Goal: Task Accomplishment & Management: Use online tool/utility

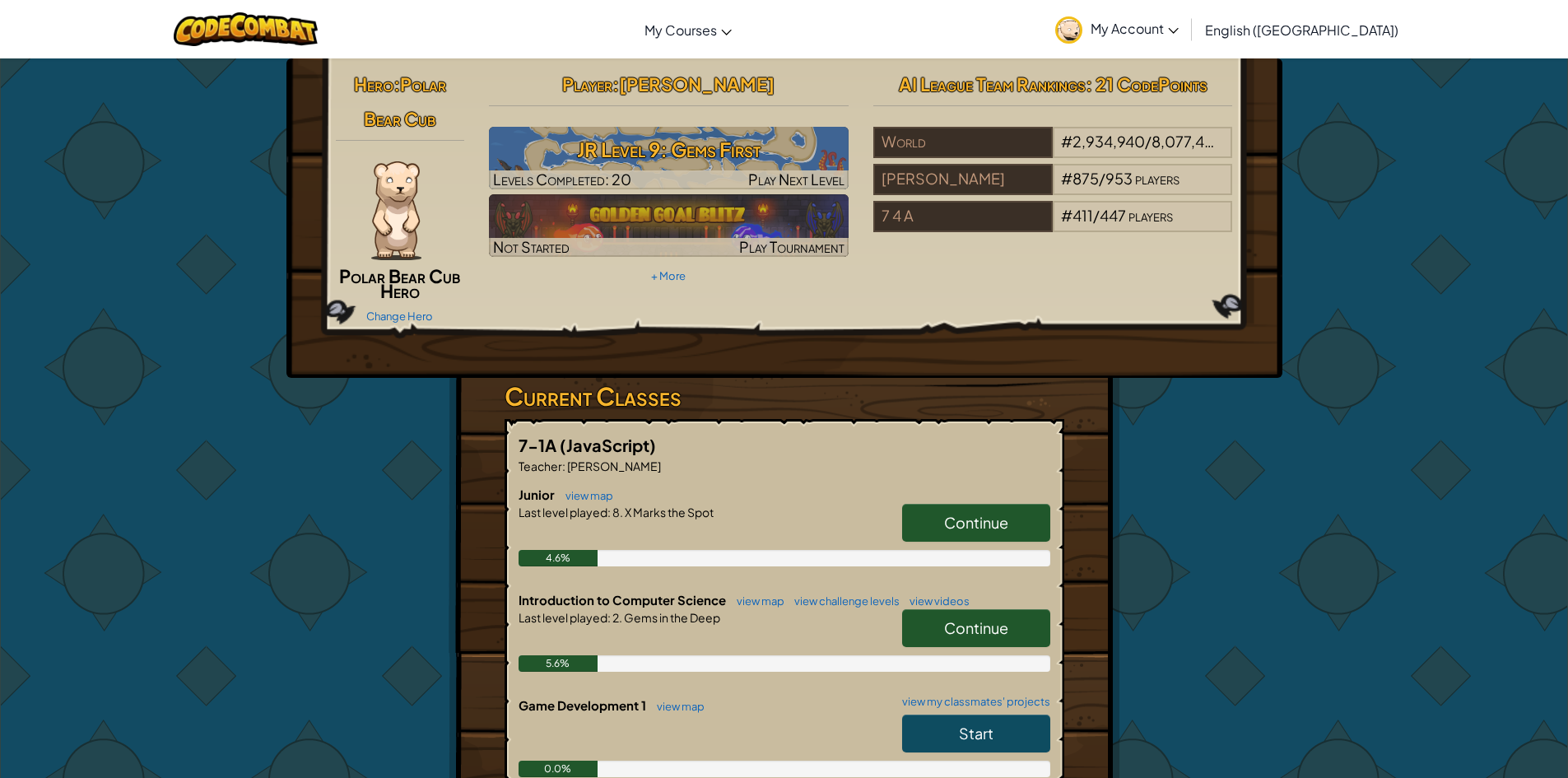
click at [985, 525] on span "Continue" at bounding box center [976, 522] width 65 height 19
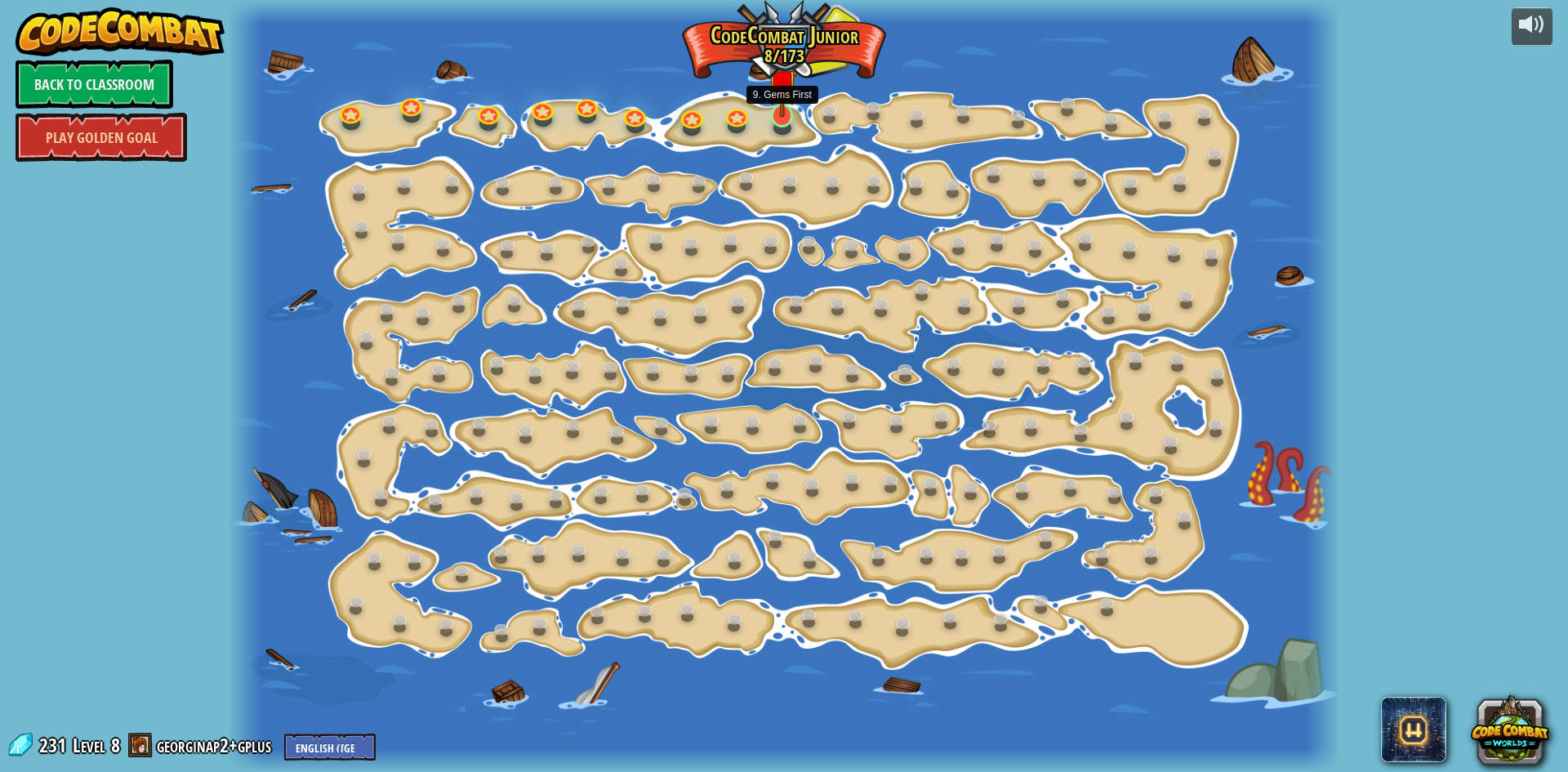
click at [777, 104] on img at bounding box center [782, 83] width 30 height 68
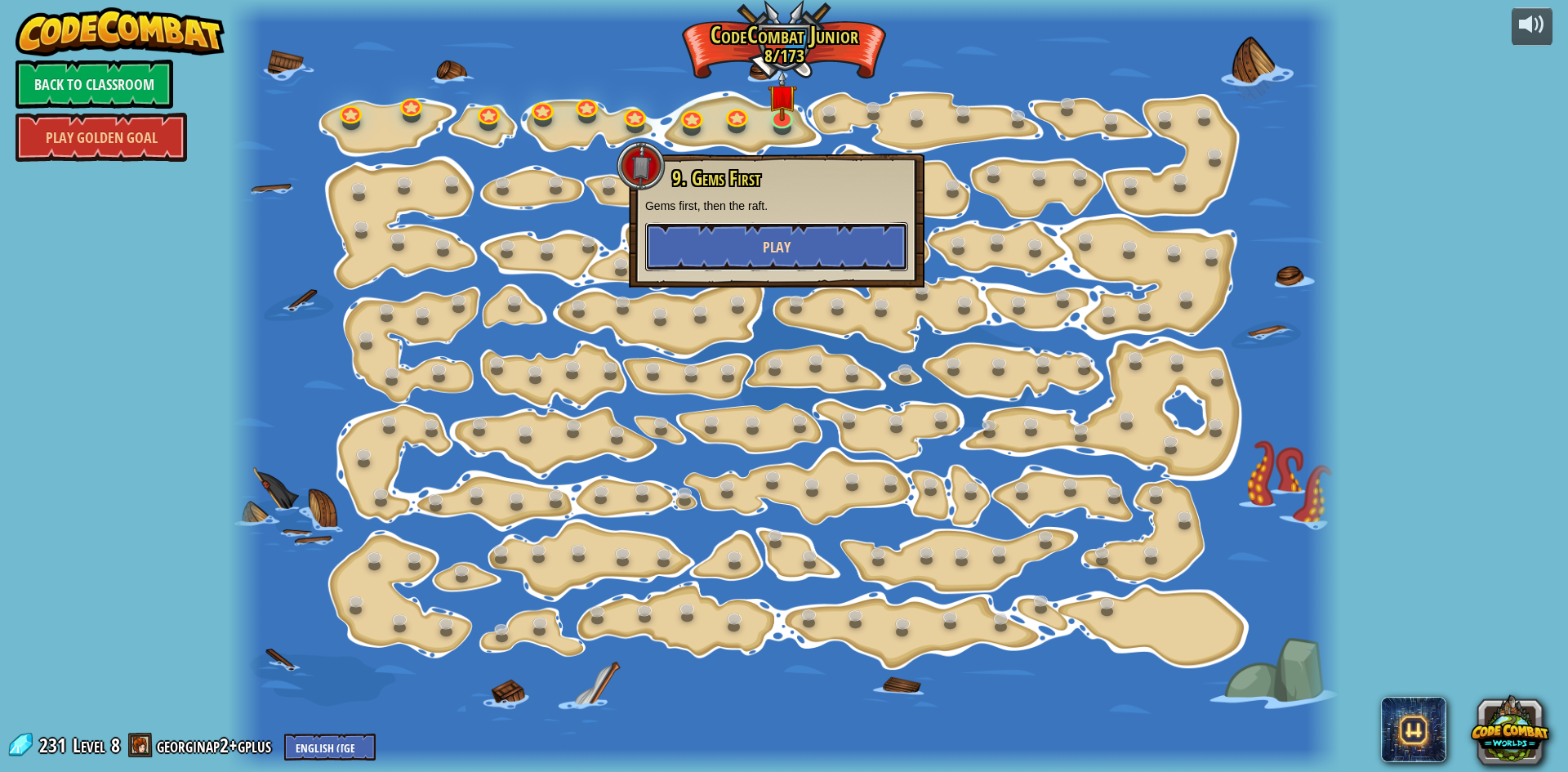
click at [807, 245] on button "Play" at bounding box center [777, 246] width 263 height 49
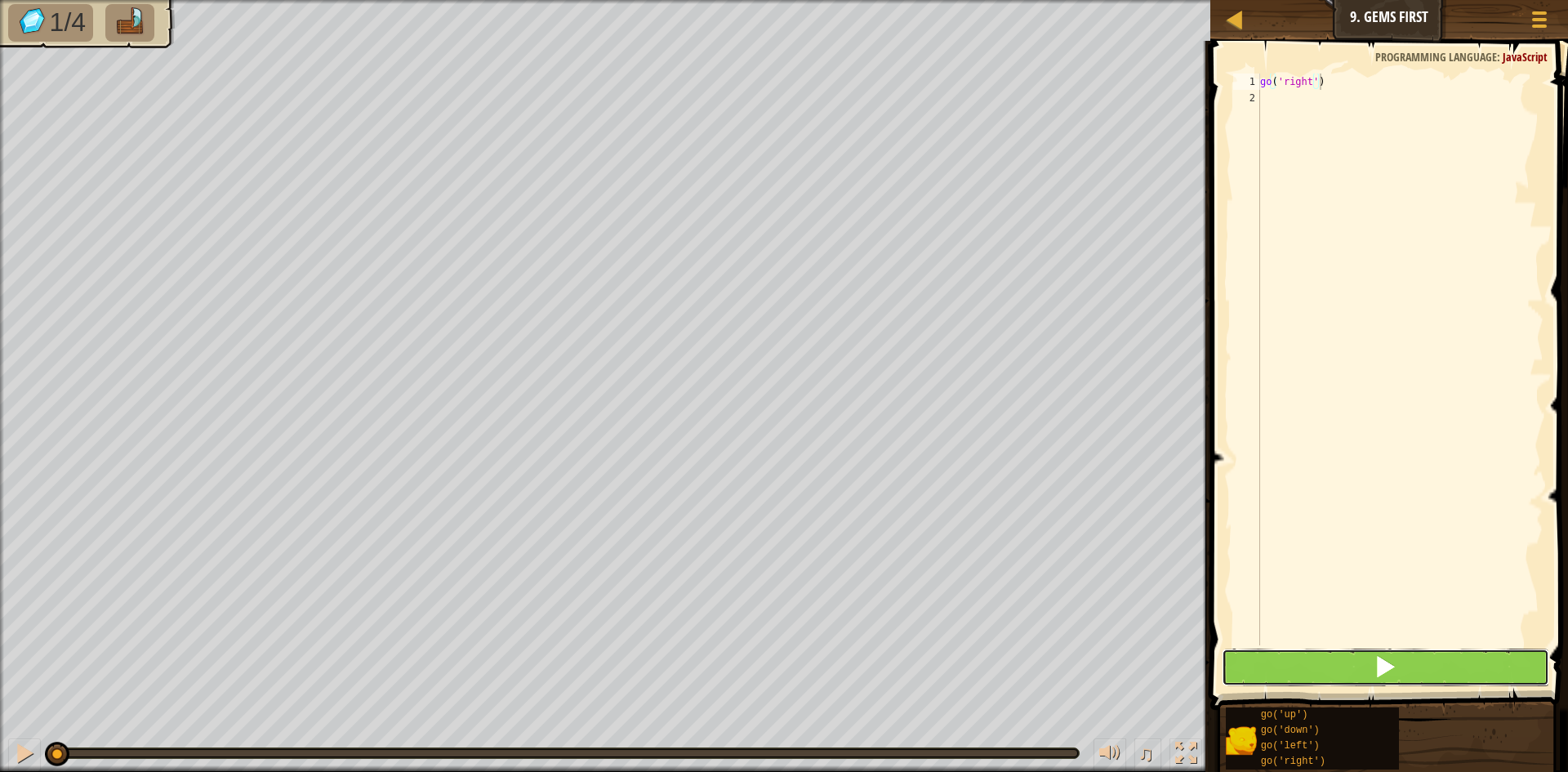
click at [1445, 651] on button at bounding box center [1385, 667] width 328 height 37
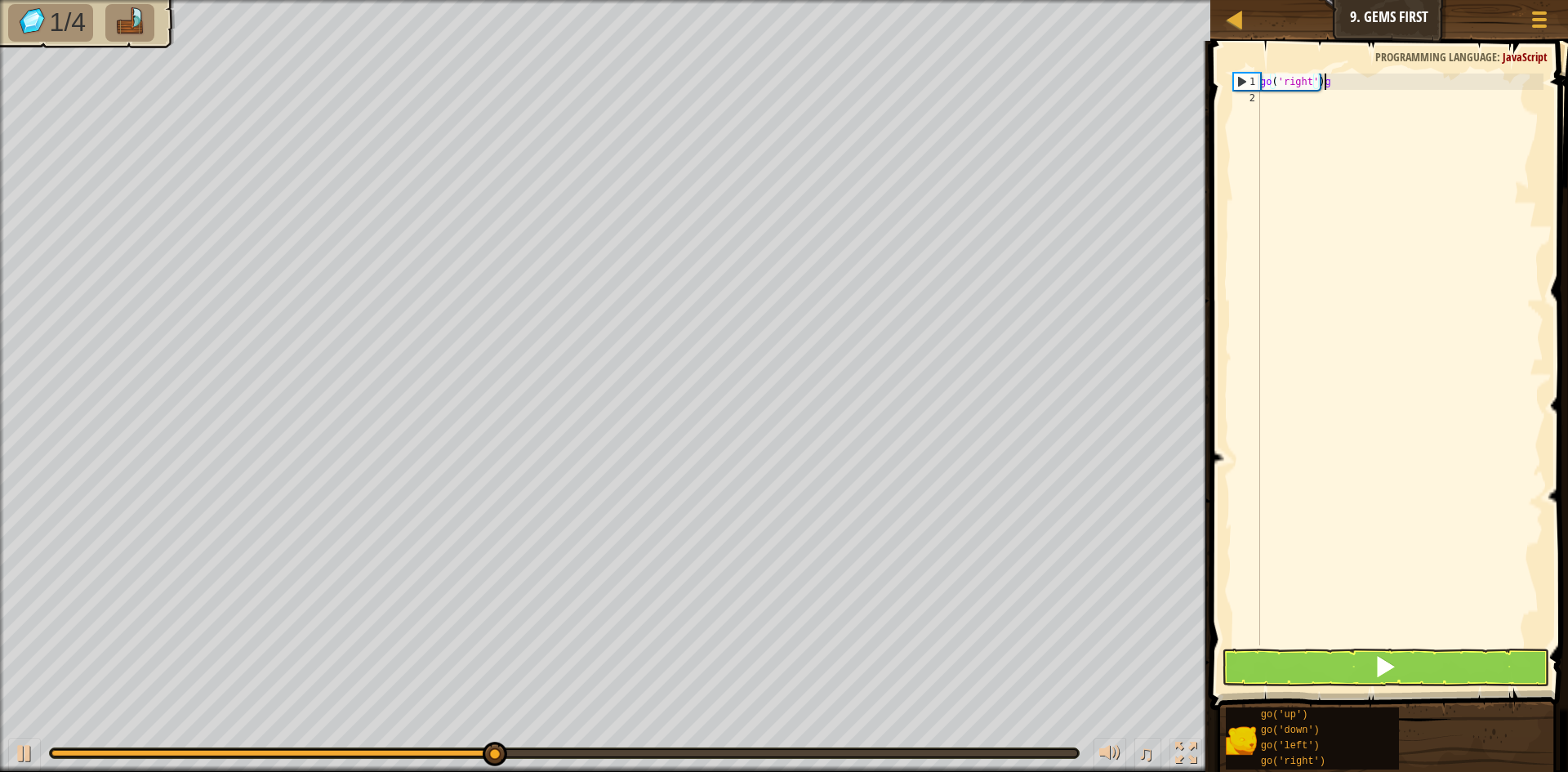
scroll to position [8, 5]
type textarea "go('right')"
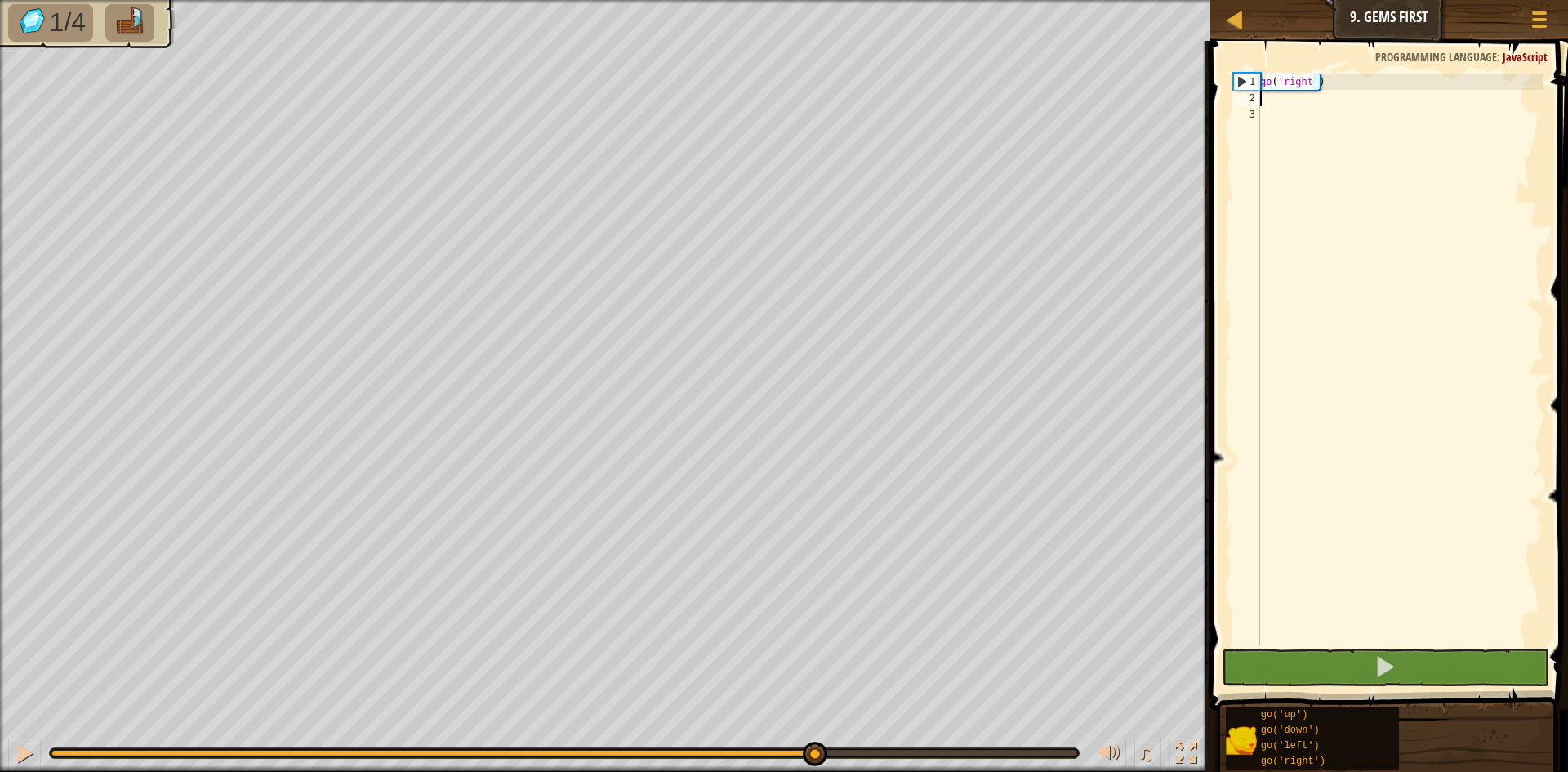
scroll to position [8, 0]
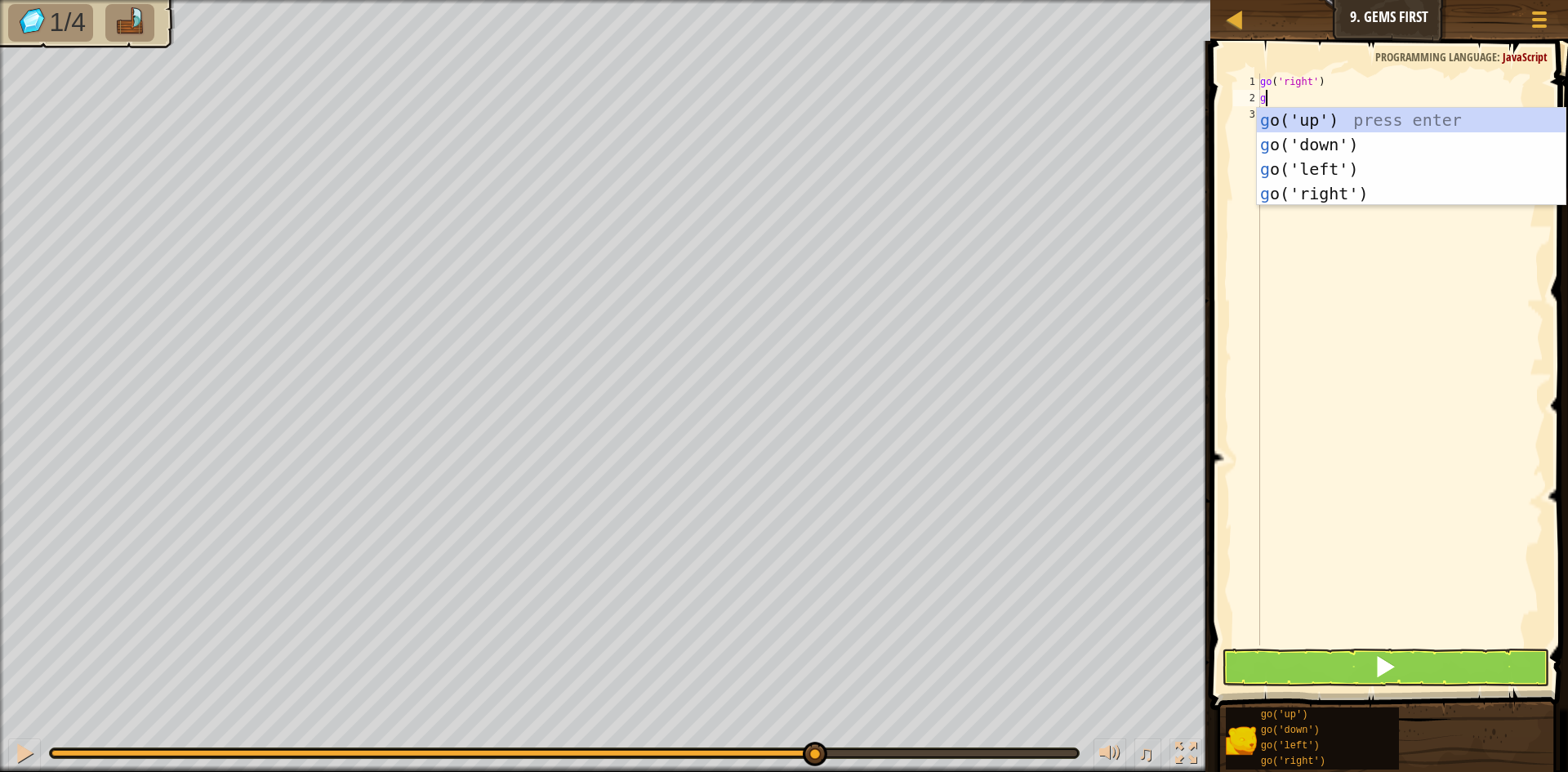
type textarea "go"
click at [1324, 156] on div "go ('up') press enter go ('down') press enter go ('left') press enter go ('righ…" at bounding box center [1411, 181] width 308 height 147
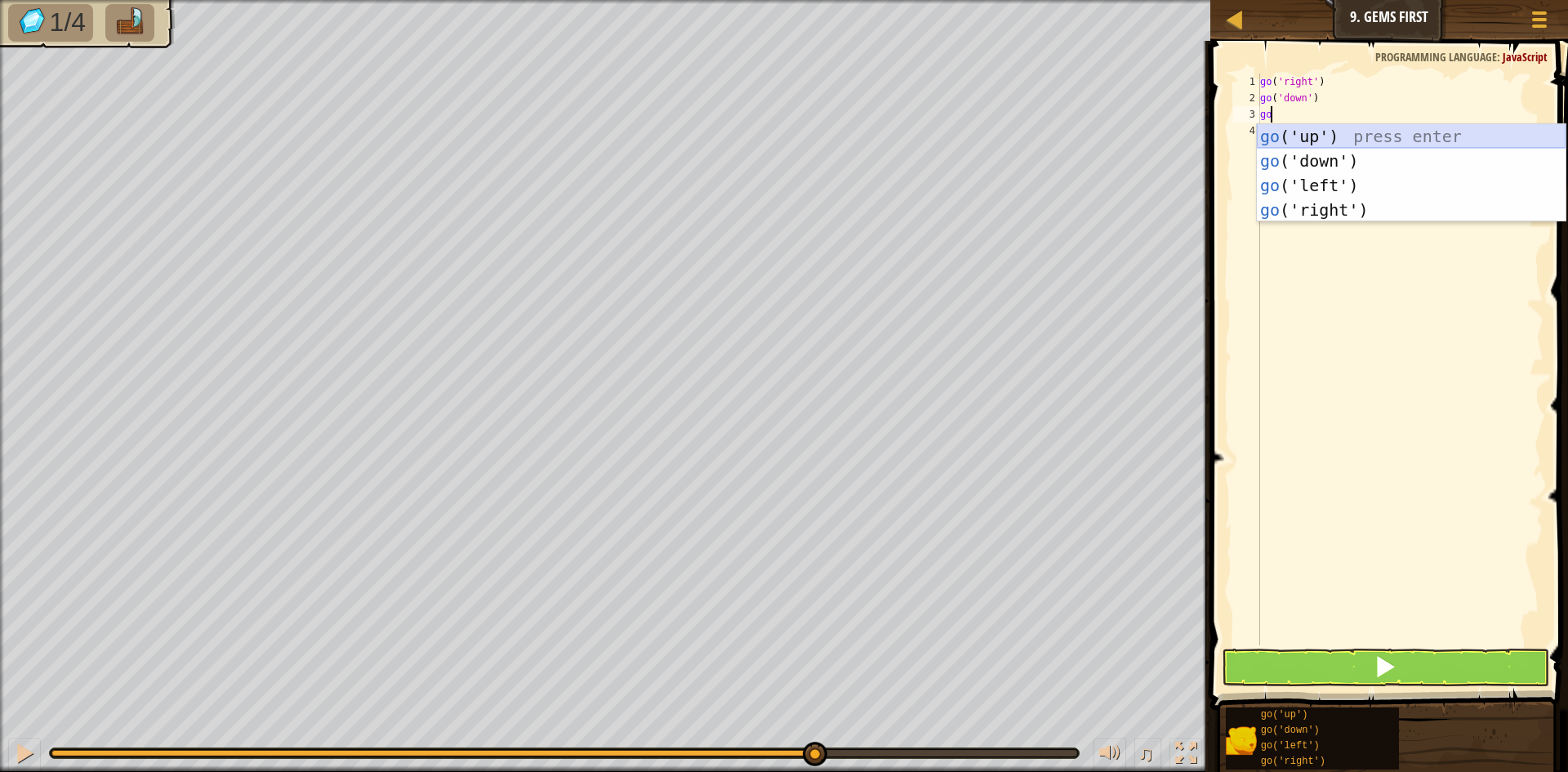
click at [1321, 122] on div "go ( 'right' ) go ( 'down' ) go" at bounding box center [1399, 375] width 286 height 604
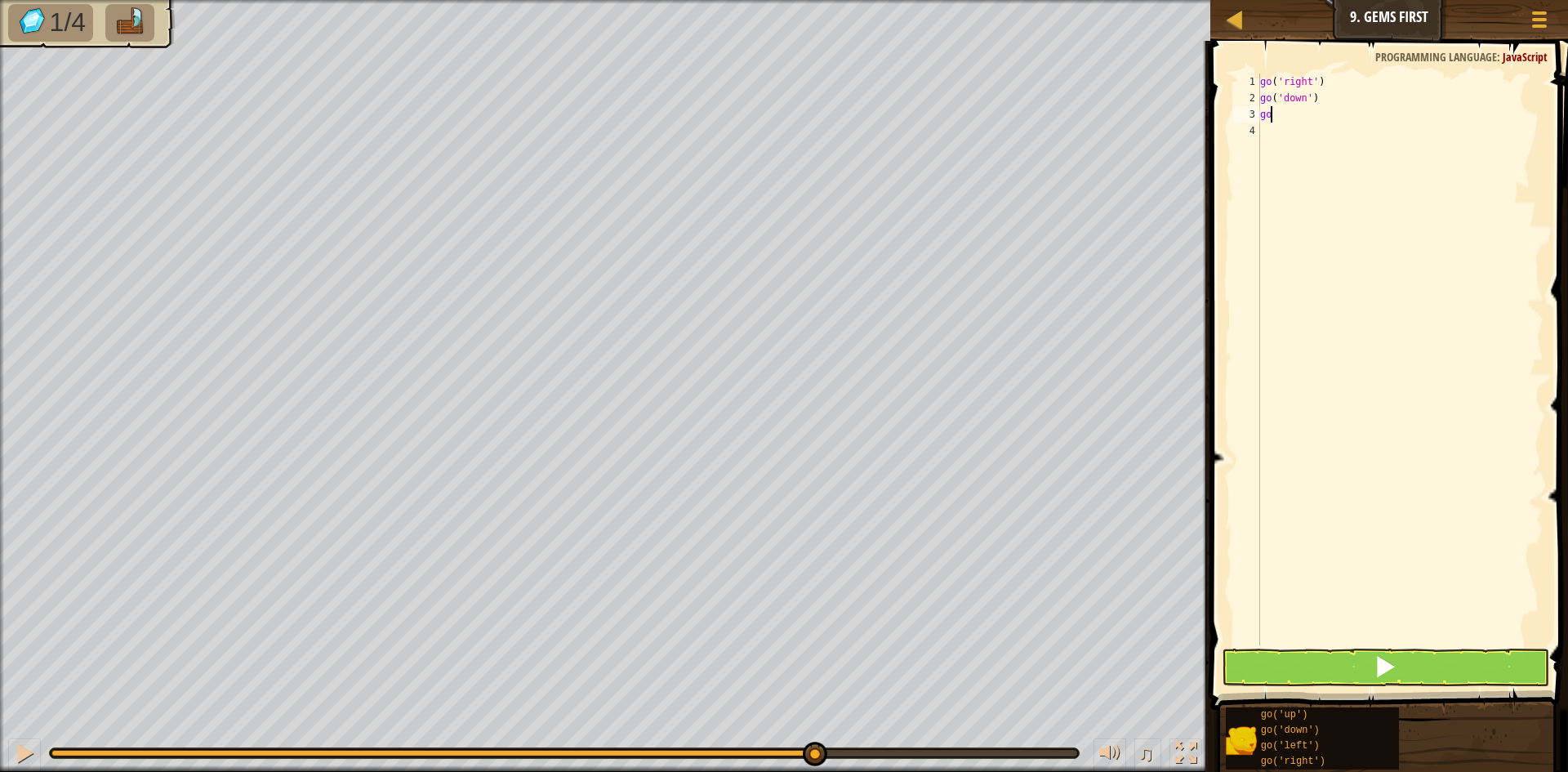
click at [1321, 121] on div "go ( 'right' ) go ( 'down' ) go" at bounding box center [1399, 375] width 286 height 604
type textarea "goup"
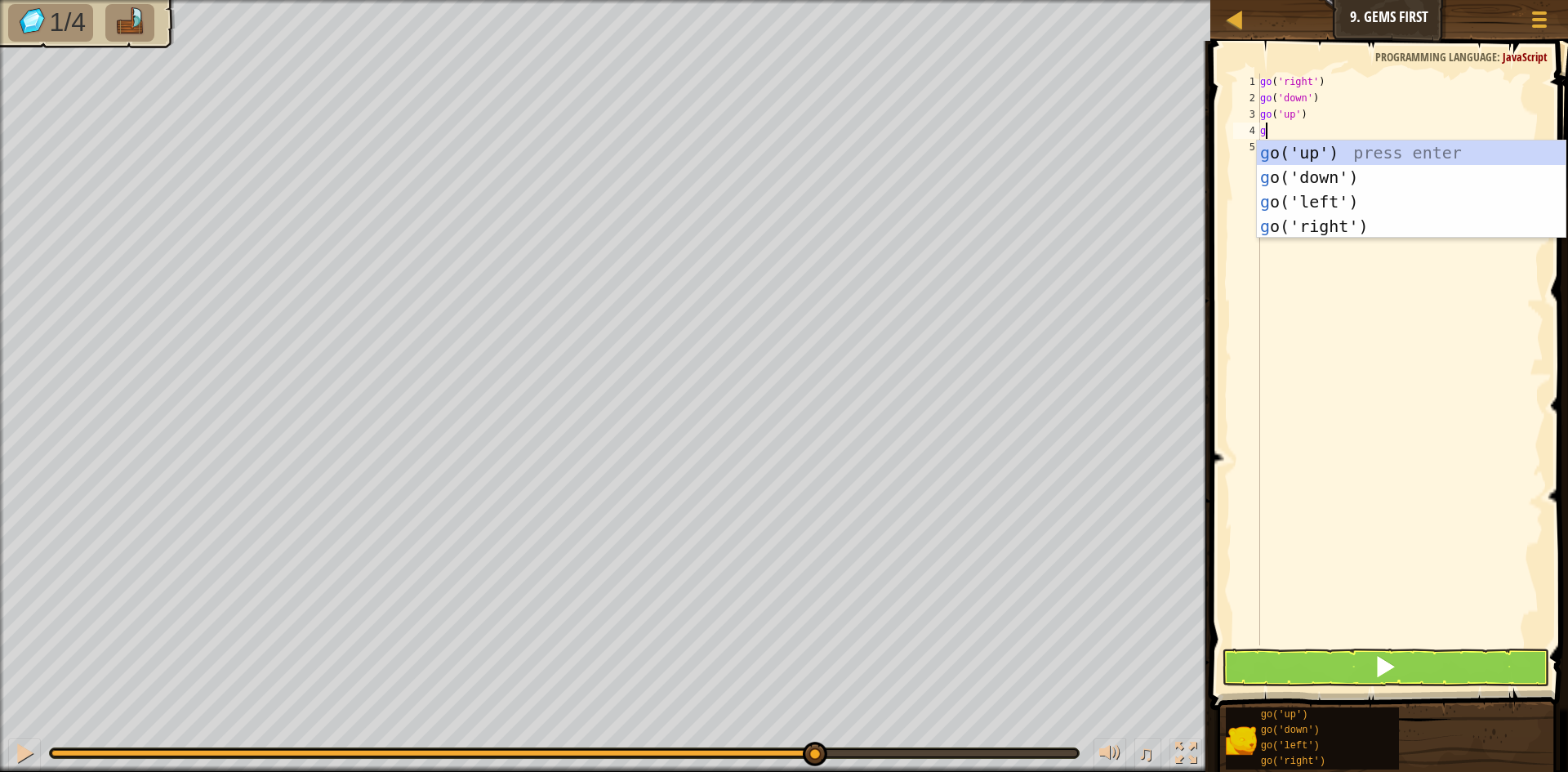
type textarea "go"
click at [1321, 141] on div "go ('up') press enter go ('down') press enter go ('left') press enter go ('righ…" at bounding box center [1411, 214] width 308 height 147
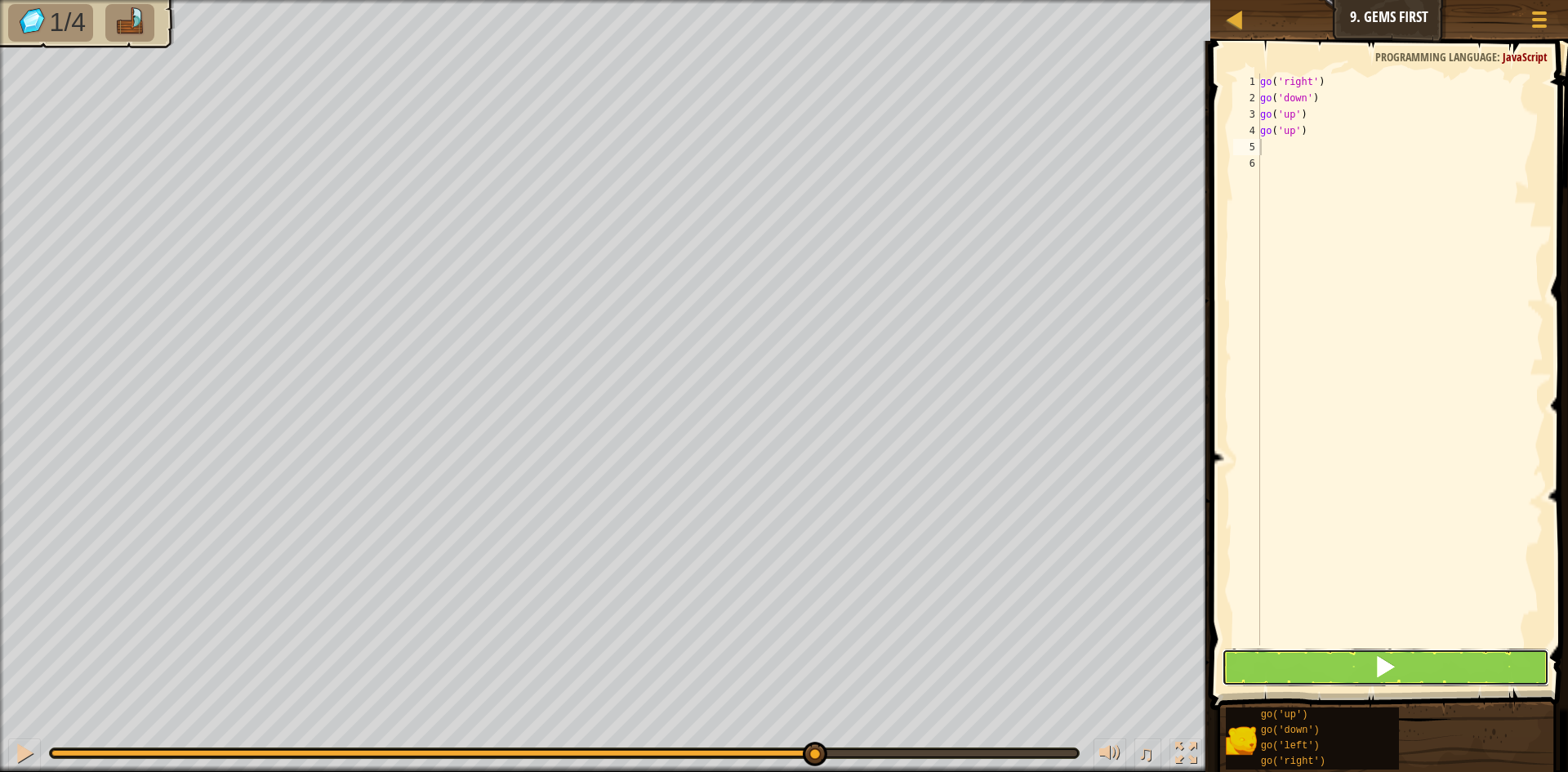
click at [1374, 672] on button at bounding box center [1385, 667] width 328 height 37
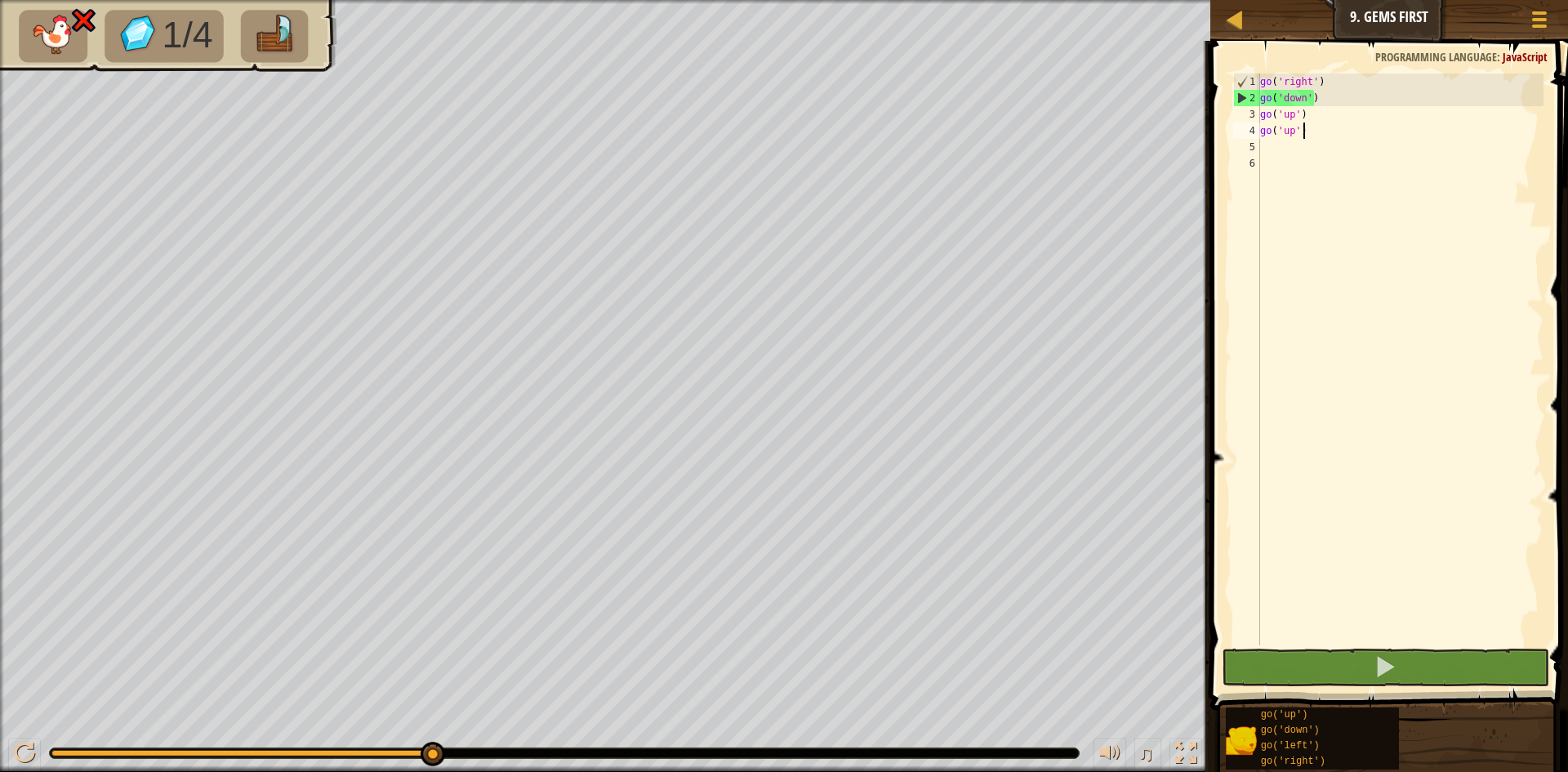
click at [1324, 133] on div "go ( 'right' ) go ( 'down' ) go ( 'up' ) go ( 'up' )" at bounding box center [1399, 375] width 286 height 604
type textarea "g"
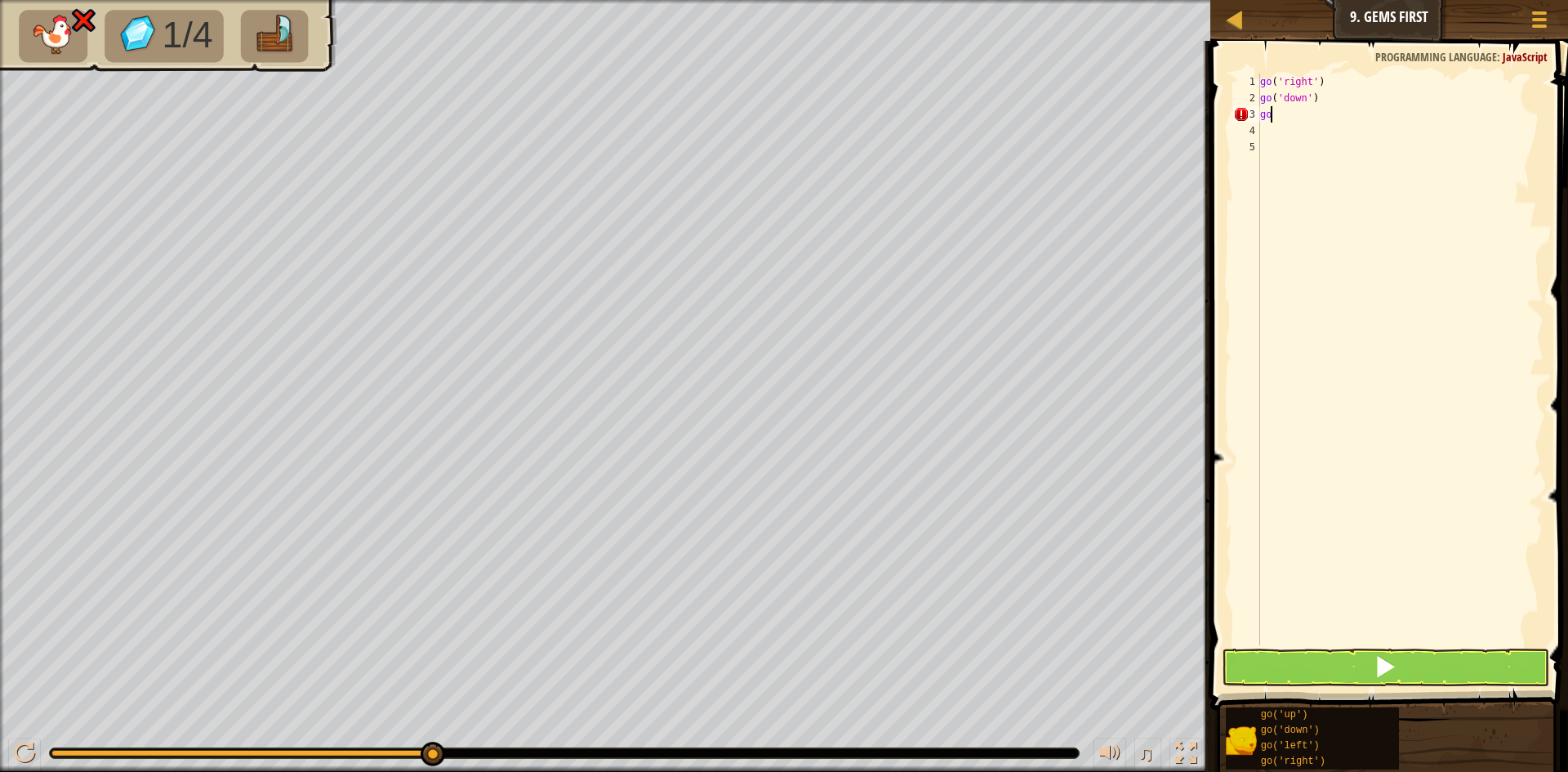
type textarea "g"
click at [1328, 128] on div "go( 'ri g h t') press enter" at bounding box center [1413, 145] width 308 height 74
click at [1427, 664] on button at bounding box center [1385, 667] width 328 height 37
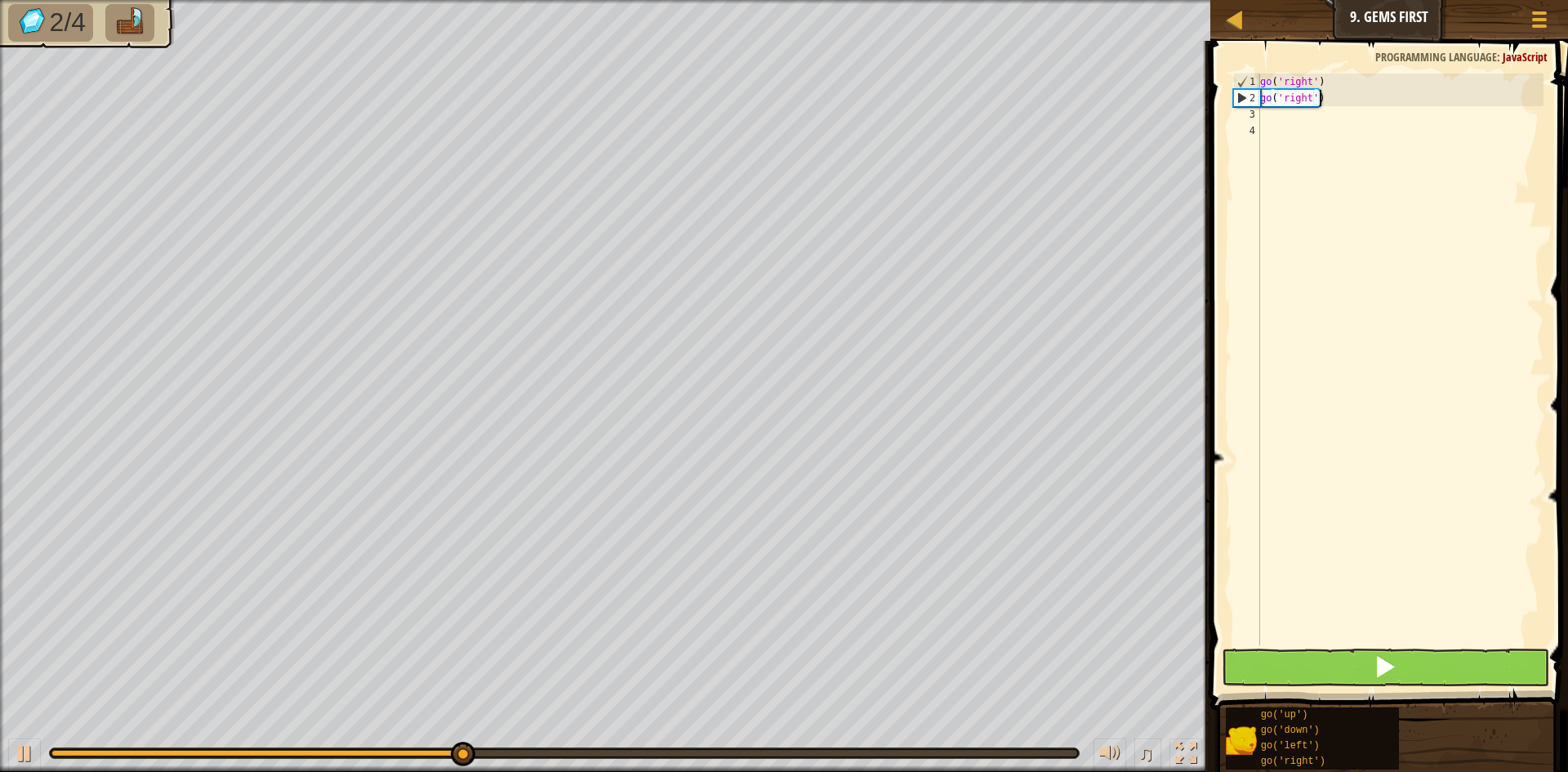
scroll to position [8, 5]
type textarea "go('right')"
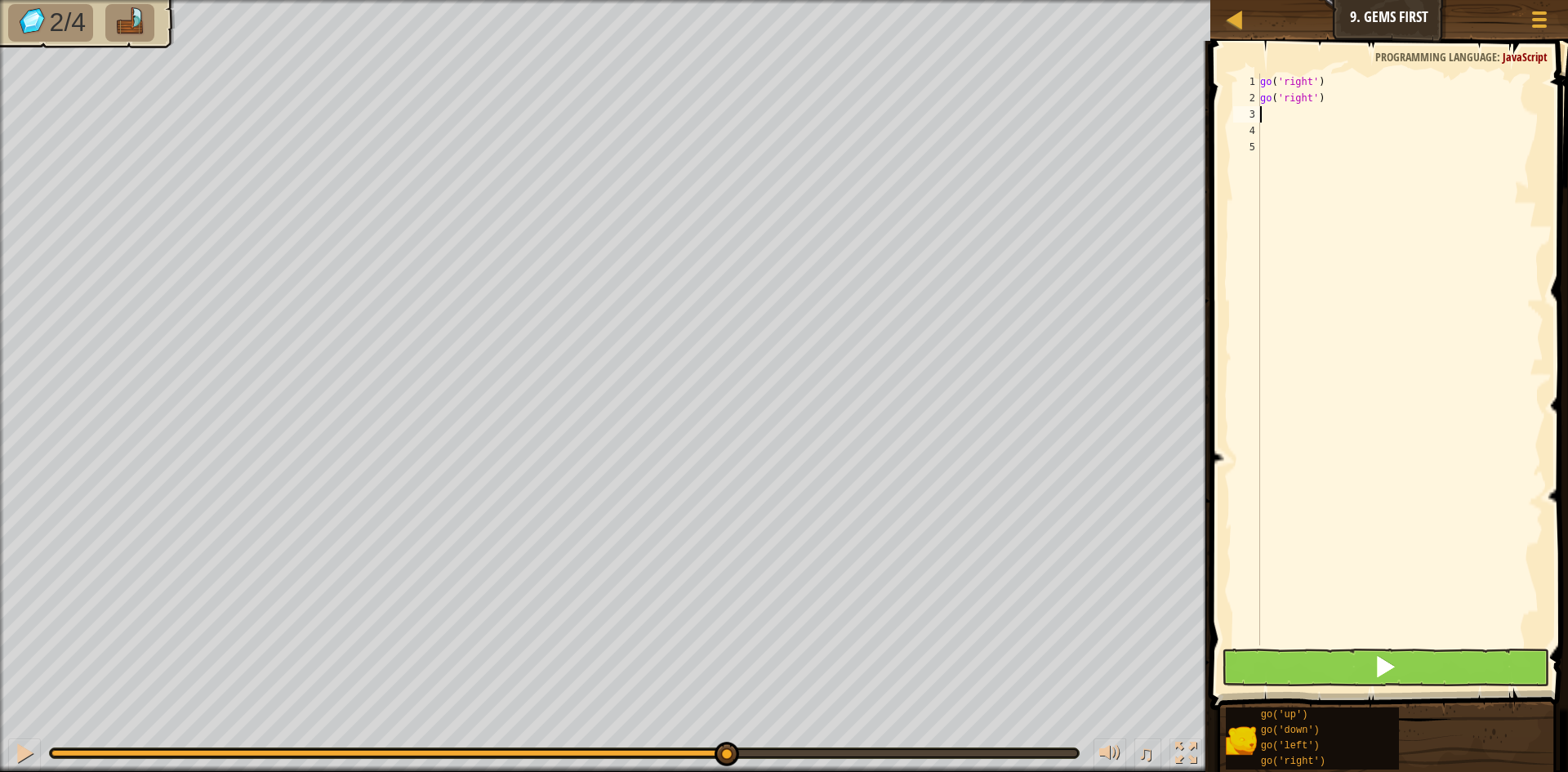
type textarea "go"
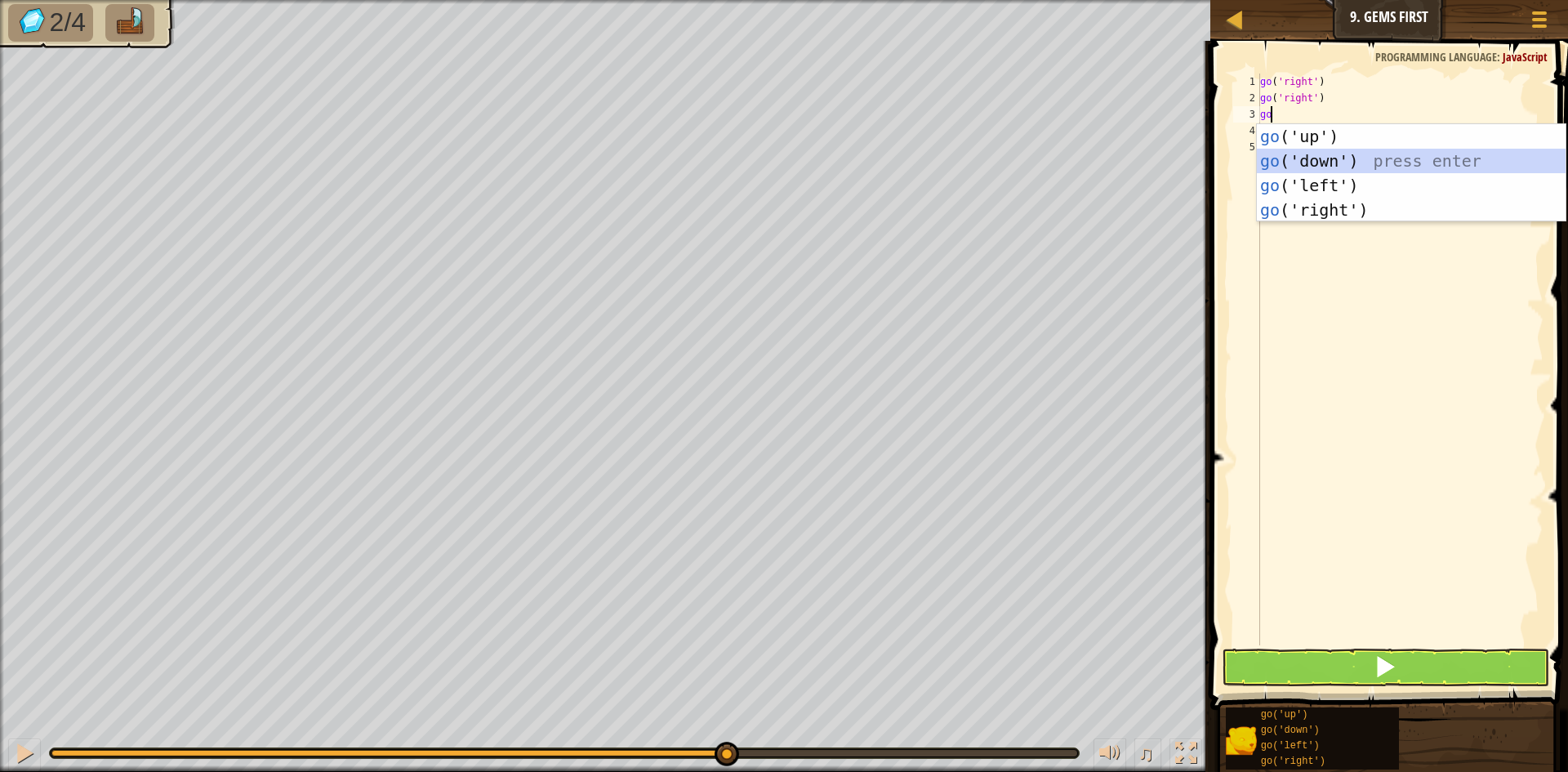
click at [1377, 169] on div "go ('up') press enter go ('down') press enter go ('left') press enter go ('righ…" at bounding box center [1411, 197] width 308 height 147
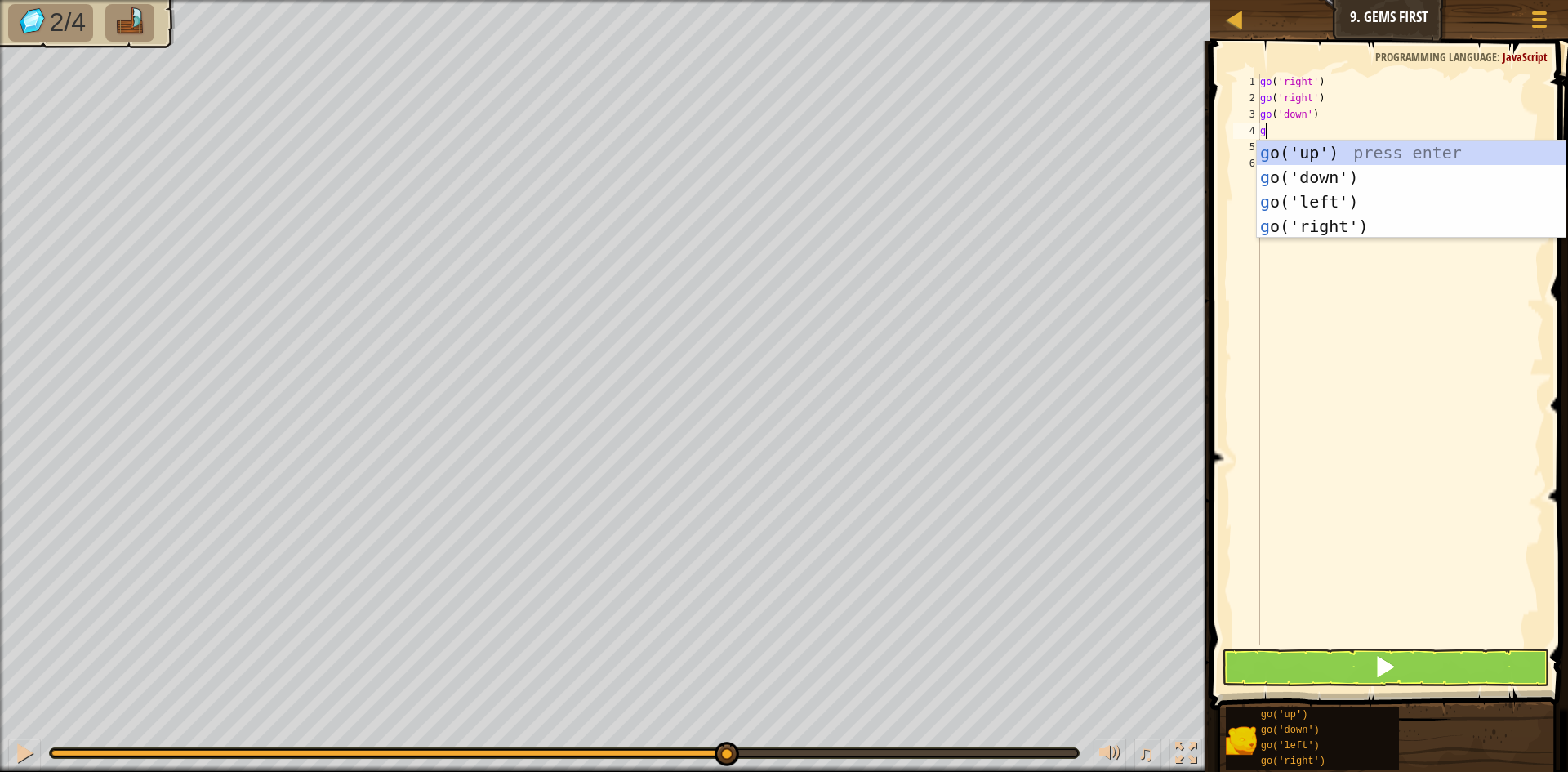
type textarea "go"
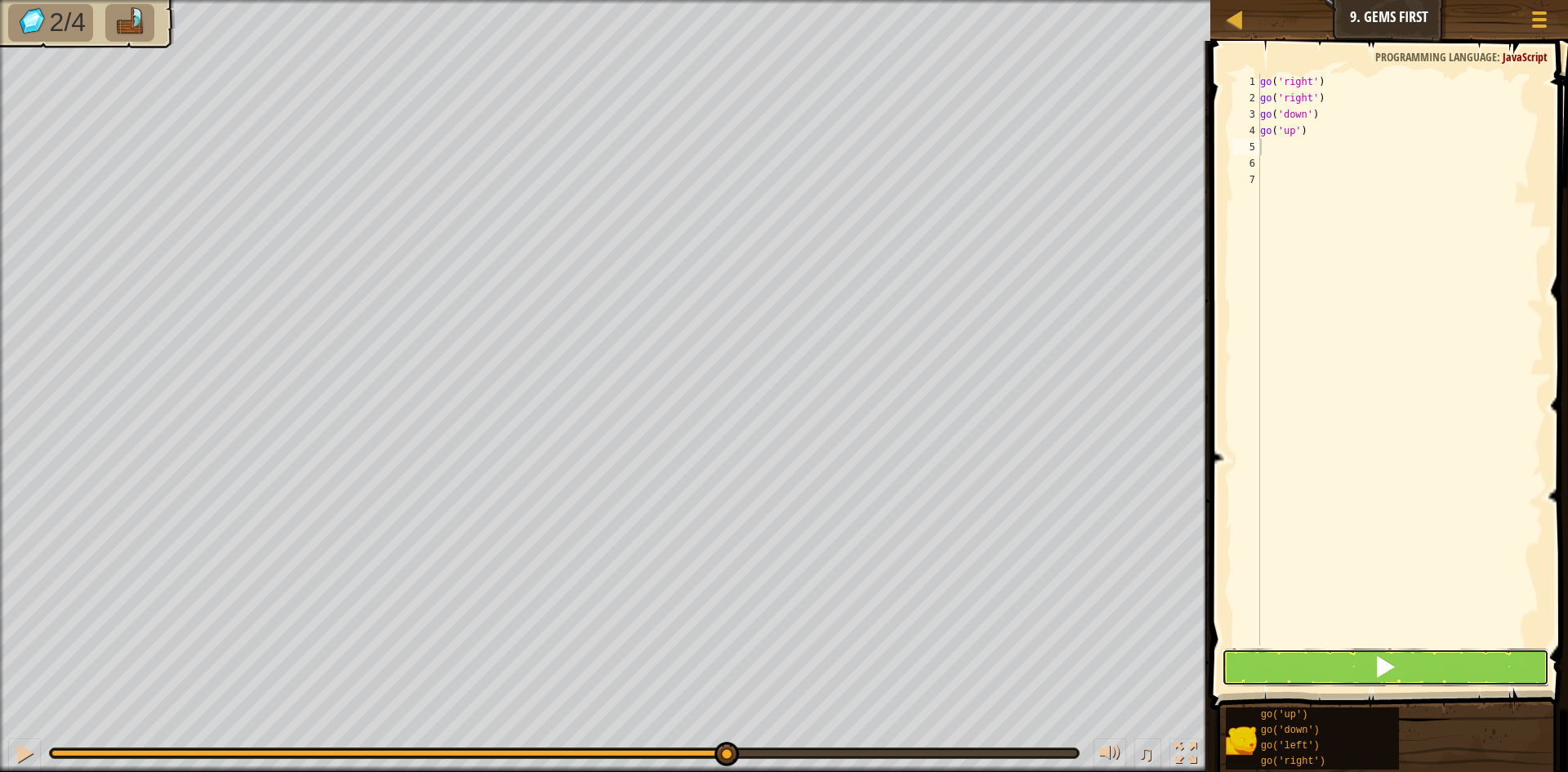
click at [1433, 659] on button at bounding box center [1385, 667] width 328 height 37
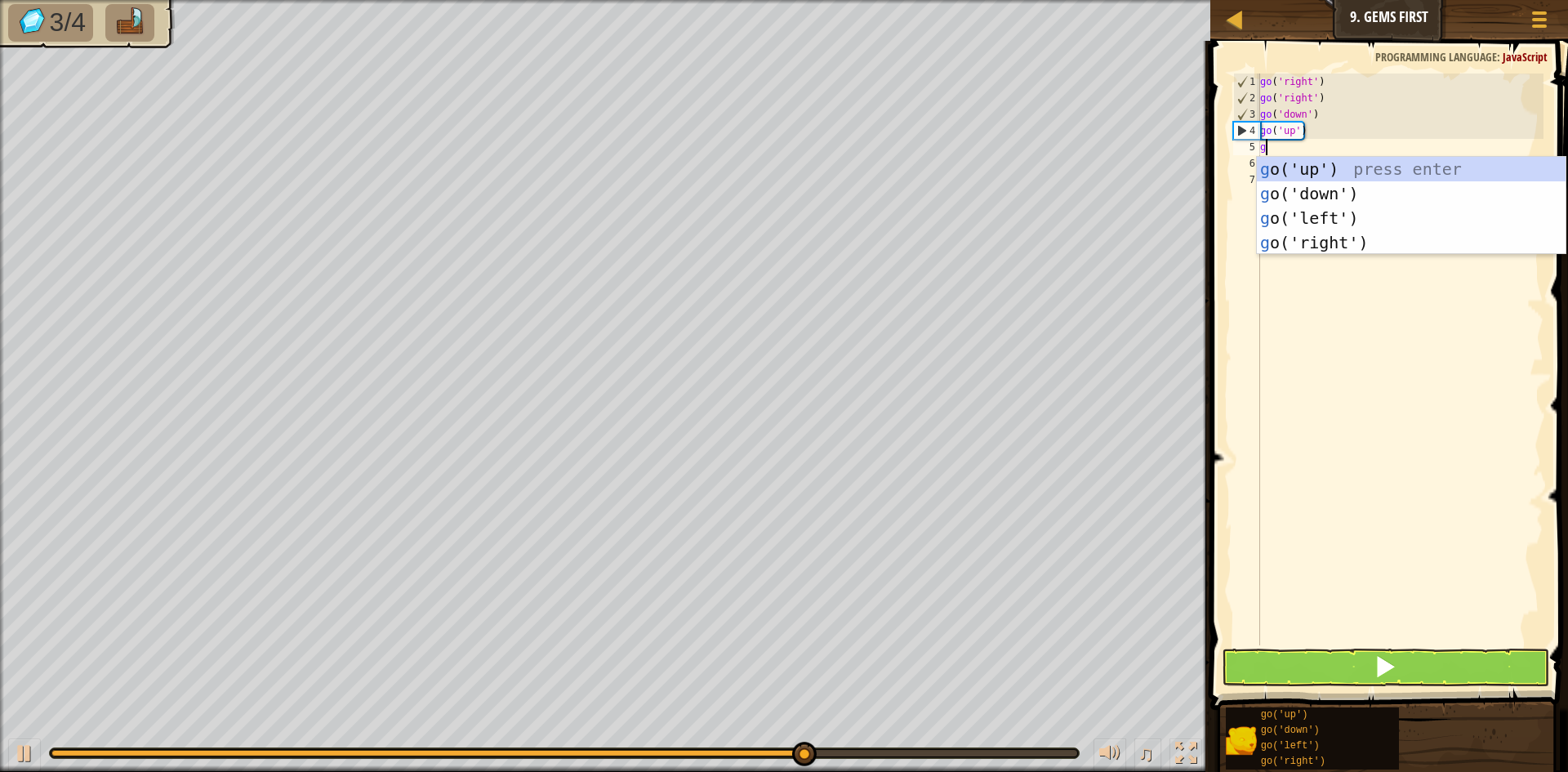
type textarea "go"
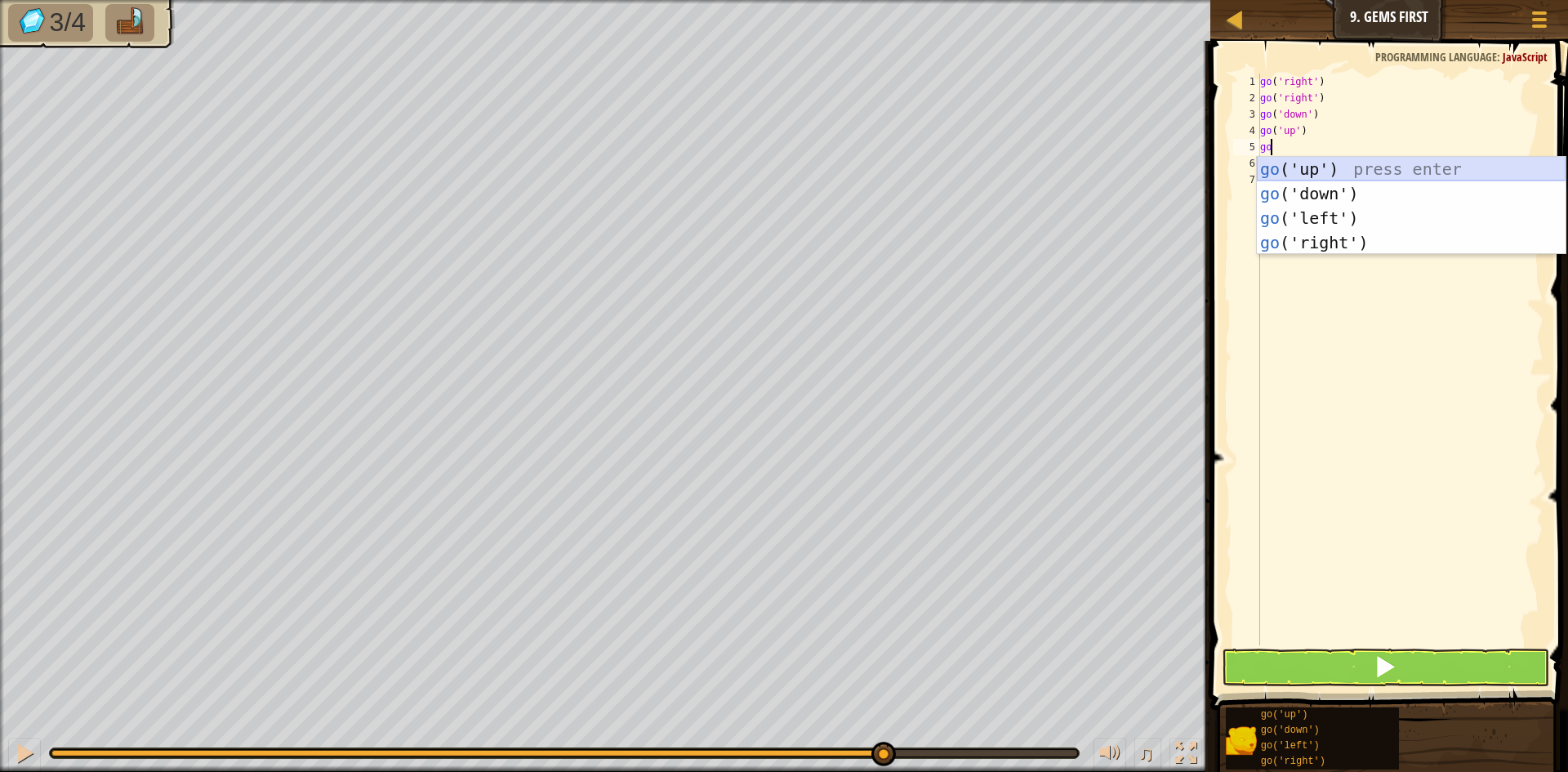
click at [1318, 174] on div "go ('up') press enter go ('down') press enter go ('left') press enter go ('righ…" at bounding box center [1411, 230] width 308 height 147
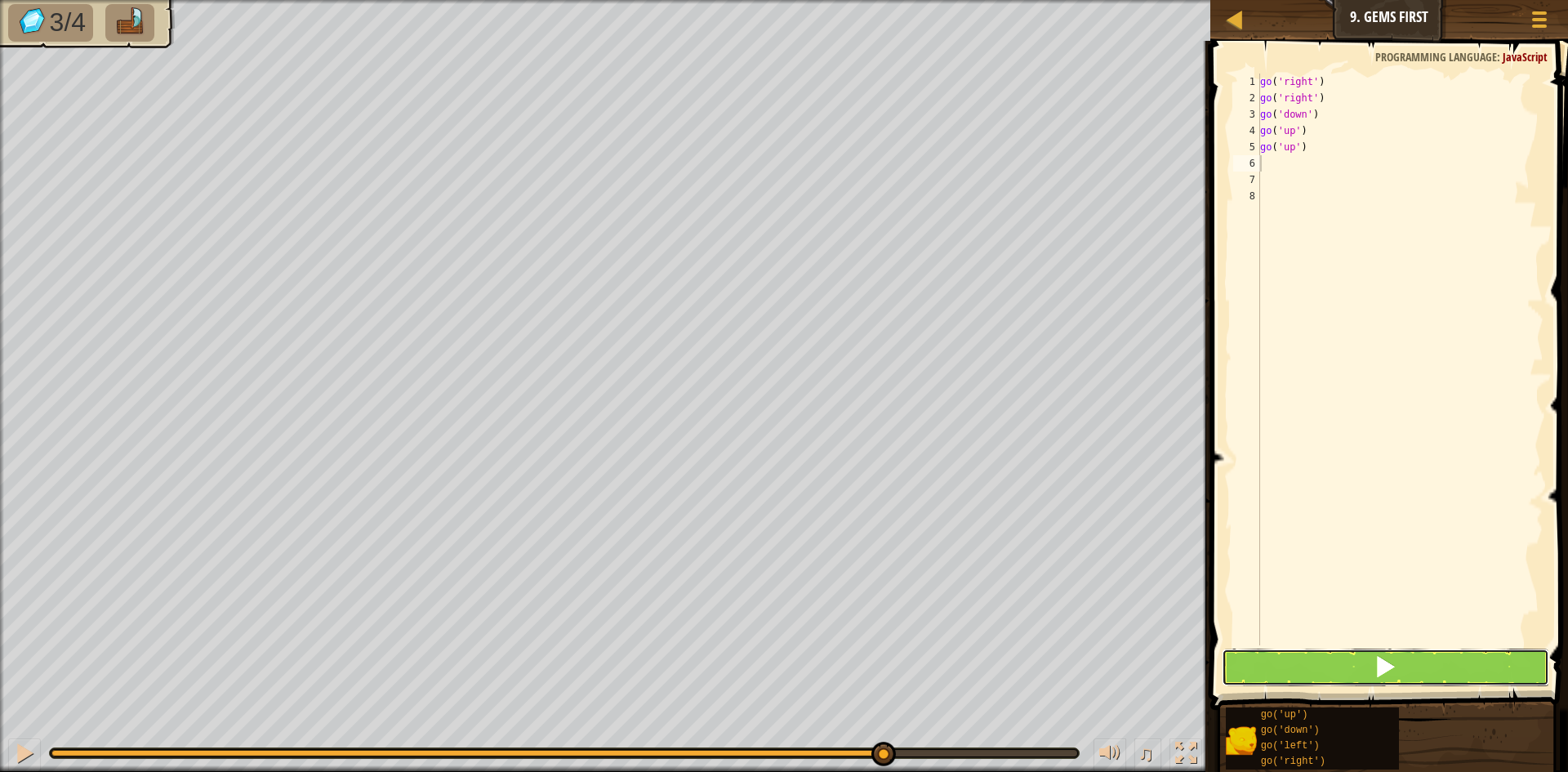
click at [1422, 666] on button at bounding box center [1385, 667] width 328 height 37
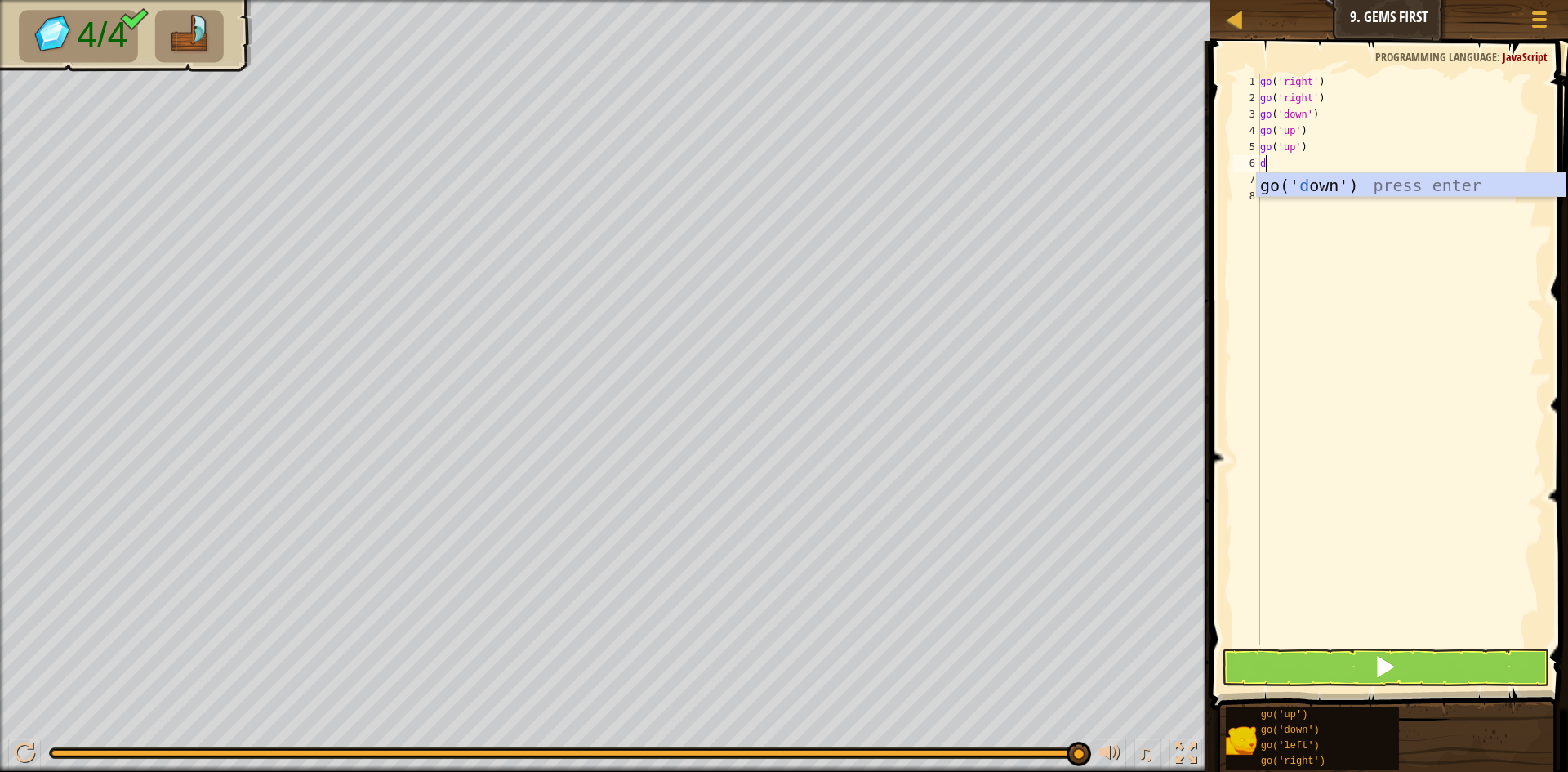
type textarea "do"
click at [1396, 183] on div "go(' do wn') press enter" at bounding box center [1411, 210] width 308 height 74
click at [1411, 667] on button at bounding box center [1385, 667] width 328 height 37
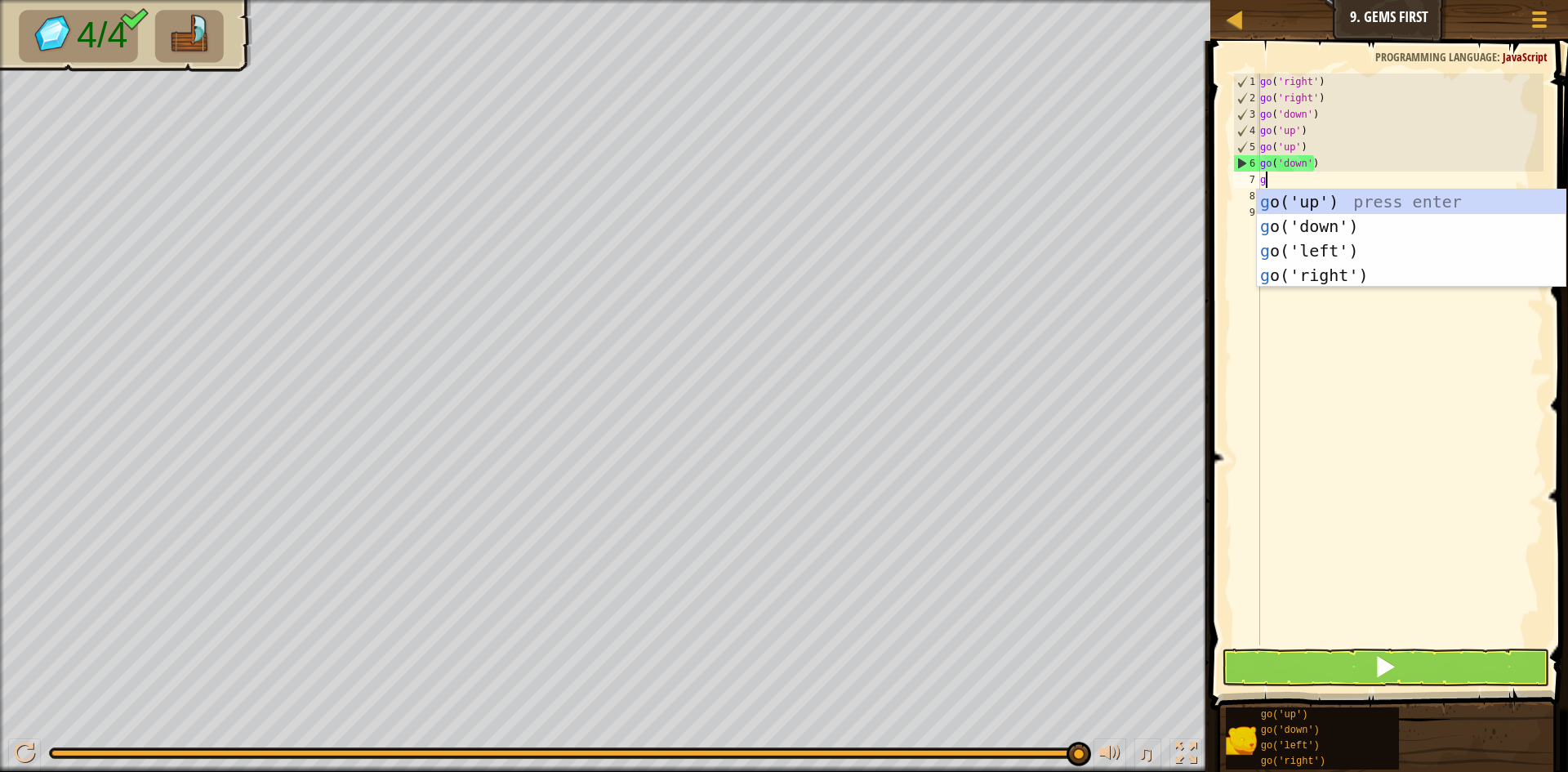
type textarea "go"
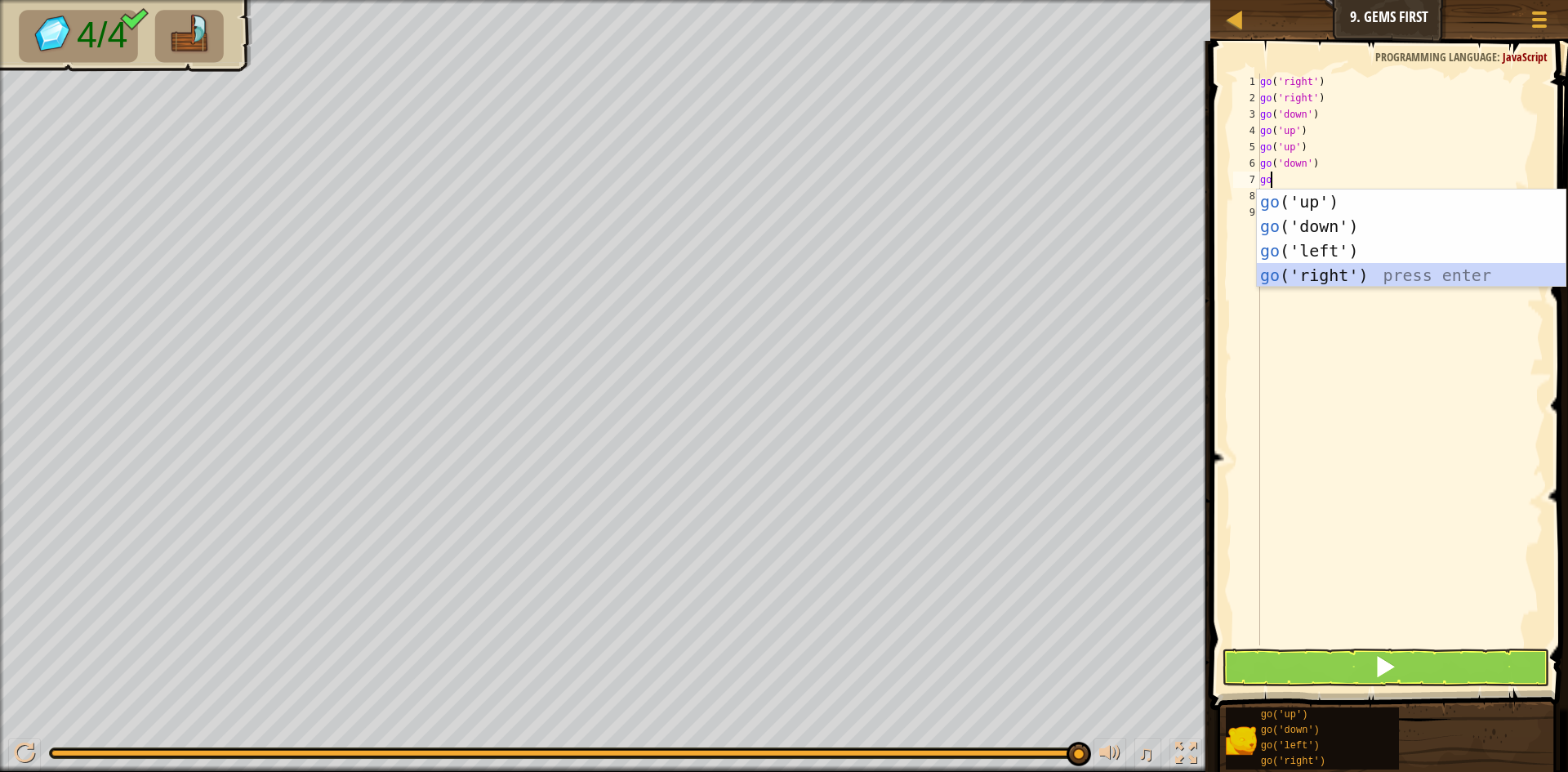
click at [1362, 284] on div "go ('up') press enter go ('down') press enter go ('left') press enter go ('righ…" at bounding box center [1411, 262] width 308 height 147
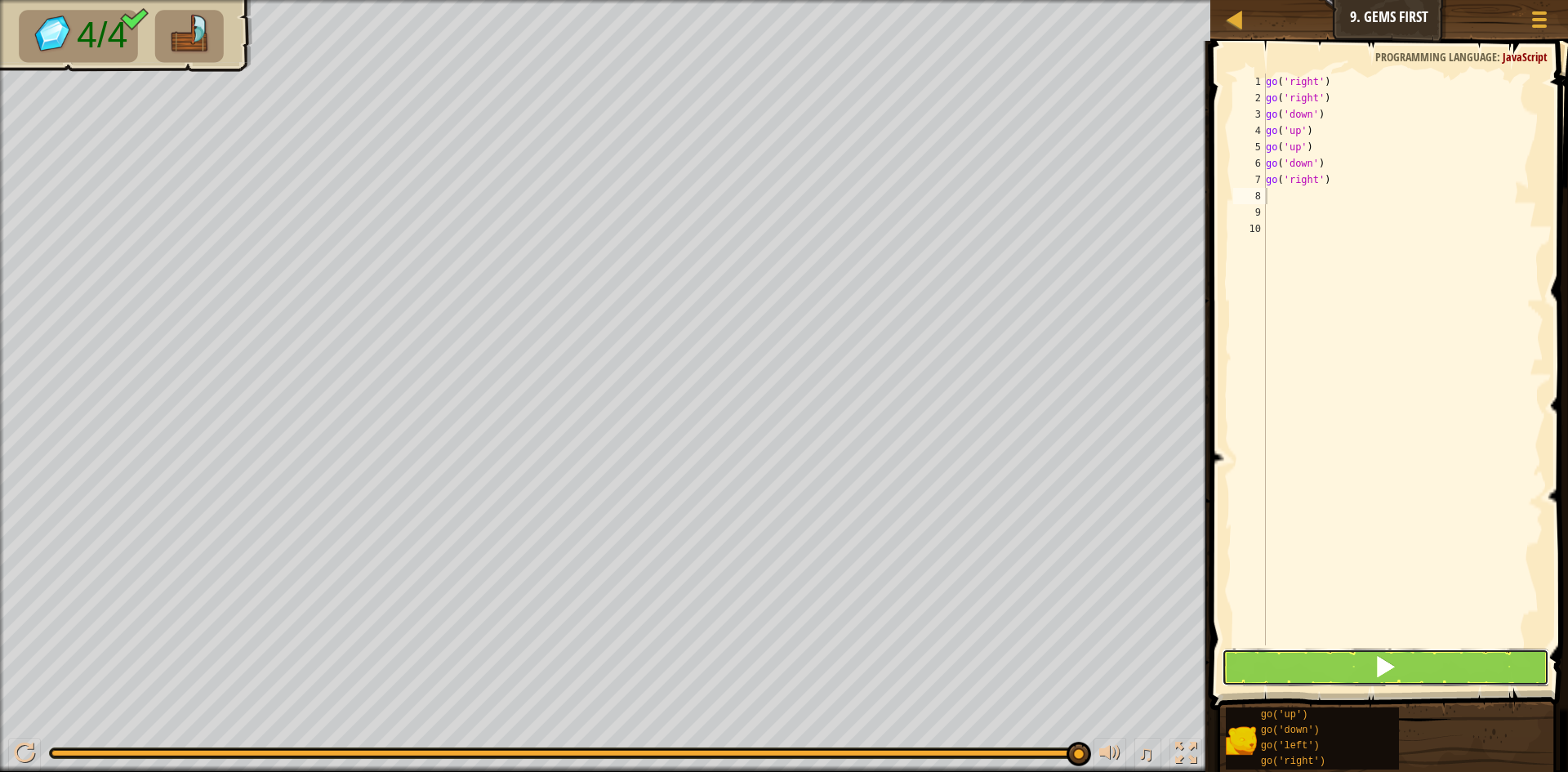
click at [1371, 670] on button at bounding box center [1385, 667] width 328 height 37
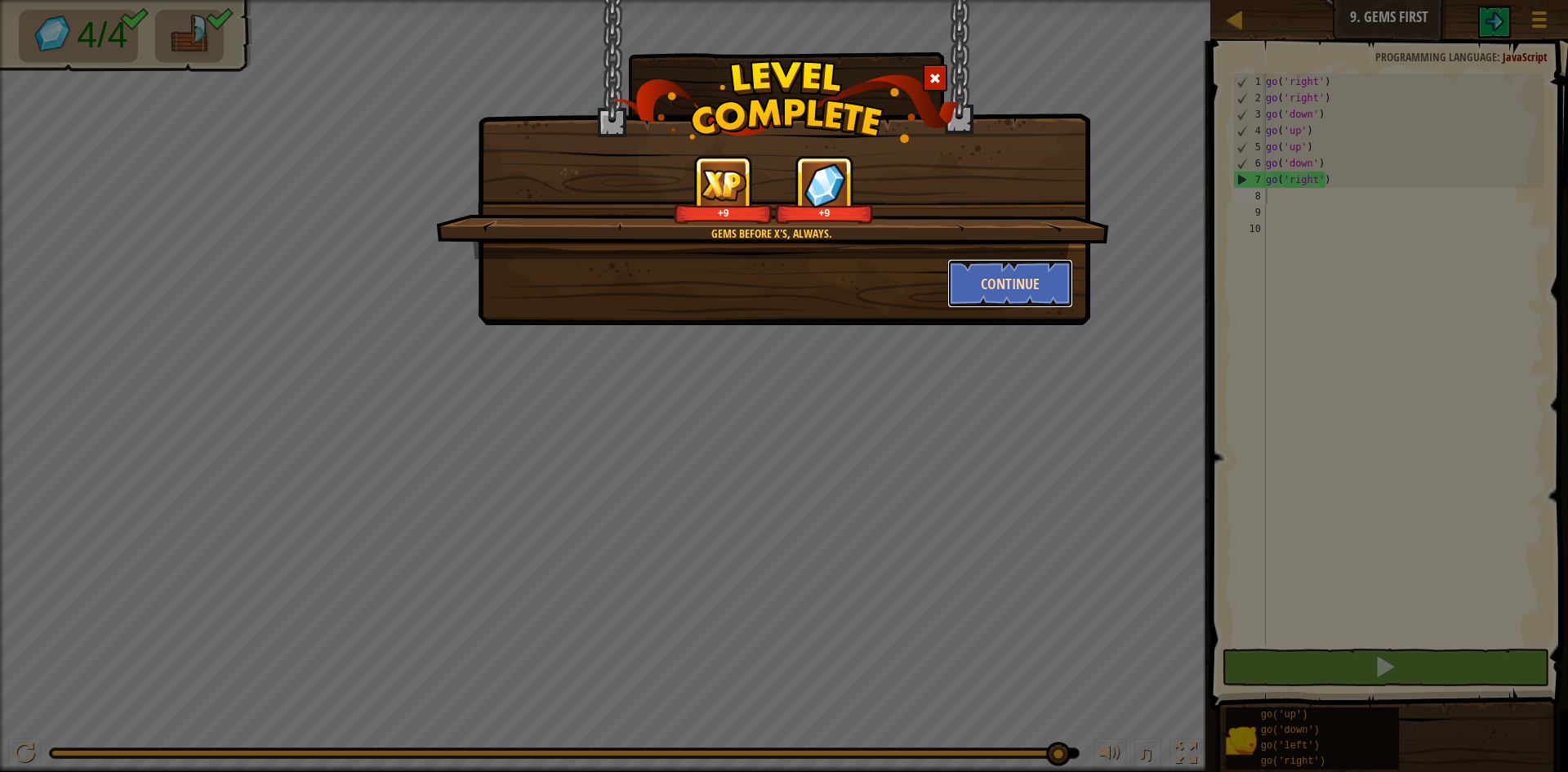
click at [1040, 284] on button "Continue" at bounding box center [1011, 283] width 126 height 49
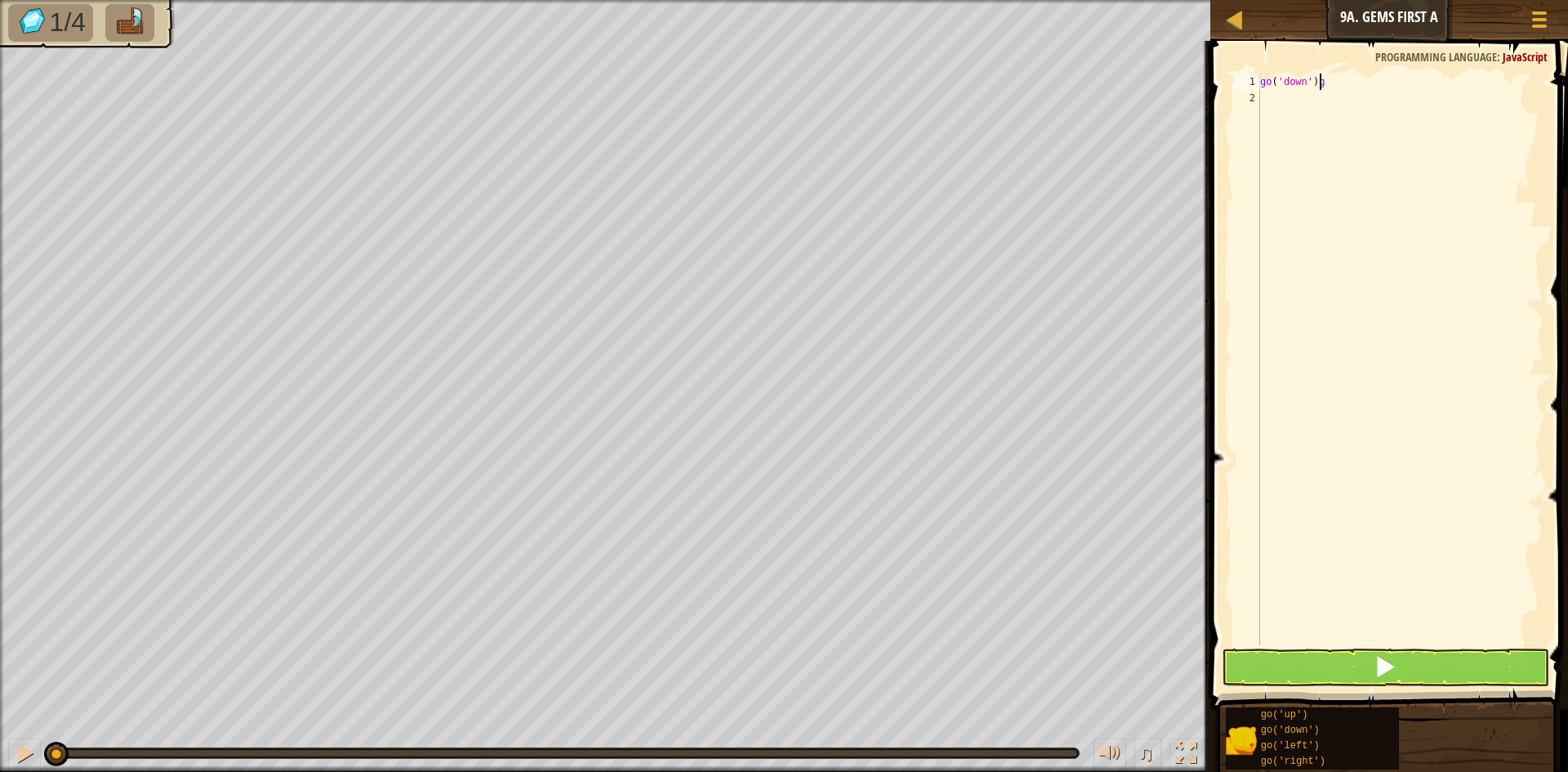
scroll to position [8, 4]
type textarea "go('down')"
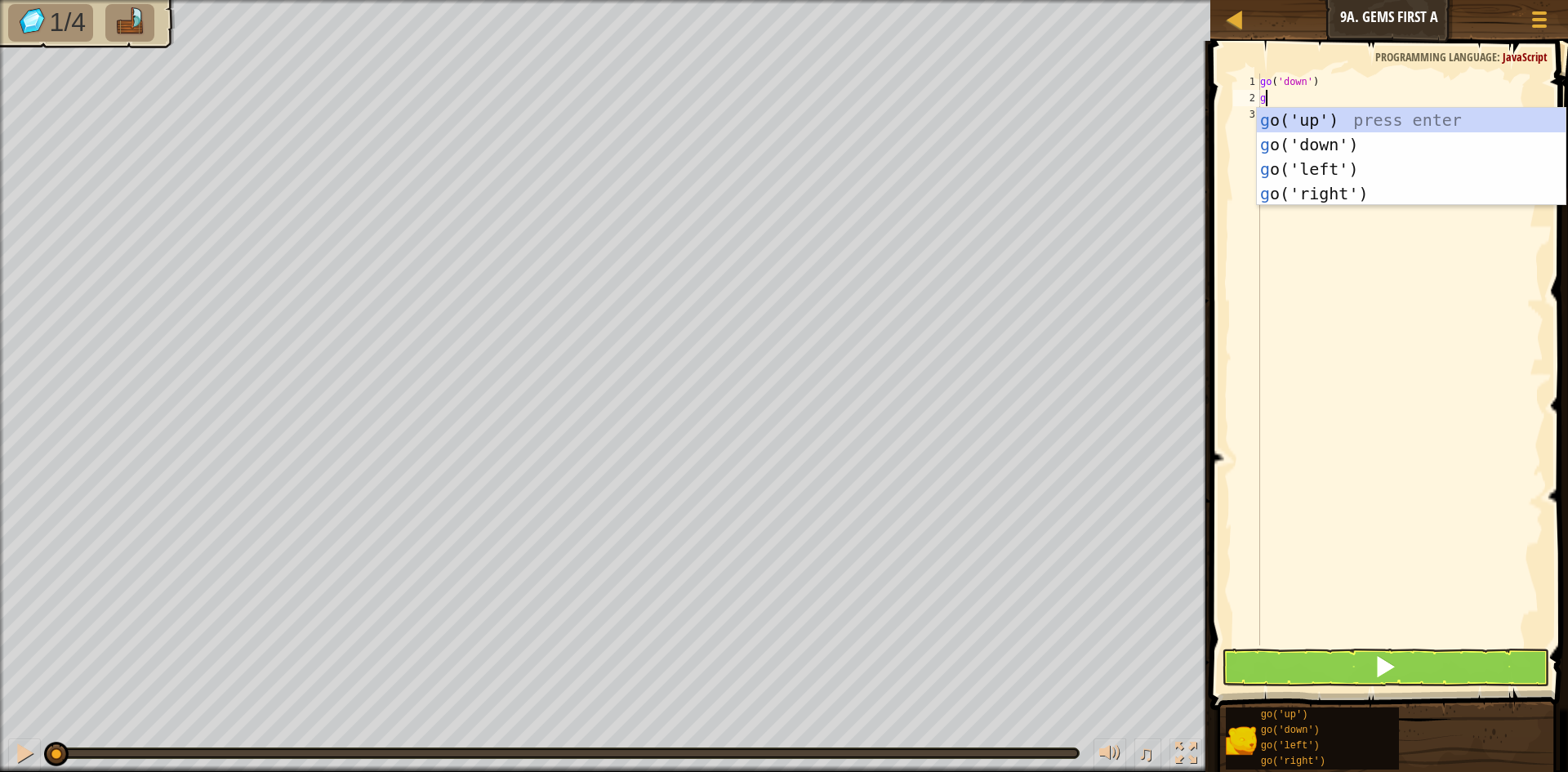
type textarea "go"
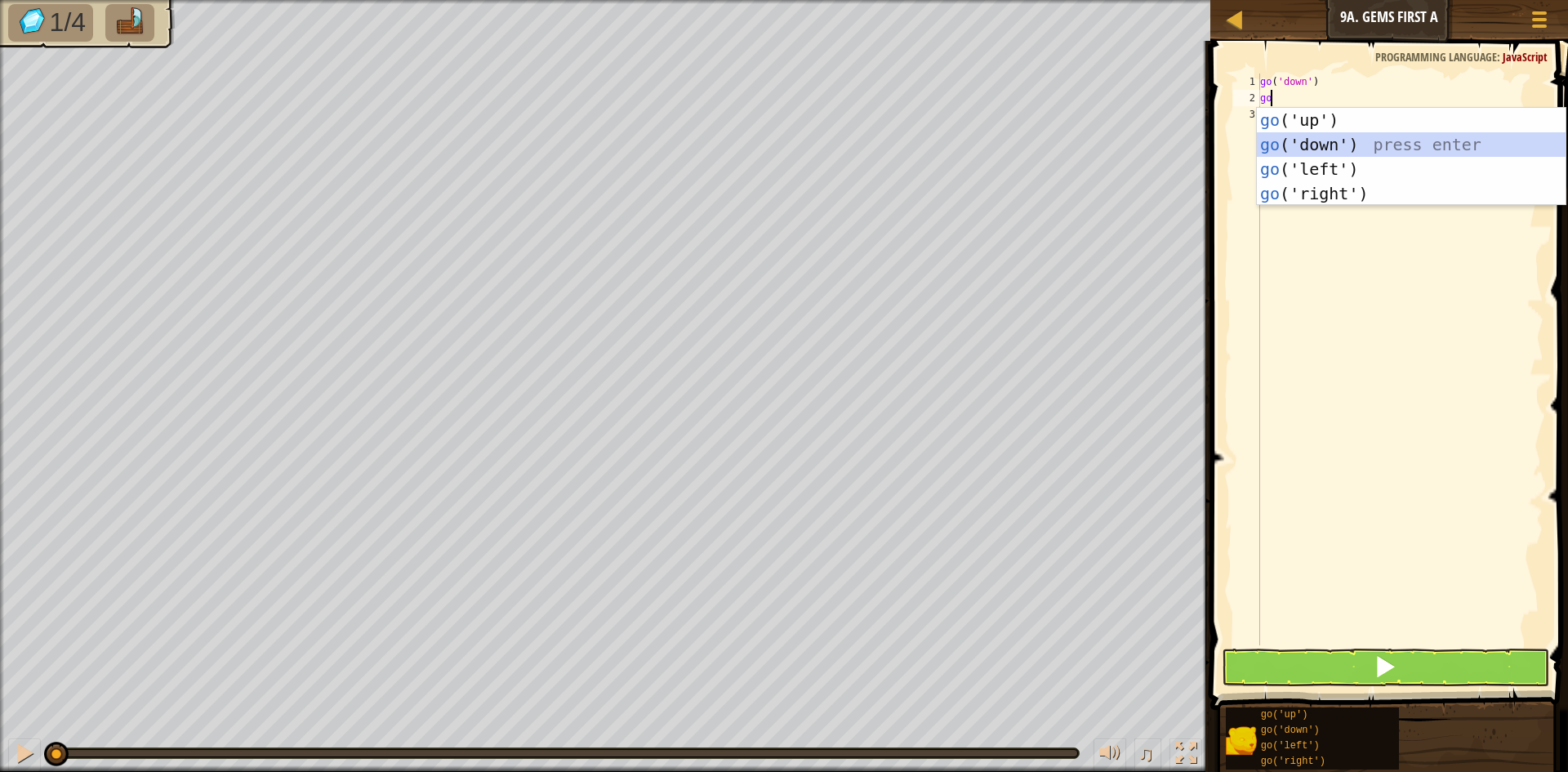
drag, startPoint x: 1385, startPoint y: 143, endPoint x: 1329, endPoint y: 144, distance: 56.0
click at [1384, 144] on div "go ('up') press enter go ('down') press enter go ('left') press enter go ('righ…" at bounding box center [1411, 181] width 308 height 147
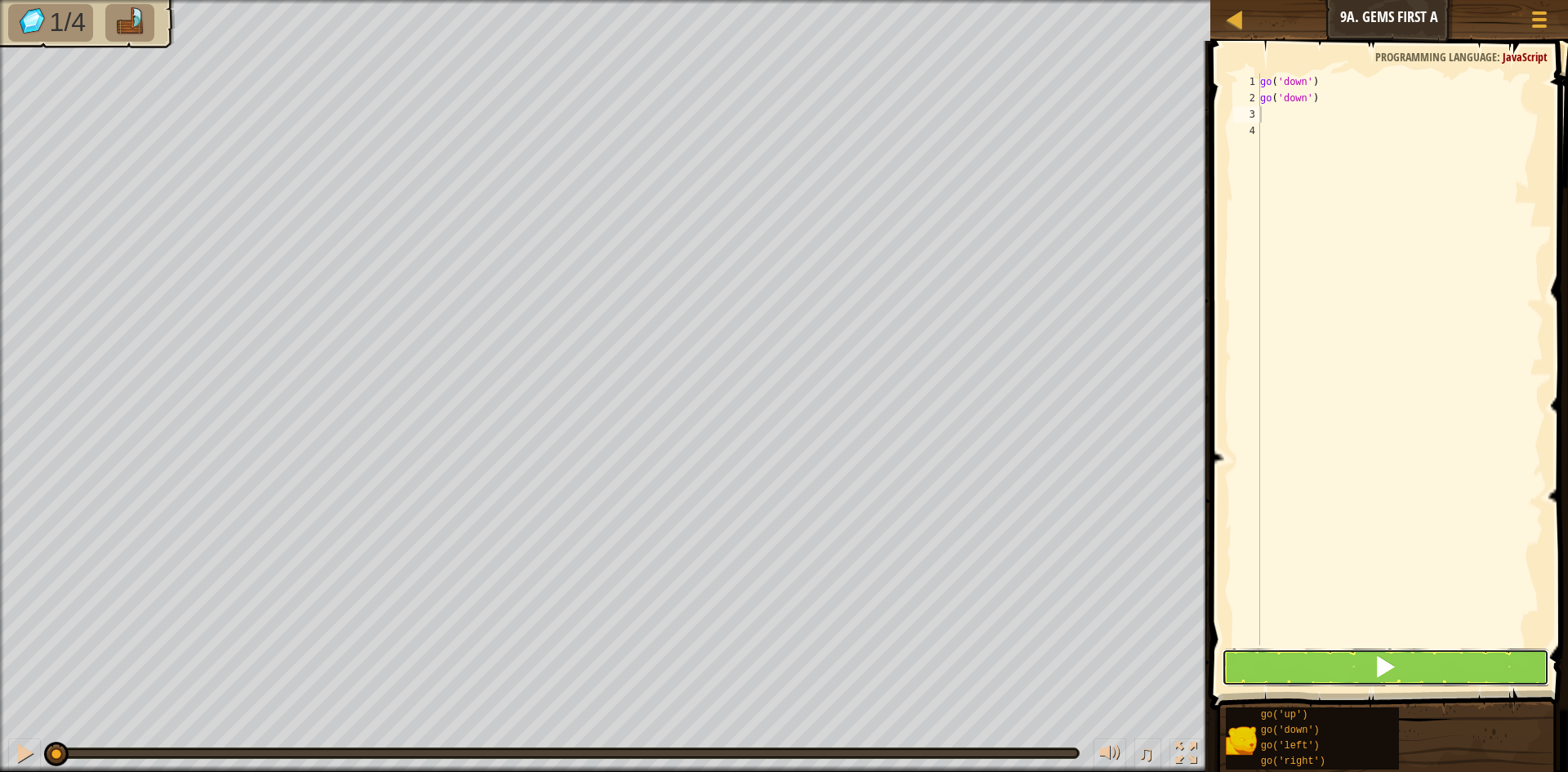
click at [1376, 658] on span at bounding box center [1385, 667] width 23 height 23
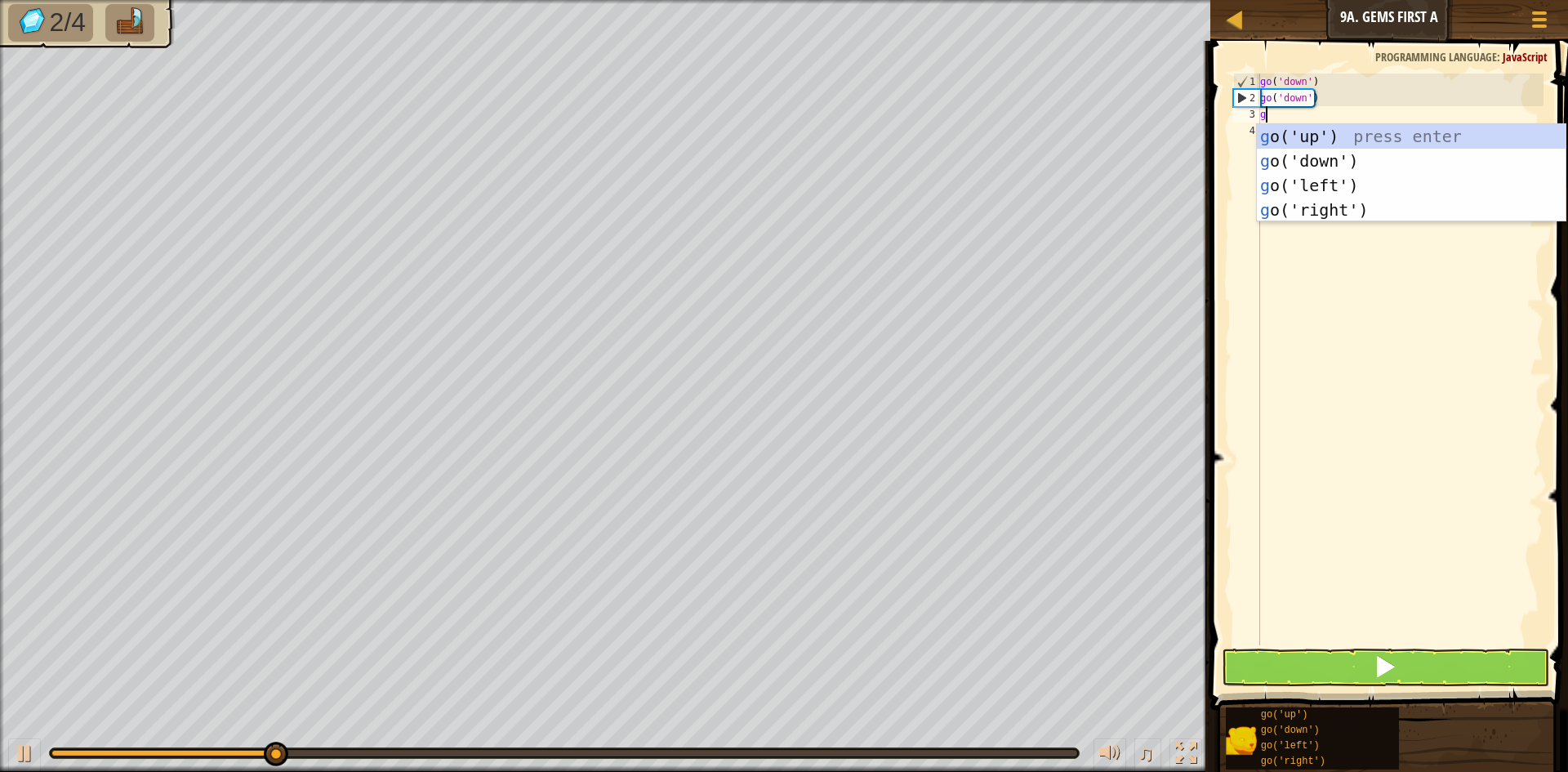
type textarea "go"
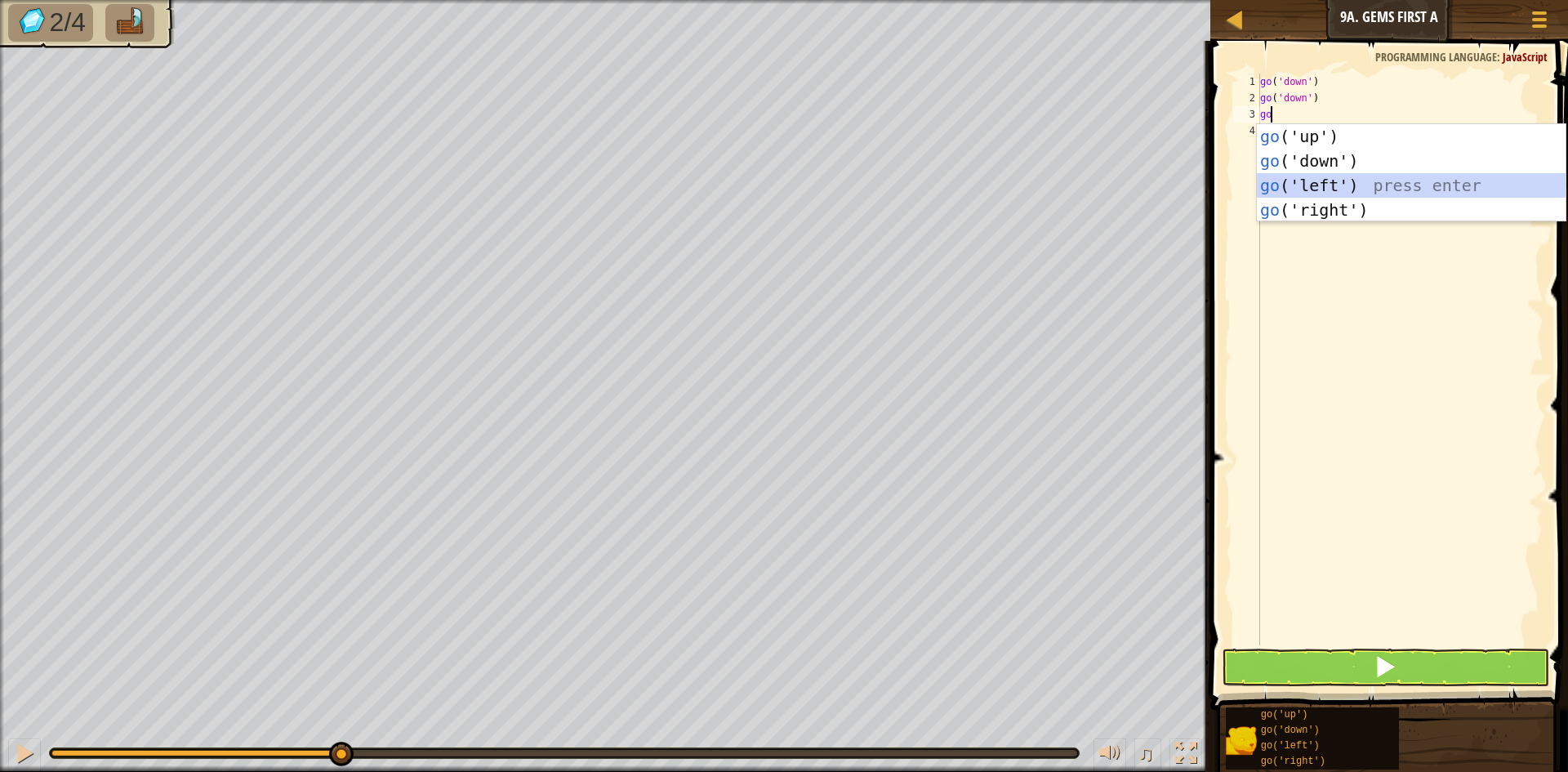
click at [1355, 179] on div "go ('up') press enter go ('down') press enter go ('left') press enter go ('righ…" at bounding box center [1411, 197] width 308 height 147
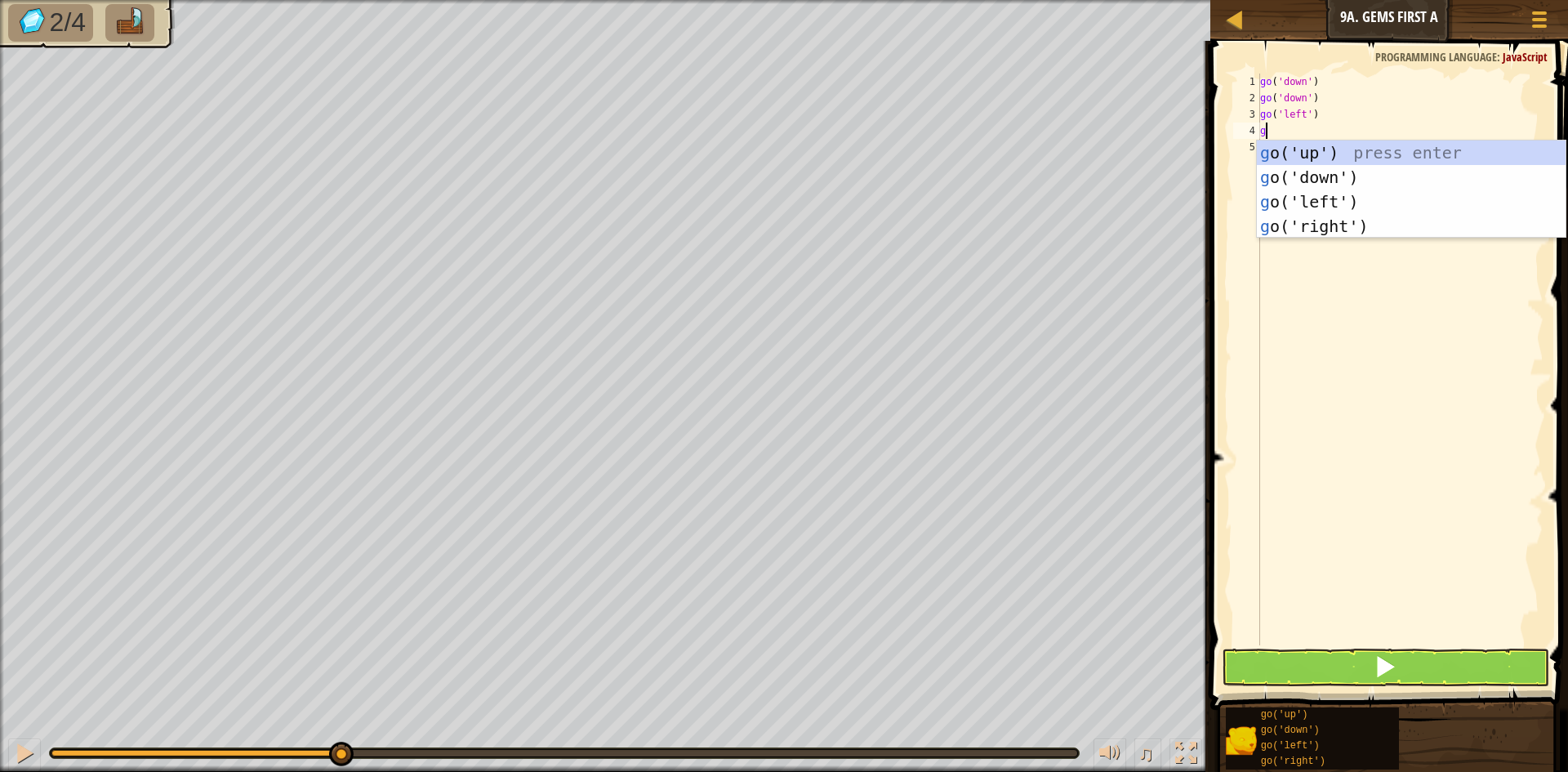
type textarea "go"
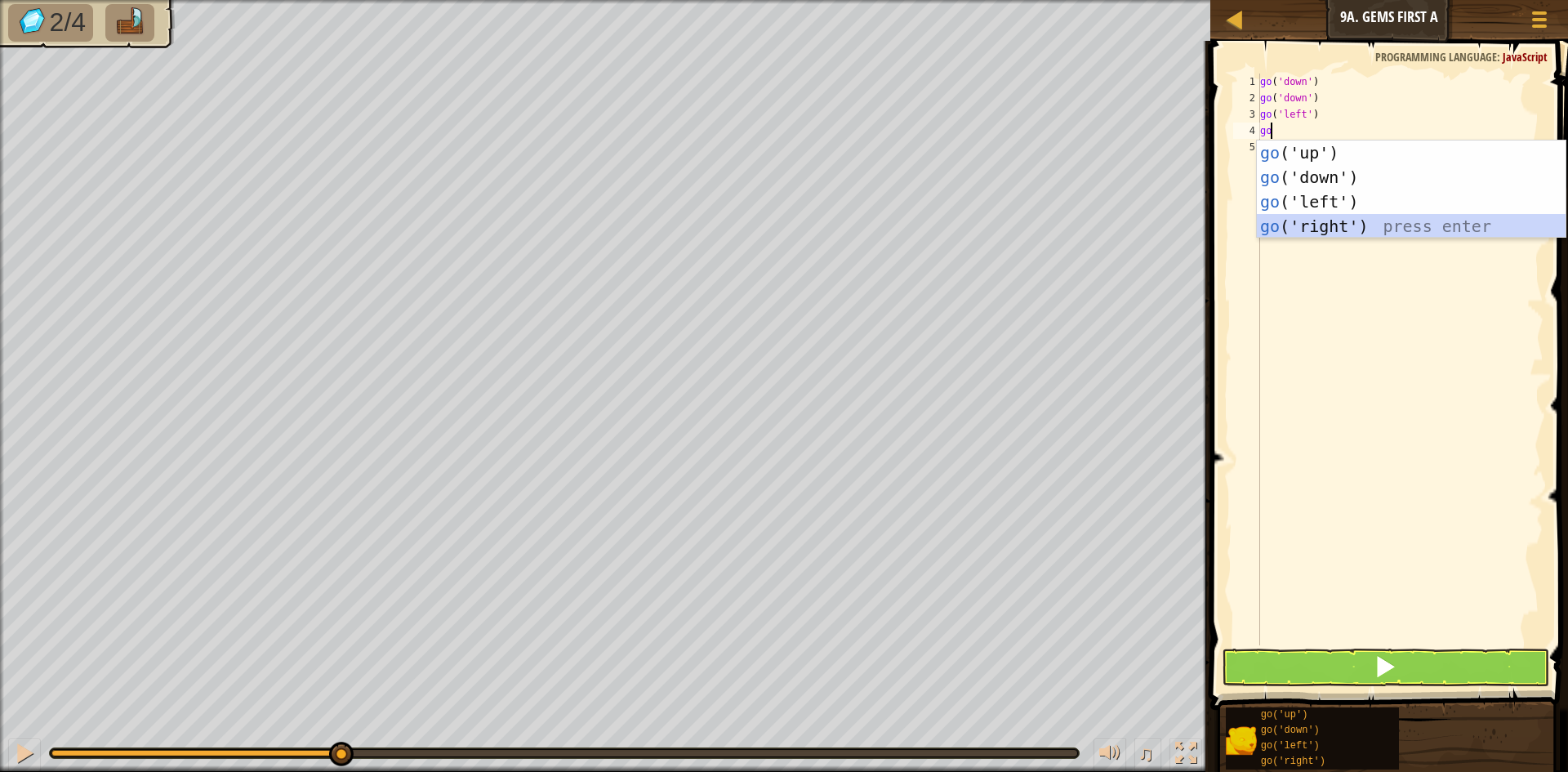
click at [1423, 225] on div "go ('up') press enter go ('down') press enter go ('left') press enter go ('righ…" at bounding box center [1411, 214] width 308 height 147
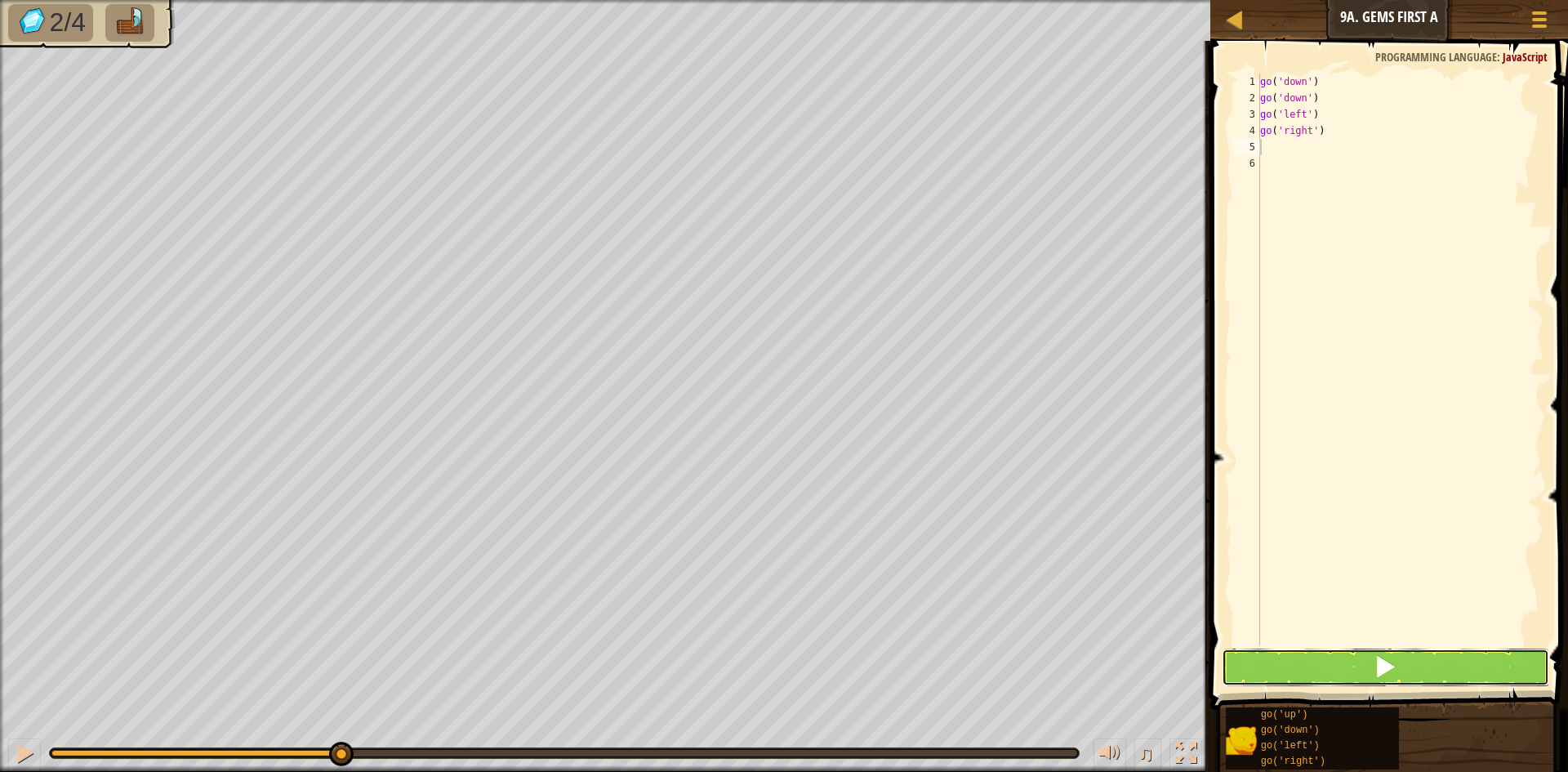
click at [1338, 672] on button at bounding box center [1385, 667] width 328 height 37
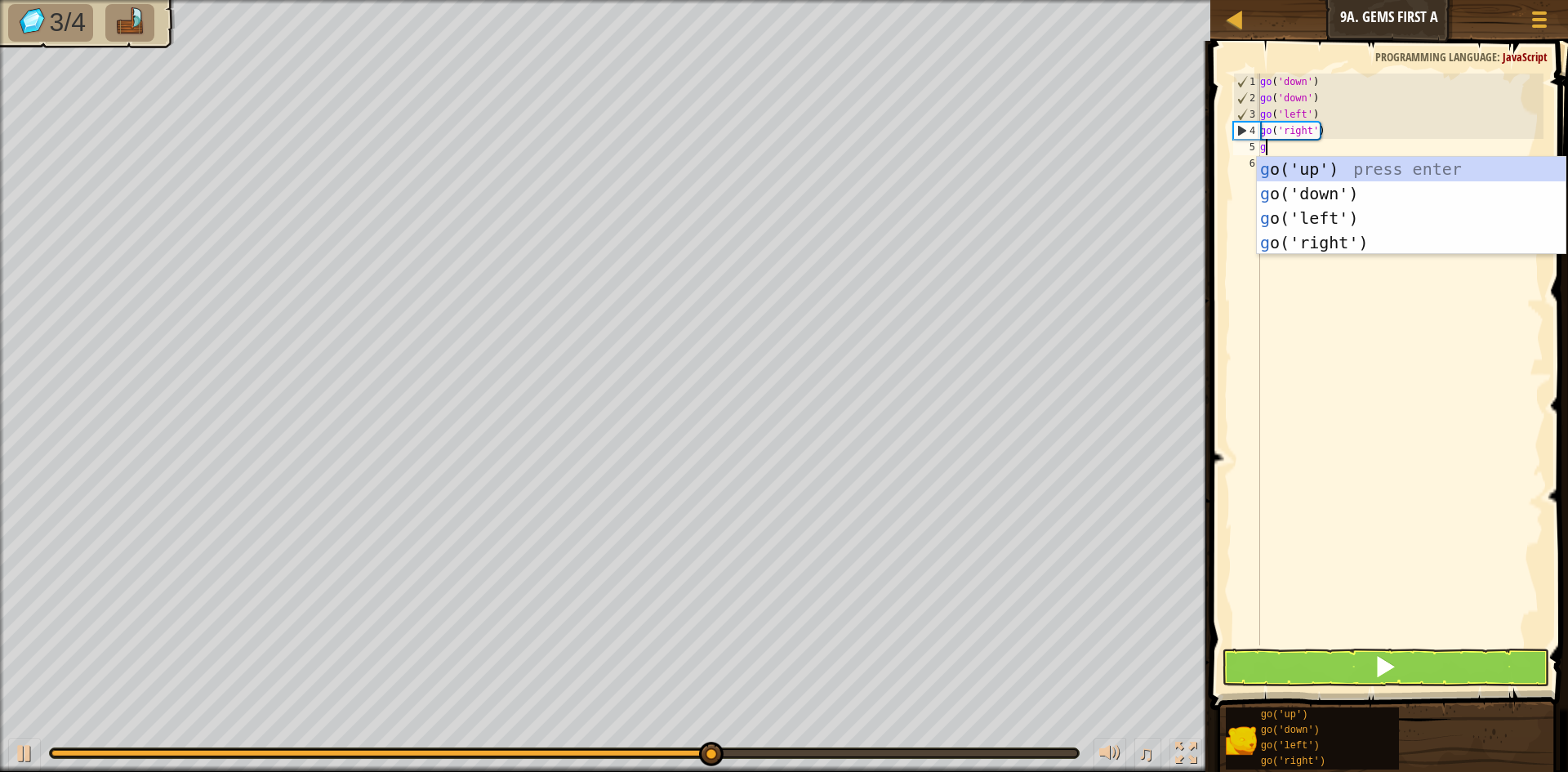
type textarea "go"
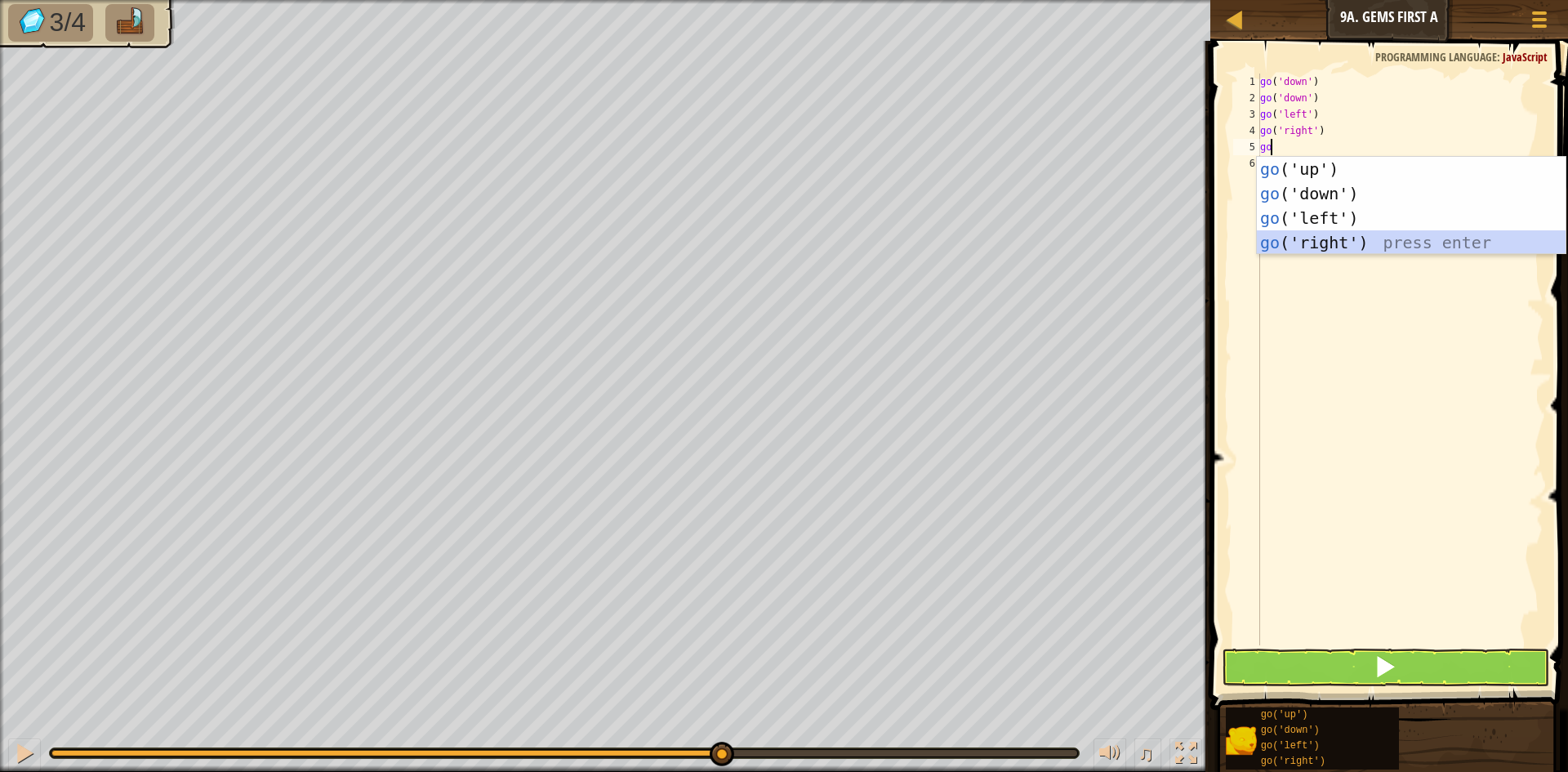
drag, startPoint x: 1472, startPoint y: 246, endPoint x: 1470, endPoint y: 280, distance: 34.1
click at [1472, 247] on div "go ('up') press enter go ('down') press enter go ('left') press enter go ('righ…" at bounding box center [1411, 230] width 308 height 147
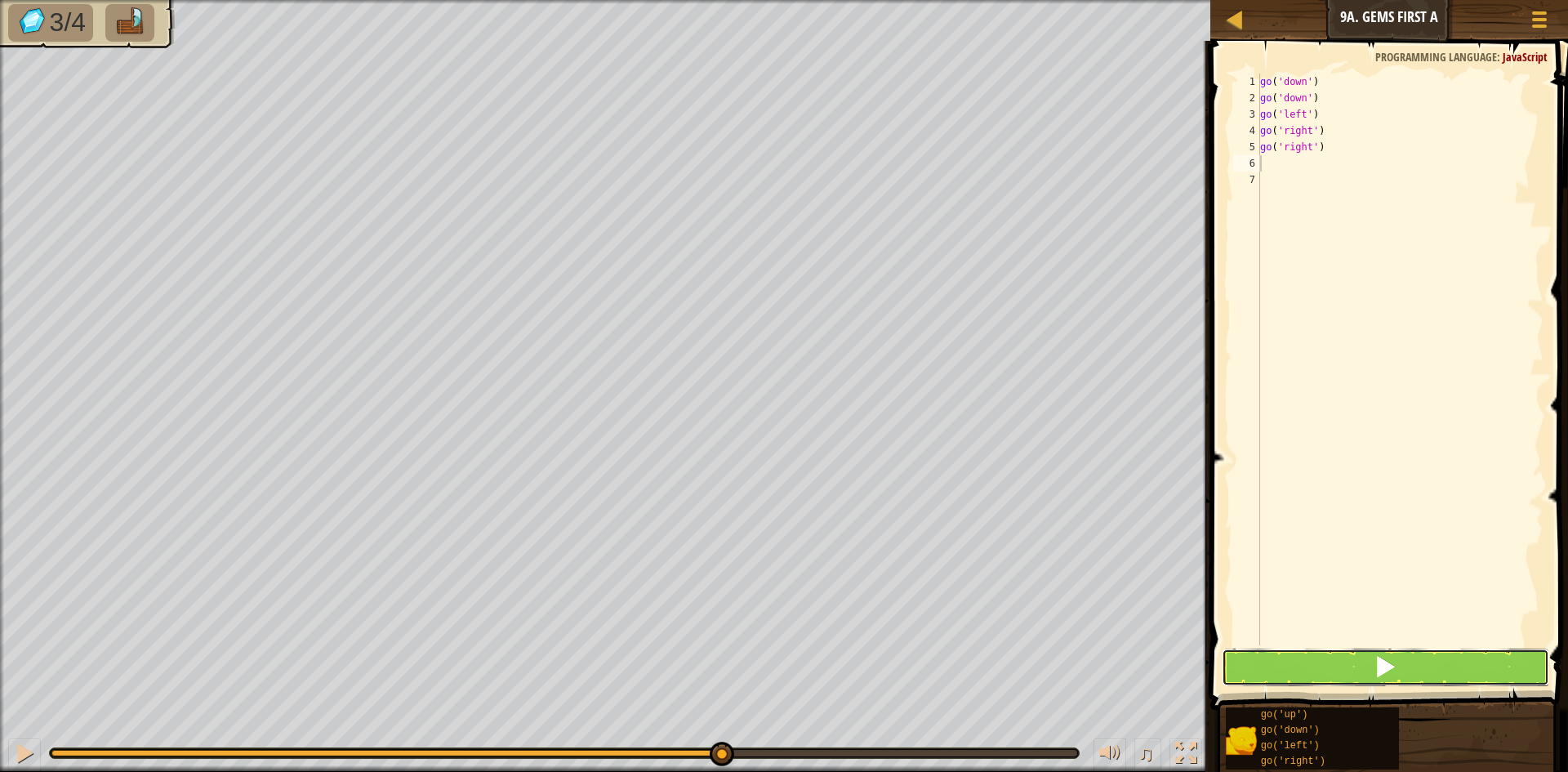
click at [1403, 679] on button at bounding box center [1385, 667] width 328 height 37
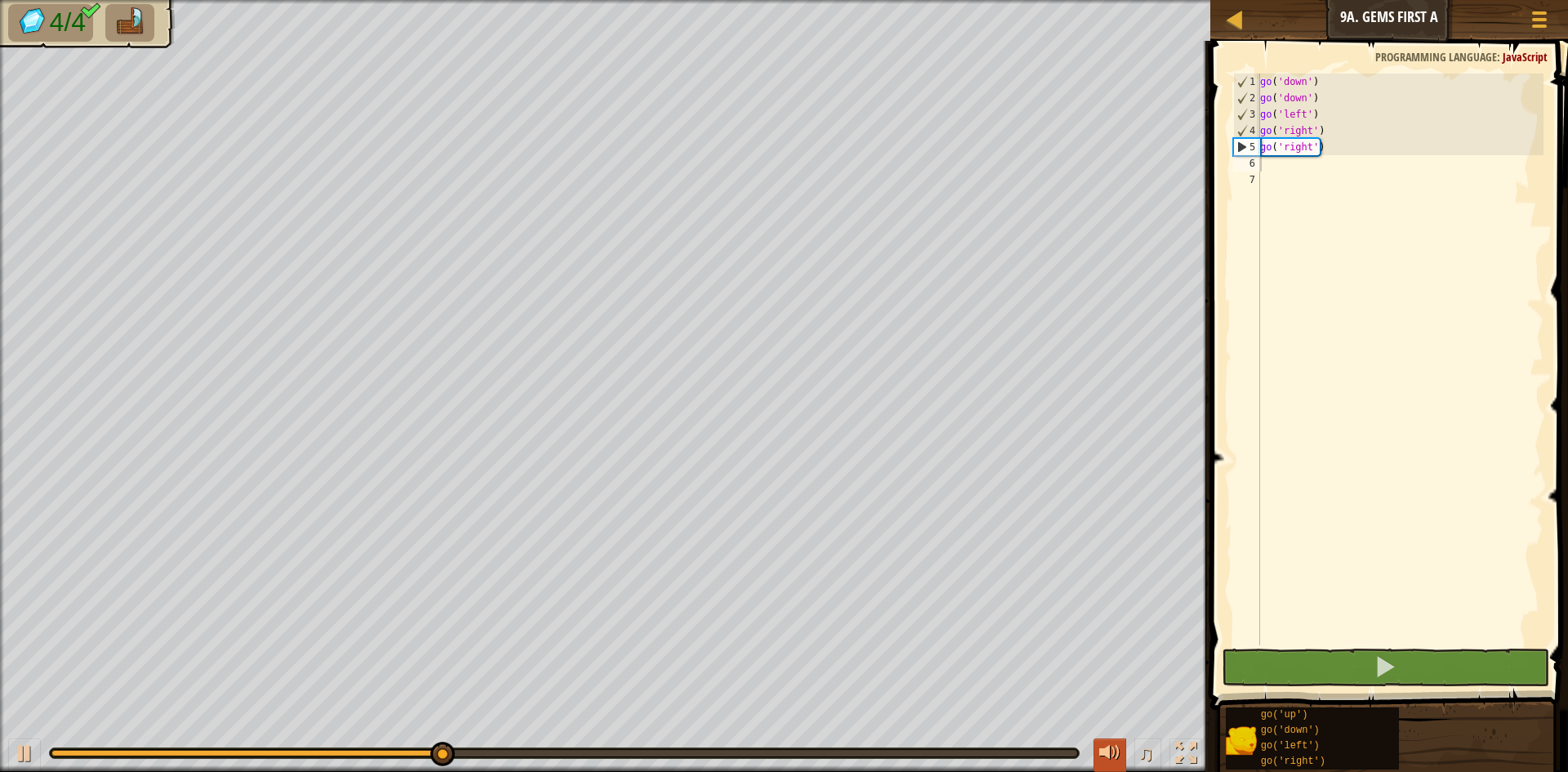
click at [1113, 744] on div at bounding box center [1110, 753] width 21 height 21
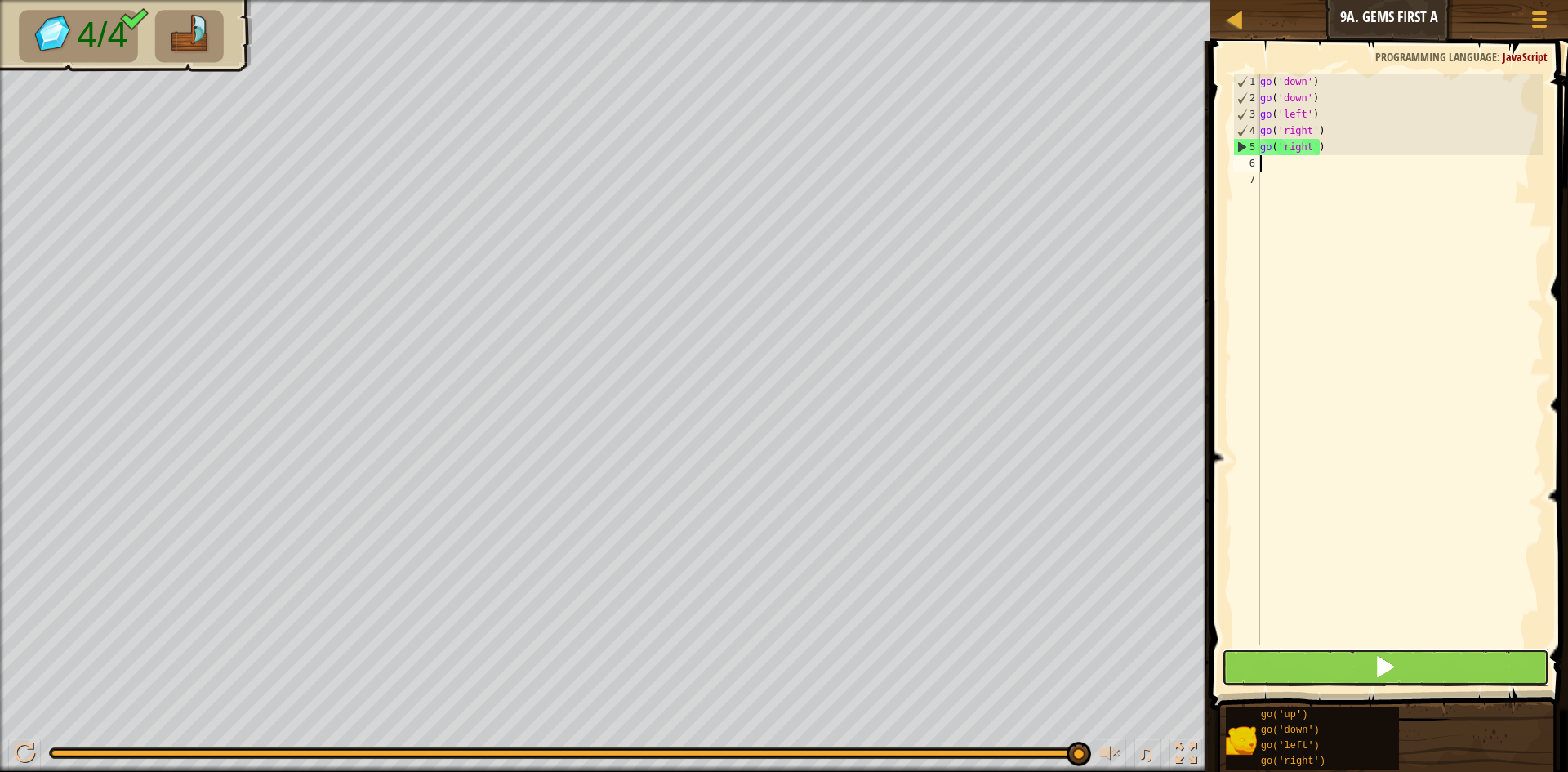
click at [1461, 657] on button at bounding box center [1385, 667] width 328 height 37
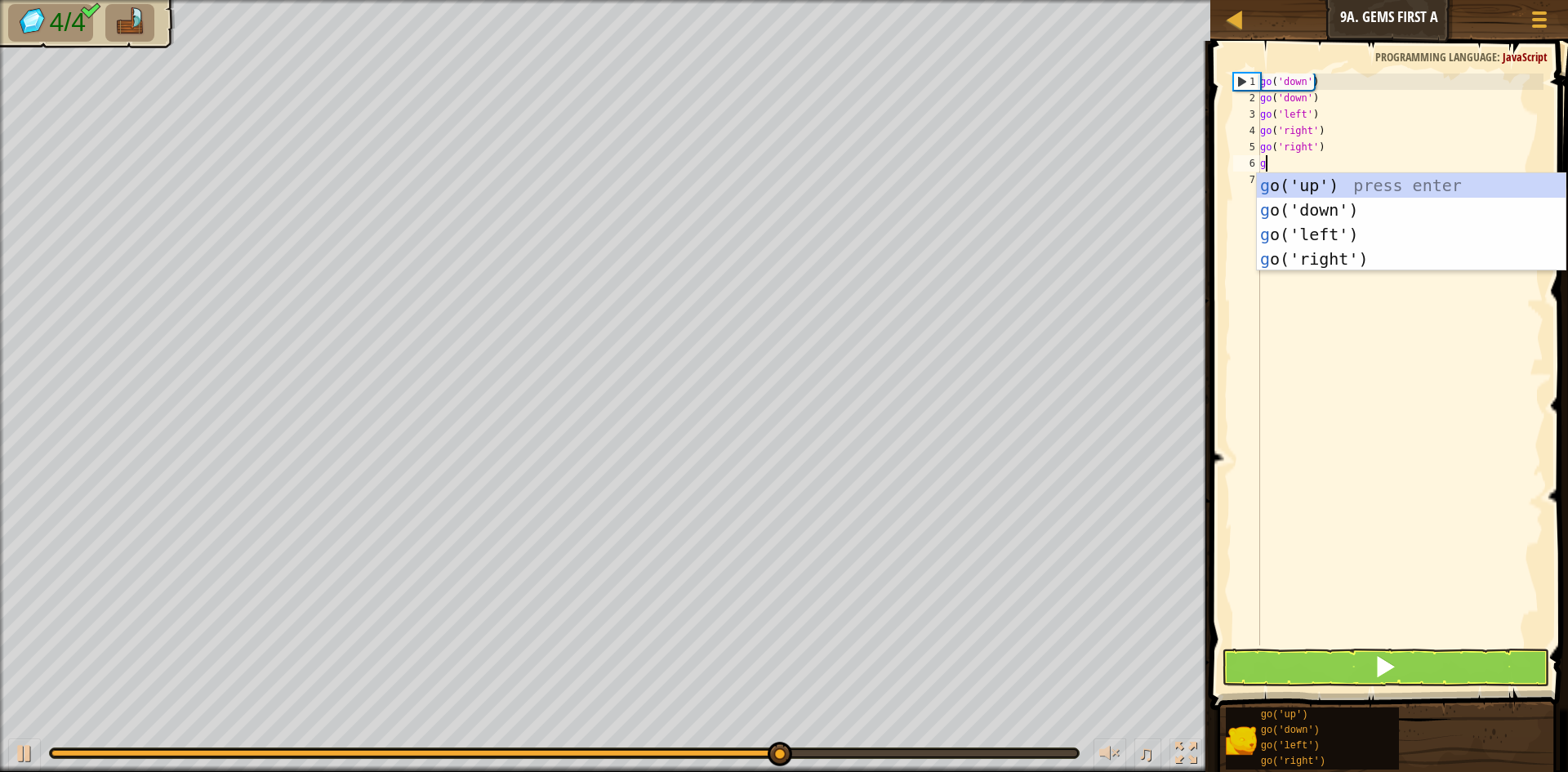
type textarea "go"
click at [1443, 236] on div "go ('up') press enter go ('down') press enter go ('left') press enter go ('righ…" at bounding box center [1411, 246] width 308 height 147
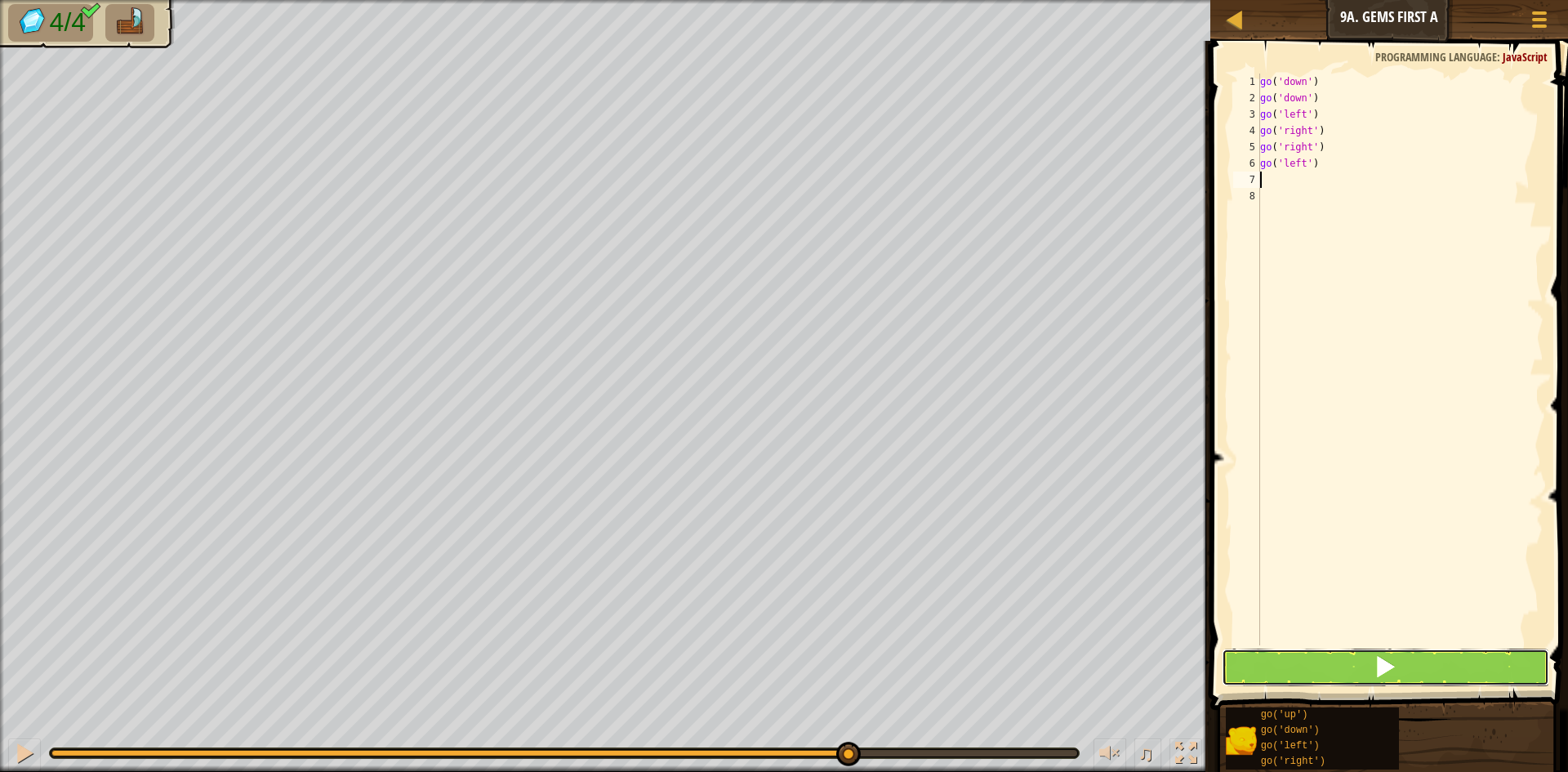
click at [1329, 654] on button at bounding box center [1385, 667] width 328 height 37
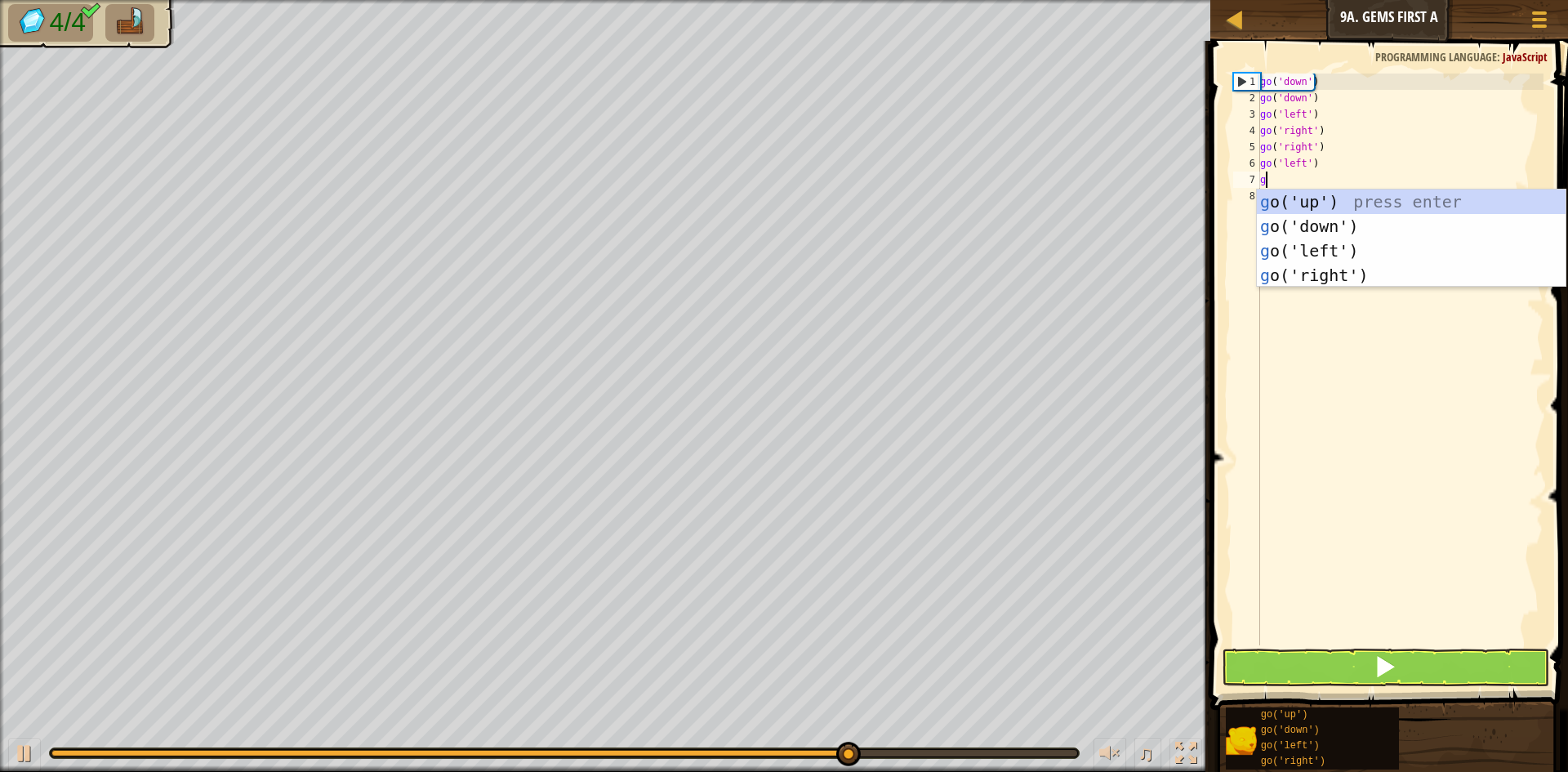
type textarea "go"
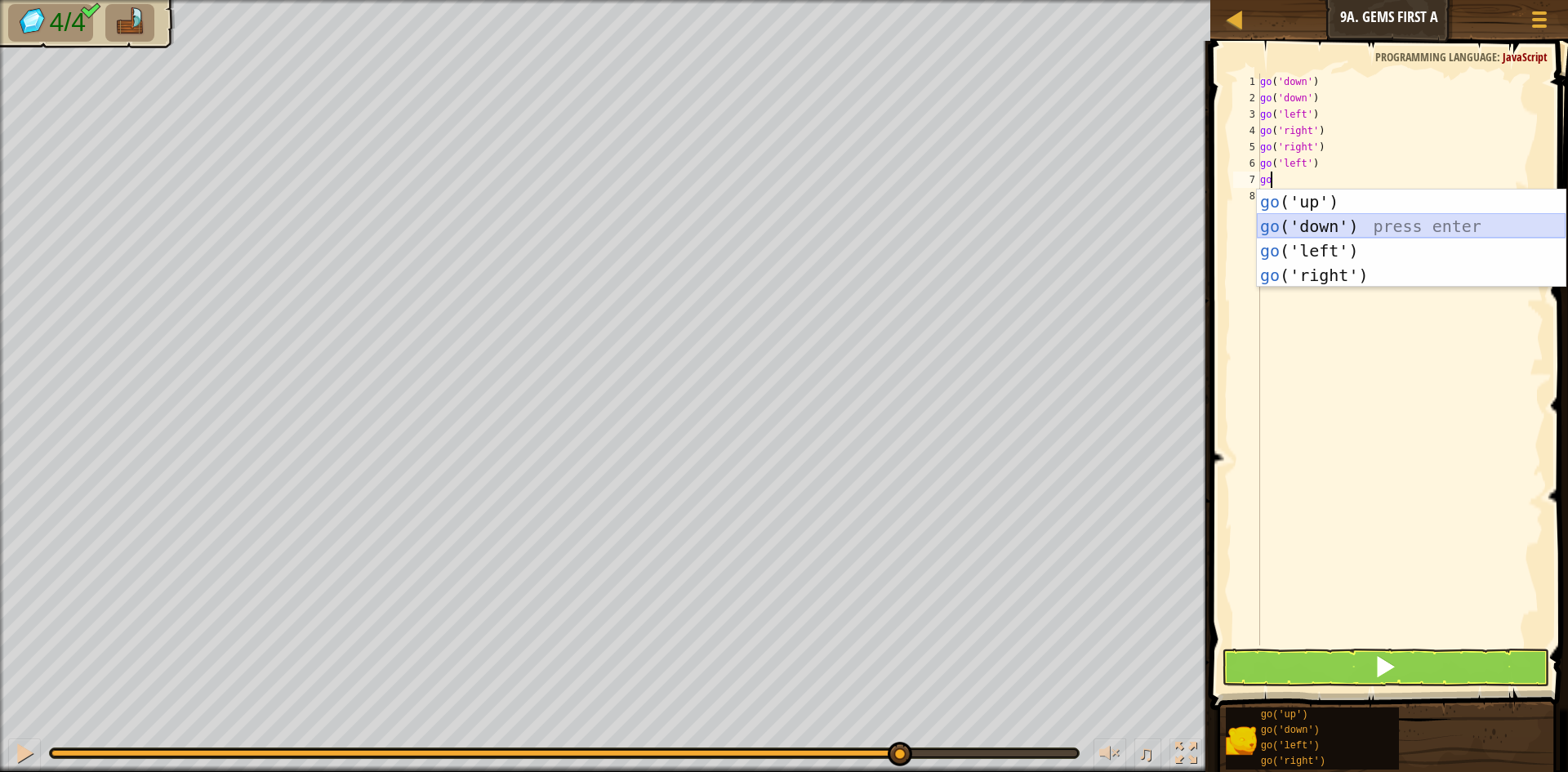
click at [1371, 218] on div "go ('up') press enter go ('down') press enter go ('left') press enter go ('righ…" at bounding box center [1411, 262] width 308 height 147
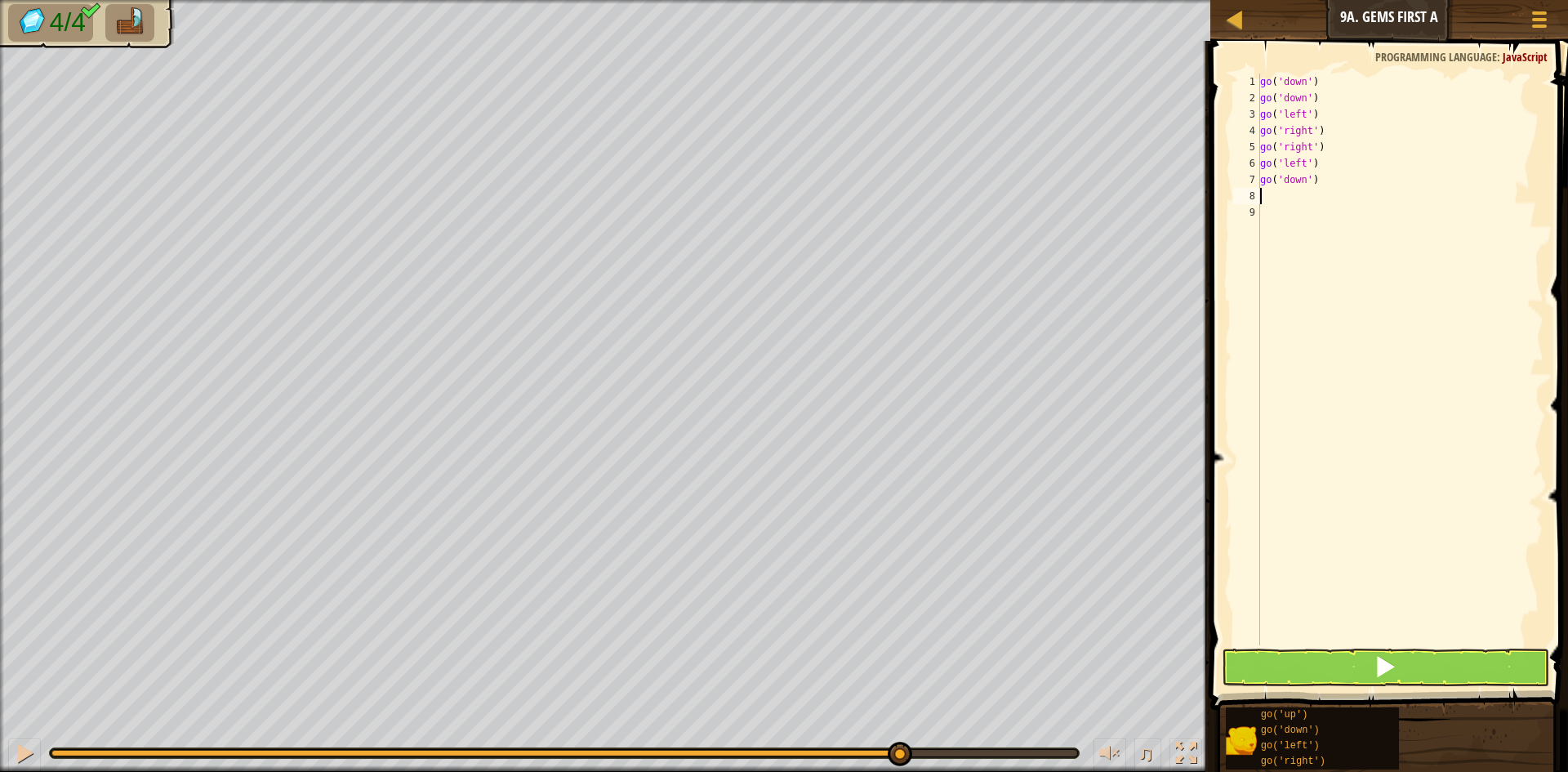
drag, startPoint x: 1332, startPoint y: 485, endPoint x: 1237, endPoint y: 810, distance: 338.6
click at [1237, 0] on html "Map Junior 9a. Gems First A Game Menu 1 ההההההההההההההההההההההההההההההההההההההה…" at bounding box center [784, 0] width 1568 height 0
click at [1373, 661] on button at bounding box center [1385, 667] width 328 height 37
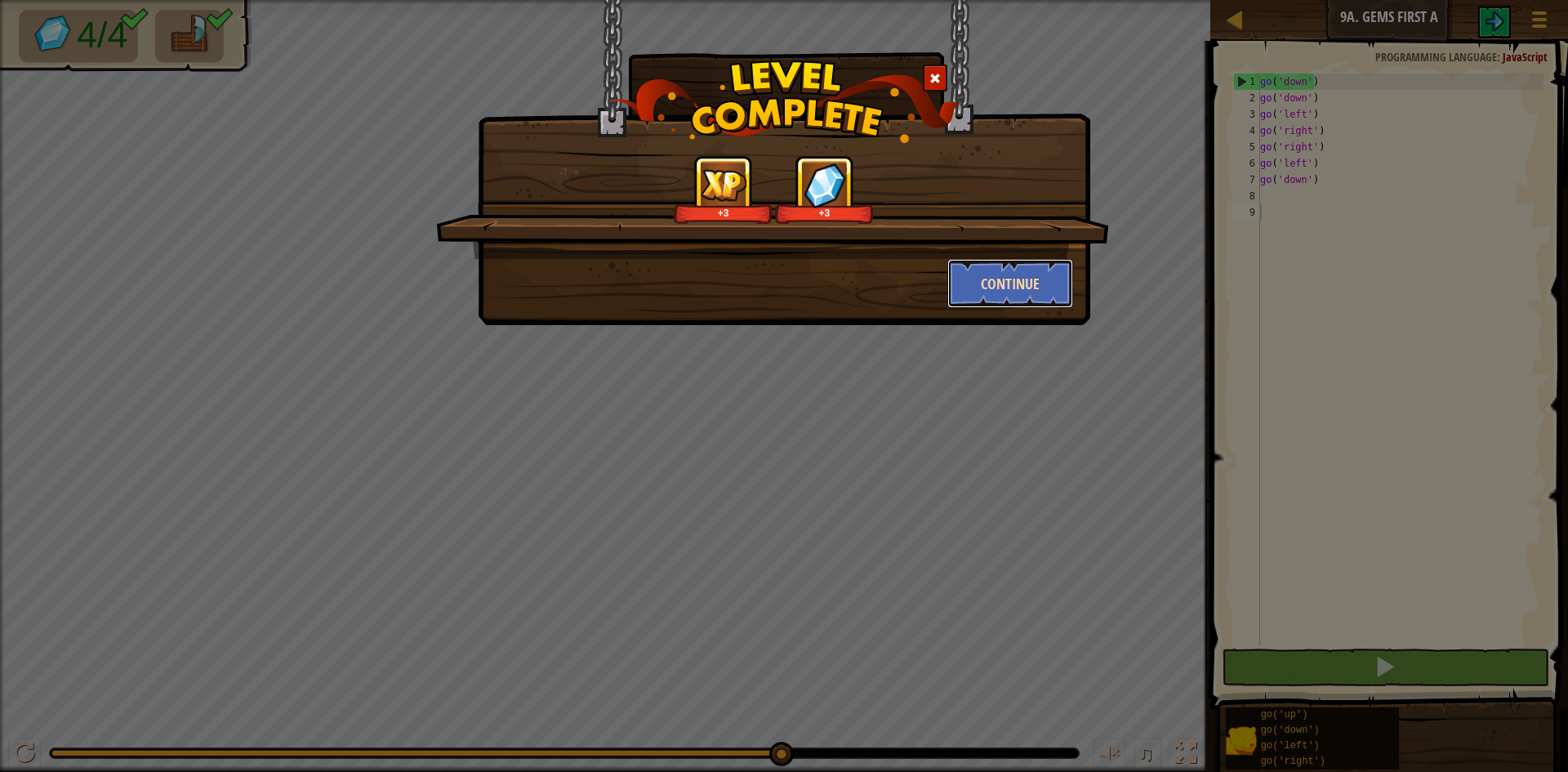
click at [1038, 280] on button "Continue" at bounding box center [1011, 283] width 126 height 49
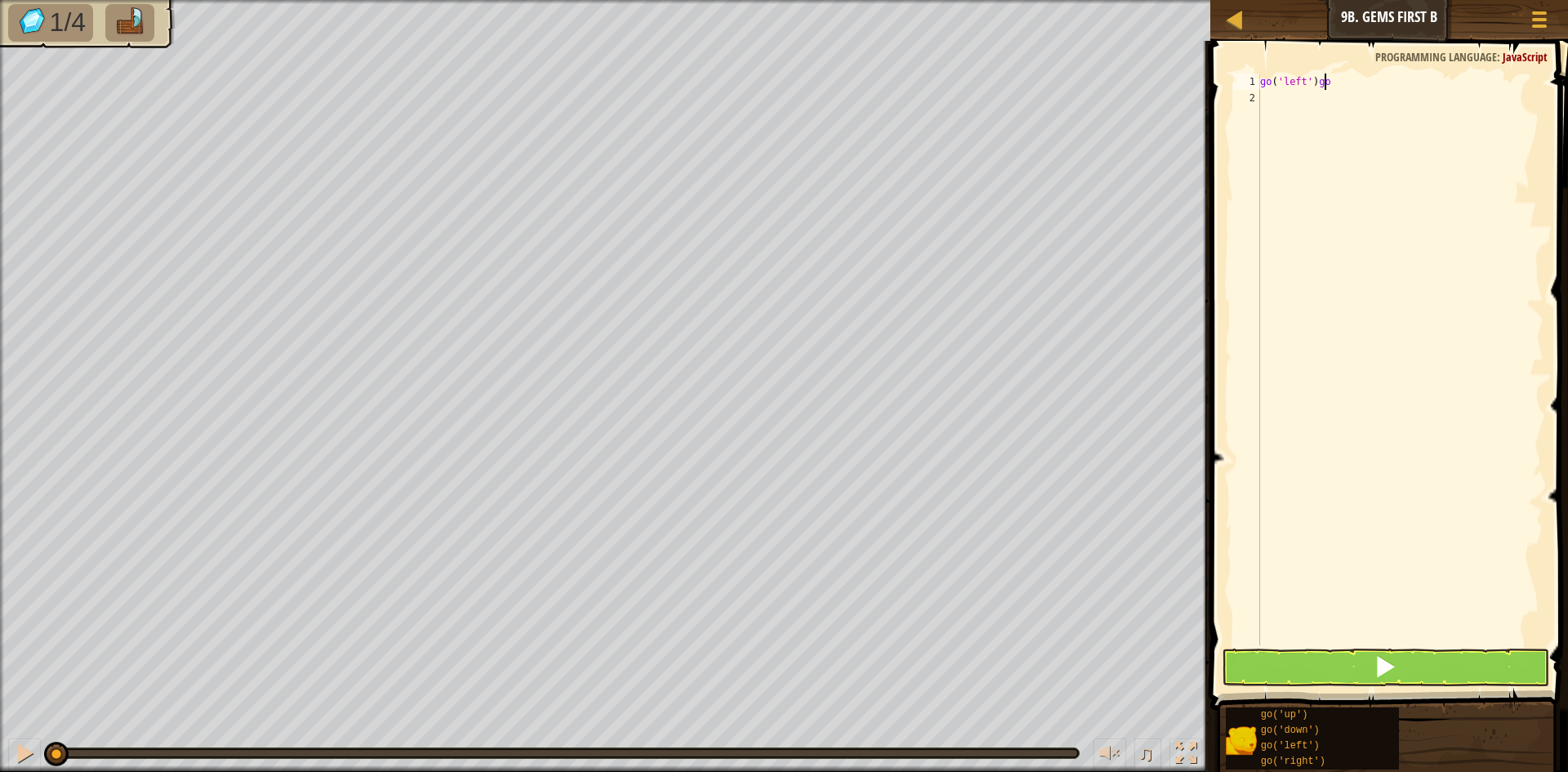
scroll to position [8, 4]
type textarea "go('left')"
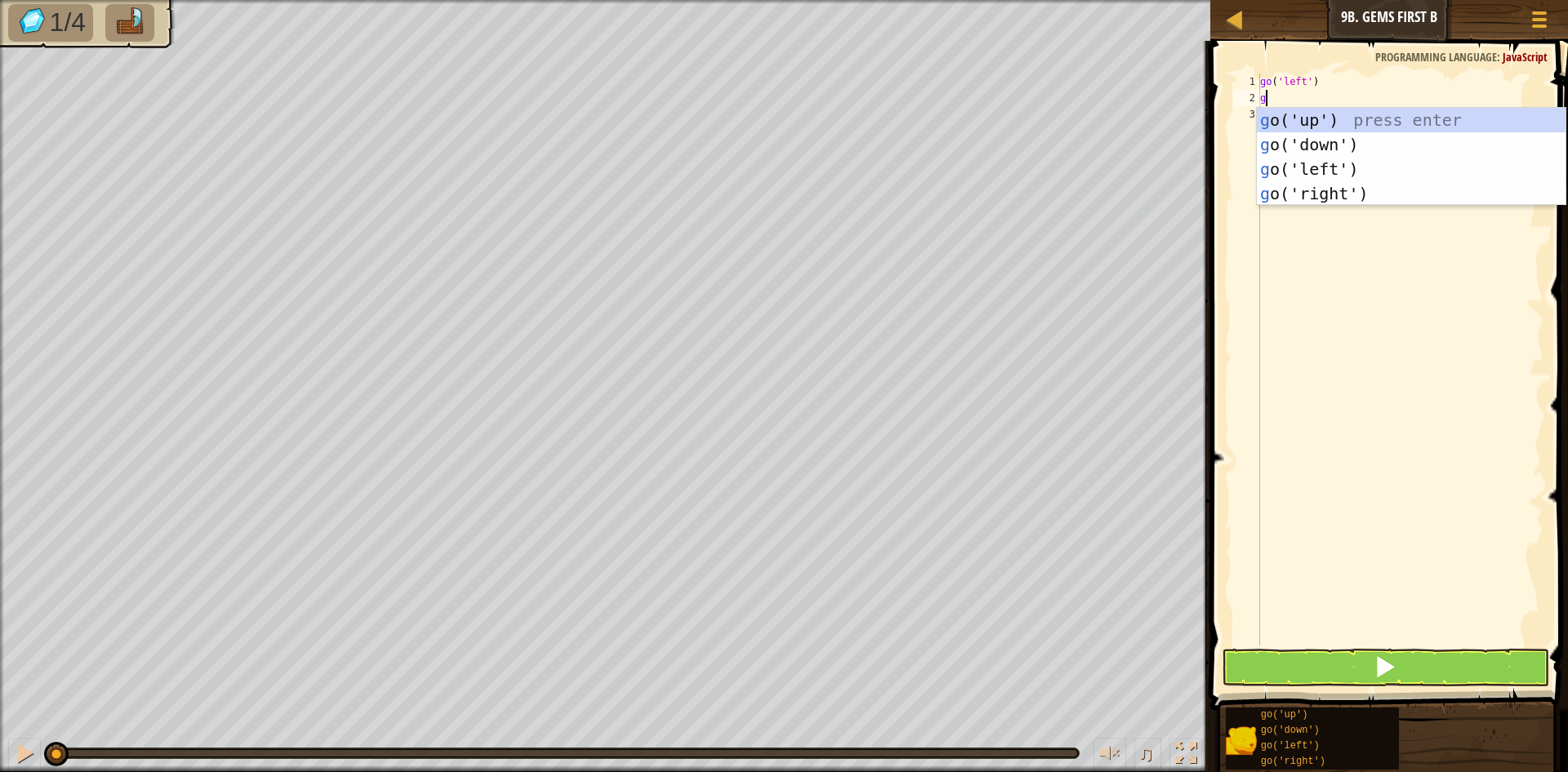
type textarea "go"
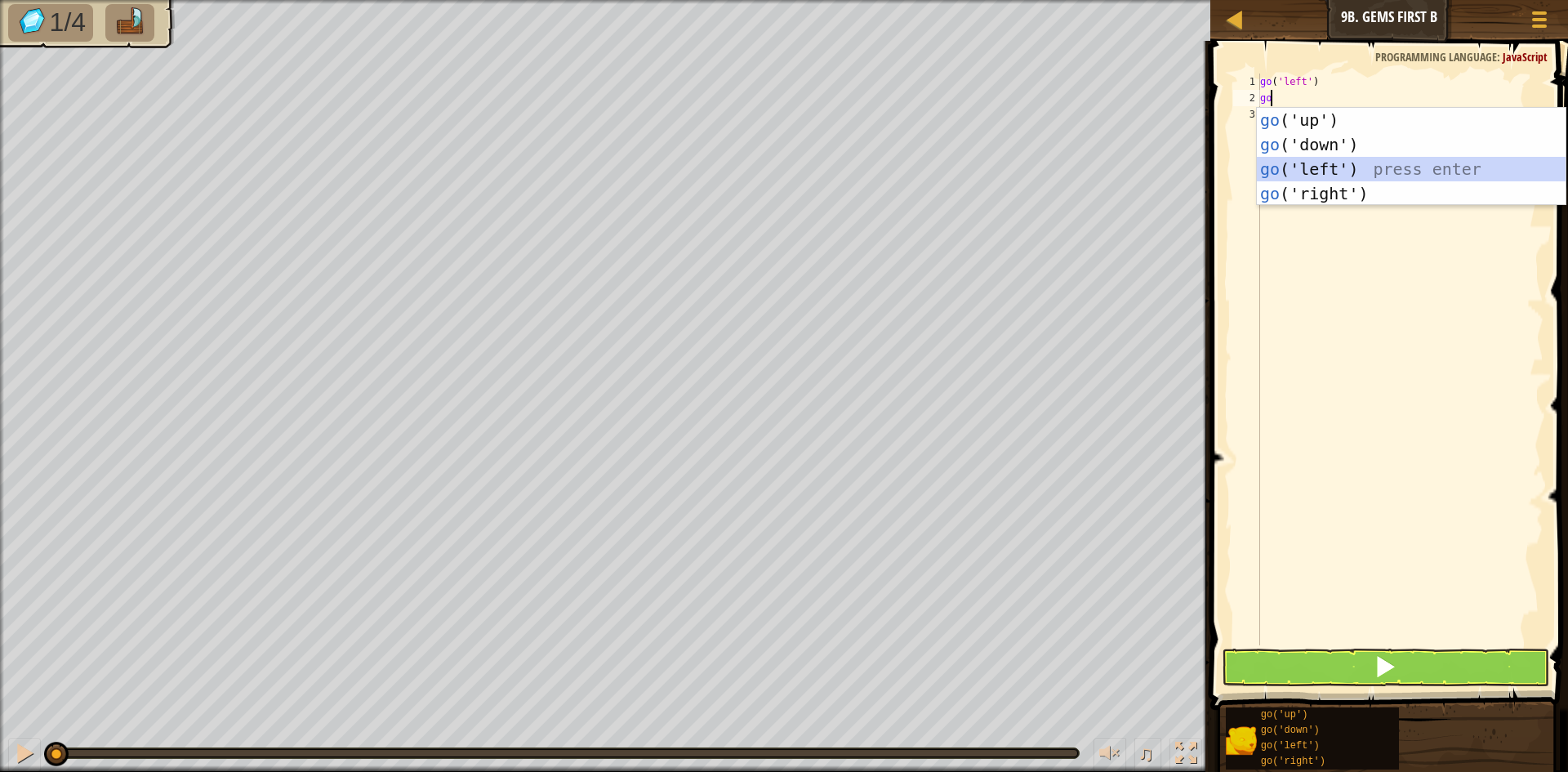
click at [1432, 158] on div "go ('up') press enter go ('down') press enter go ('left') press enter go ('righ…" at bounding box center [1411, 181] width 308 height 147
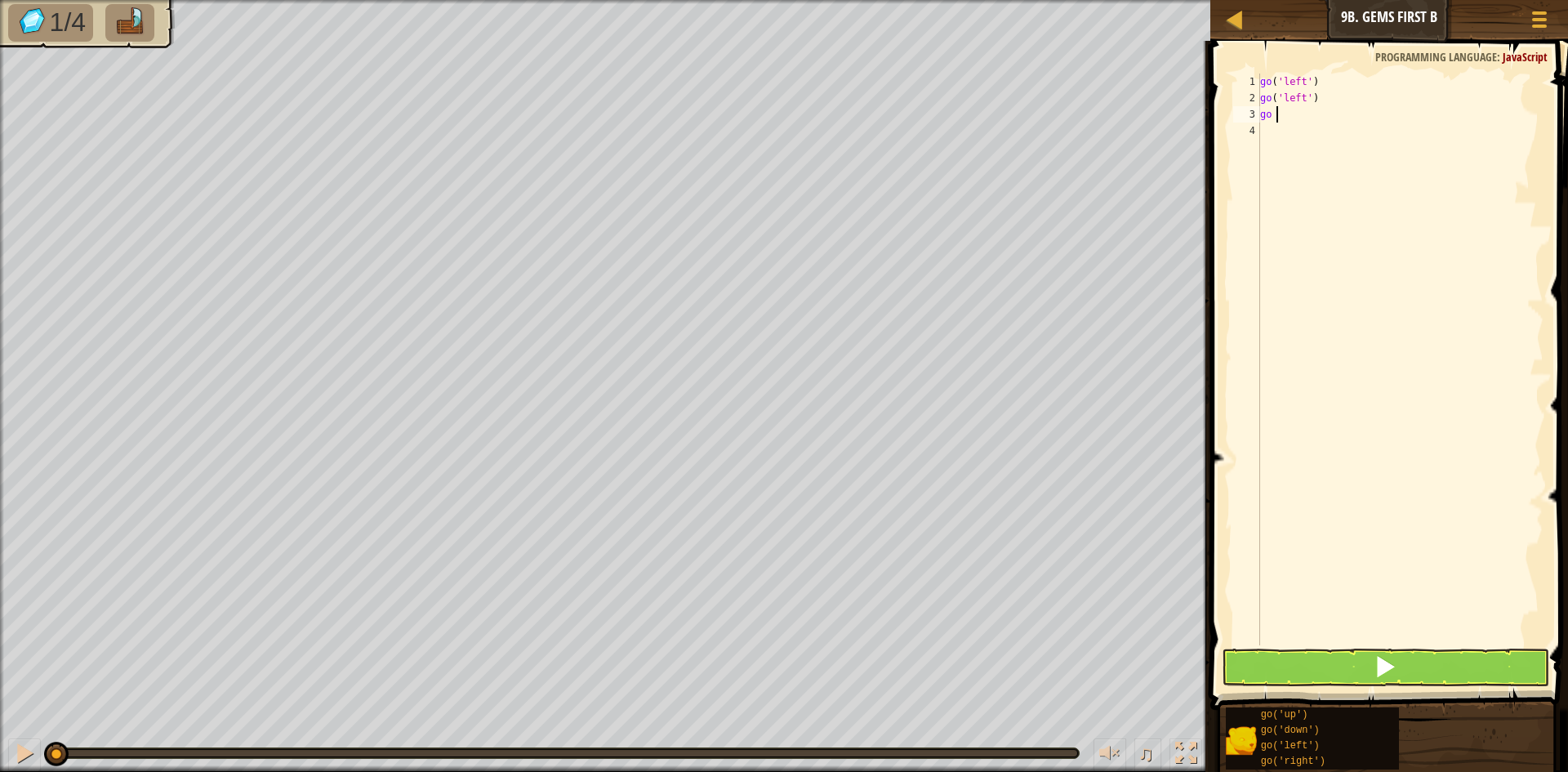
type textarea "go up"
type textarea "godown"
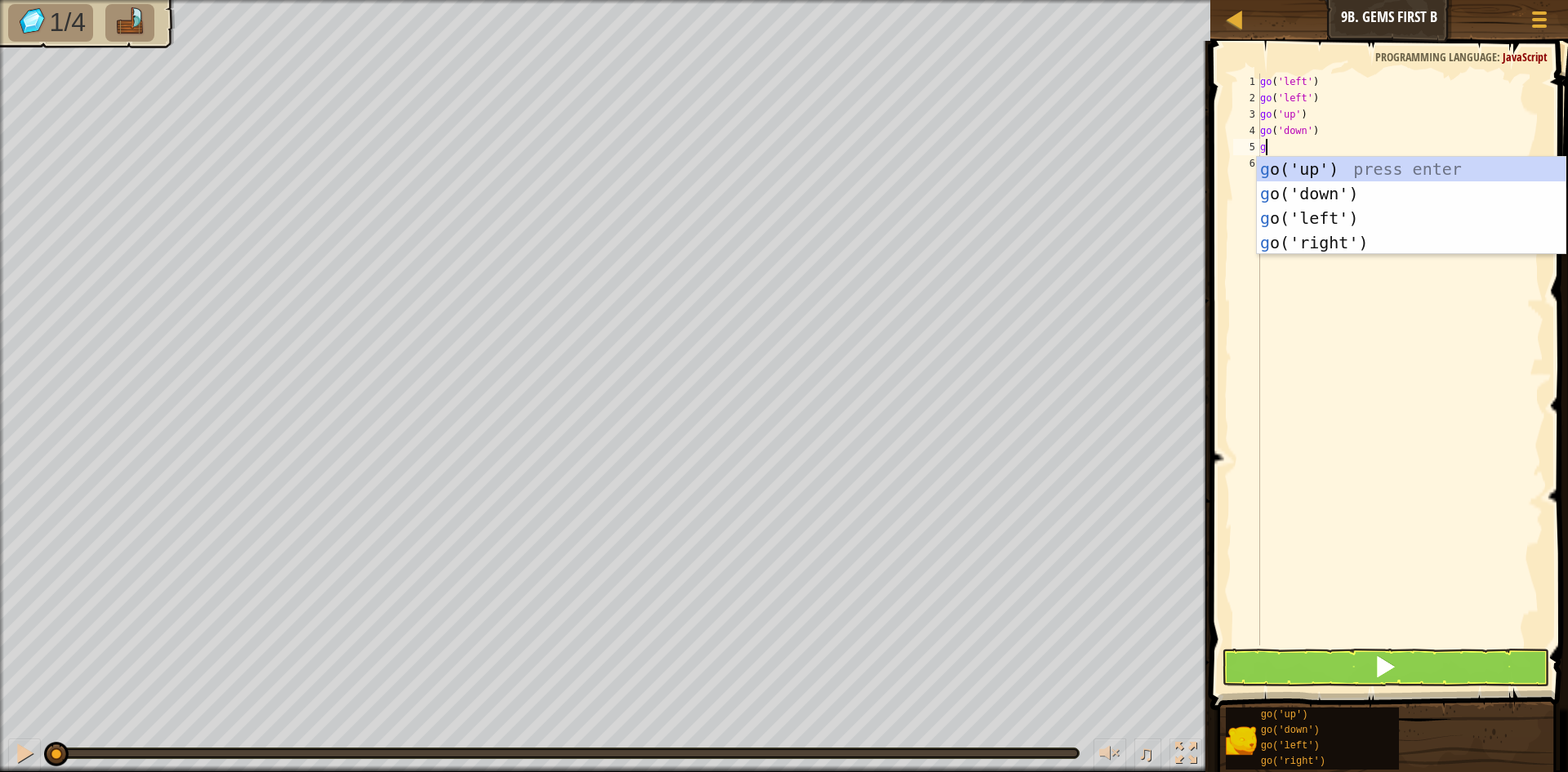
type textarea "g"
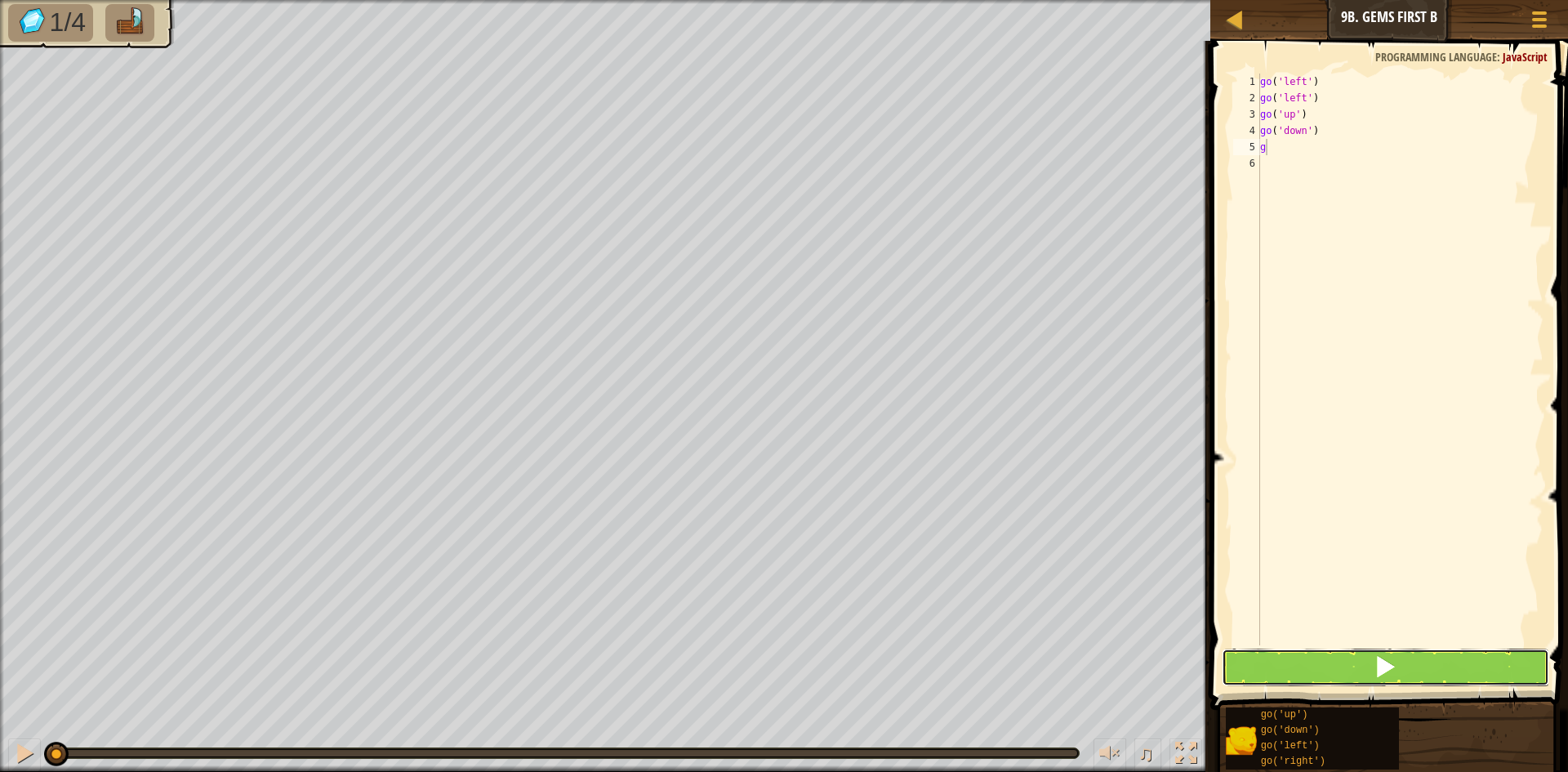
click at [1374, 678] on button at bounding box center [1385, 667] width 328 height 37
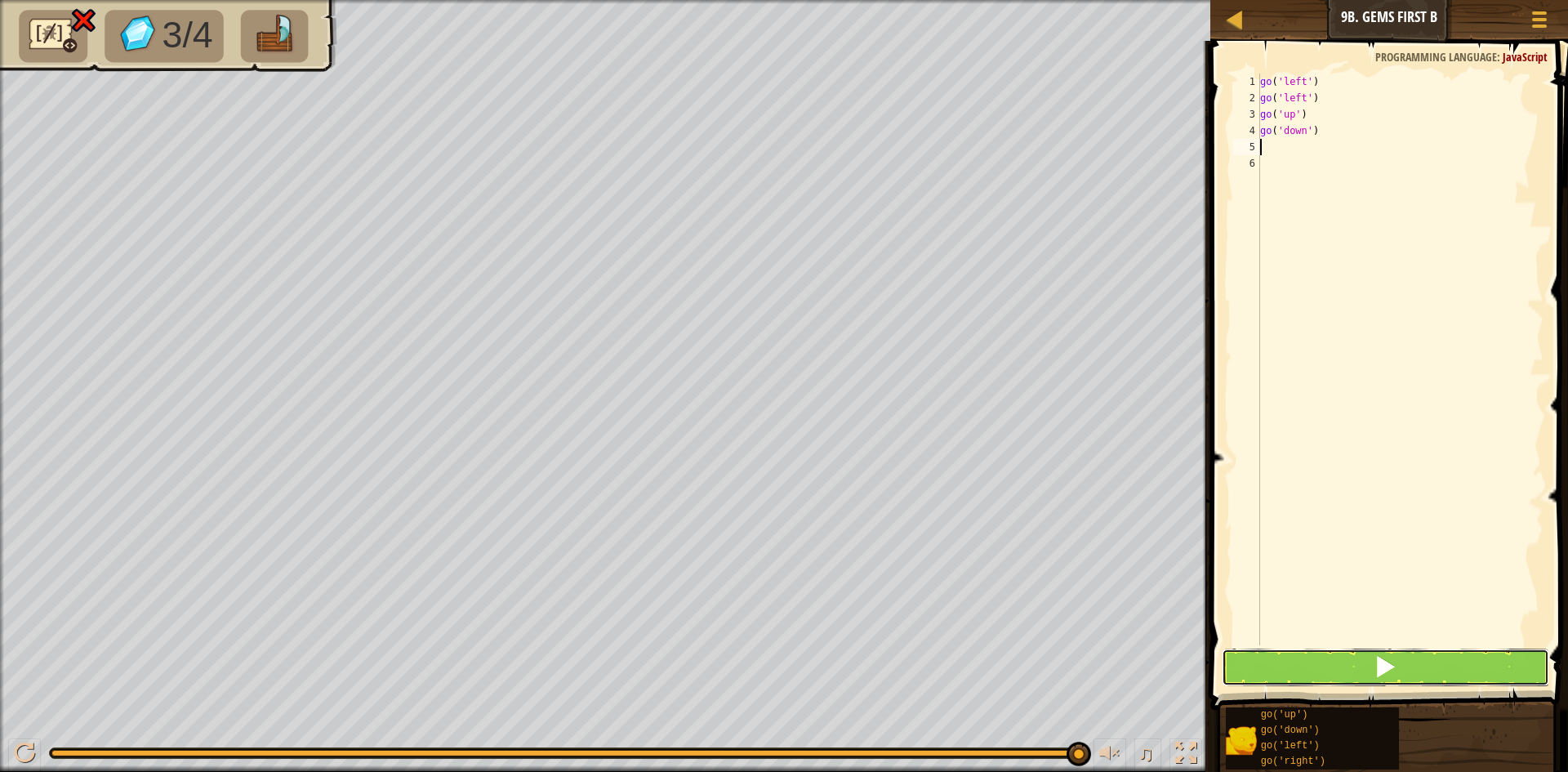
click at [1382, 670] on span at bounding box center [1385, 667] width 23 height 23
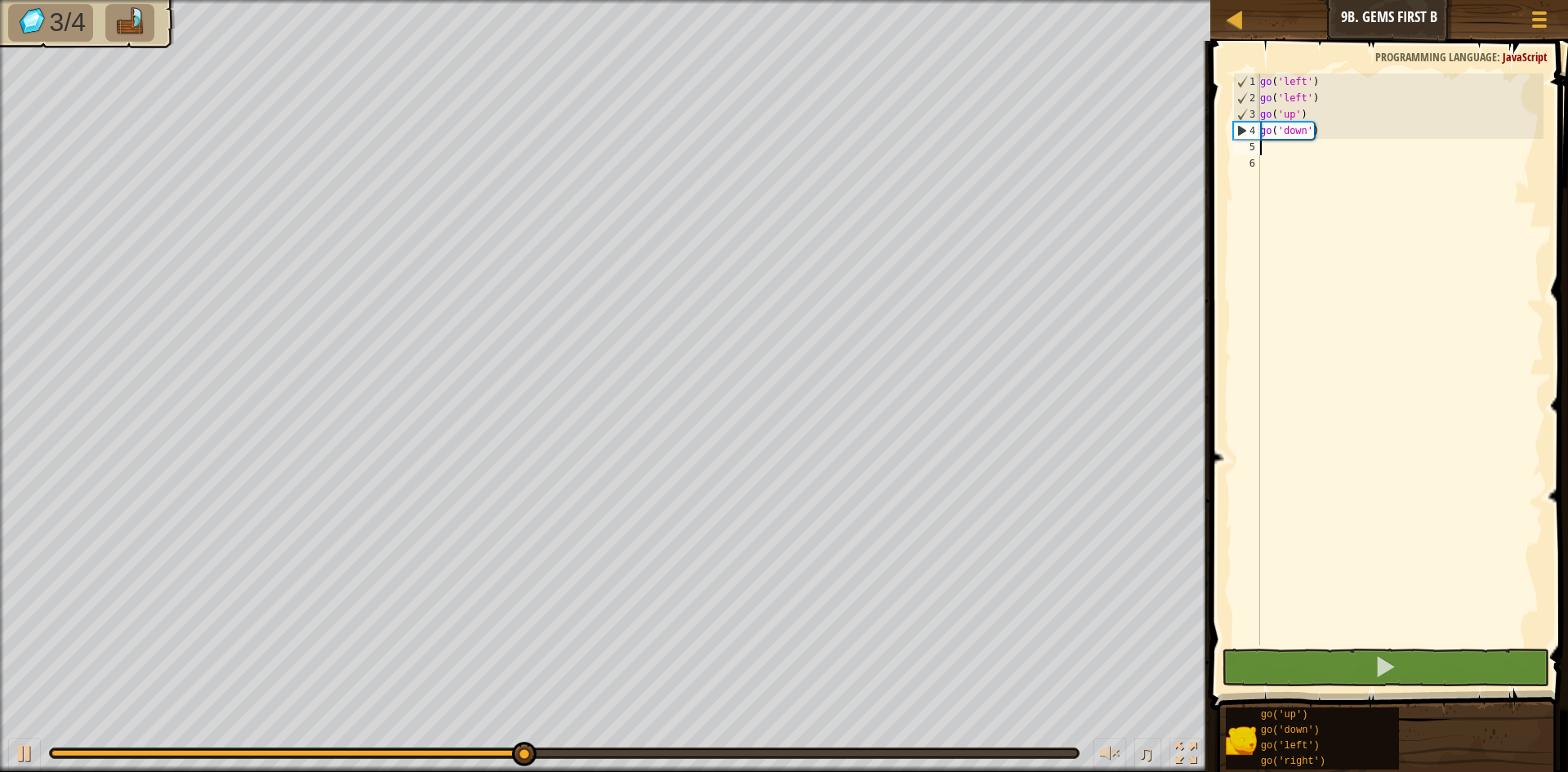
type textarea "do"
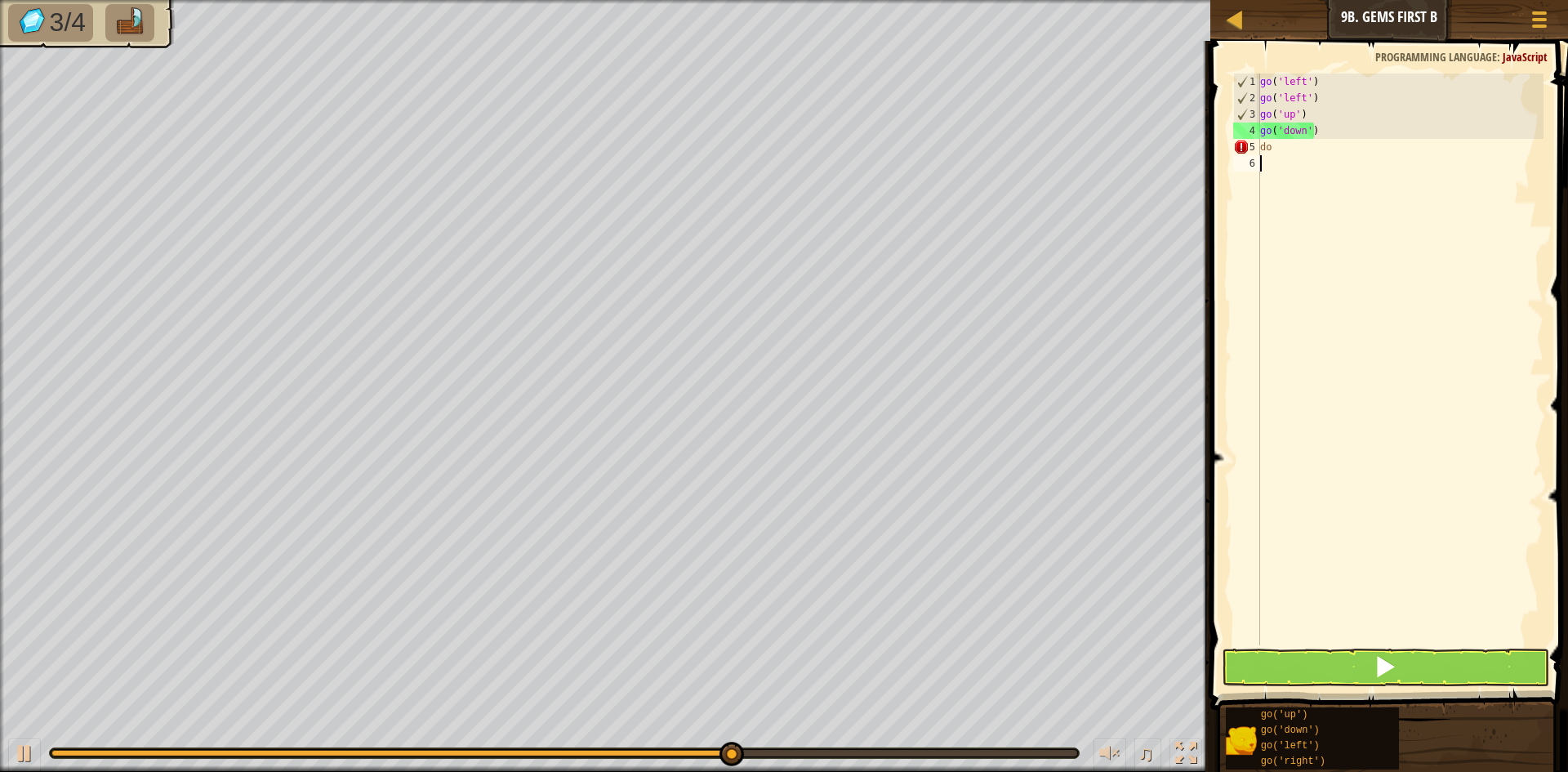
click at [1368, 193] on div "go ( 'left' ) go ( 'left' ) go ( 'up' ) go ( 'down' ) do" at bounding box center [1399, 375] width 286 height 604
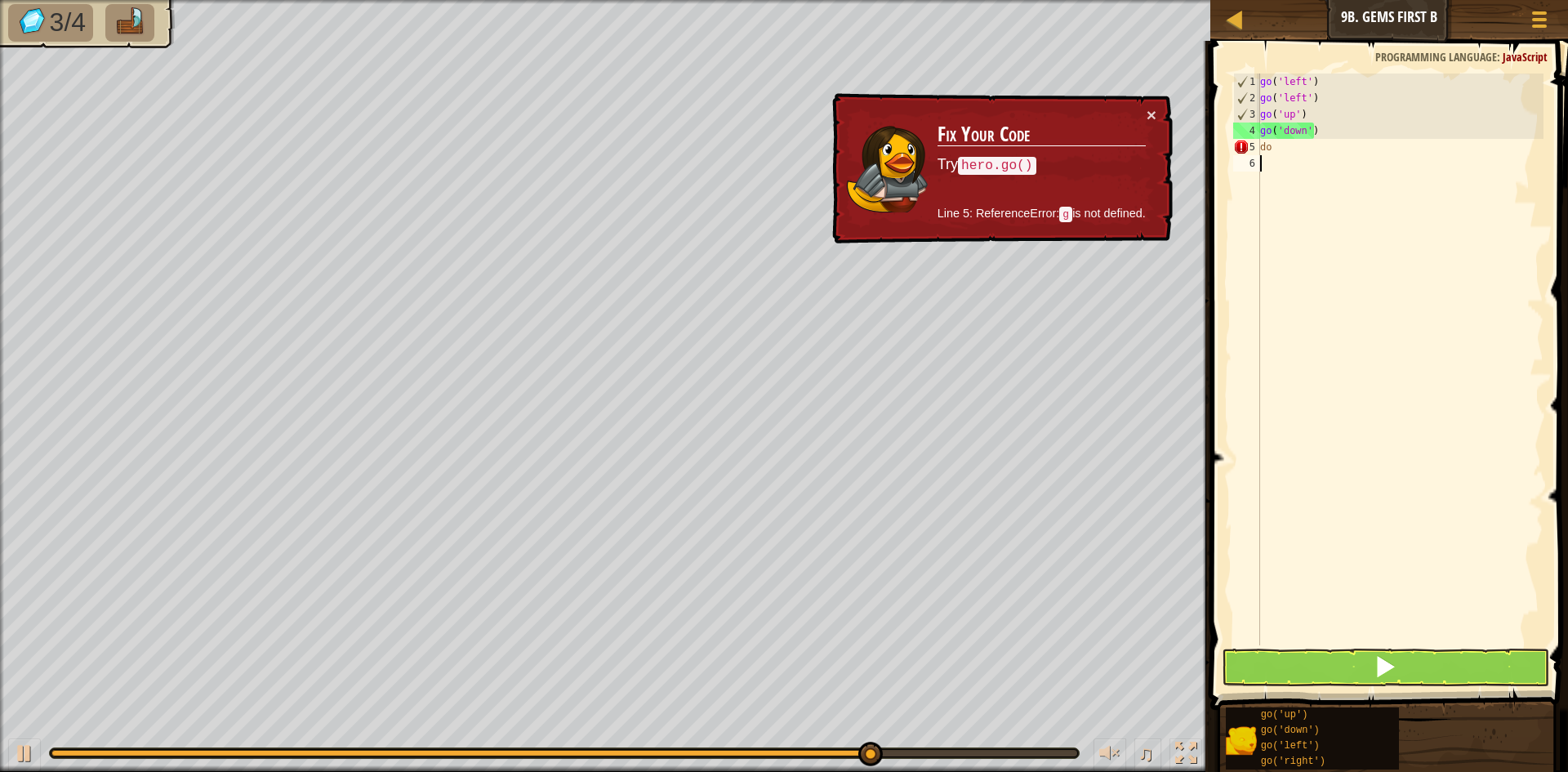
click at [1301, 141] on div "go ( 'left' ) go ( 'left' ) go ( 'up' ) go ( 'down' ) do" at bounding box center [1399, 375] width 286 height 604
type textarea "d"
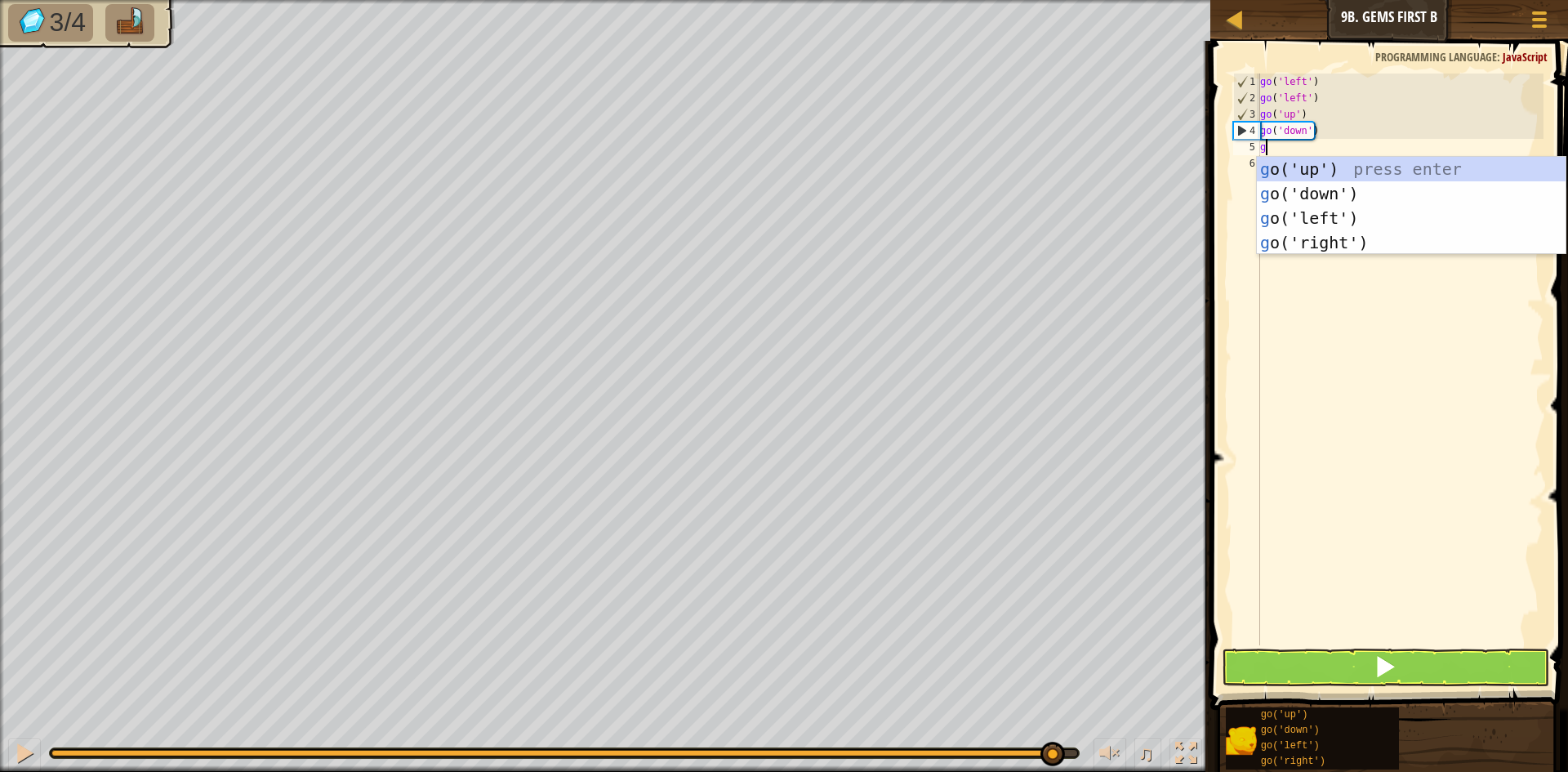
type textarea "go"
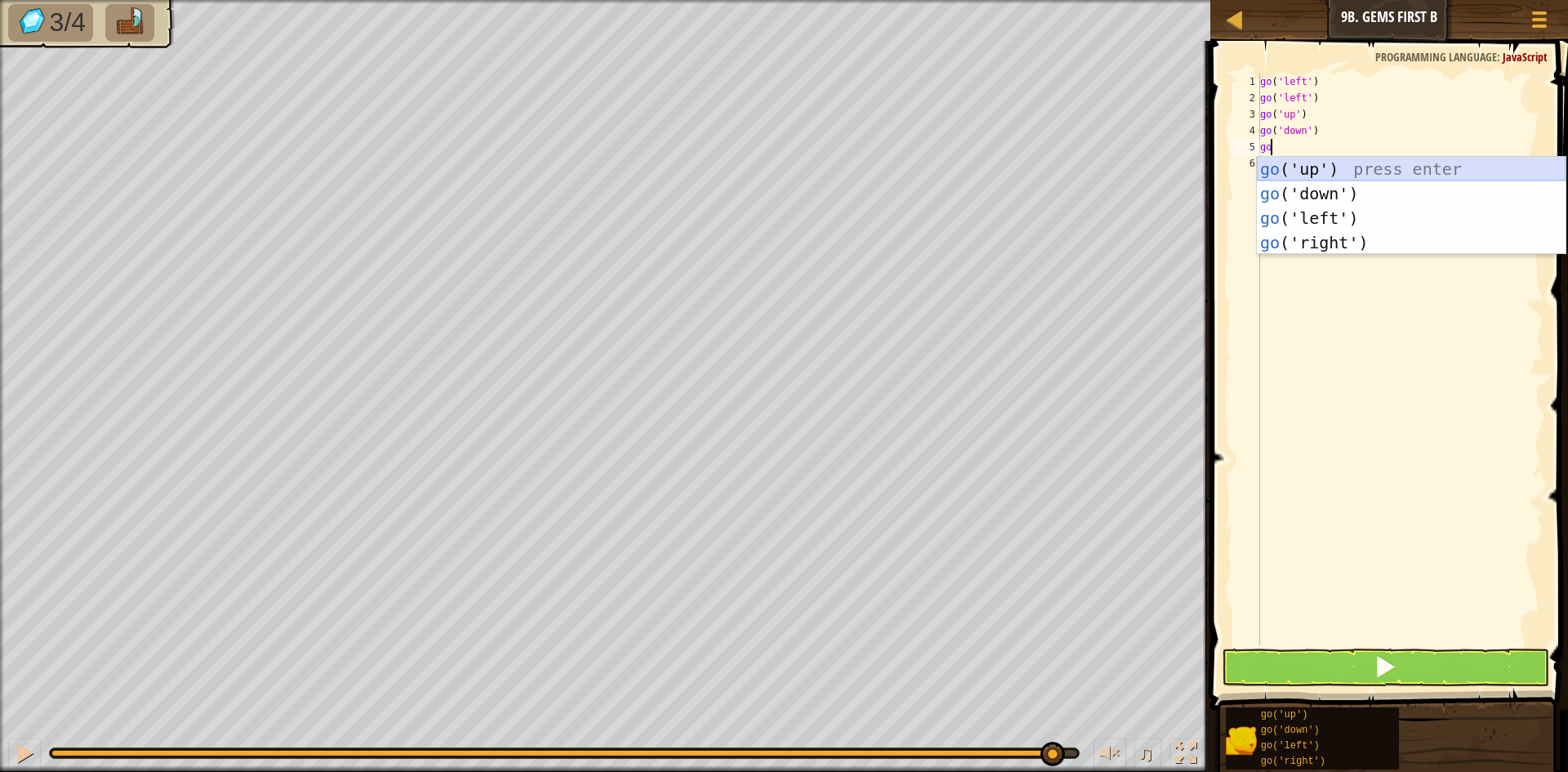
click at [1339, 174] on div "go ('up') press enter go ('down') press enter go ('left') press enter go ('righ…" at bounding box center [1411, 230] width 308 height 147
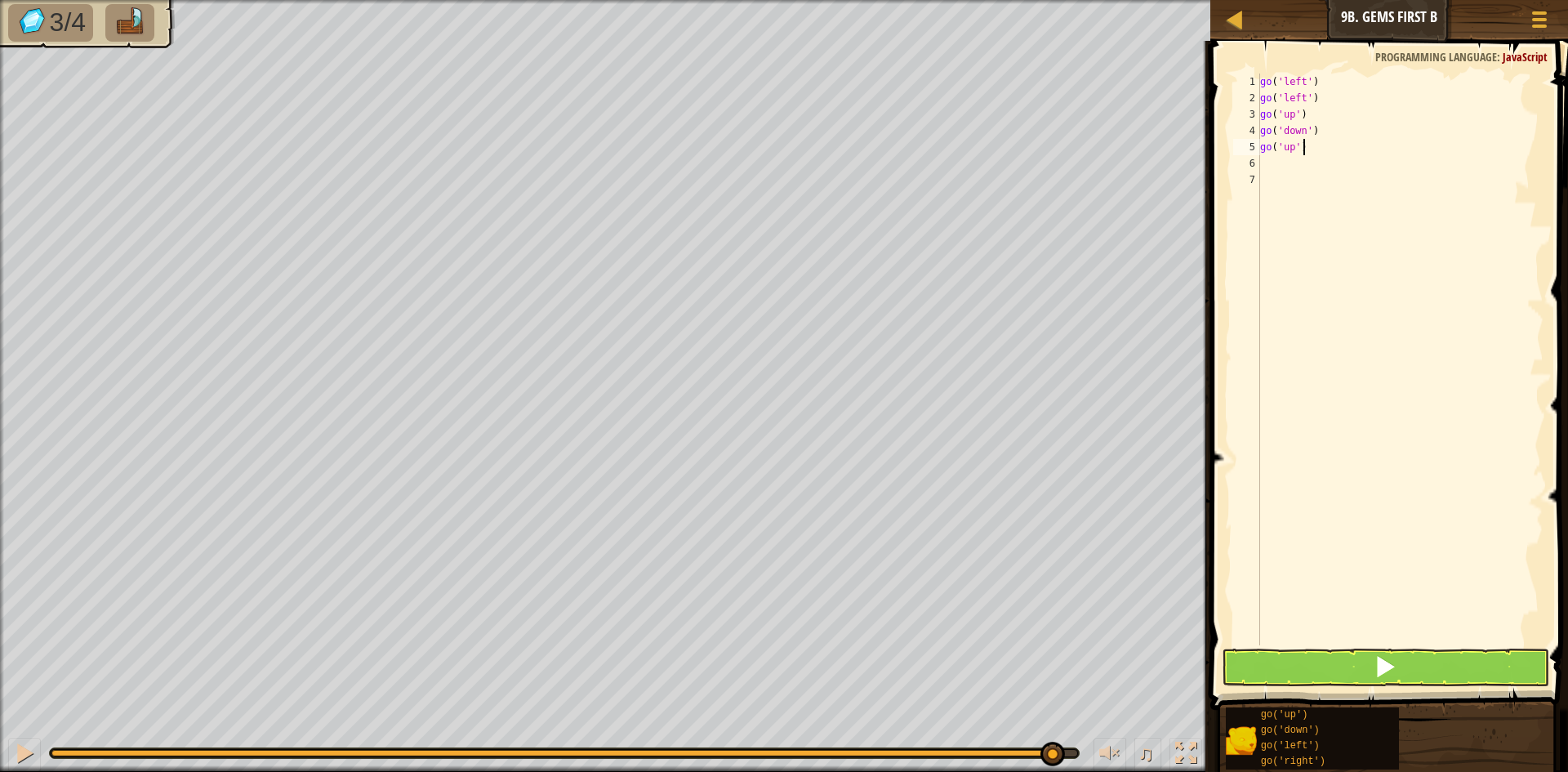
click at [1333, 152] on div "go ( 'left' ) go ( 'left' ) go ( 'up' ) go ( 'down' ) go ( 'up' )" at bounding box center [1399, 375] width 286 height 604
type textarea "go('do"
drag, startPoint x: 1354, startPoint y: 166, endPoint x: 1353, endPoint y: 192, distance: 26.0
click at [1354, 186] on div "go ( 'left' ) go ( 'left' ) go ( 'up' ) go ( 'down' ) go ( 'do" at bounding box center [1399, 375] width 286 height 604
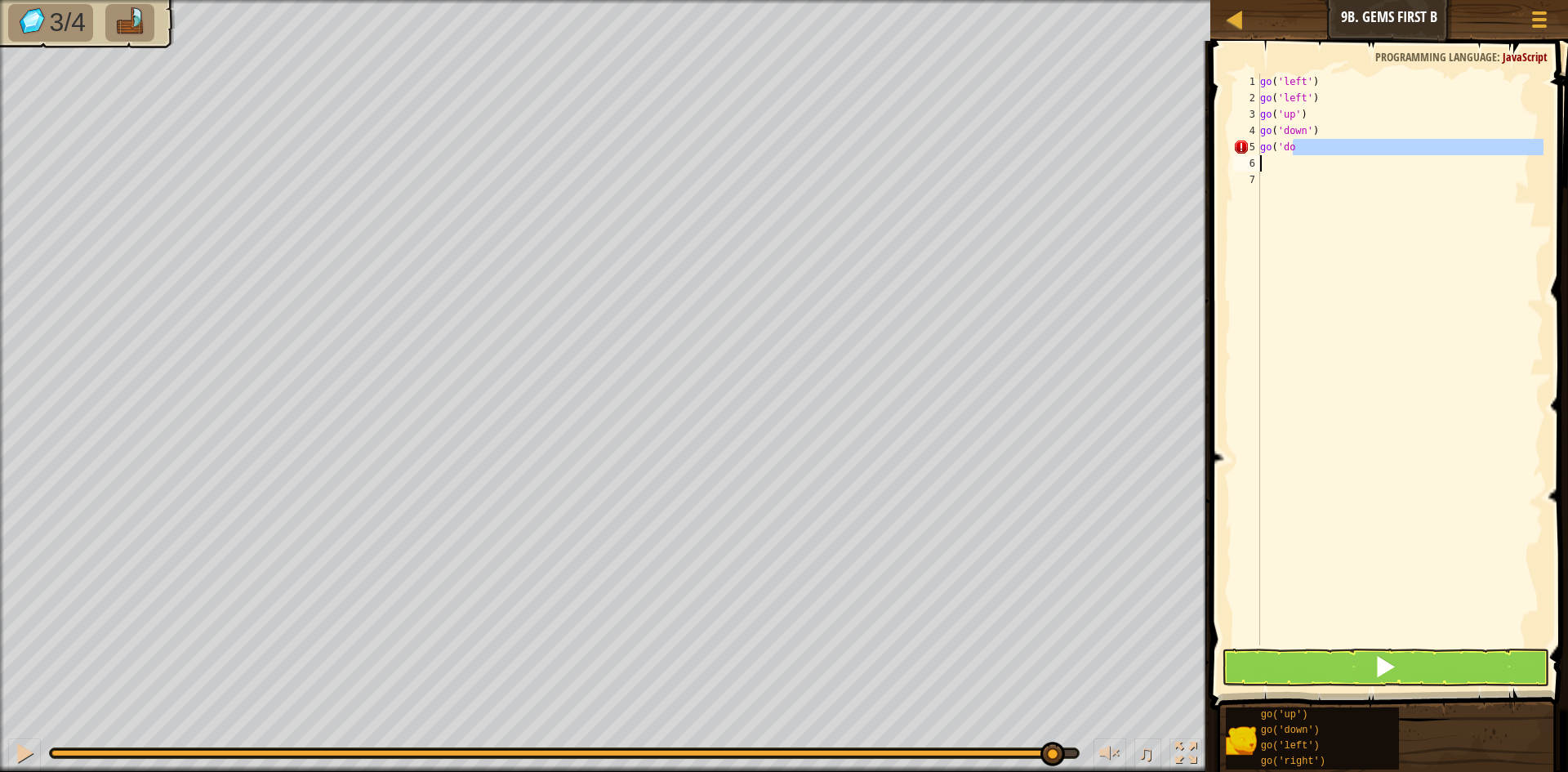
scroll to position [8, 0]
click at [1360, 149] on div "go ( 'left' ) go ( 'left' ) go ( 'up' ) go ( 'down' ) go ( 'do" at bounding box center [1399, 359] width 286 height 572
type textarea "go('down"
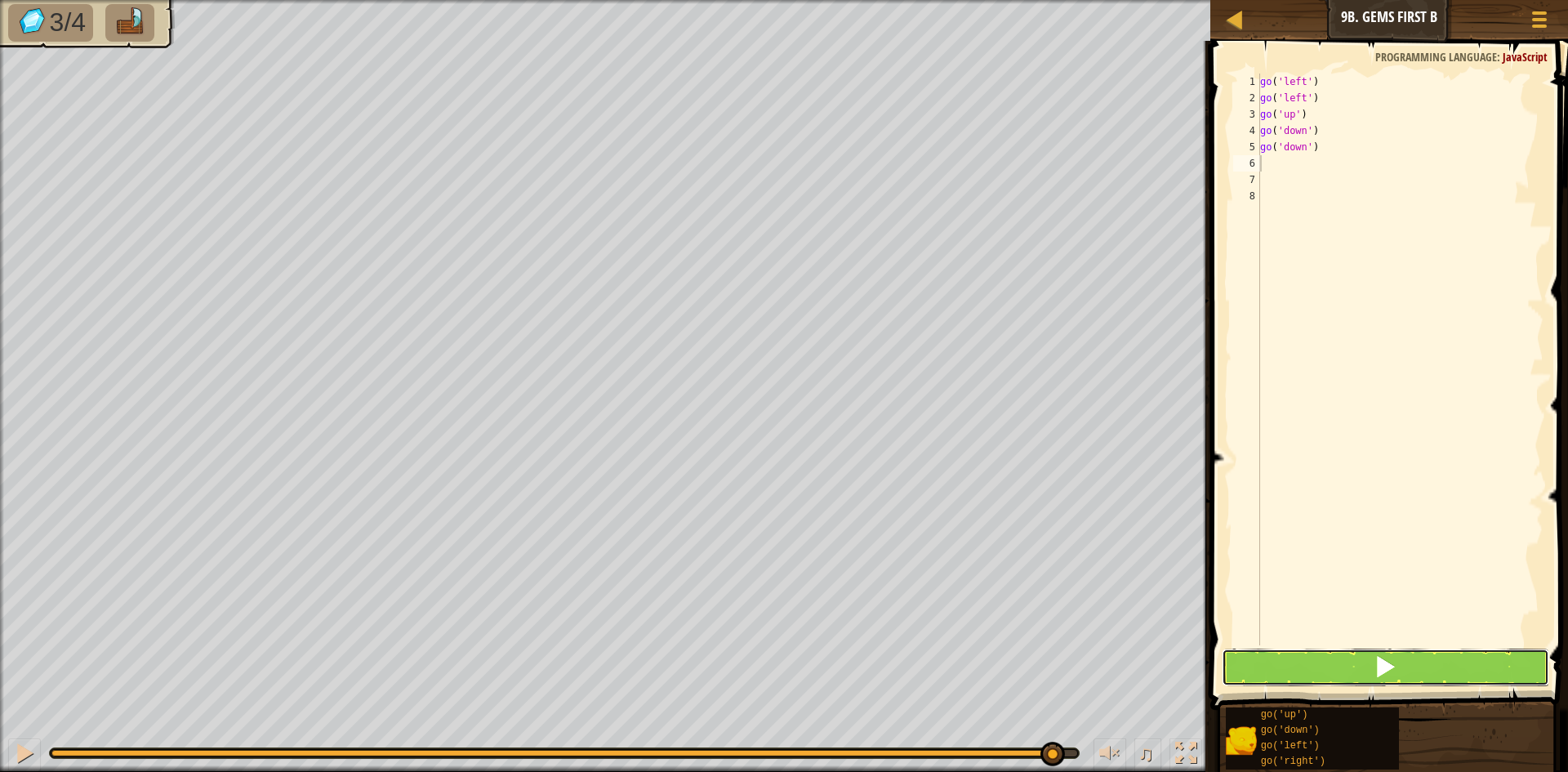
click at [1392, 660] on span at bounding box center [1385, 667] width 23 height 23
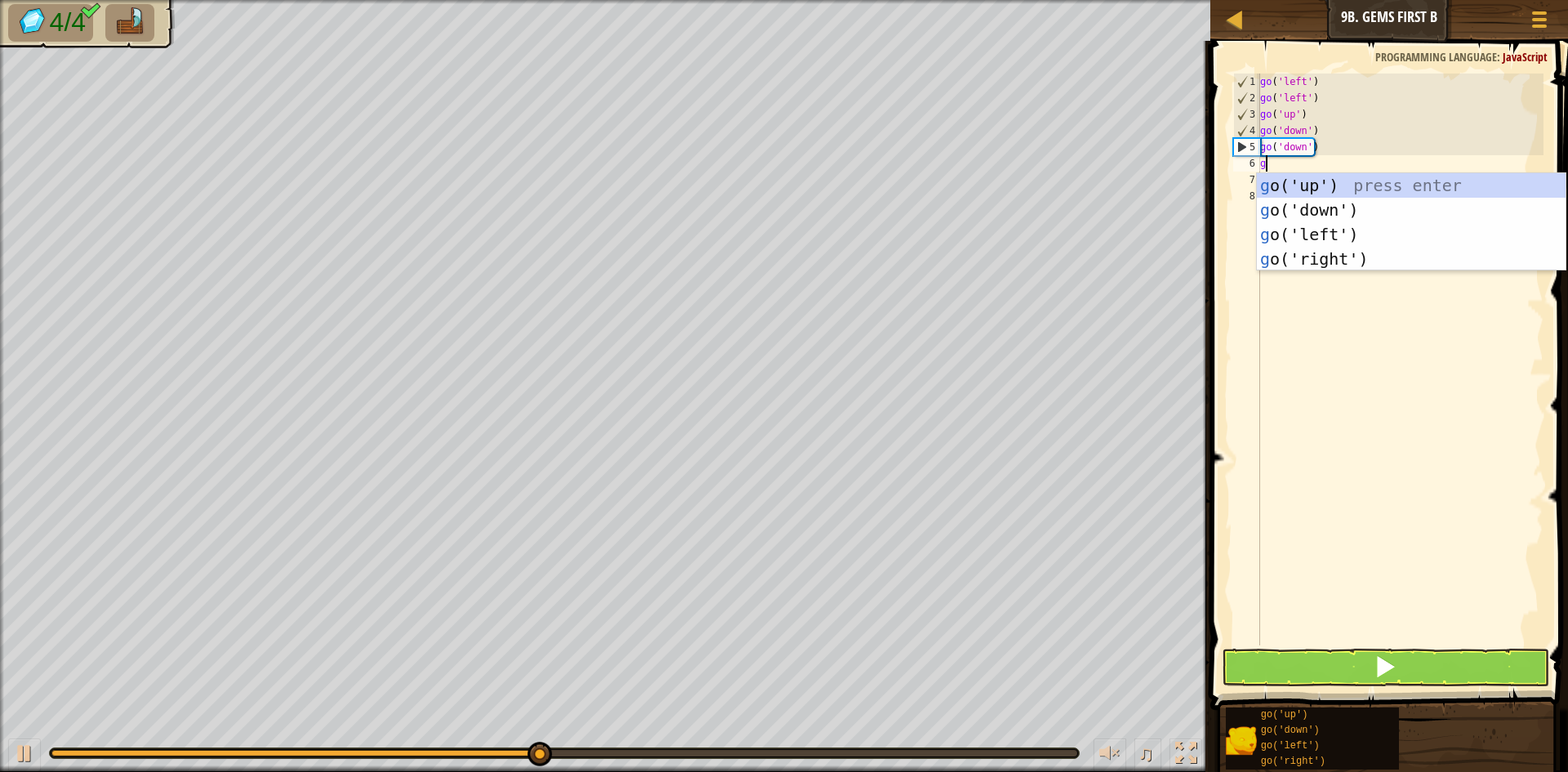
type textarea "go"
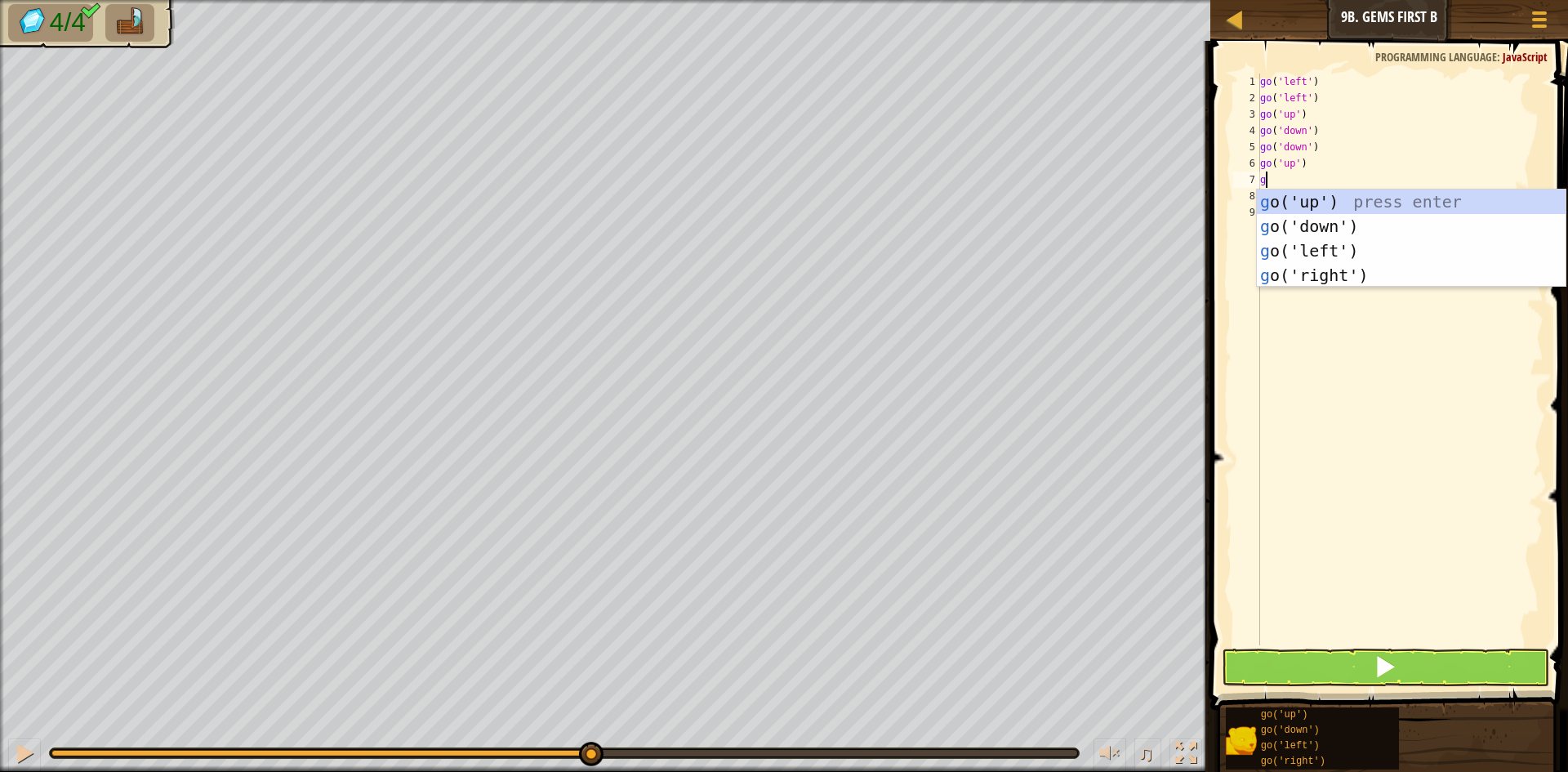
type textarea "go"
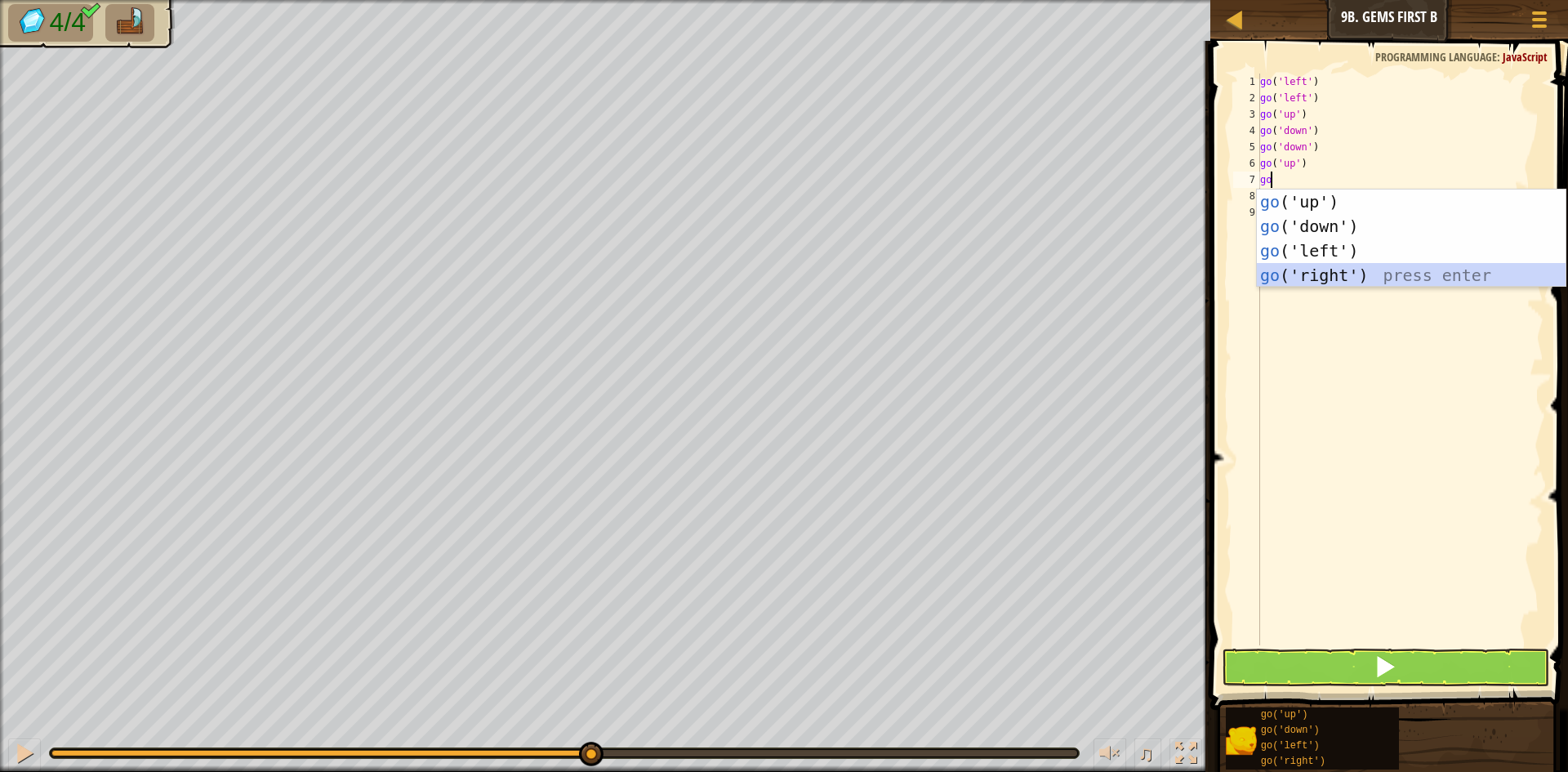
click at [1297, 268] on div "go ('up') press enter go ('down') press enter go ('left') press enter go ('righ…" at bounding box center [1411, 262] width 308 height 147
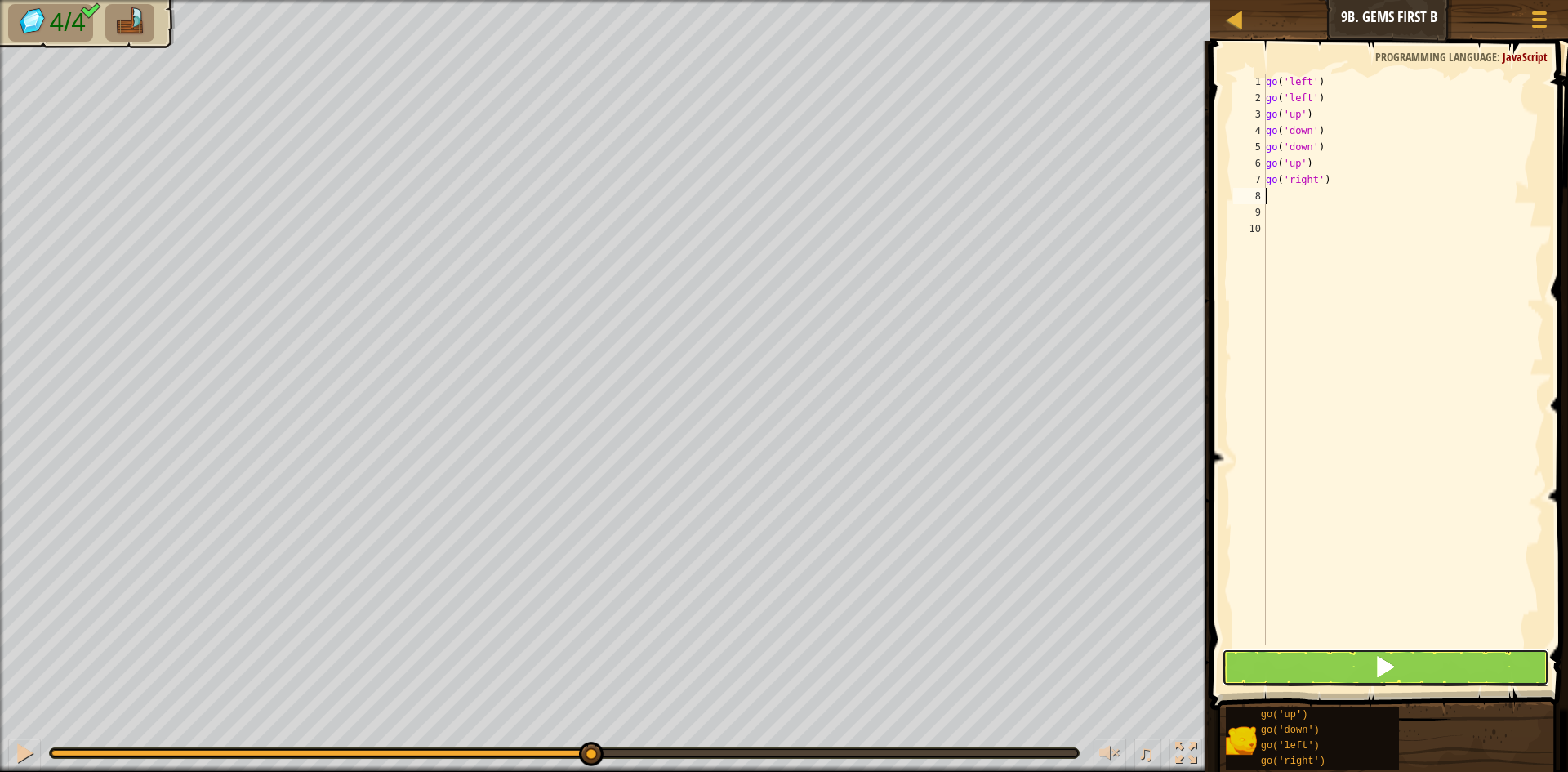
click at [1337, 658] on button at bounding box center [1385, 667] width 328 height 37
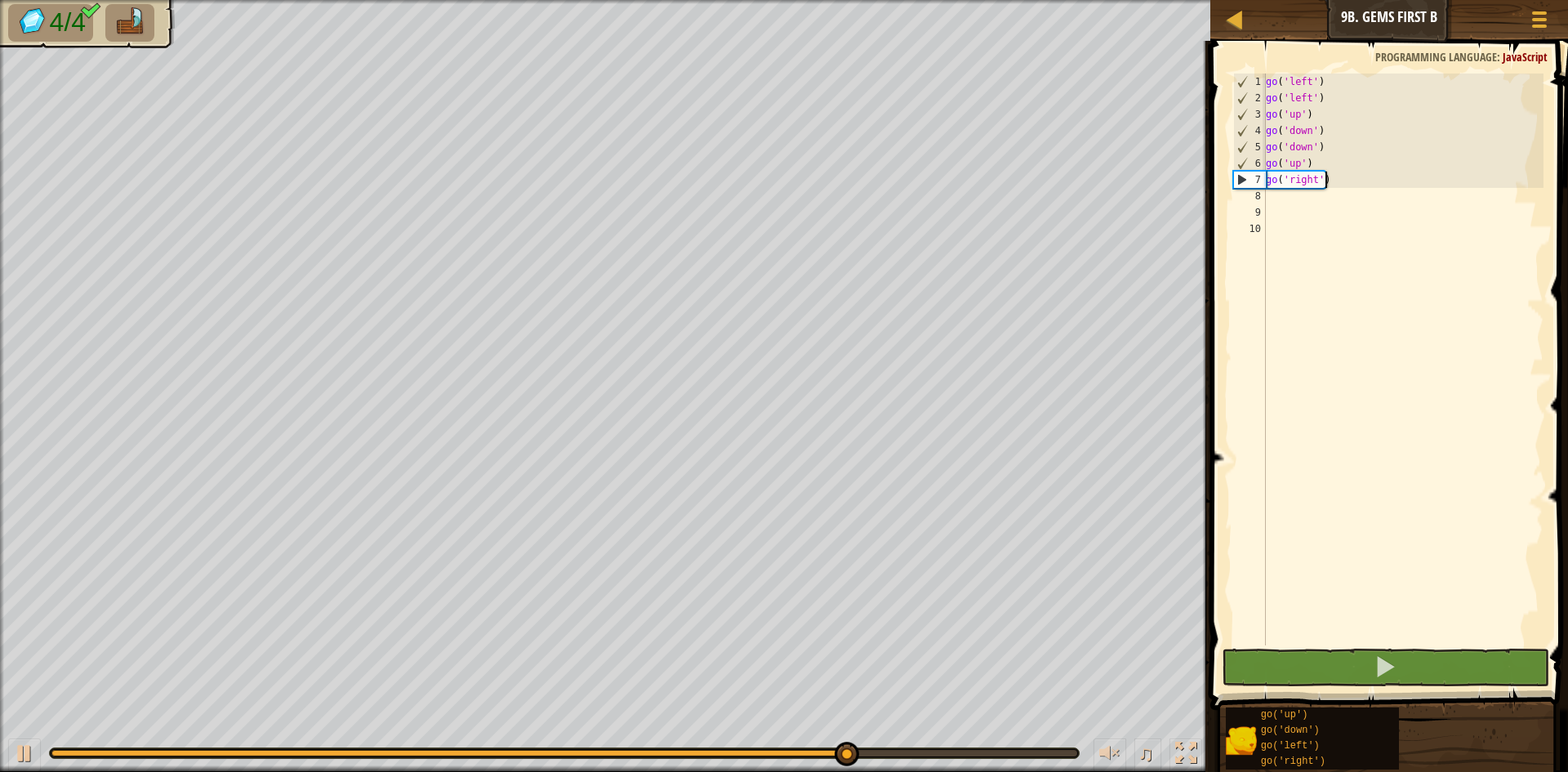
click at [1332, 177] on div "go ( 'left' ) go ( 'left' ) go ( 'up' ) go ( 'down' ) go ( 'down' ) go ( 'up' )…" at bounding box center [1403, 375] width 282 height 604
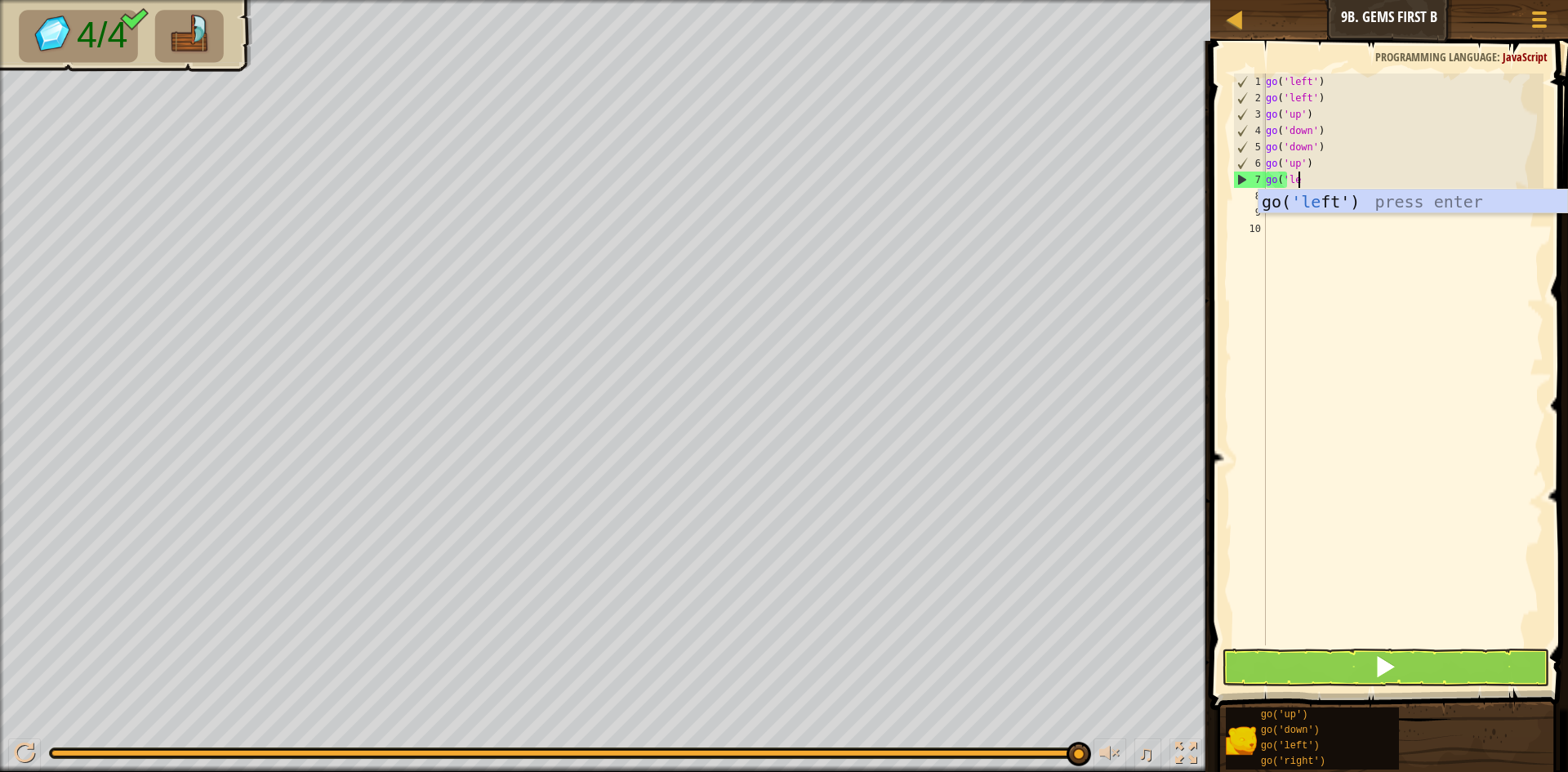
scroll to position [8, 3]
type textarea "go('left"
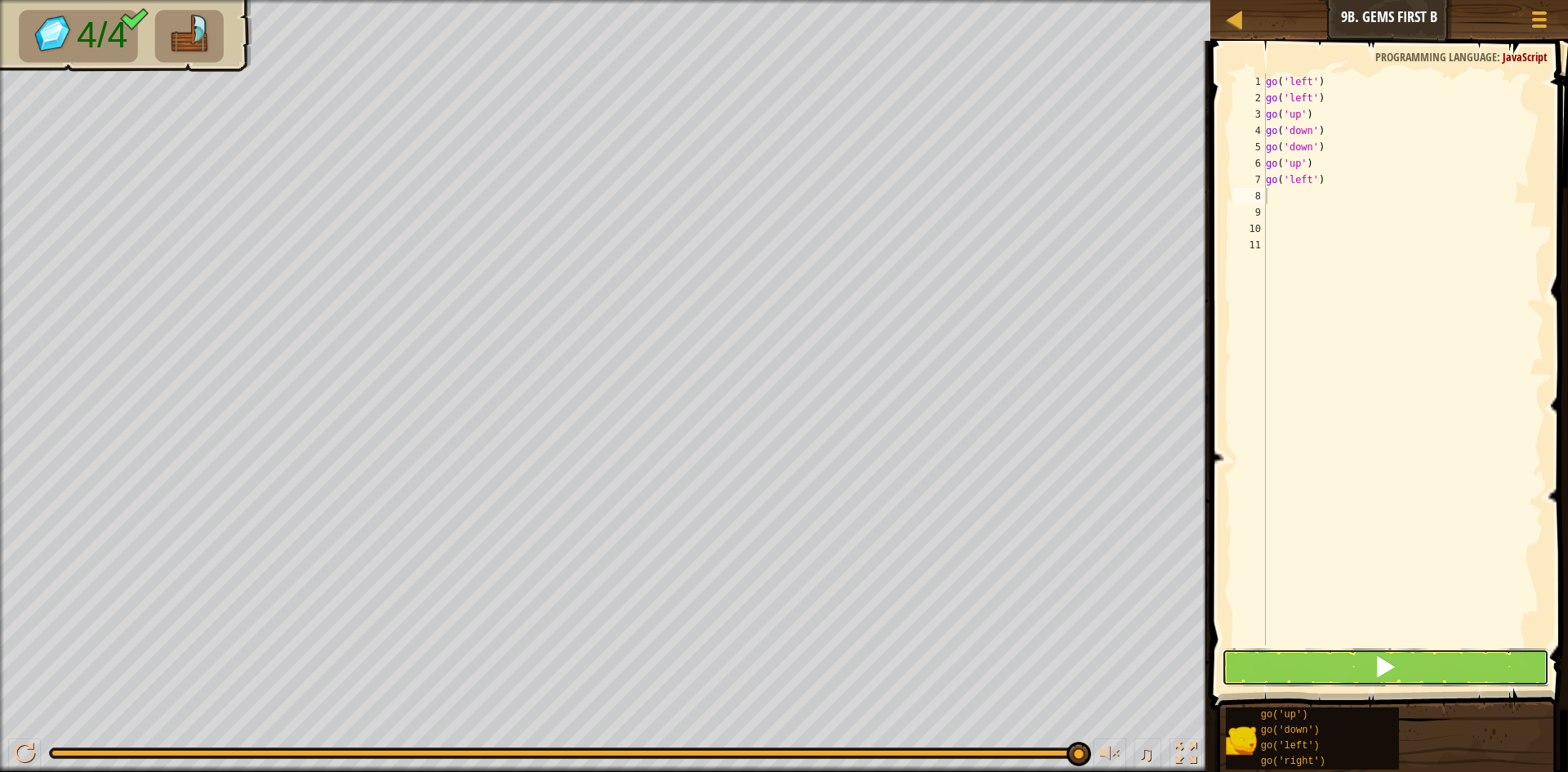
click at [1435, 656] on button at bounding box center [1385, 667] width 328 height 37
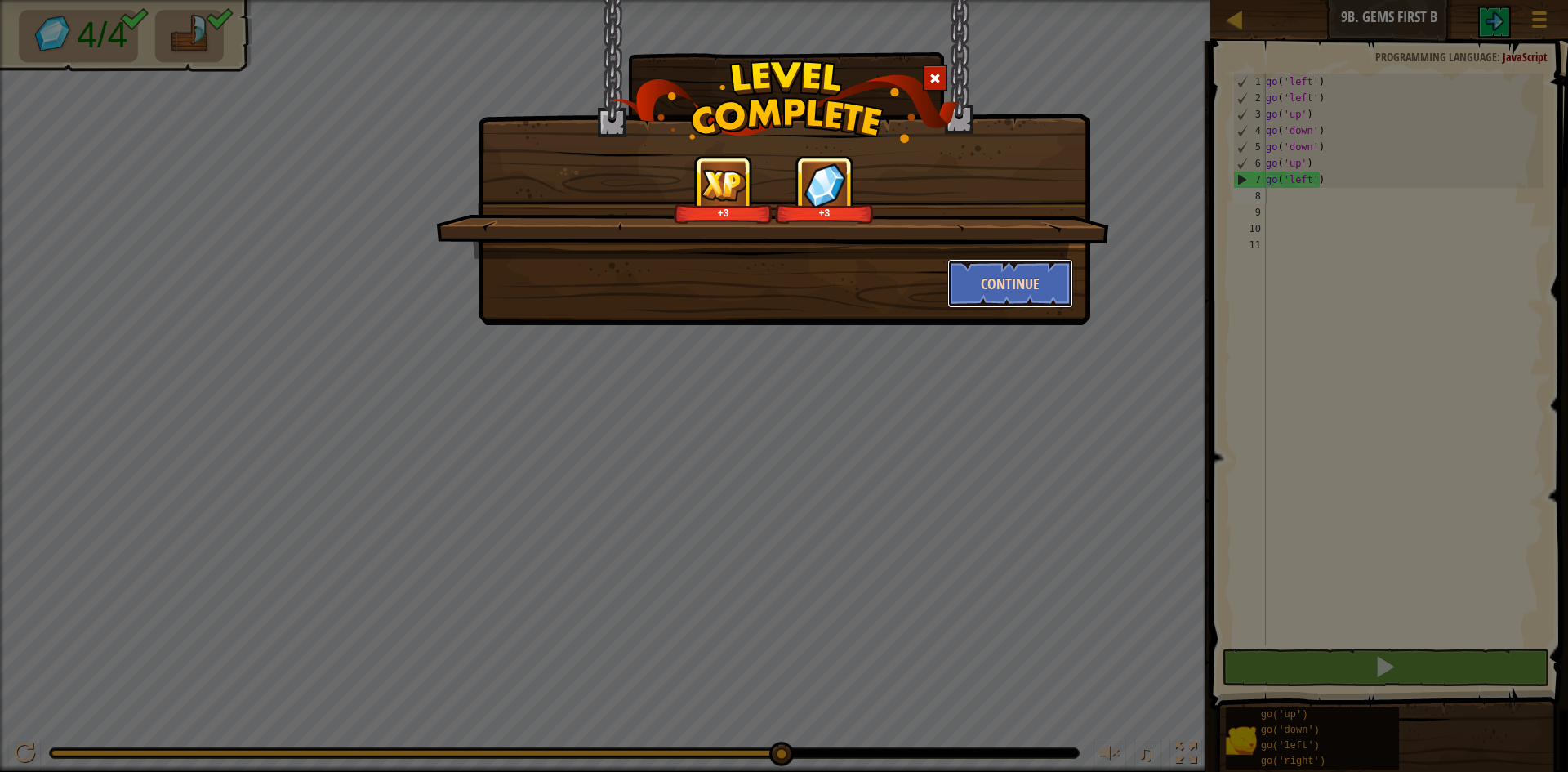
click at [1054, 274] on button "Continue" at bounding box center [1011, 283] width 126 height 49
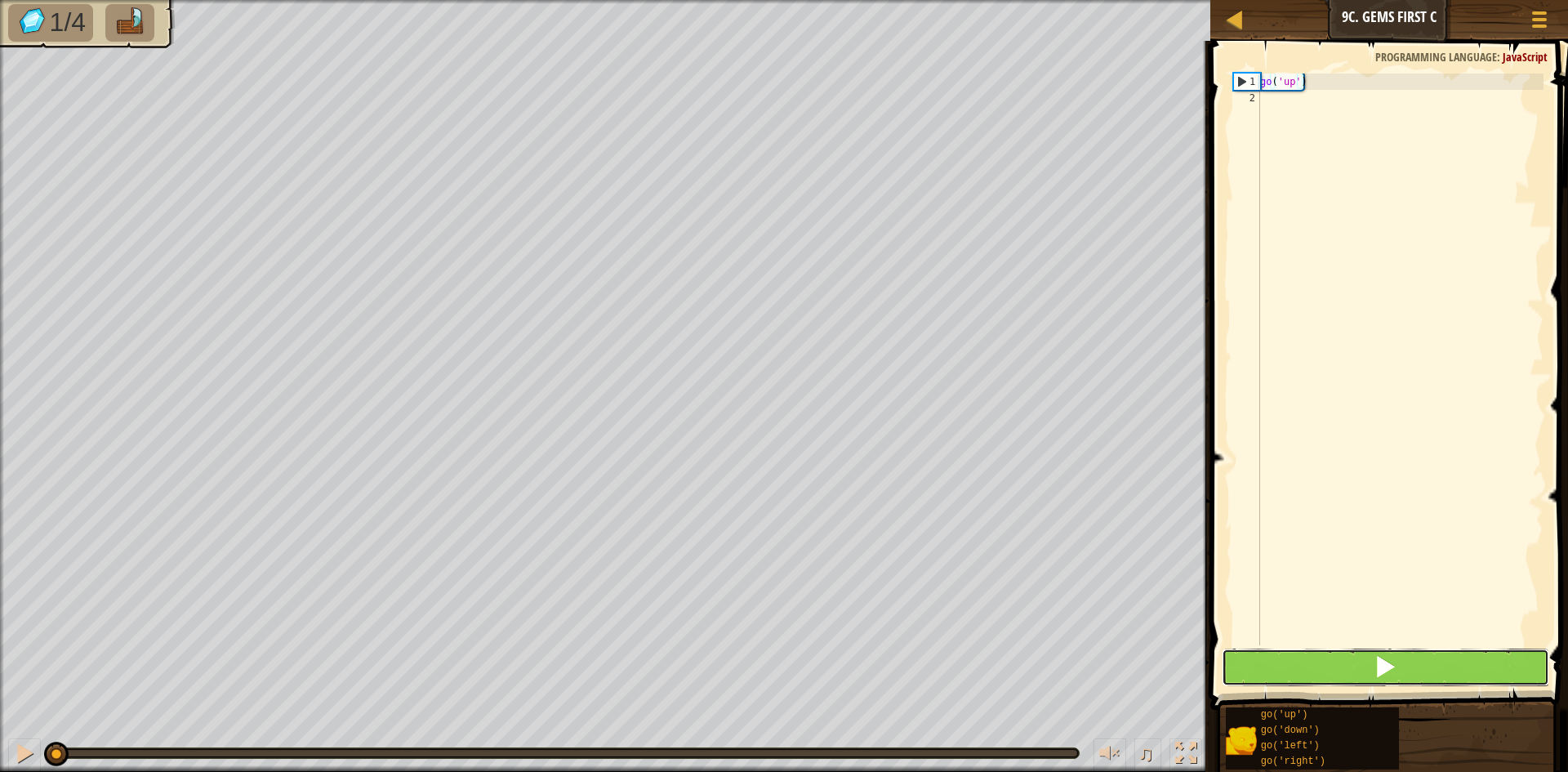
click at [1369, 662] on button at bounding box center [1385, 667] width 328 height 37
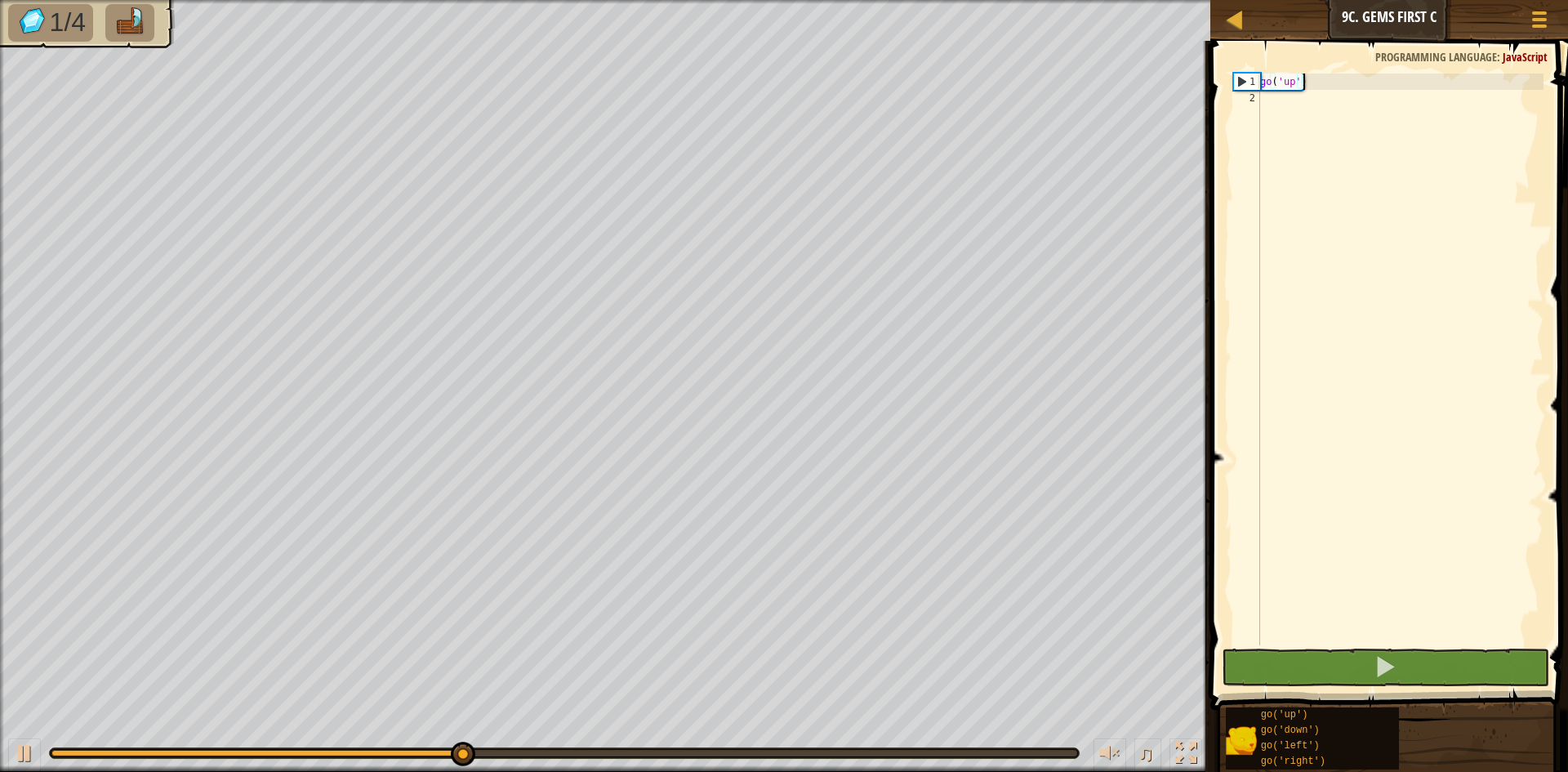
scroll to position [8, 3]
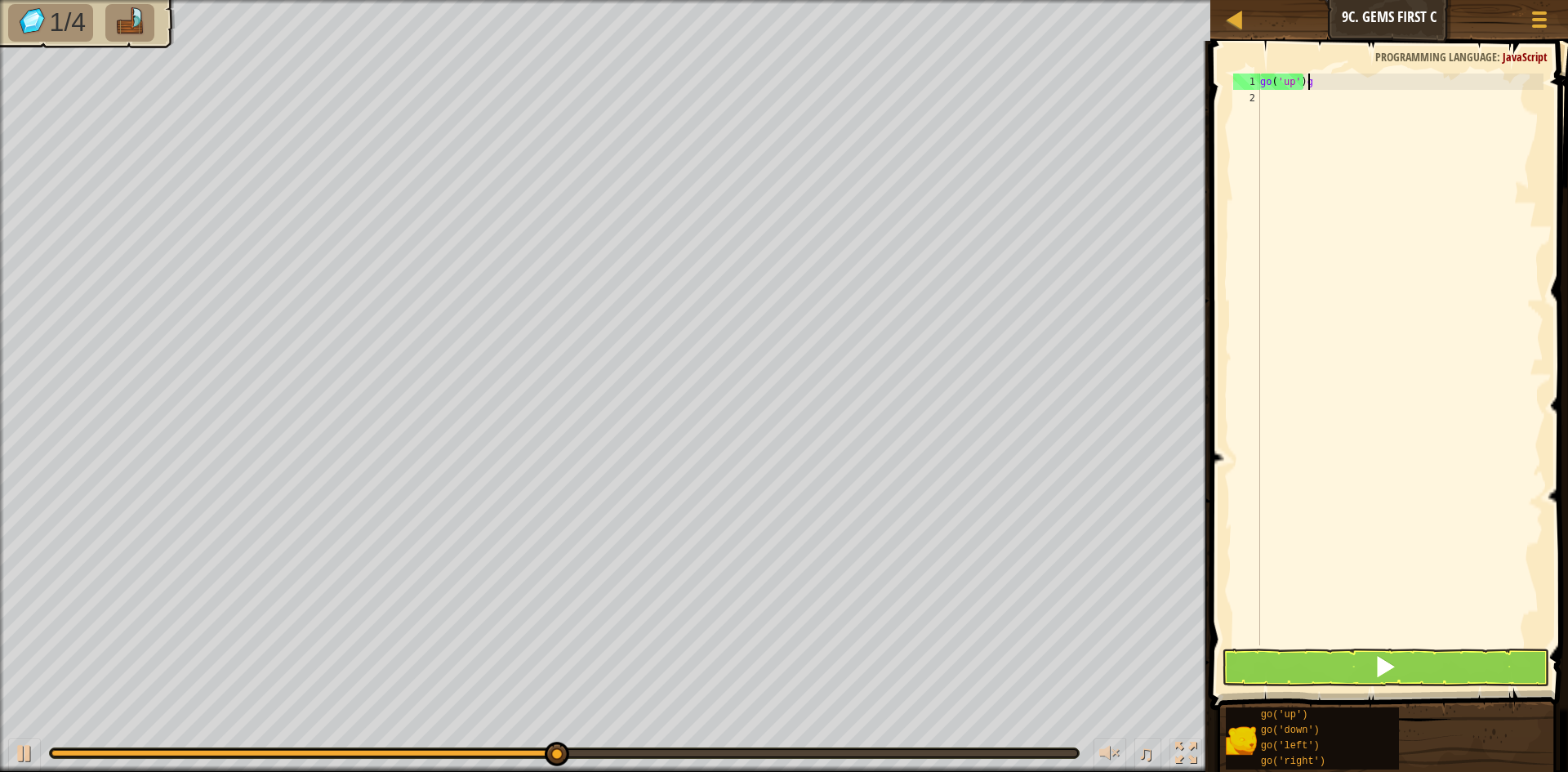
type textarea "go('up')"
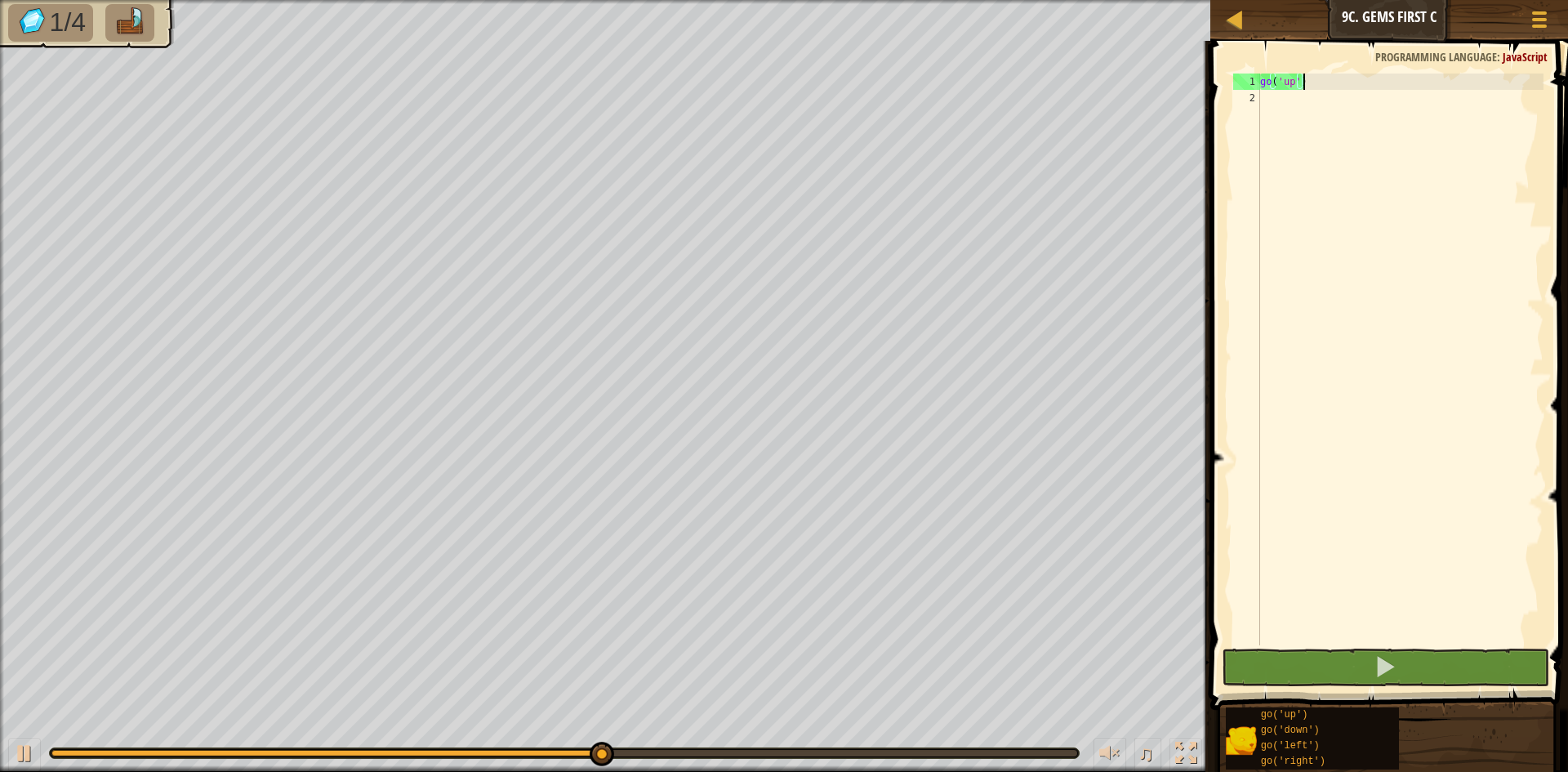
scroll to position [8, 0]
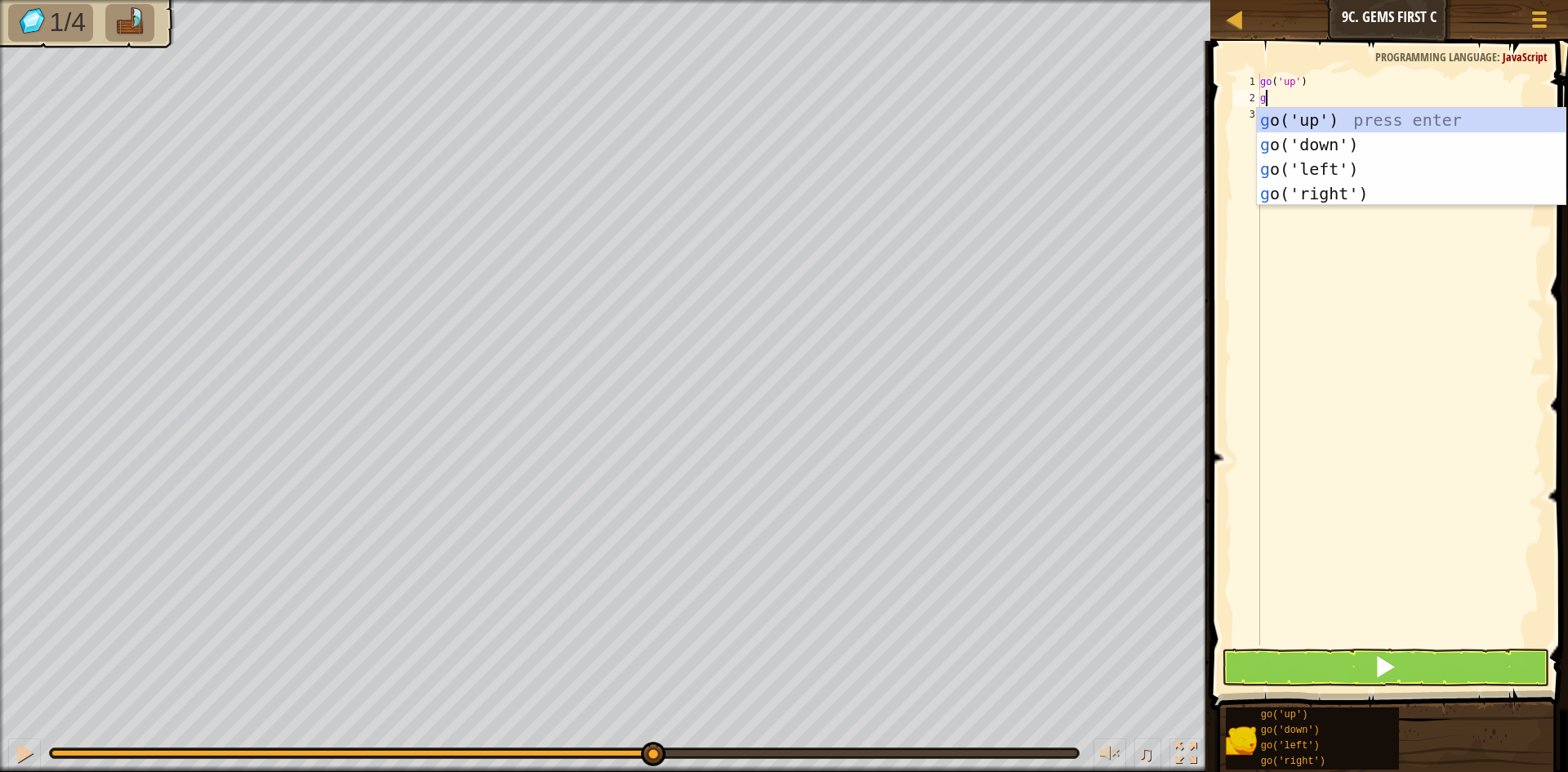
type textarea "go"
click at [1378, 144] on div "go ('up') press enter go ('down') press enter go ('left') press enter go ('righ…" at bounding box center [1411, 181] width 308 height 147
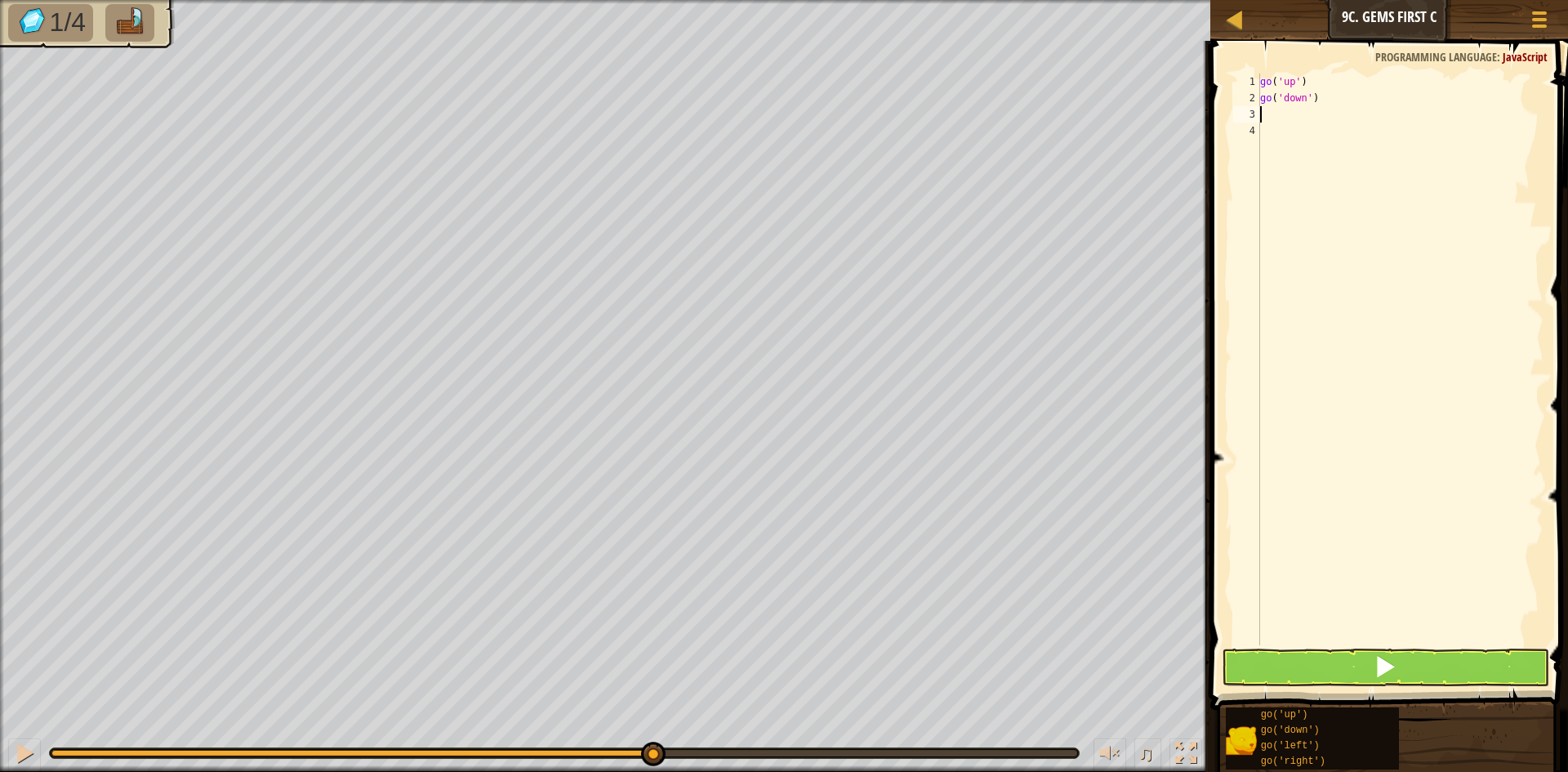
click at [1393, 646] on span at bounding box center [1390, 352] width 371 height 717
drag, startPoint x: 1404, startPoint y: 659, endPoint x: 1406, endPoint y: 673, distance: 14.1
click at [1404, 665] on button at bounding box center [1385, 667] width 328 height 37
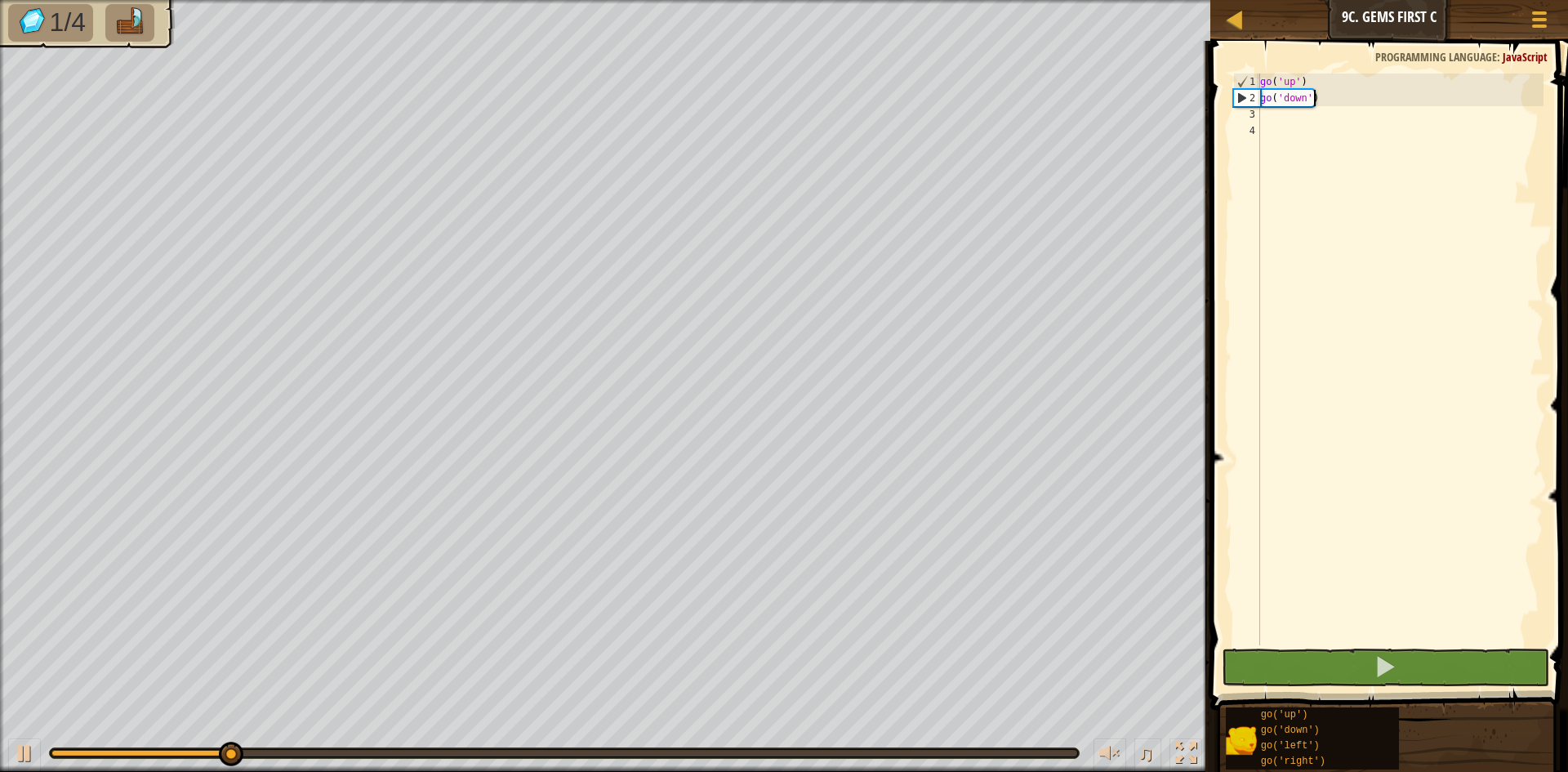
click at [1382, 92] on div "go ( 'up' ) go ( 'down' )" at bounding box center [1399, 375] width 286 height 604
type textarea "go('down')"
click at [1334, 103] on div "go ( 'up' ) go ( 'down' )" at bounding box center [1399, 375] width 286 height 604
click at [1322, 108] on div "go ( 'up' ) go ( 'down' )" at bounding box center [1399, 375] width 286 height 604
click at [1314, 88] on div "go ( 'up' ) go ( 'down' )" at bounding box center [1399, 375] width 286 height 604
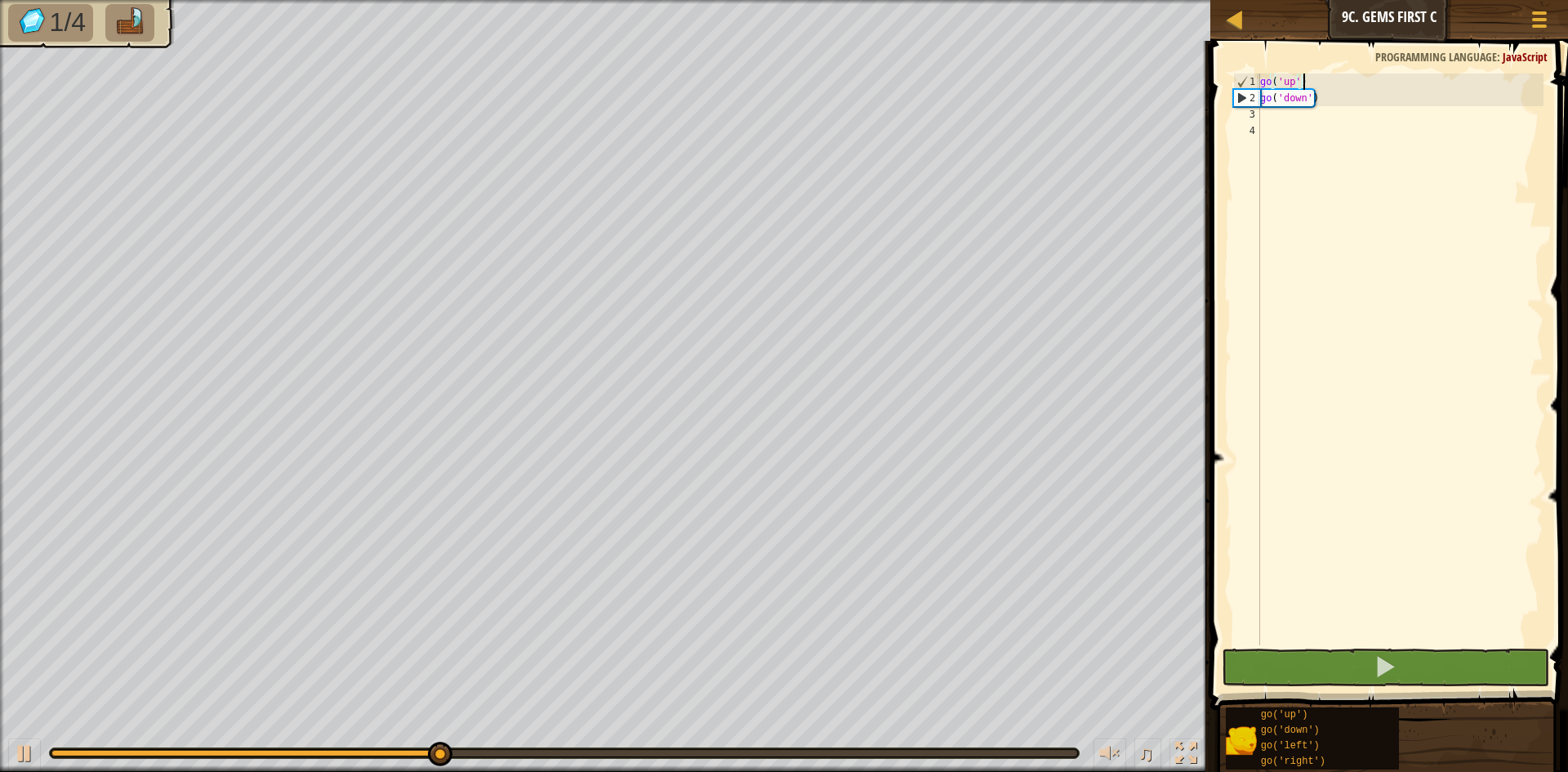
click at [1314, 92] on div "go ( 'up' ) go ( 'down' )" at bounding box center [1399, 375] width 286 height 604
click at [1322, 96] on div "go ( 'up' ) go ( 'down' )" at bounding box center [1399, 375] width 286 height 604
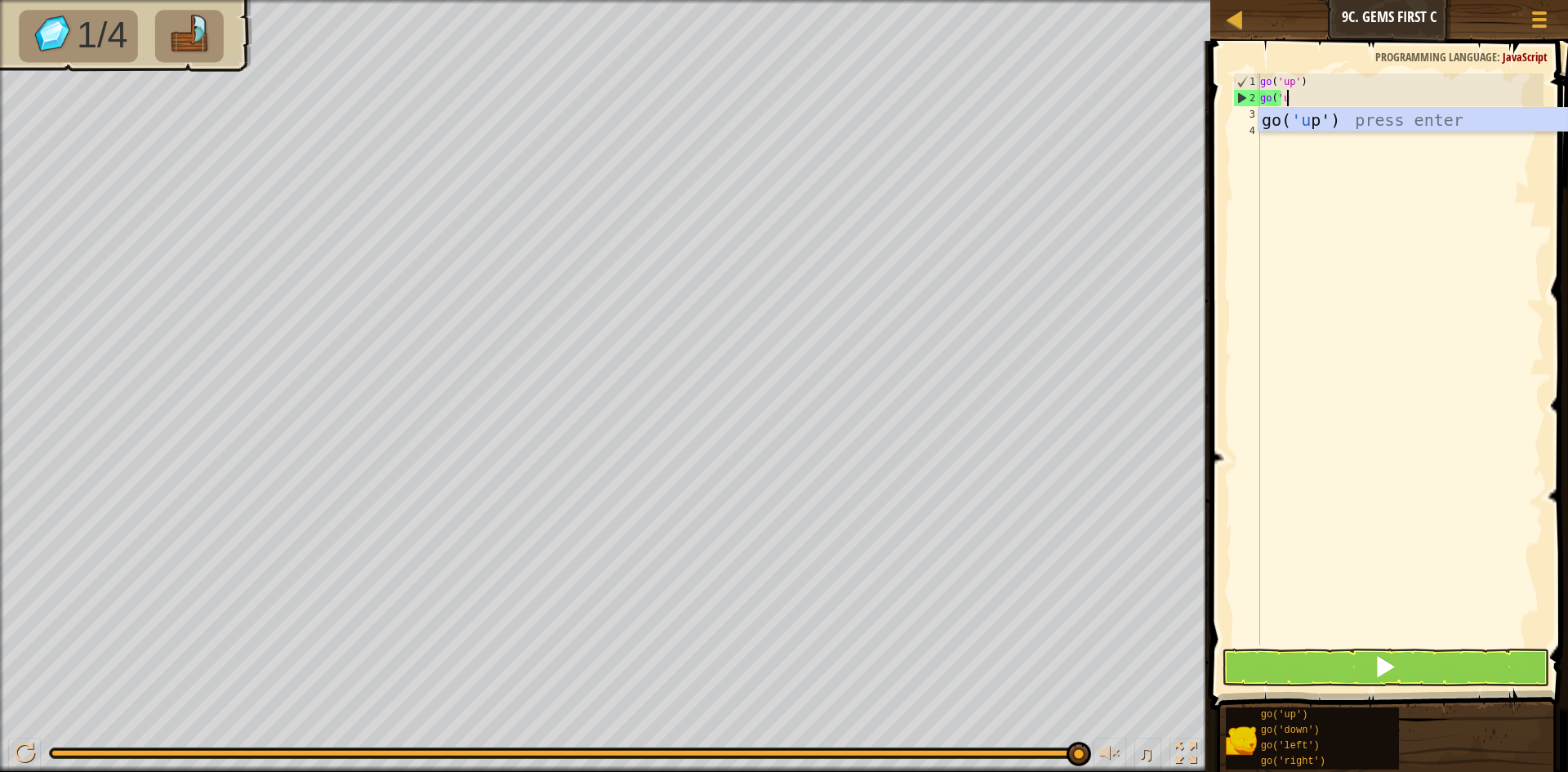
scroll to position [8, 2]
type textarea "go('up"
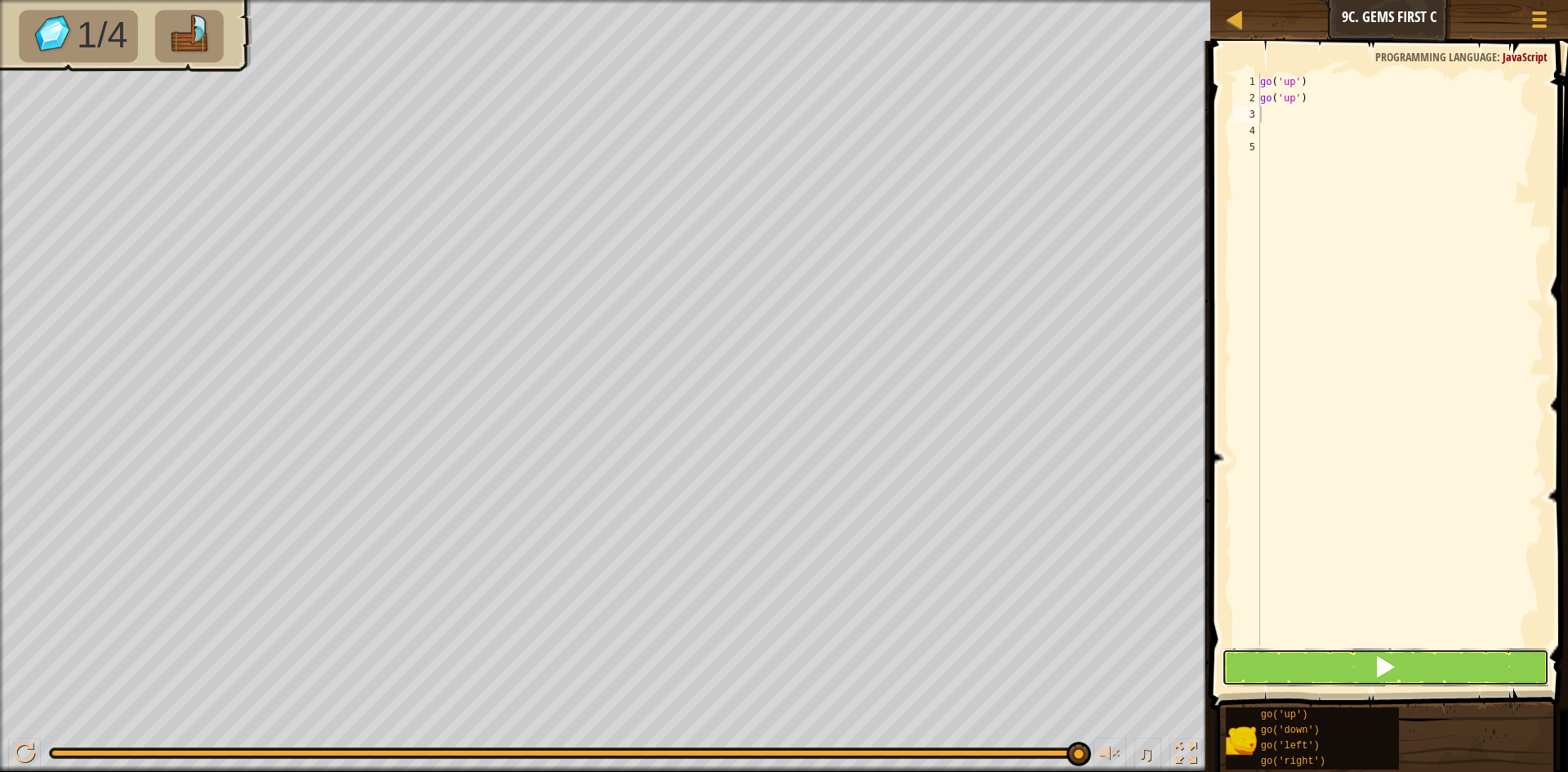
click at [1414, 670] on button at bounding box center [1385, 667] width 328 height 37
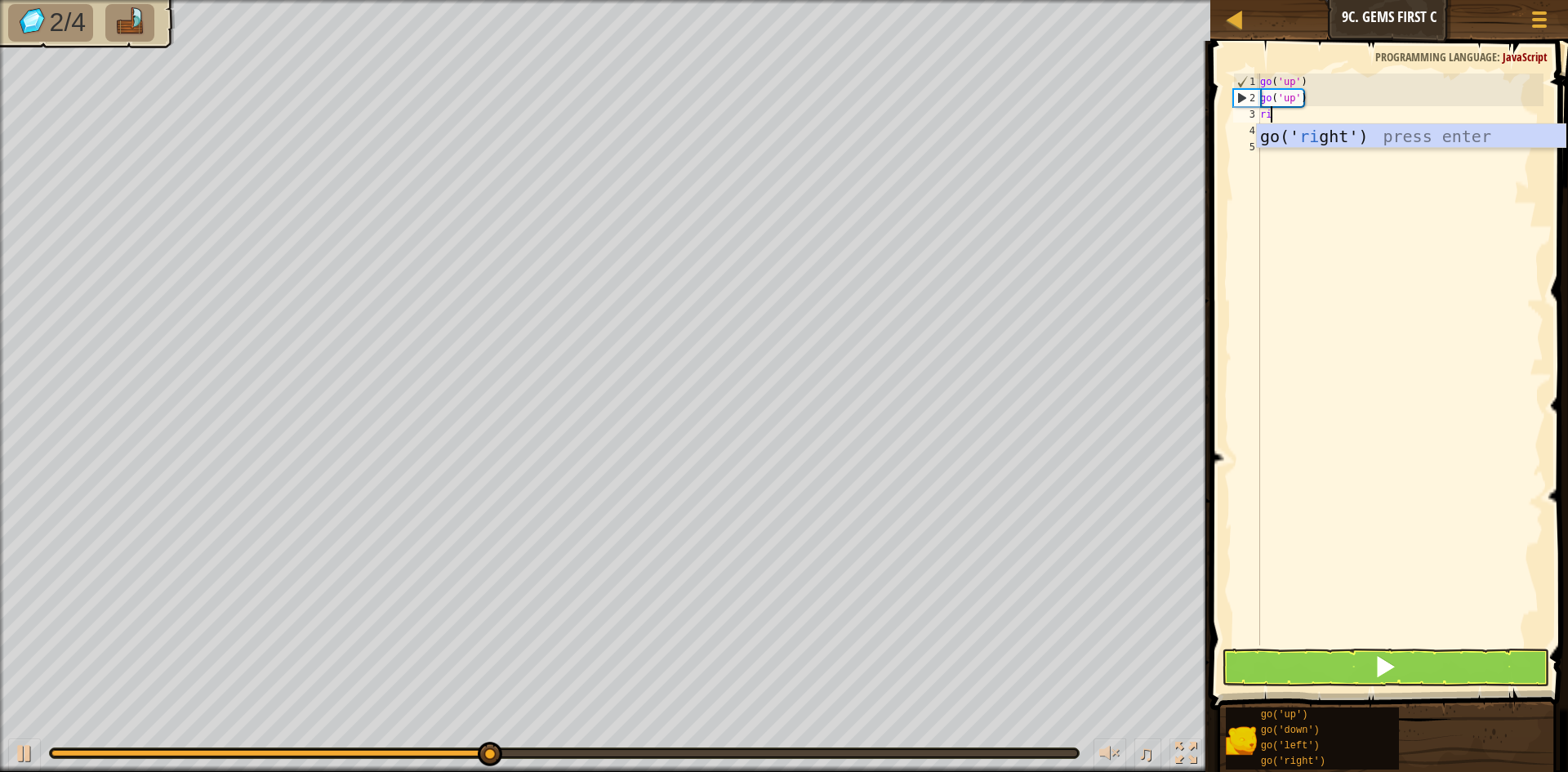
type textarea "rih"
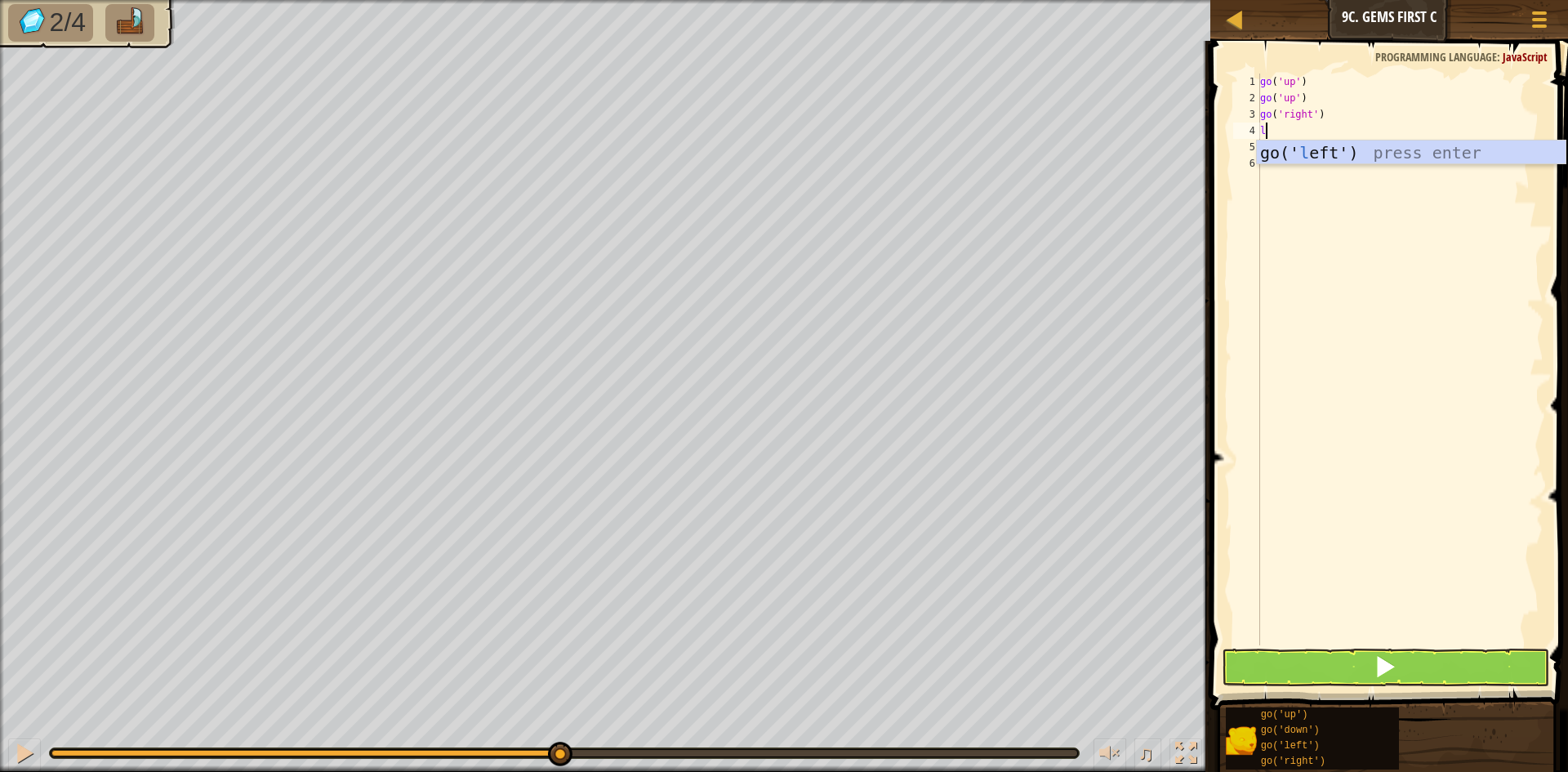
type textarea "lef"
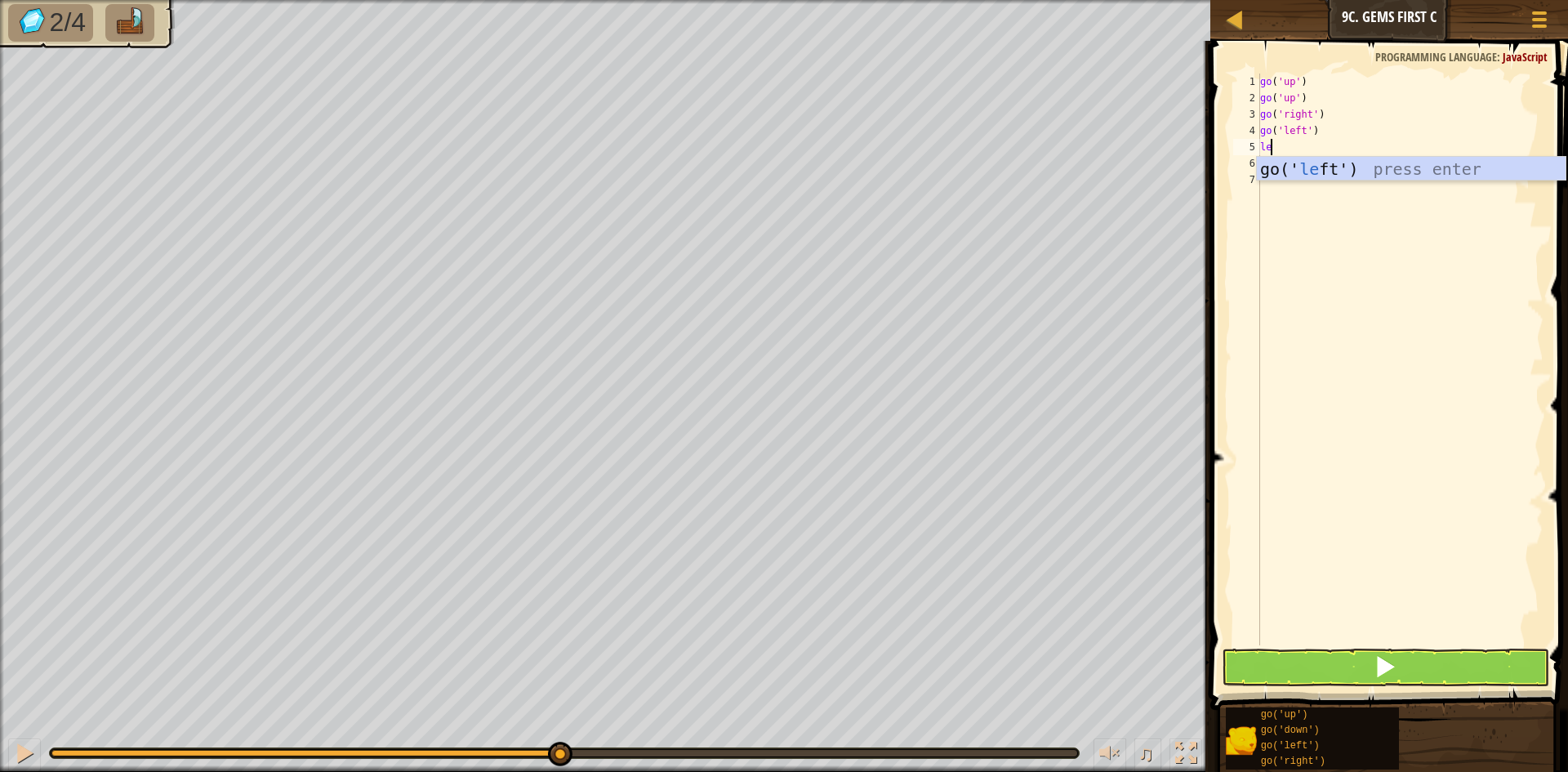
scroll to position [8, 1]
type textarea "left"
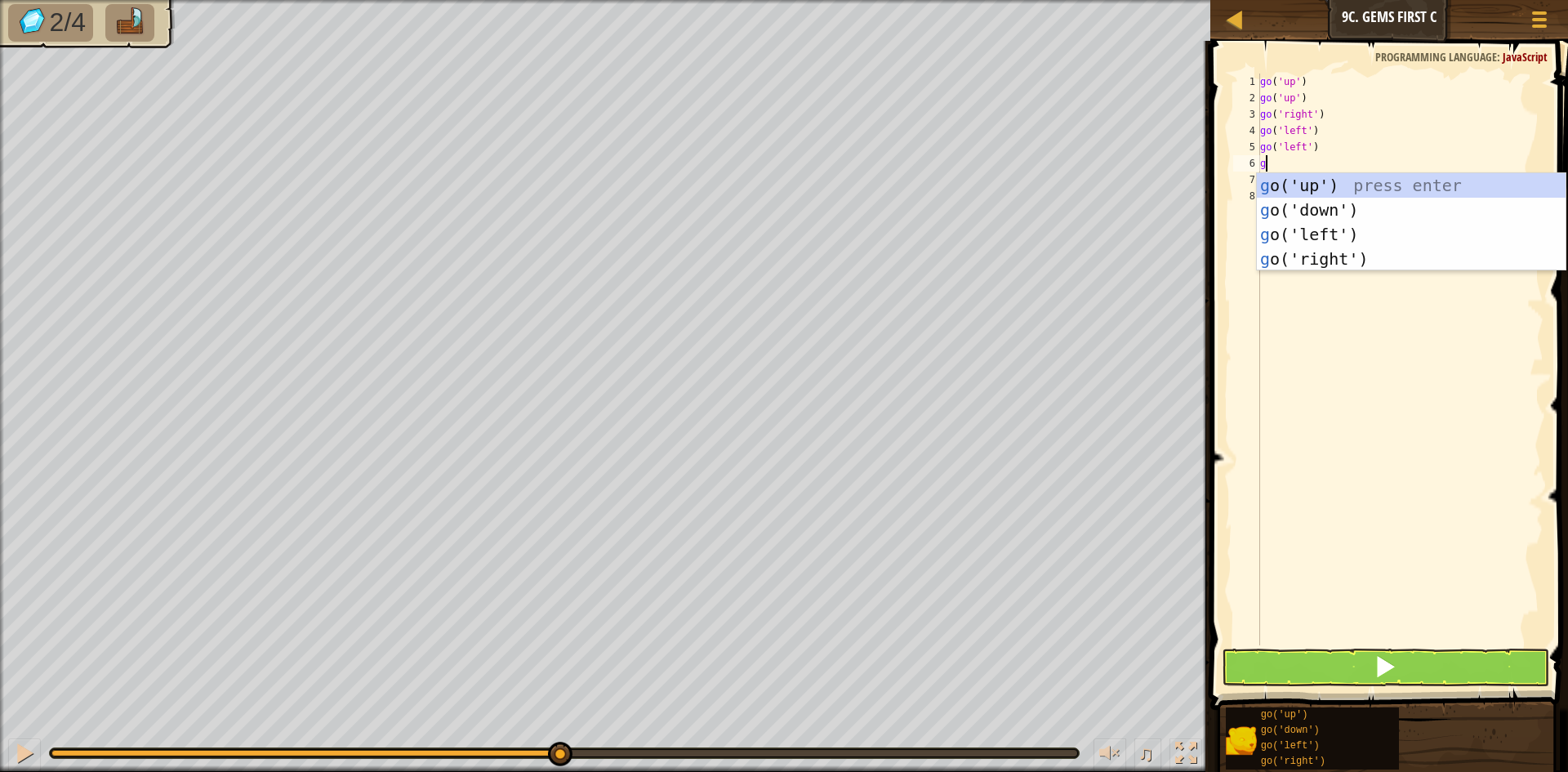
type textarea "go"
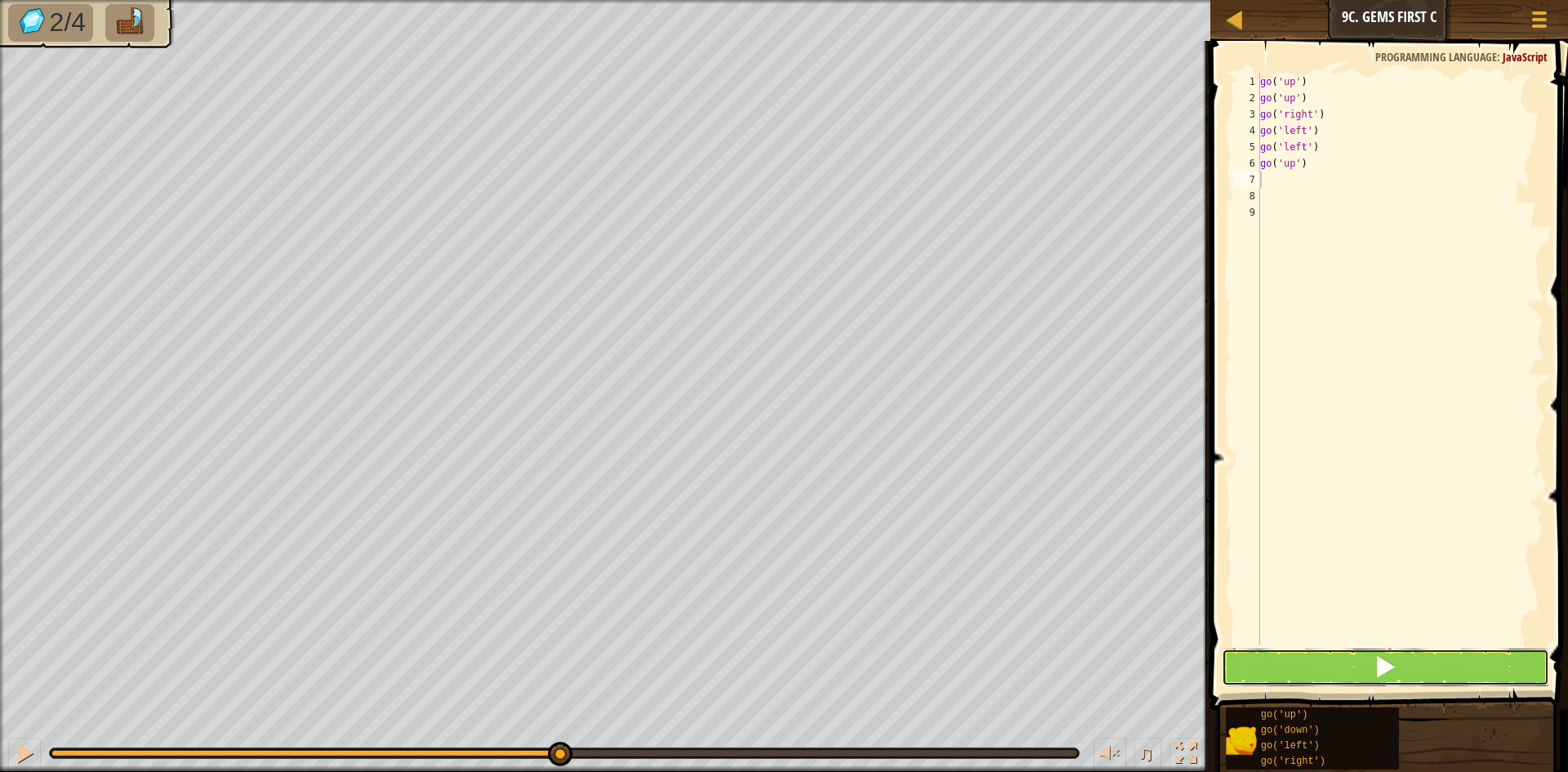
click at [1395, 668] on button at bounding box center [1385, 667] width 328 height 37
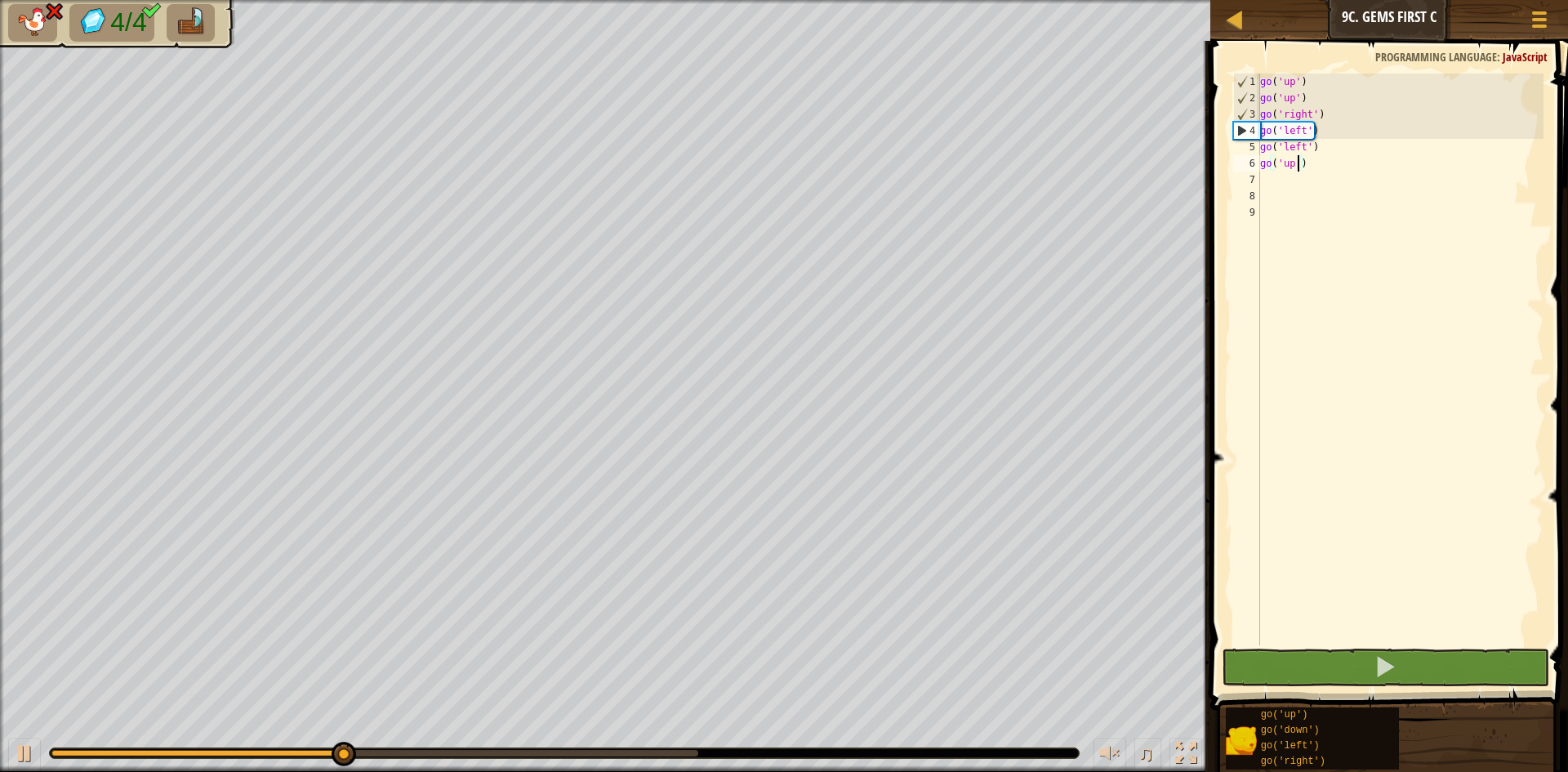
click at [1296, 164] on div "go ( 'up' ) go ( 'up' ) go ( 'right' ) go ( 'left' ) go ( 'left' ) go ( 'up' )" at bounding box center [1399, 375] width 286 height 604
click at [1360, 158] on div "go ( 'up' ) go ( 'up' ) go ( 'right' ) go ( 'left' ) go ( 'left' ) go ( 'up' )" at bounding box center [1399, 375] width 286 height 604
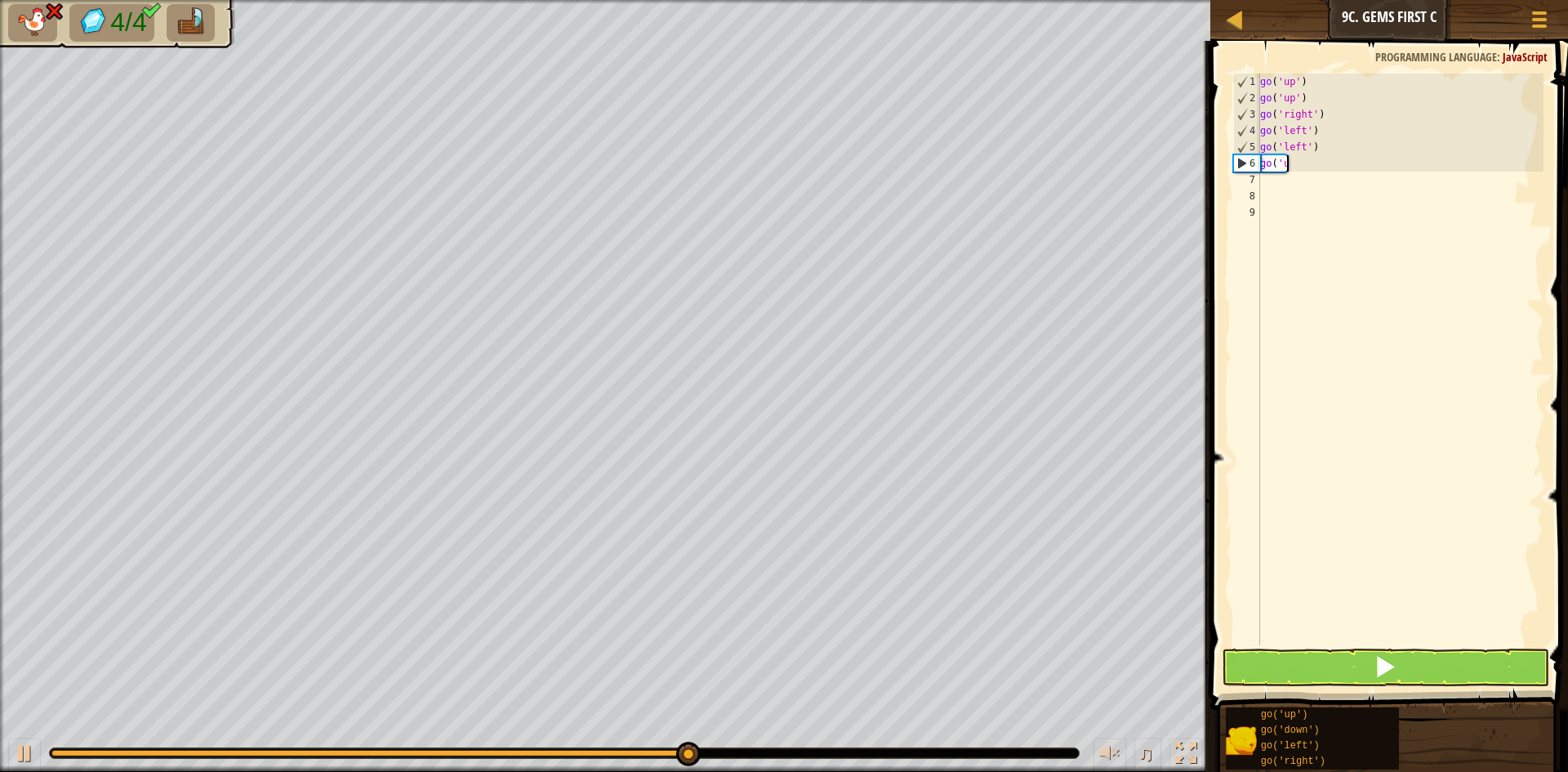
type textarea "go('"
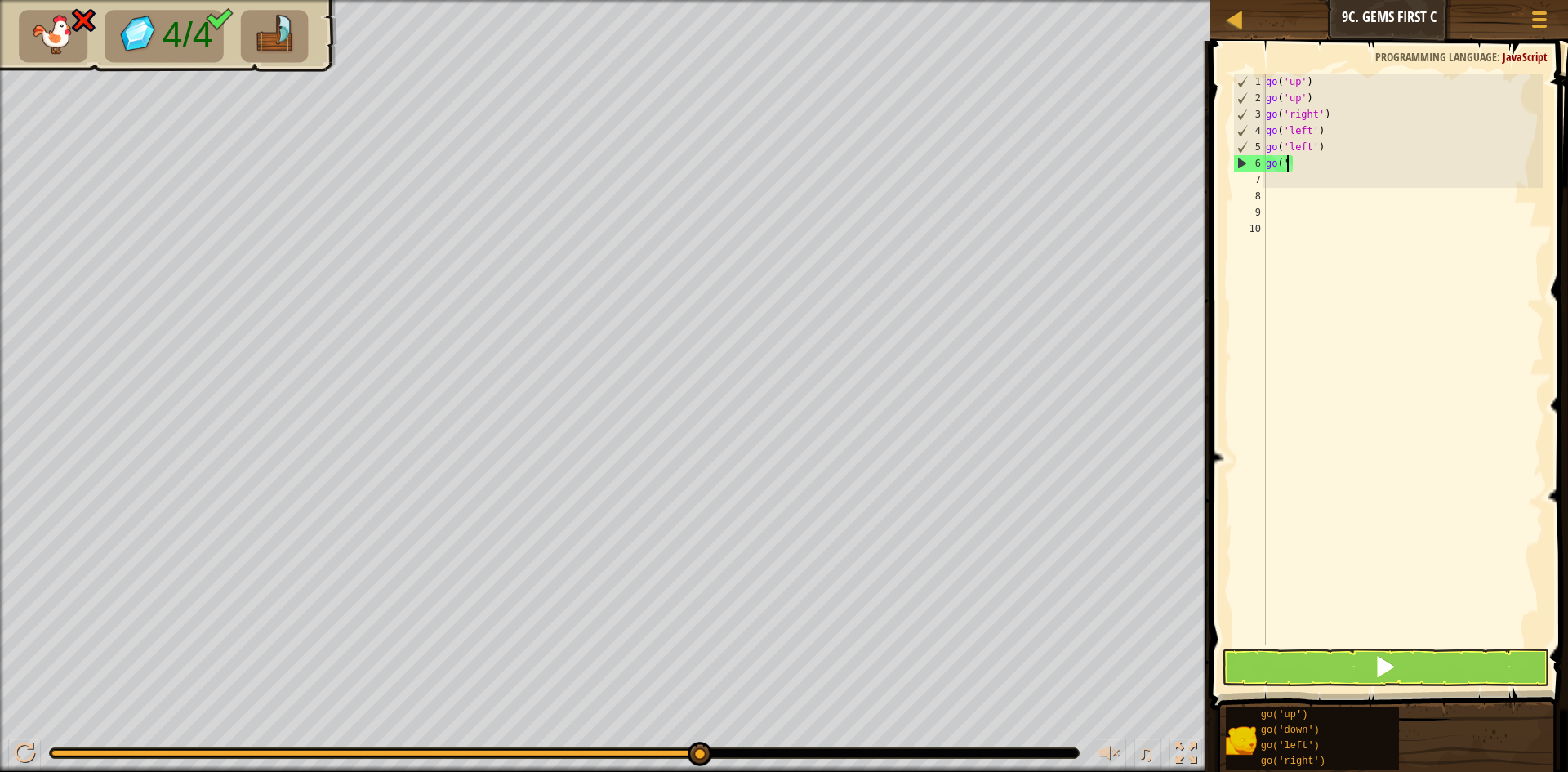
click at [1336, 165] on div "go ( 'up' ) go ( 'up' ) go ( 'right' ) go ( 'left' ) go ( 'left' ) go ( '" at bounding box center [1403, 375] width 282 height 604
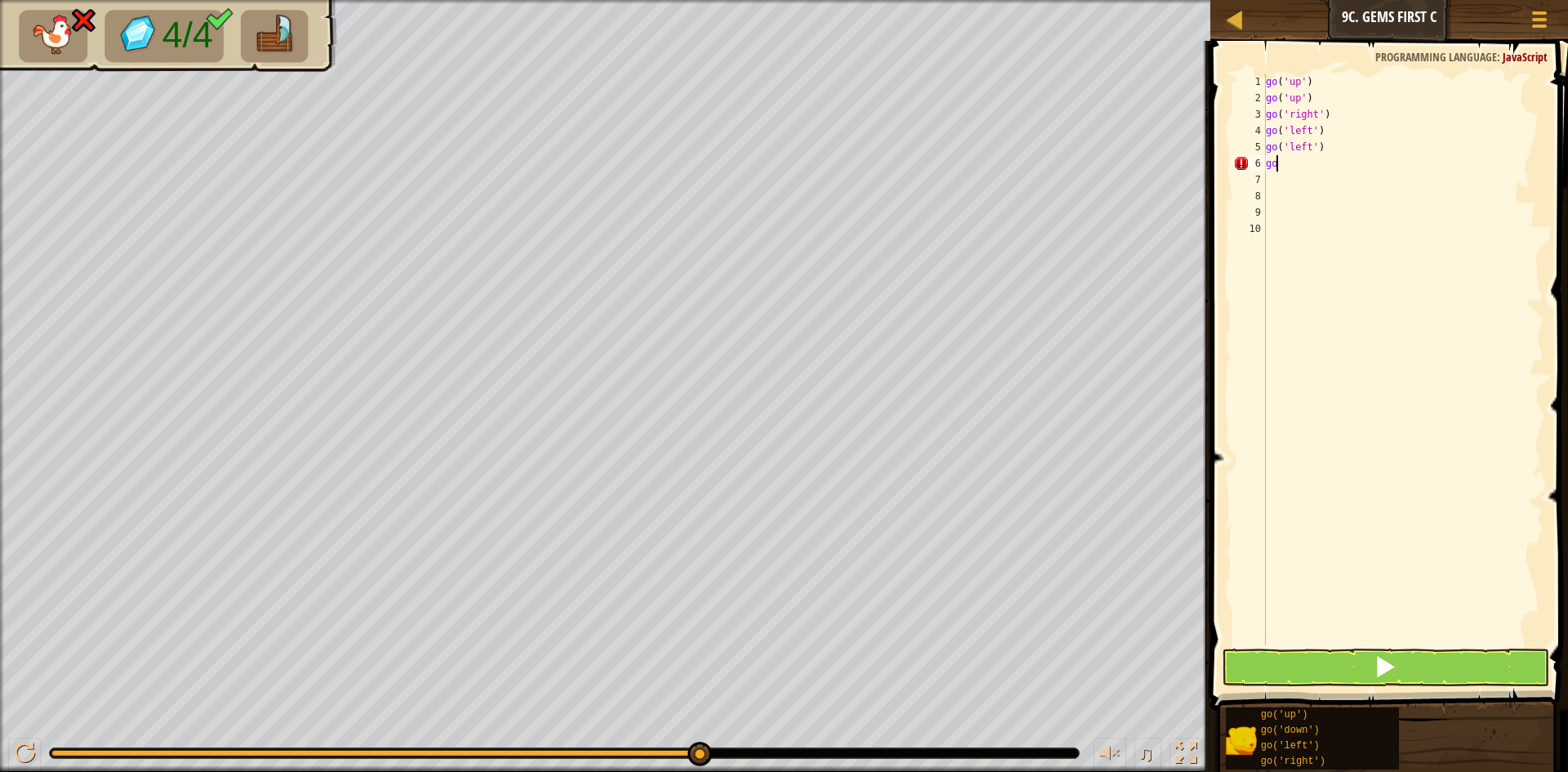
type textarea "g"
drag, startPoint x: 1438, startPoint y: 690, endPoint x: 1448, endPoint y: 676, distance: 17.2
click at [1441, 688] on span at bounding box center [1390, 352] width 371 height 717
click at [1452, 671] on button at bounding box center [1385, 667] width 328 height 37
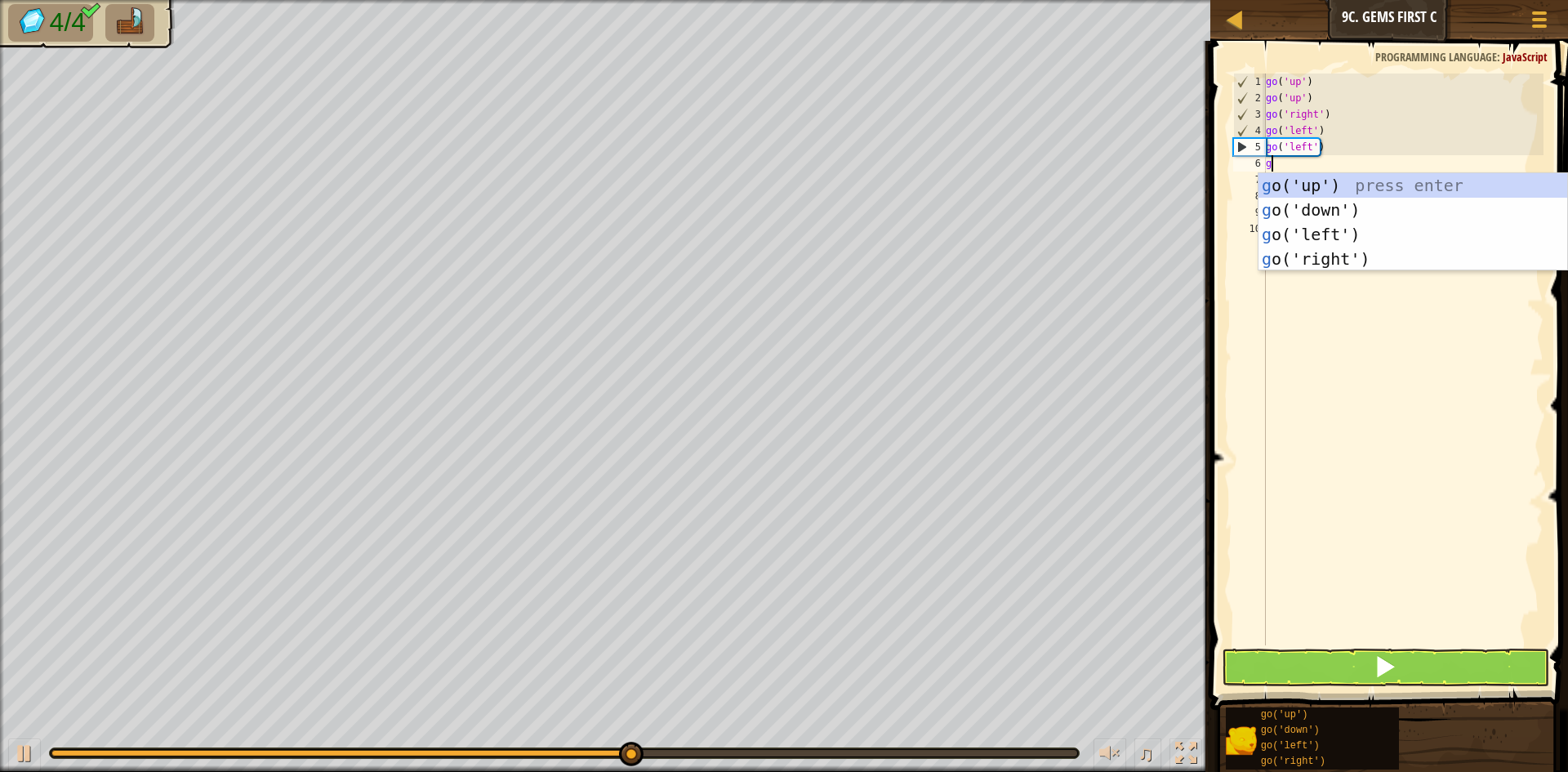
type textarea "gi"
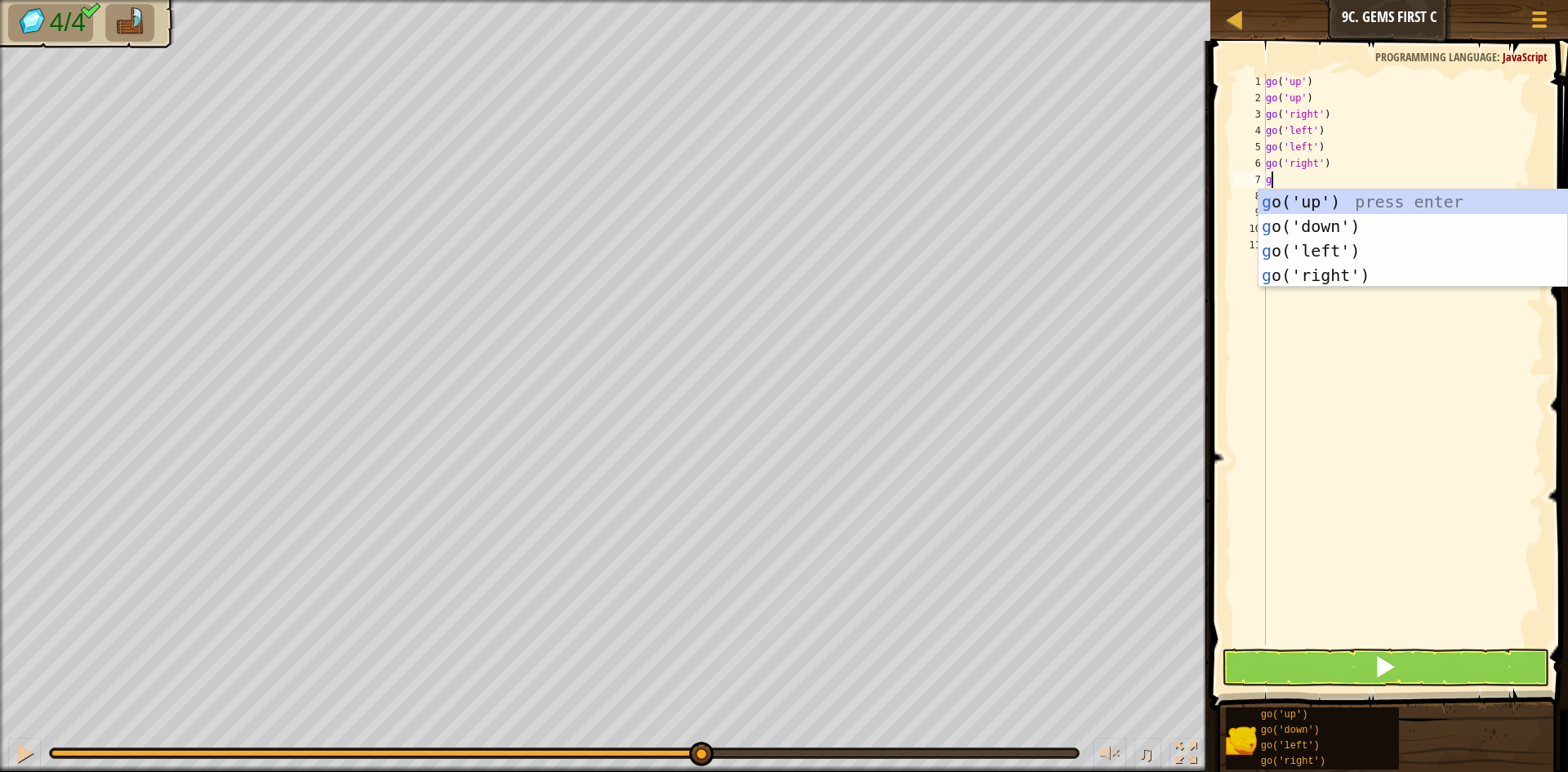
type textarea "go"
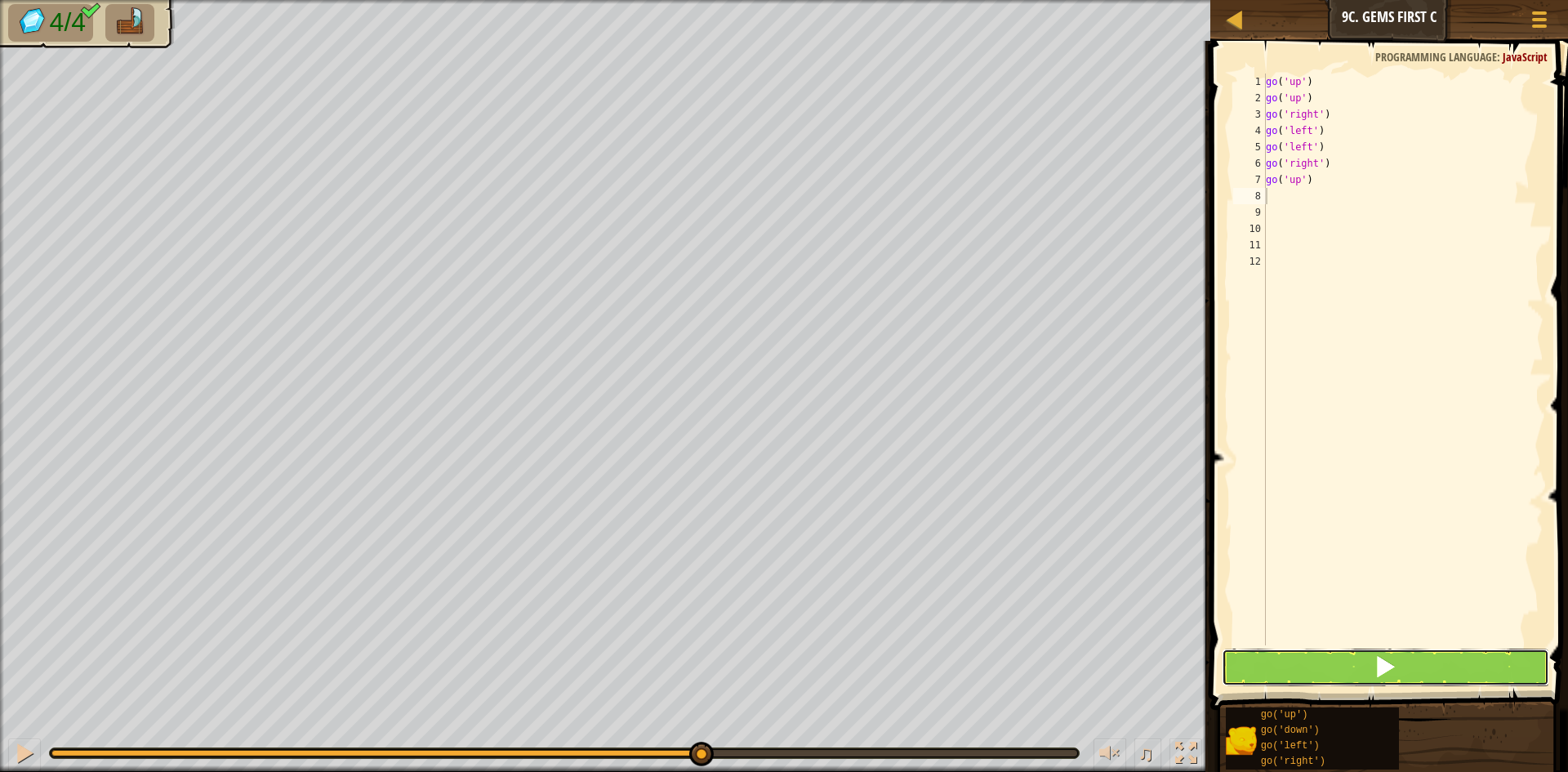
click at [1349, 662] on button at bounding box center [1385, 667] width 328 height 37
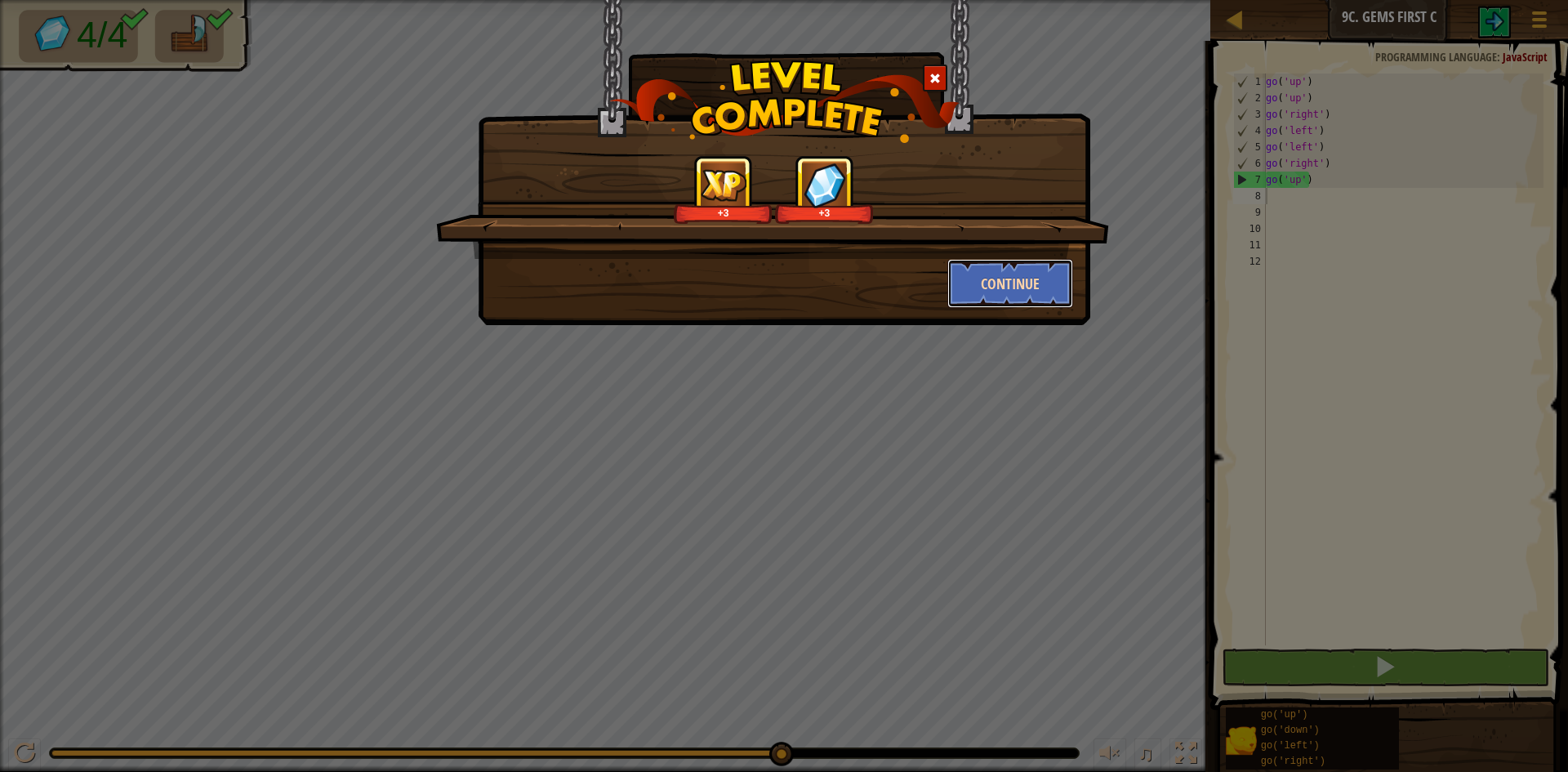
drag, startPoint x: 987, startPoint y: 274, endPoint x: 1005, endPoint y: 284, distance: 20.6
click at [1005, 284] on button "Continue" at bounding box center [1011, 283] width 126 height 49
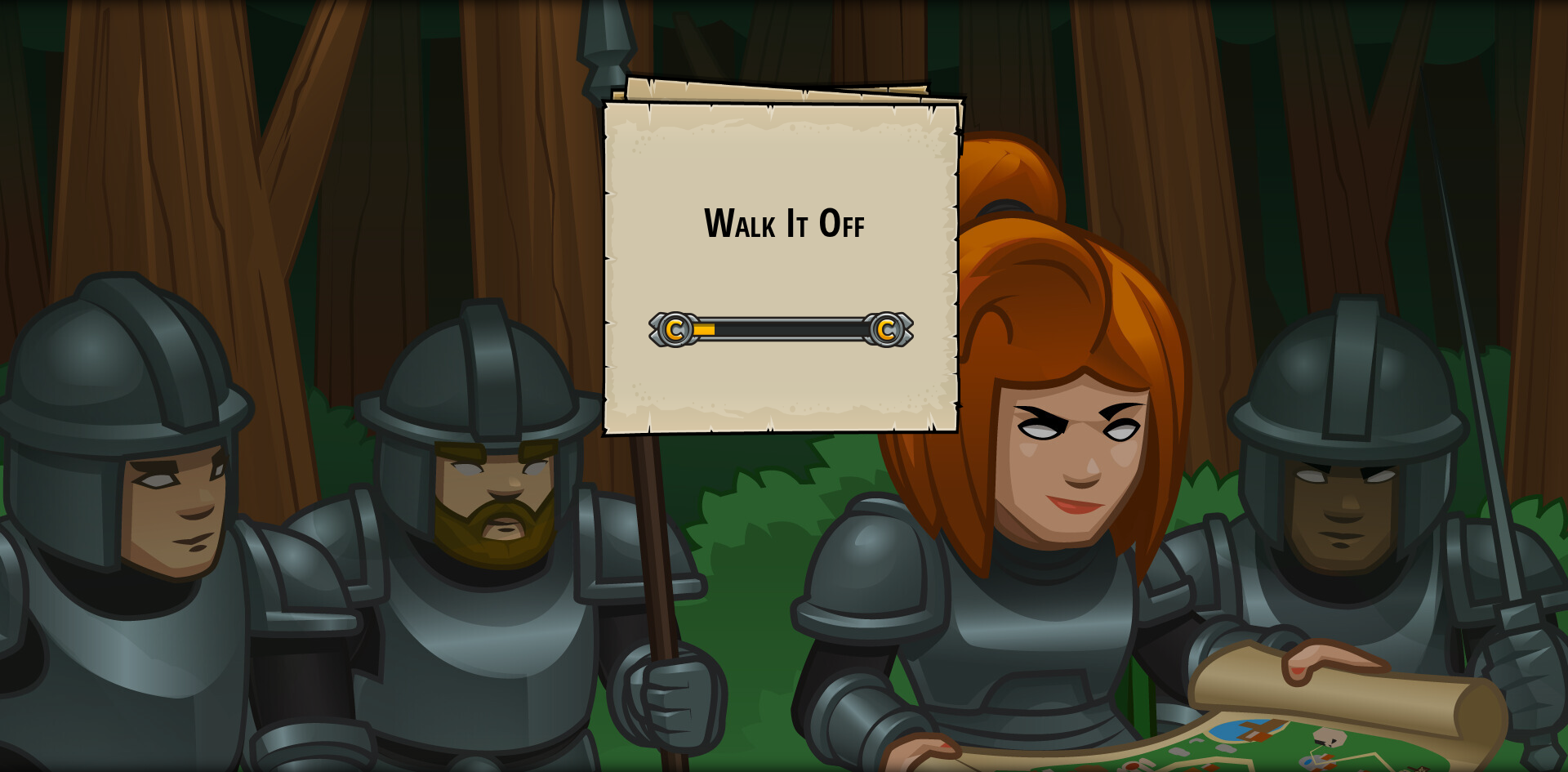
click at [1016, 297] on div "Walk It Off Goals Start Level Error loading from server. Try refreshing the pag…" at bounding box center [784, 386] width 1568 height 772
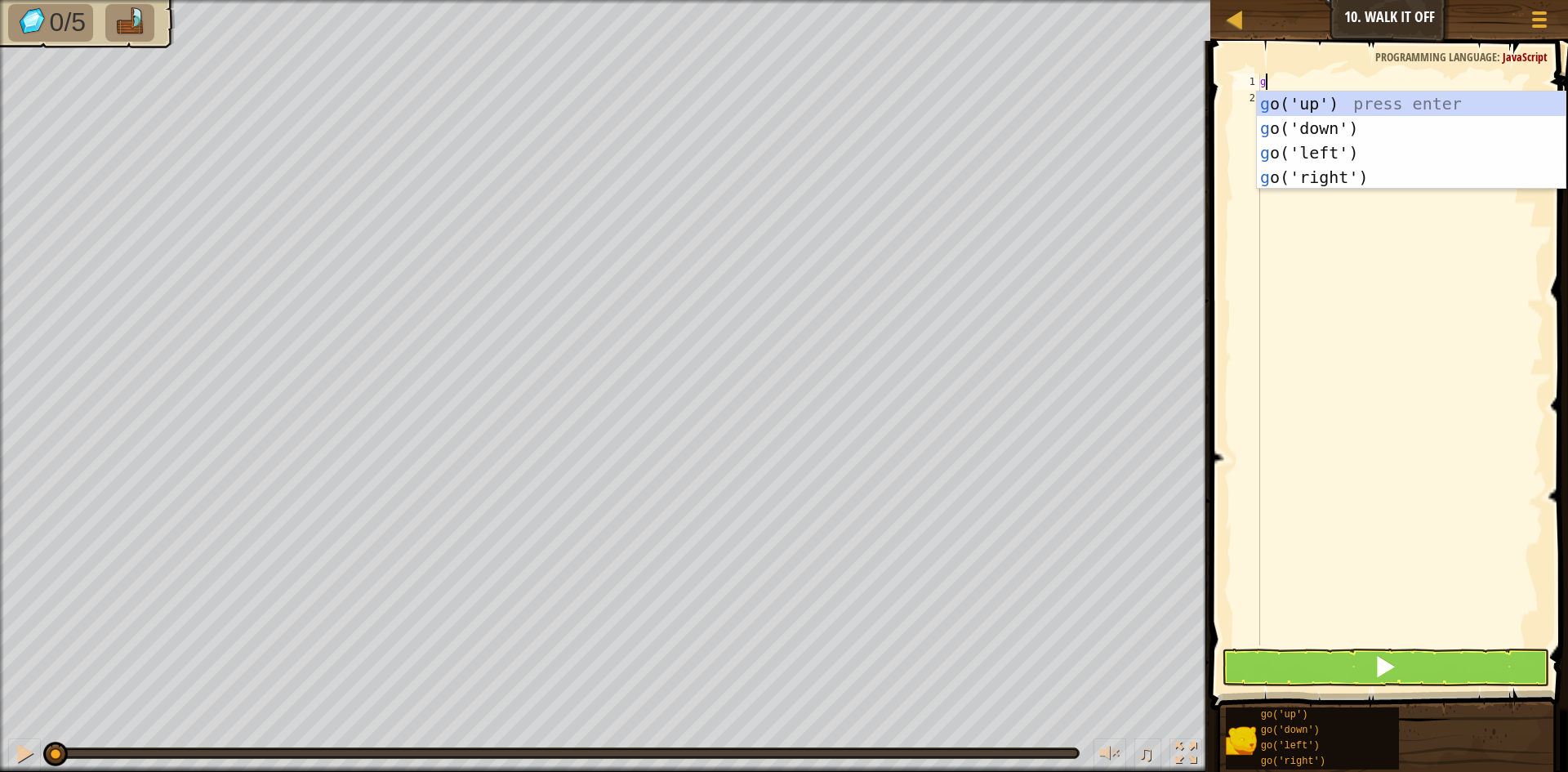
scroll to position [8, 0]
type textarea "go"
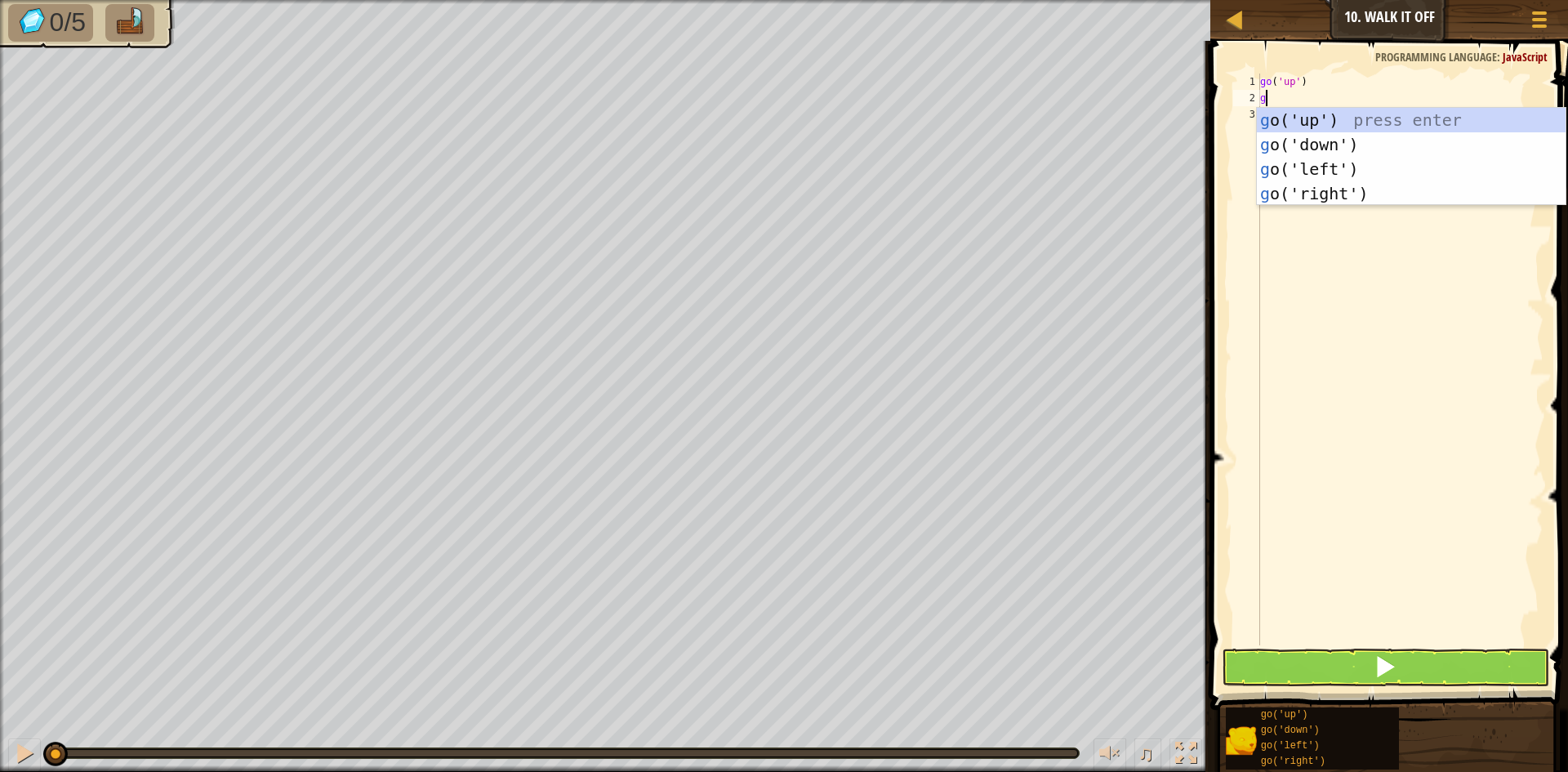
type textarea "go"
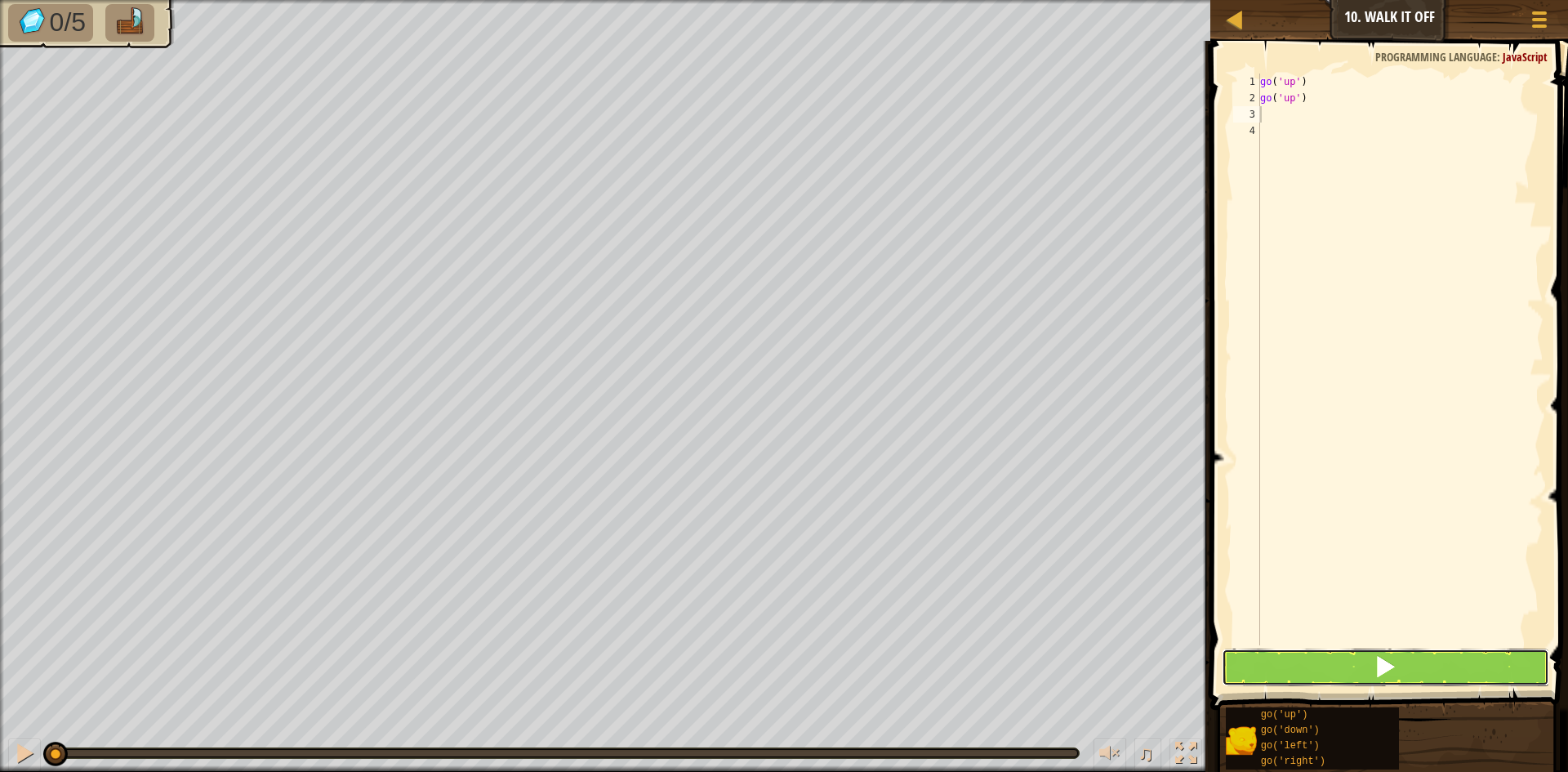
drag, startPoint x: 1376, startPoint y: 678, endPoint x: 1382, endPoint y: 667, distance: 12.5
click at [1382, 674] on span at bounding box center [1385, 667] width 23 height 23
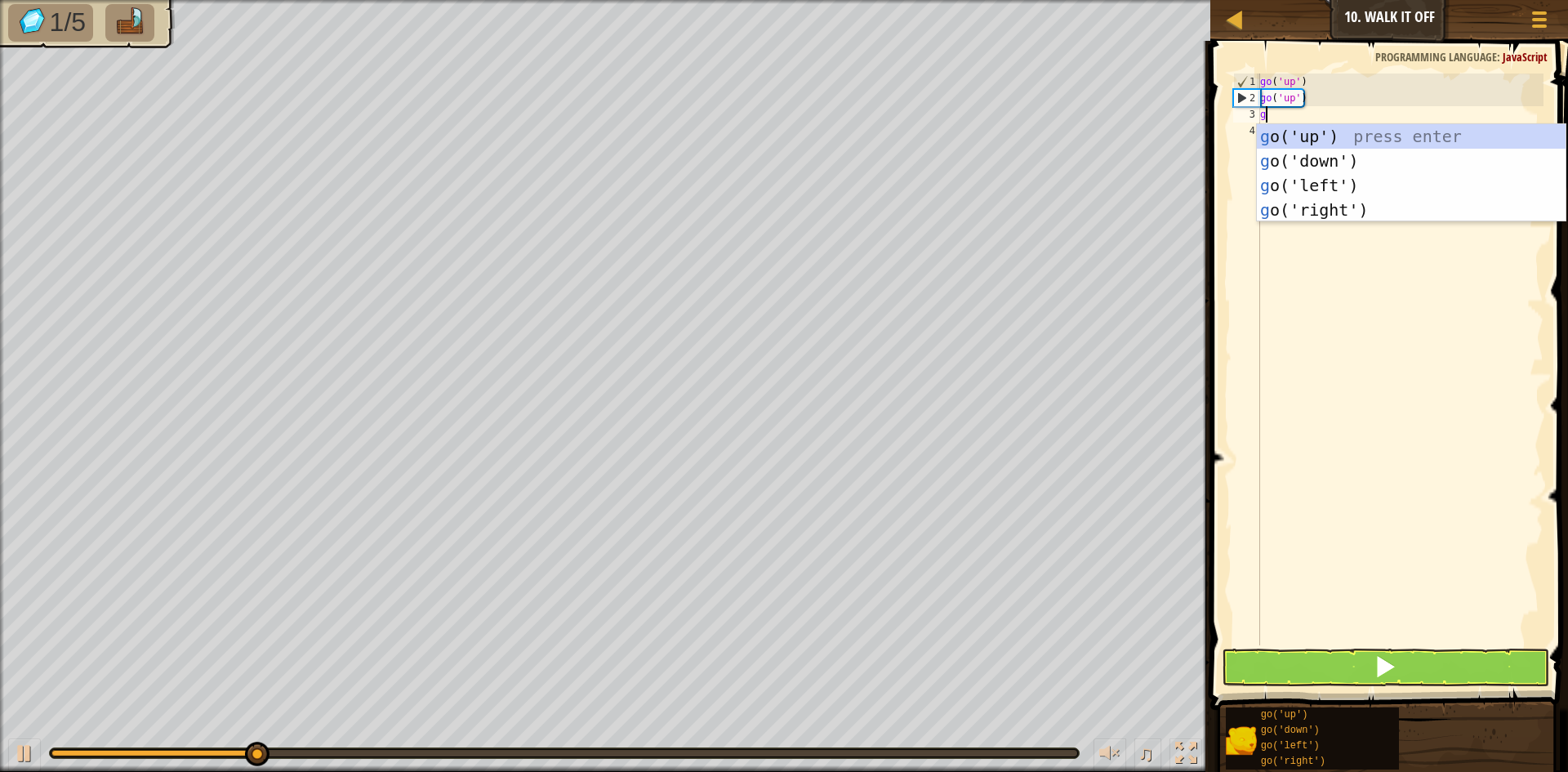
type textarea "go"
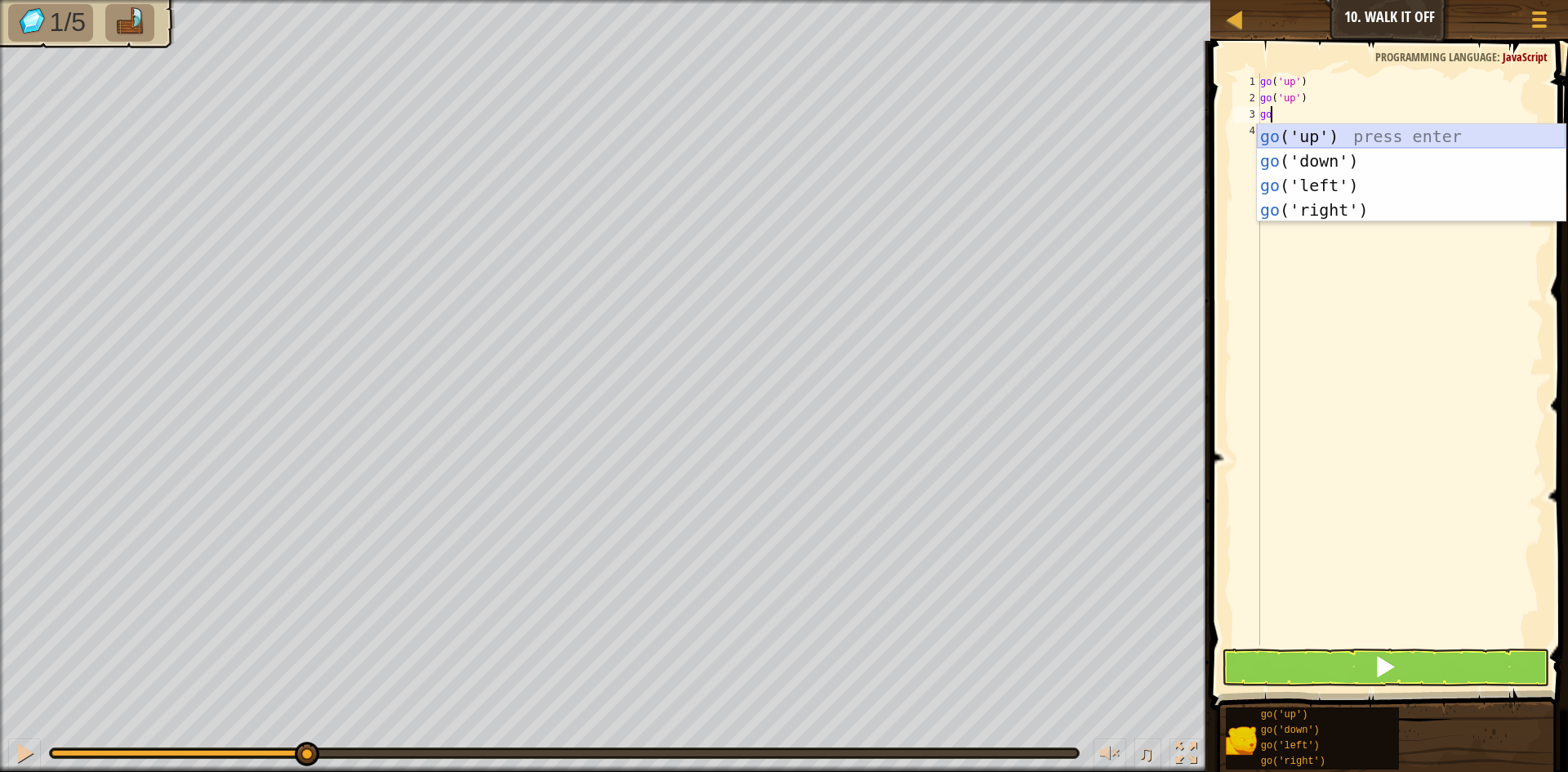
click at [1295, 131] on div "go ('up') press enter go ('down') press enter go ('left') press enter go ('righ…" at bounding box center [1411, 197] width 308 height 147
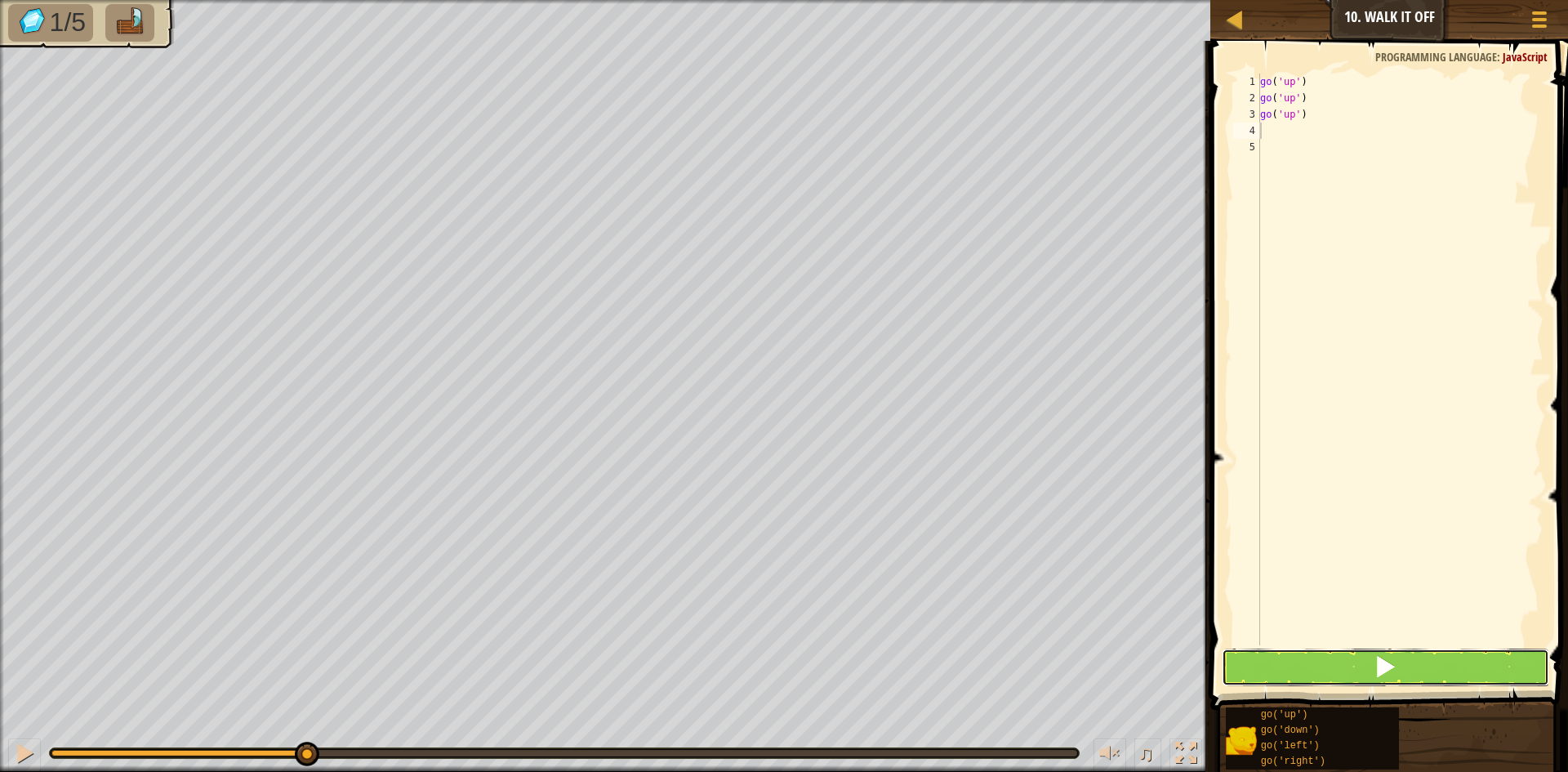
click at [1384, 670] on span at bounding box center [1385, 667] width 23 height 23
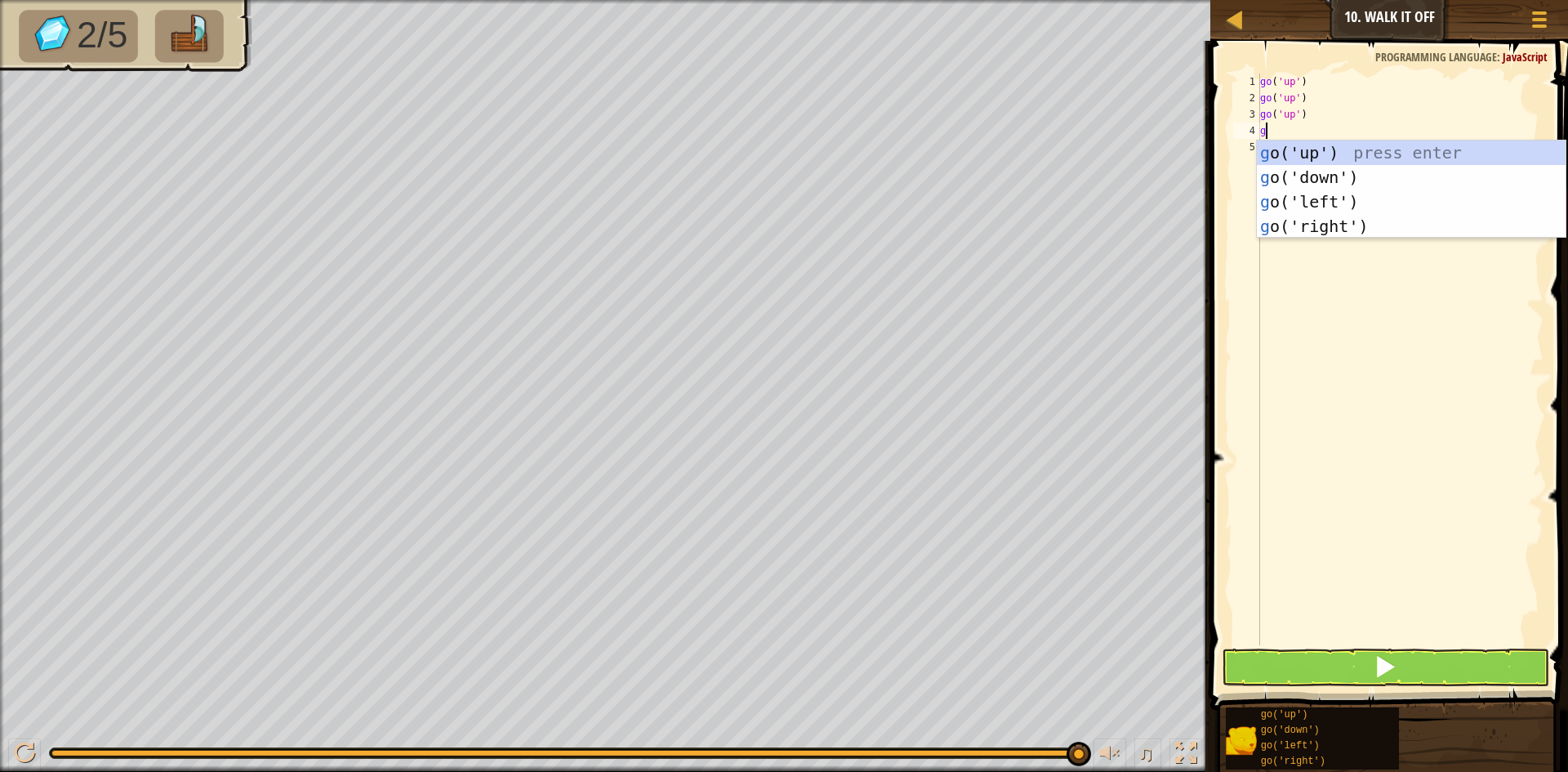
type textarea "go"
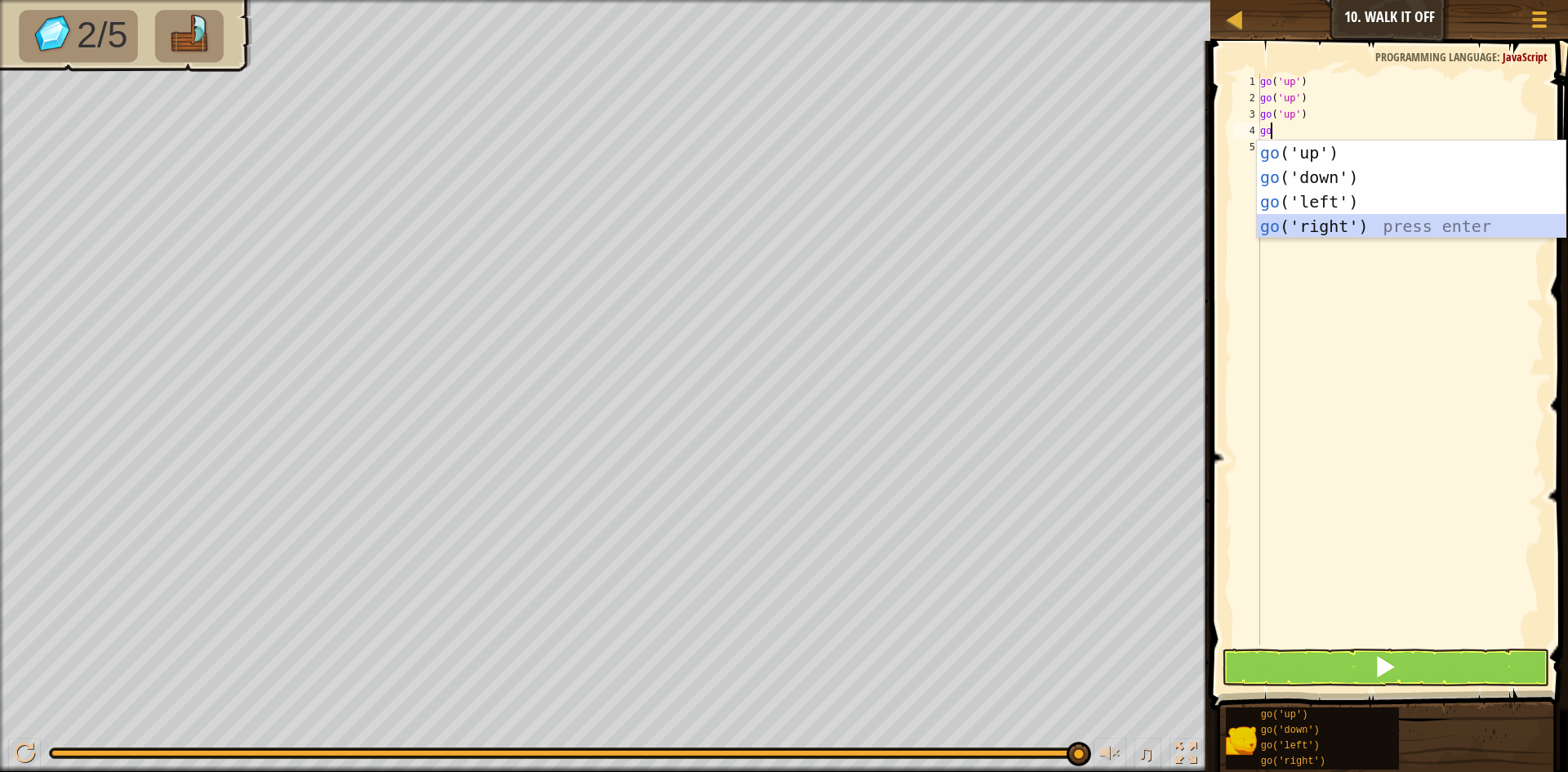
click at [1396, 218] on div "go ('up') press enter go ('down') press enter go ('left') press enter go ('righ…" at bounding box center [1411, 214] width 308 height 147
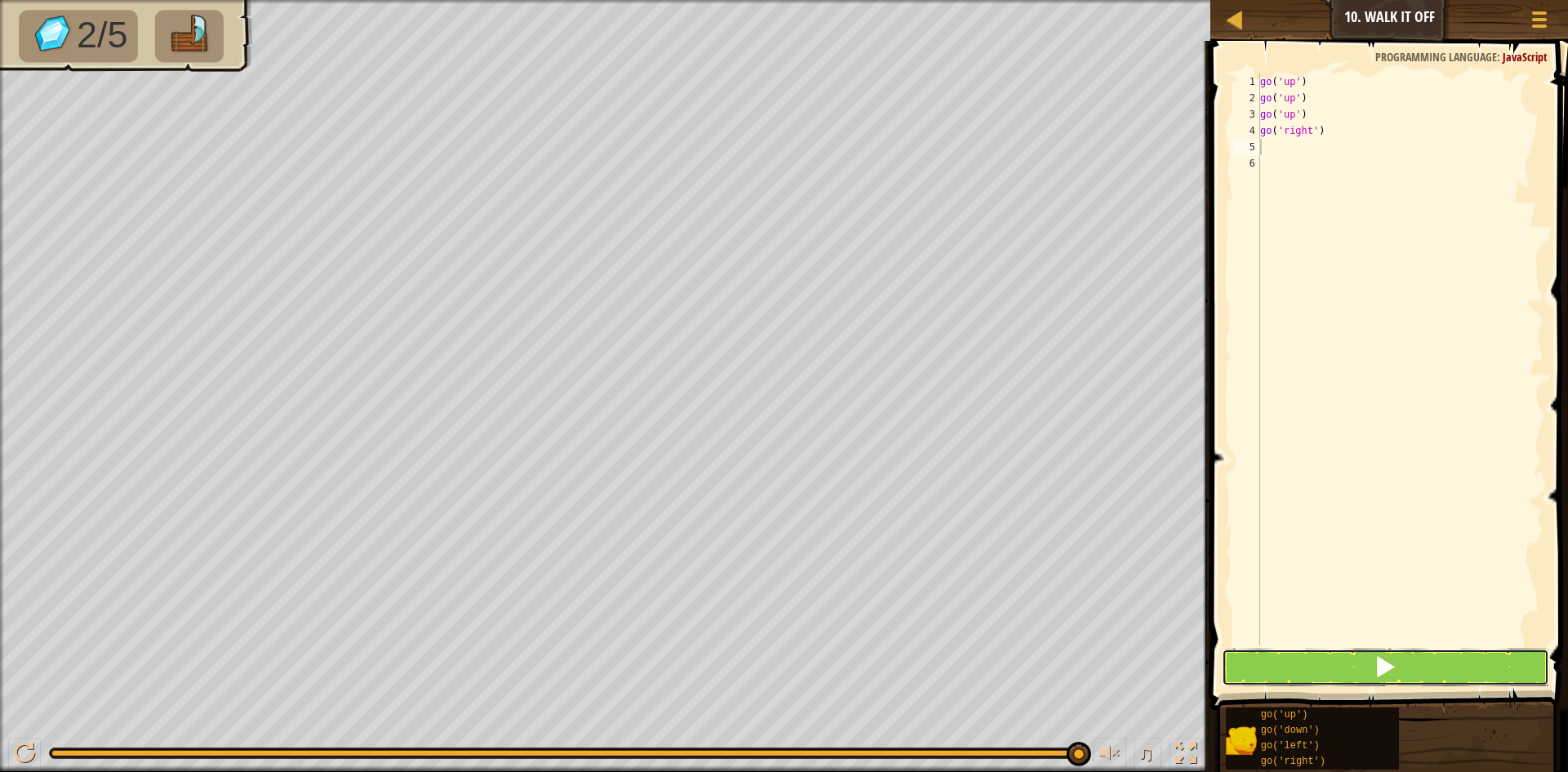
click at [1417, 666] on button at bounding box center [1385, 667] width 328 height 37
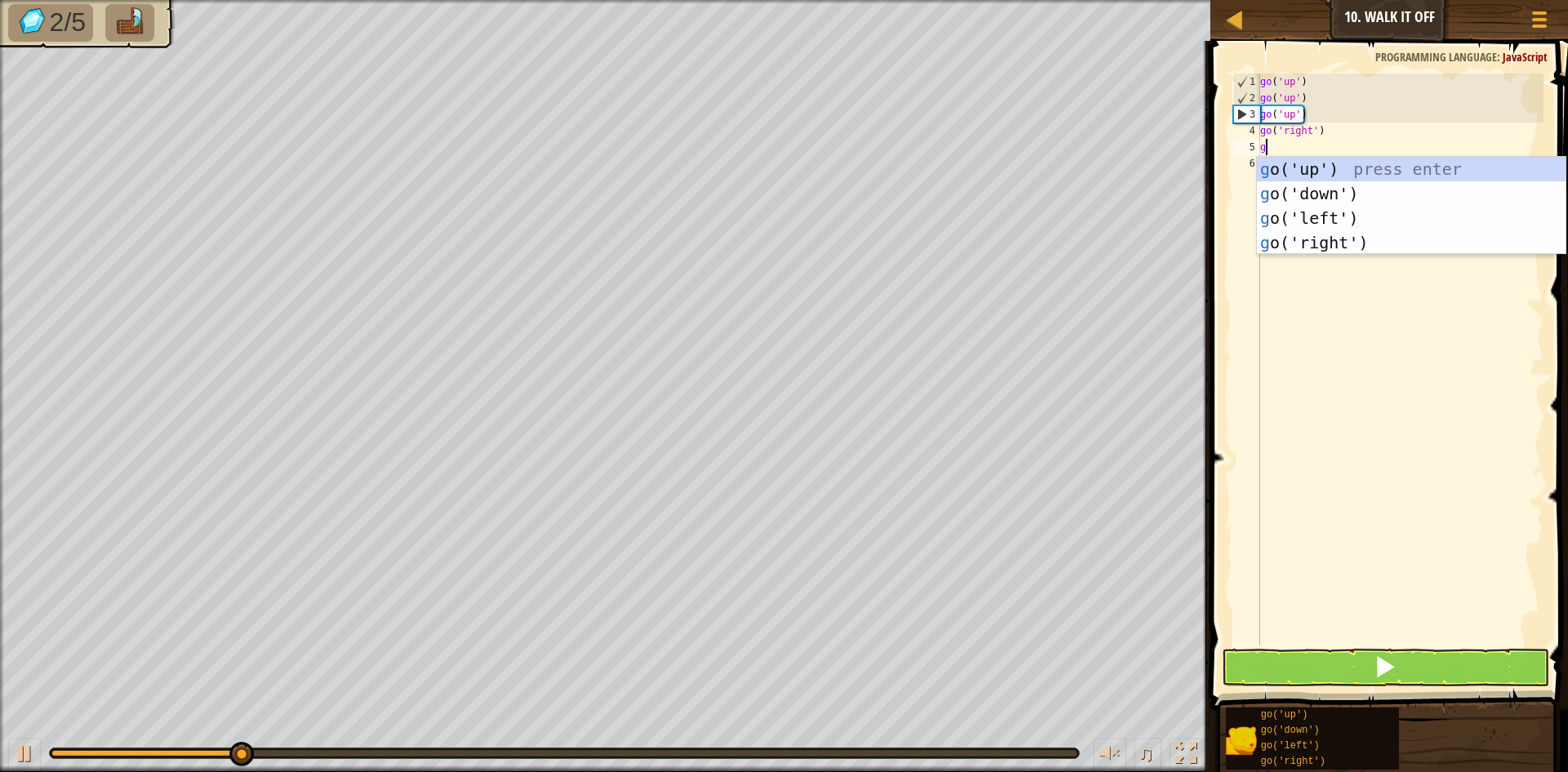
type textarea "go"
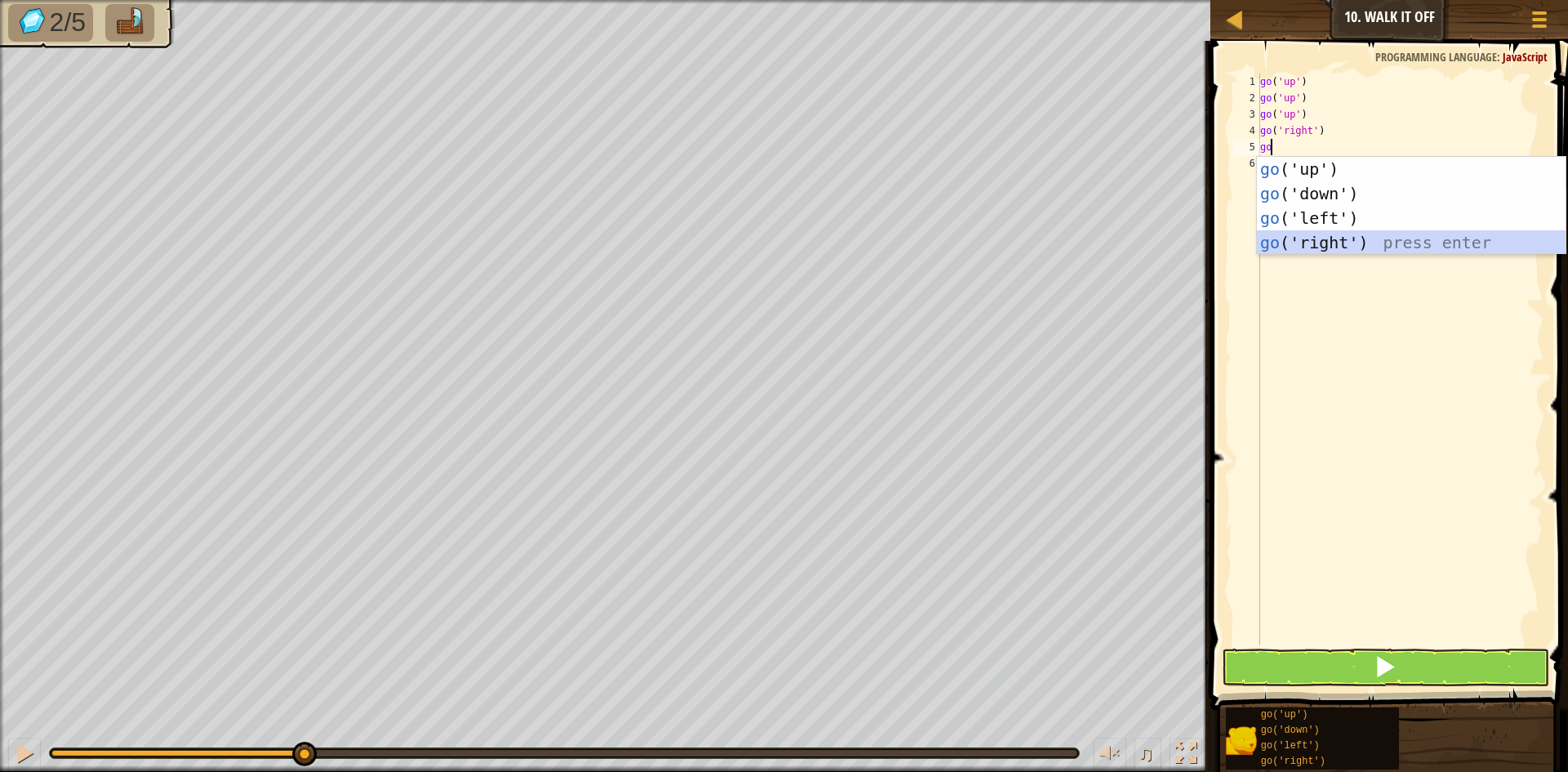
click at [1352, 247] on div "go ('up') press enter go ('down') press enter go ('left') press enter go ('righ…" at bounding box center [1411, 230] width 308 height 147
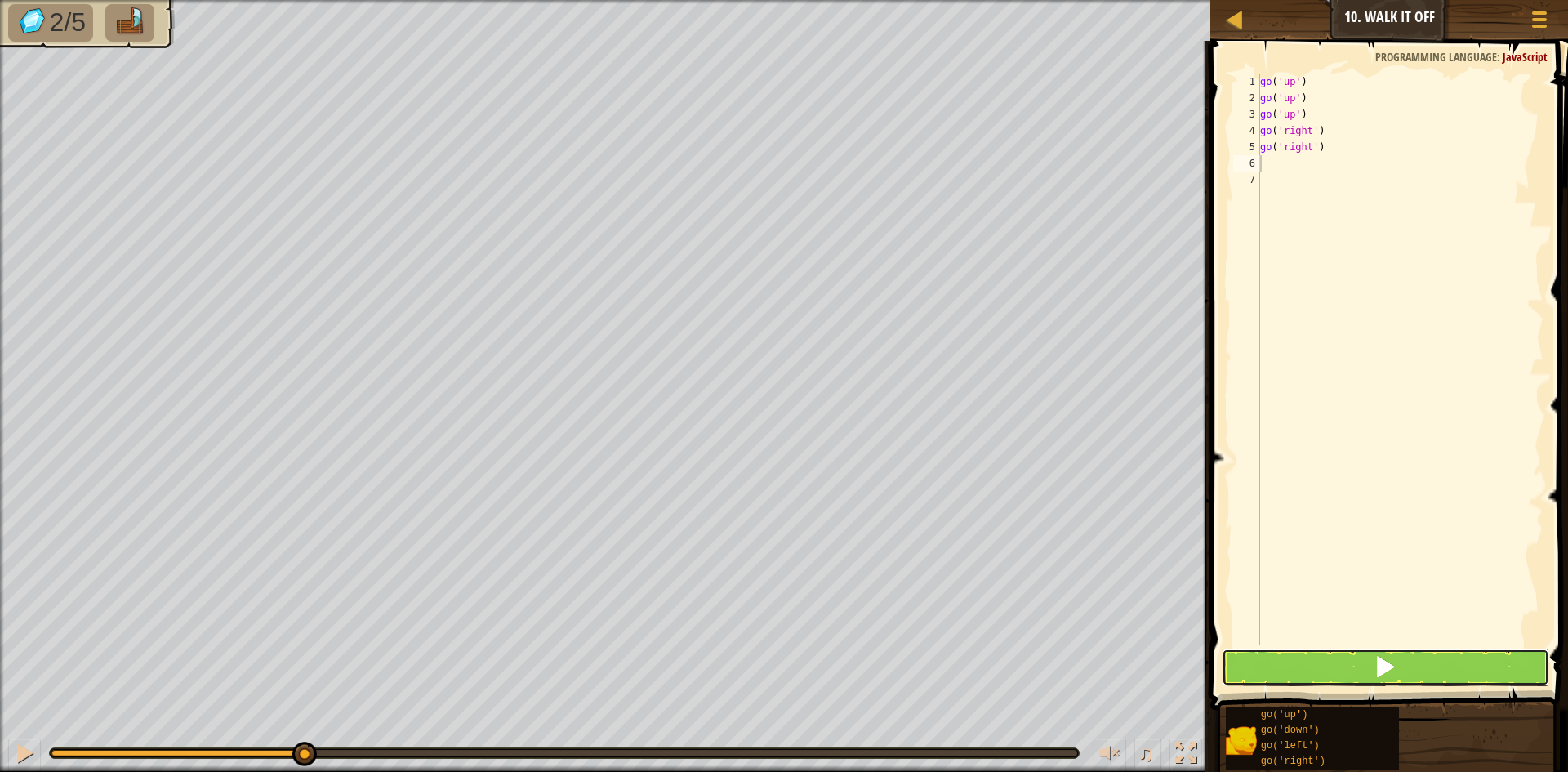
click at [1438, 661] on button at bounding box center [1385, 667] width 328 height 37
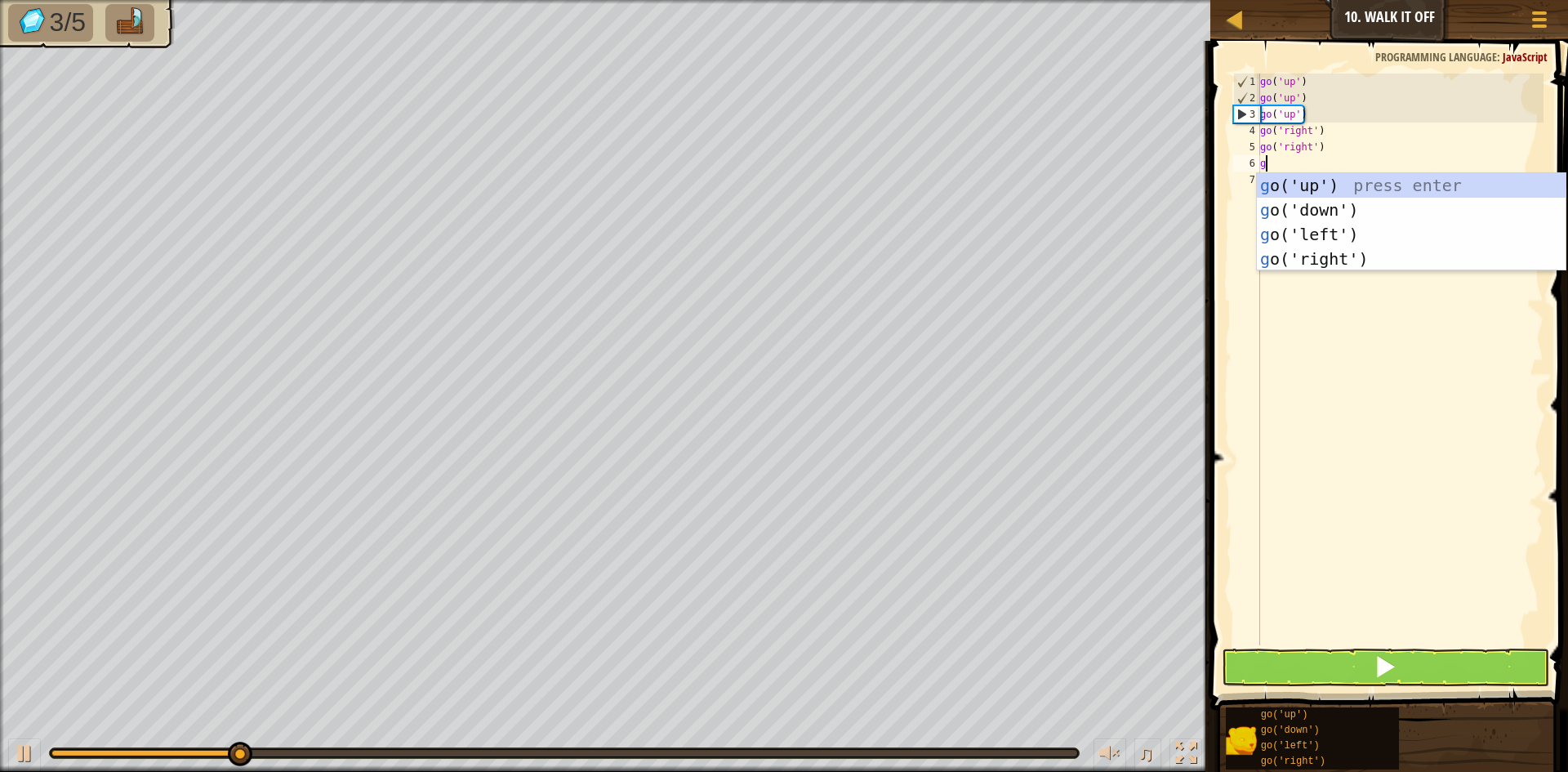
type textarea "go"
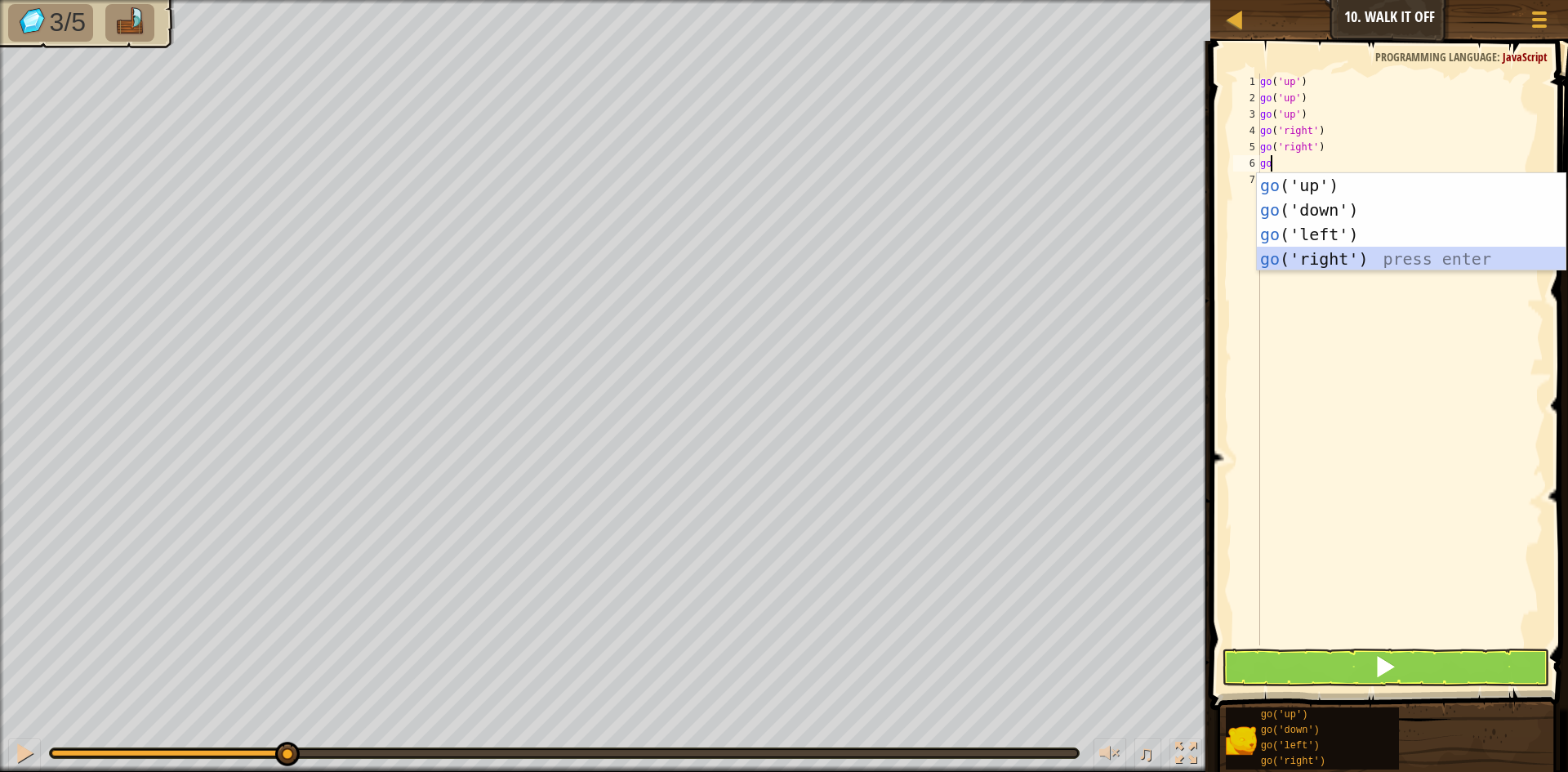
click at [1336, 263] on div "go ('up') press enter go ('down') press enter go ('left') press enter go ('righ…" at bounding box center [1411, 246] width 308 height 147
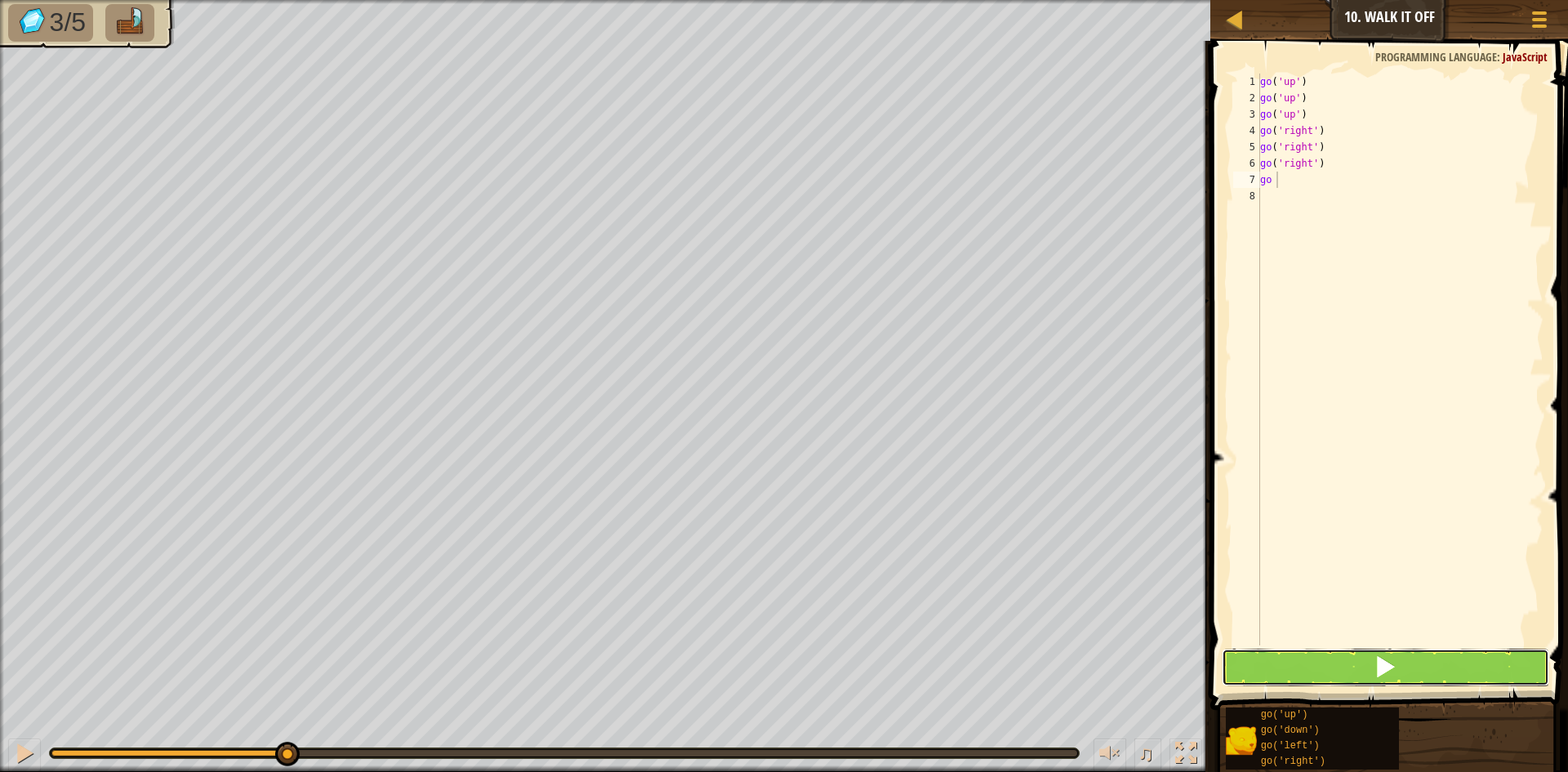
click at [1334, 674] on button at bounding box center [1385, 667] width 328 height 37
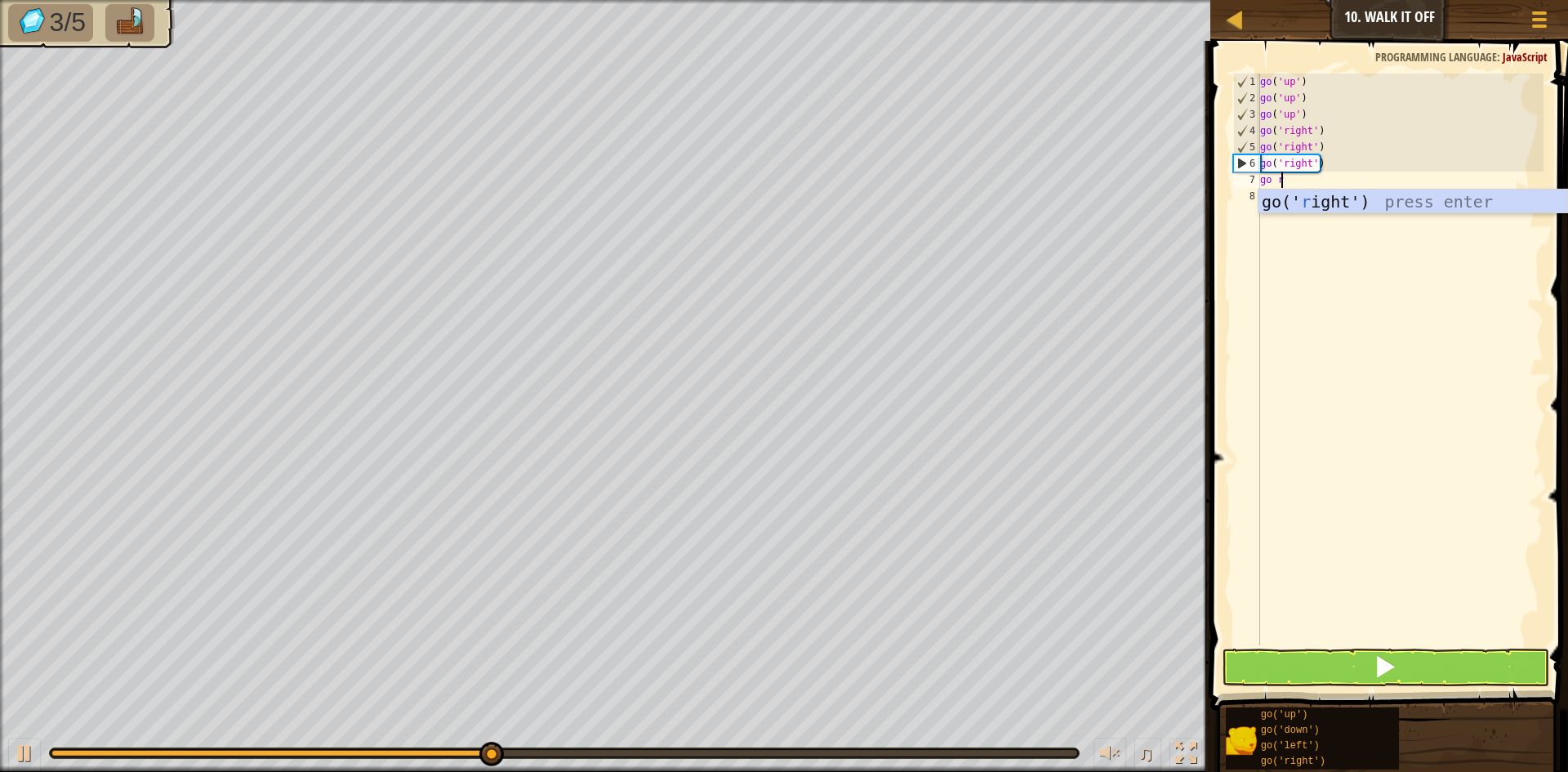
scroll to position [8, 2]
type textarea "go rig"
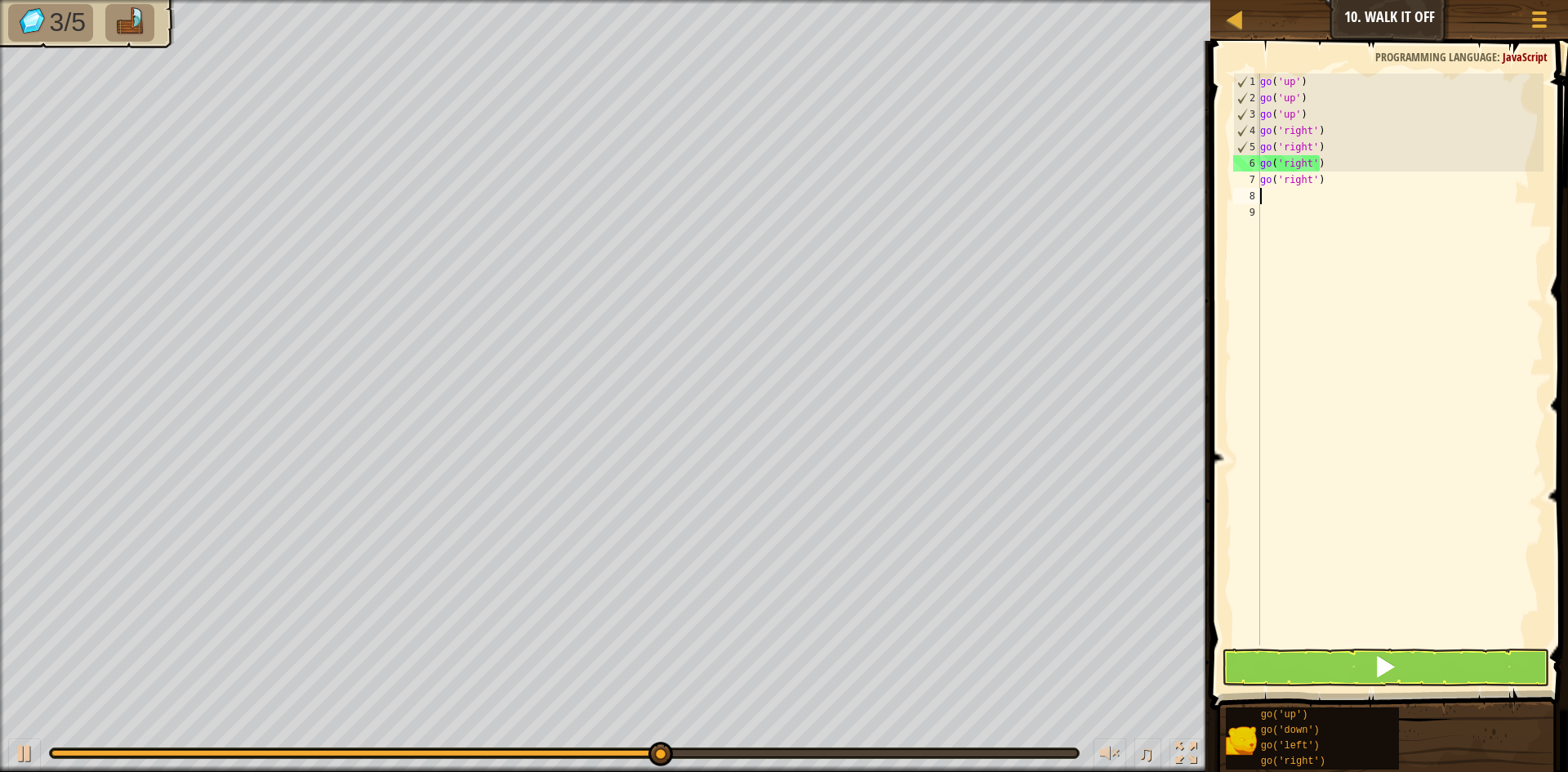
scroll to position [8, 0]
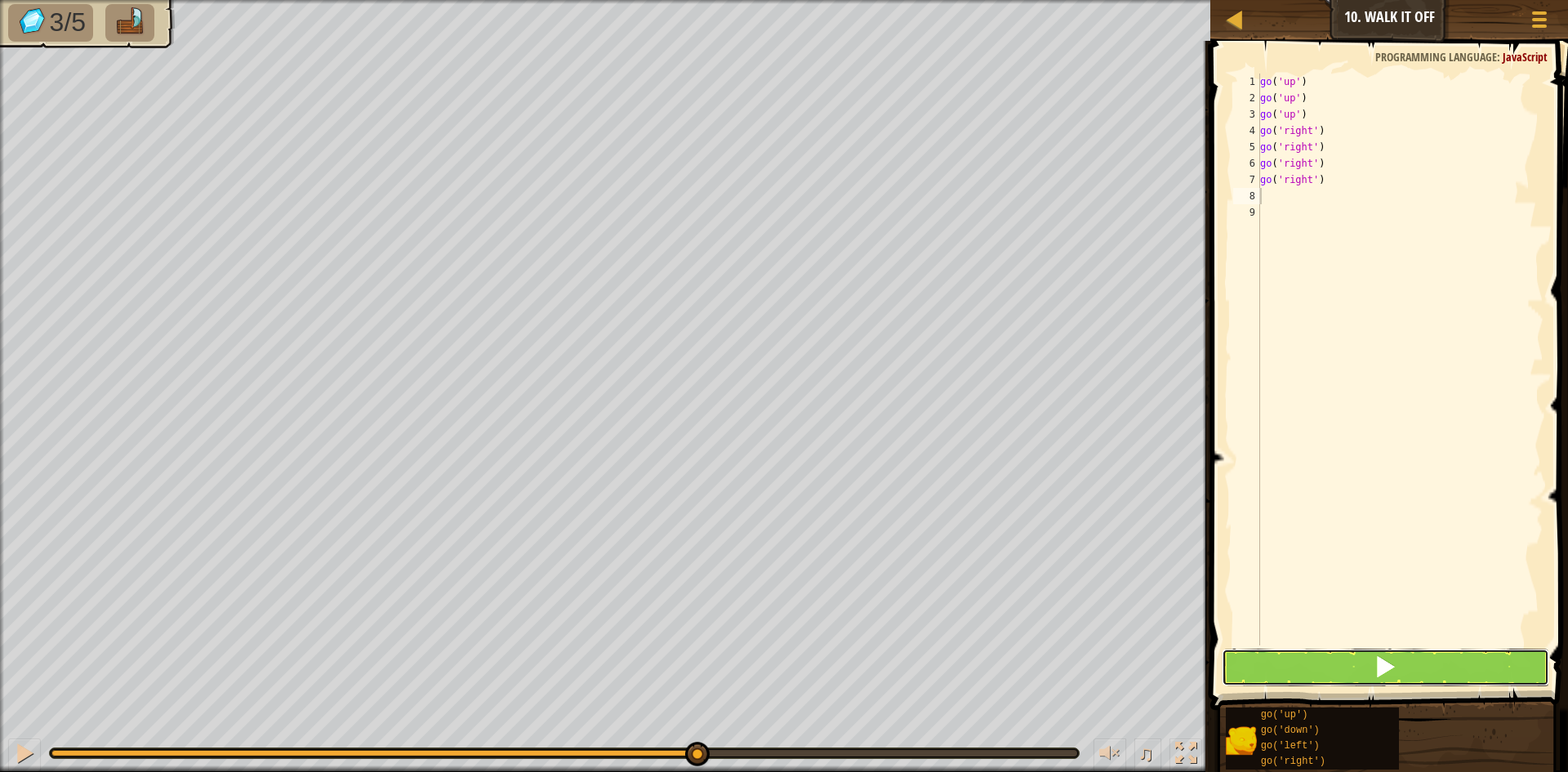
click at [1367, 651] on button at bounding box center [1385, 667] width 328 height 37
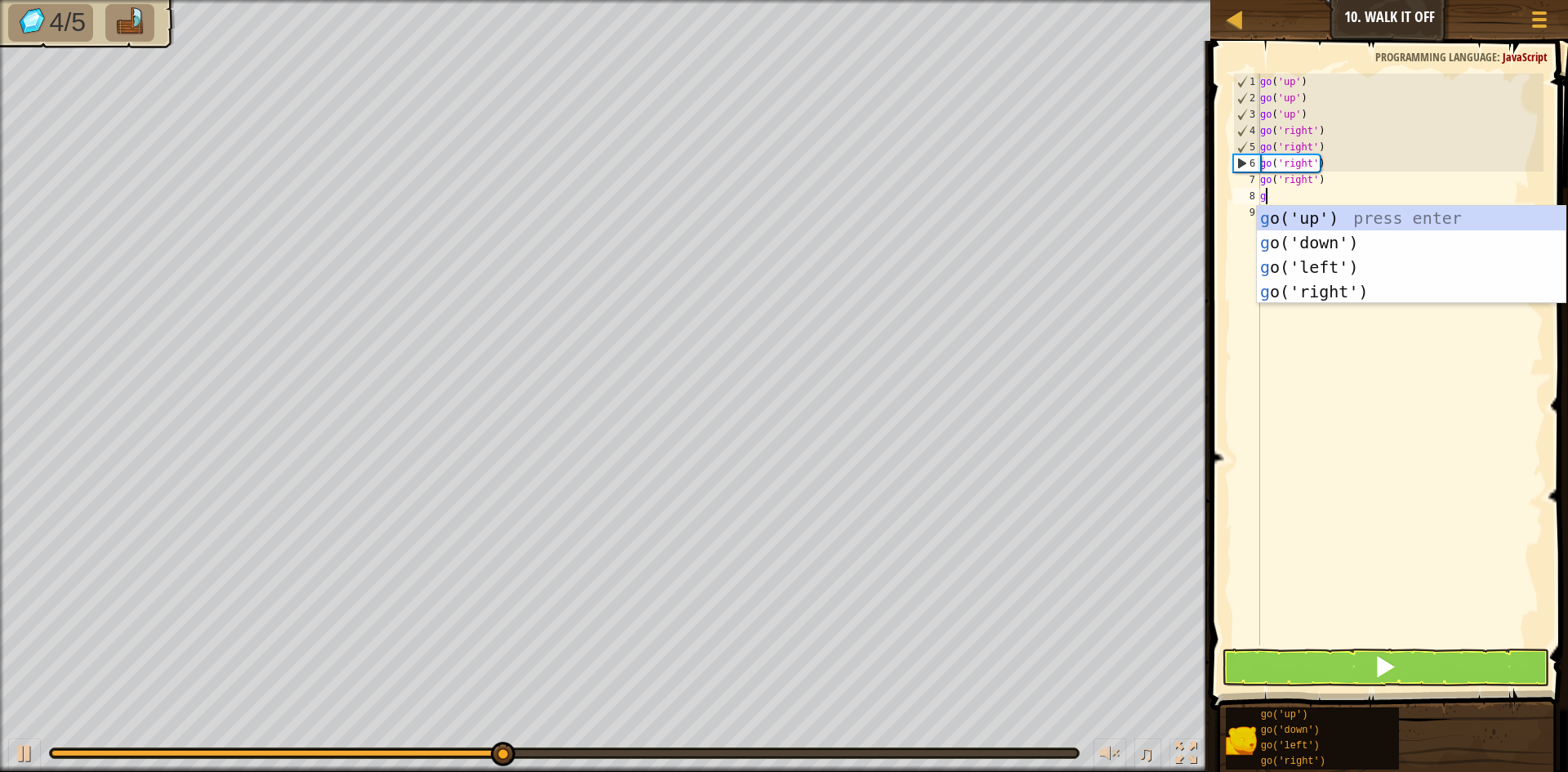
type textarea "go"
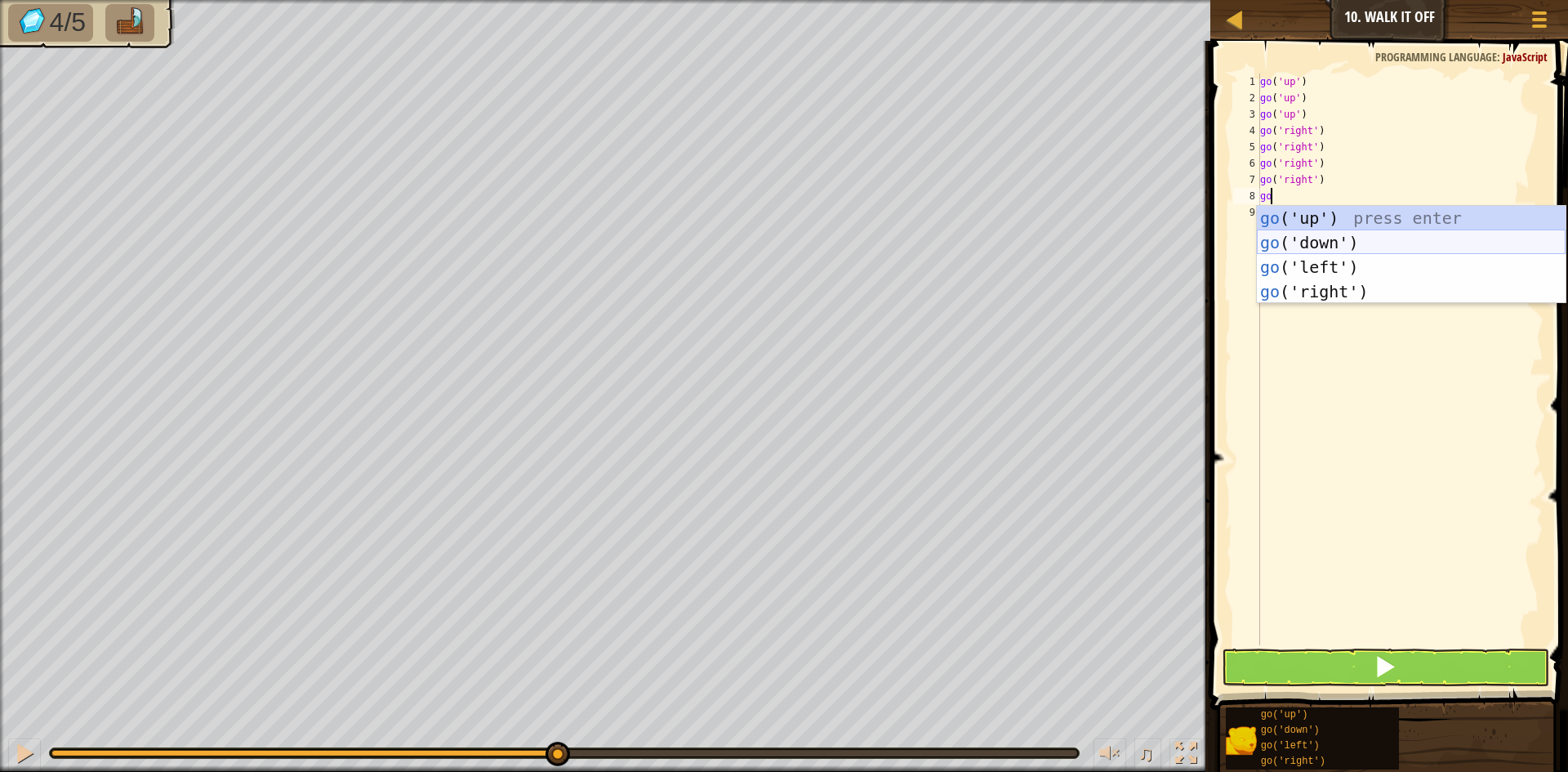
click at [1438, 246] on div "go ('up') press enter go ('down') press enter go ('left') press enter go ('righ…" at bounding box center [1411, 279] width 308 height 147
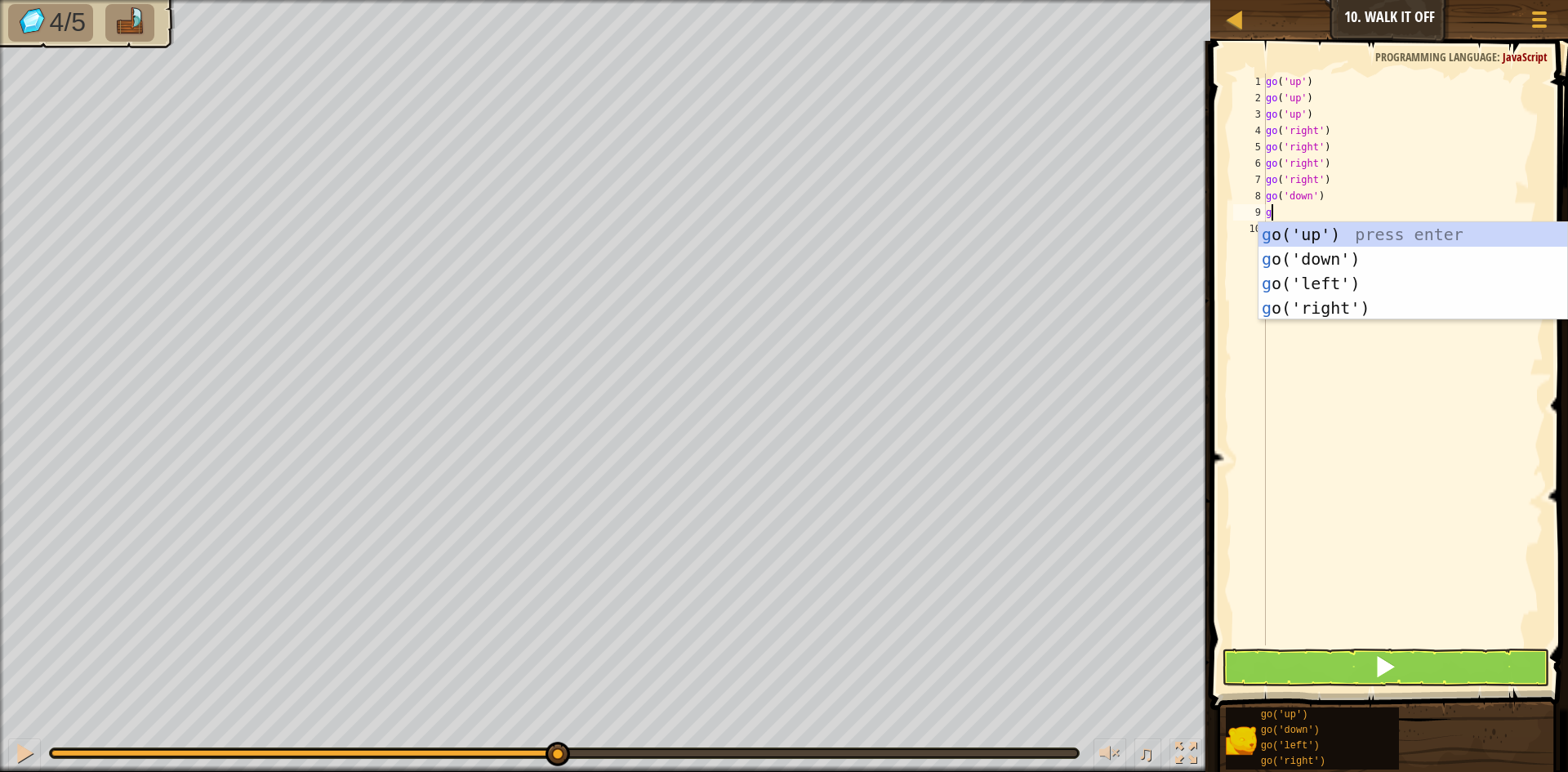
type textarea "go"
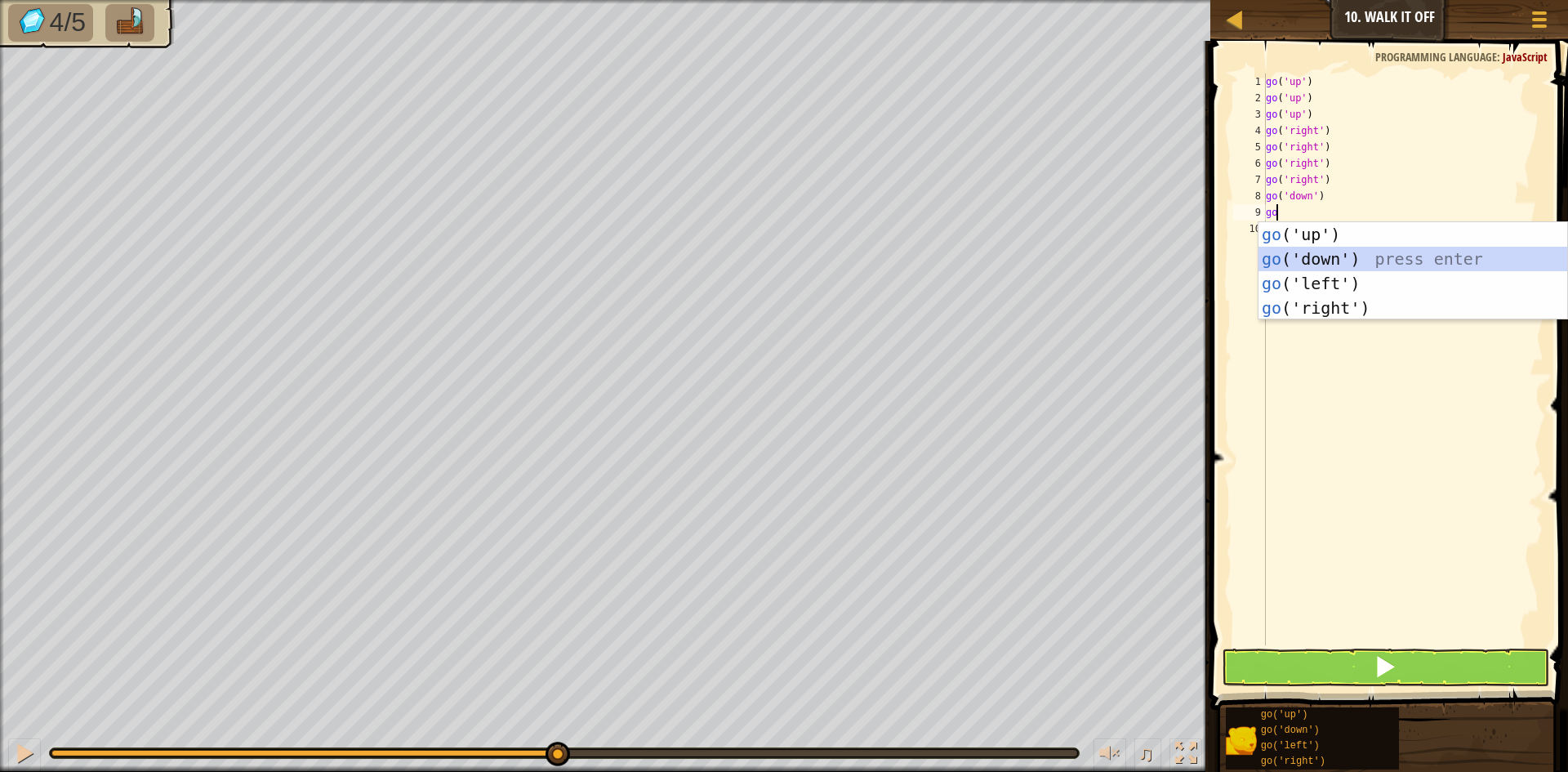
click at [1371, 265] on div "go ('up') press enter go ('down') press enter go ('left') press enter go ('righ…" at bounding box center [1413, 295] width 308 height 147
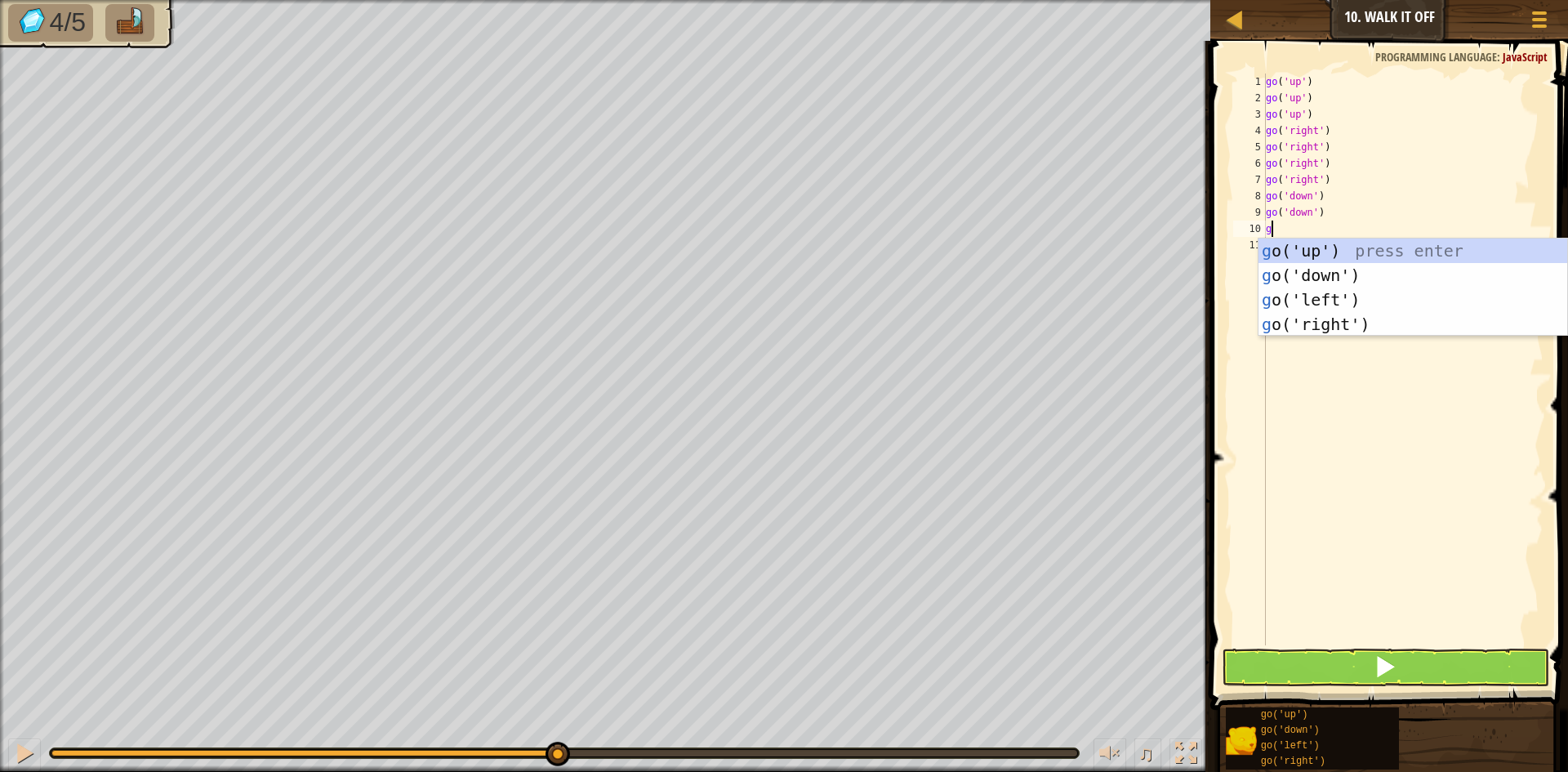
type textarea "go"
click at [1343, 282] on div "go ('up') press enter go ('down') press enter go ('left') press enter go ('righ…" at bounding box center [1413, 311] width 308 height 147
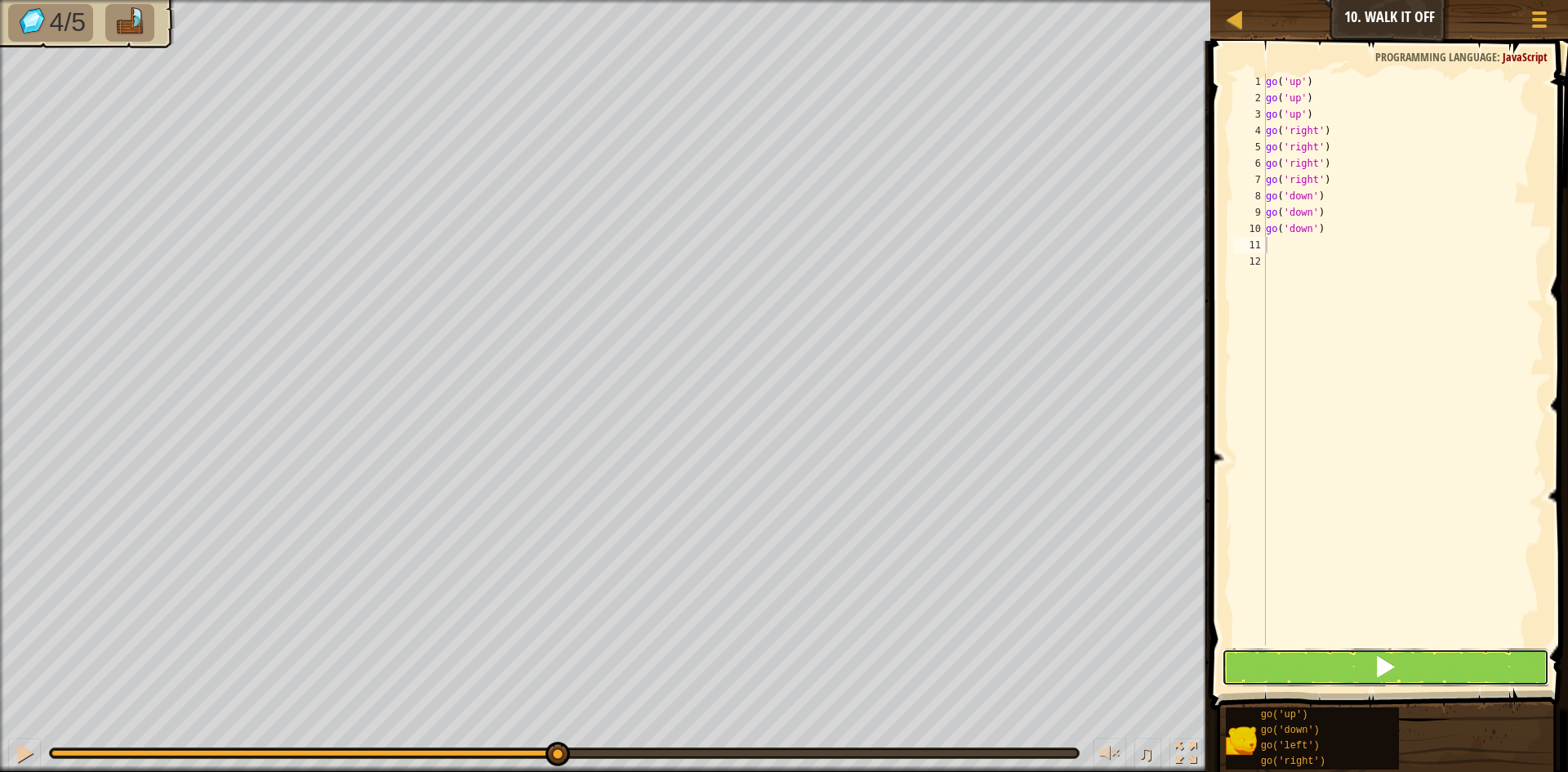
click at [1349, 651] on button at bounding box center [1385, 667] width 328 height 37
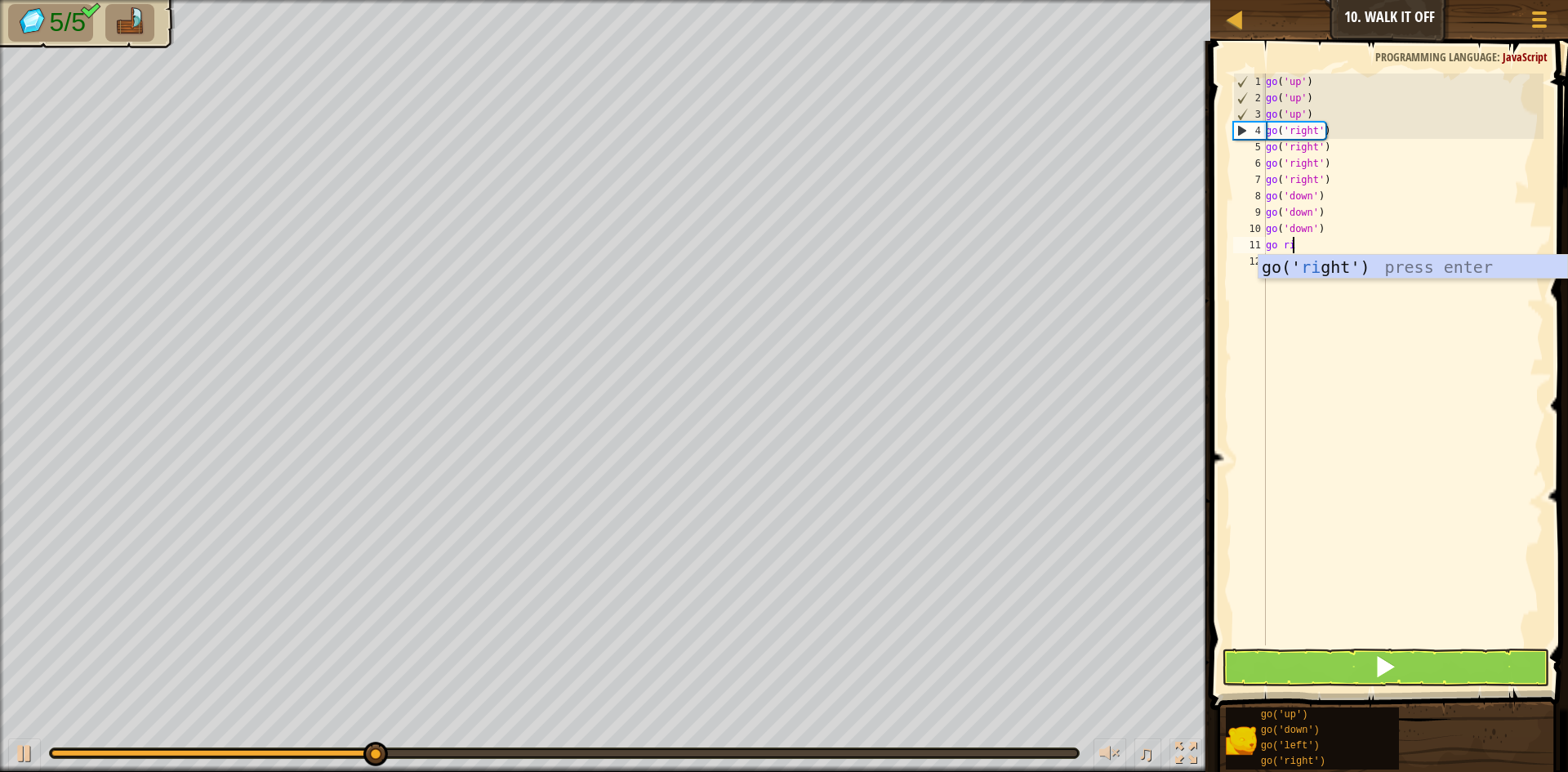
type textarea "go ri"
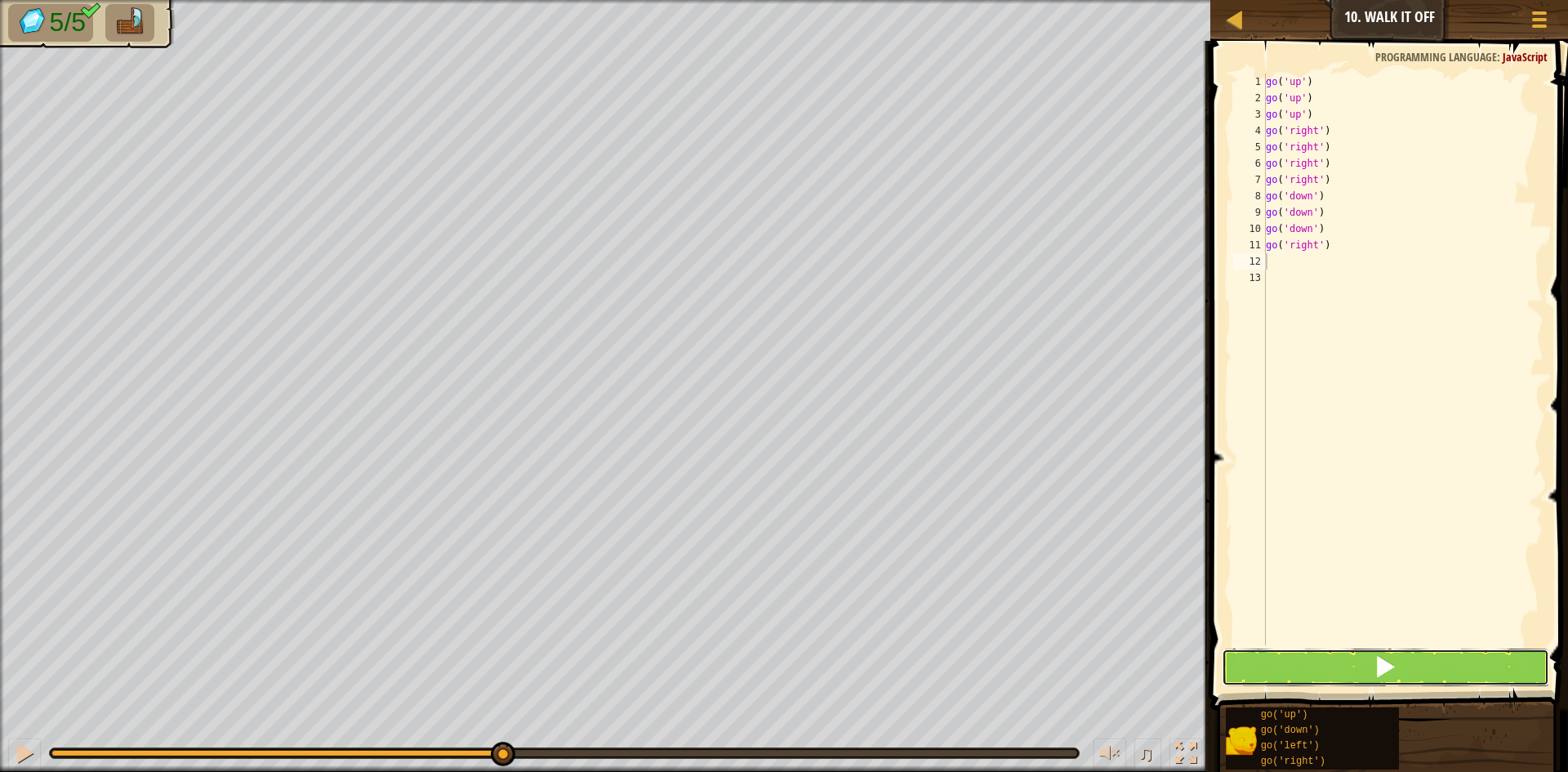
click at [1326, 661] on button at bounding box center [1385, 667] width 328 height 37
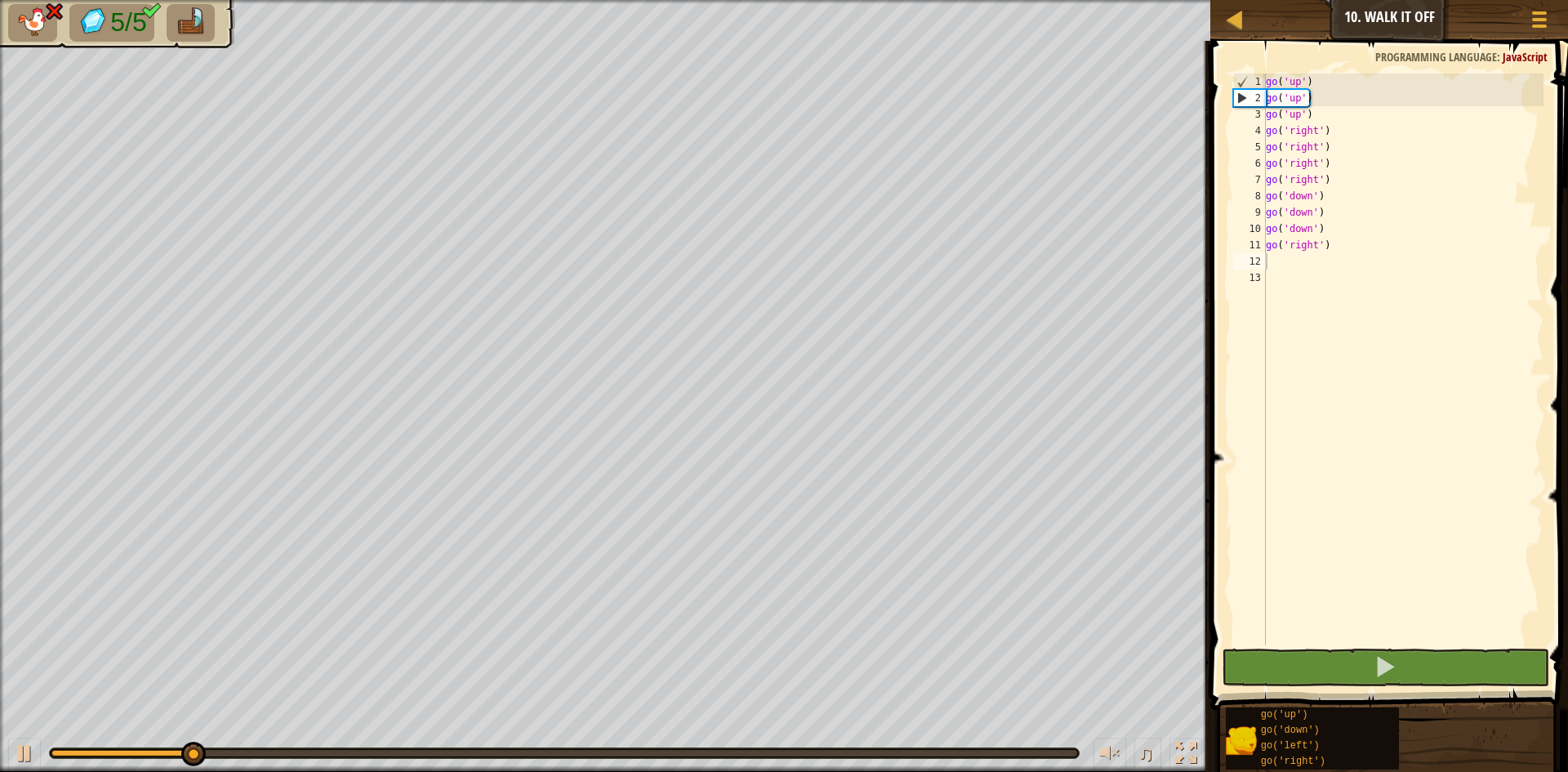
drag, startPoint x: 1435, startPoint y: 124, endPoint x: 1408, endPoint y: 214, distance: 94.0
click at [1432, 152] on div "1 2 3 4 5 6 7 8 9 10 11 12 13 go ( 'up' ) go ( 'up' ) go ( 'up' ) go ( 'right' …" at bounding box center [1386, 407] width 363 height 717
click at [1349, 257] on div "go ( 'up' ) go ( 'up' ) go ( 'up' ) go ( 'right' ) go ( 'right' ) go ( 'right' …" at bounding box center [1403, 375] width 282 height 604
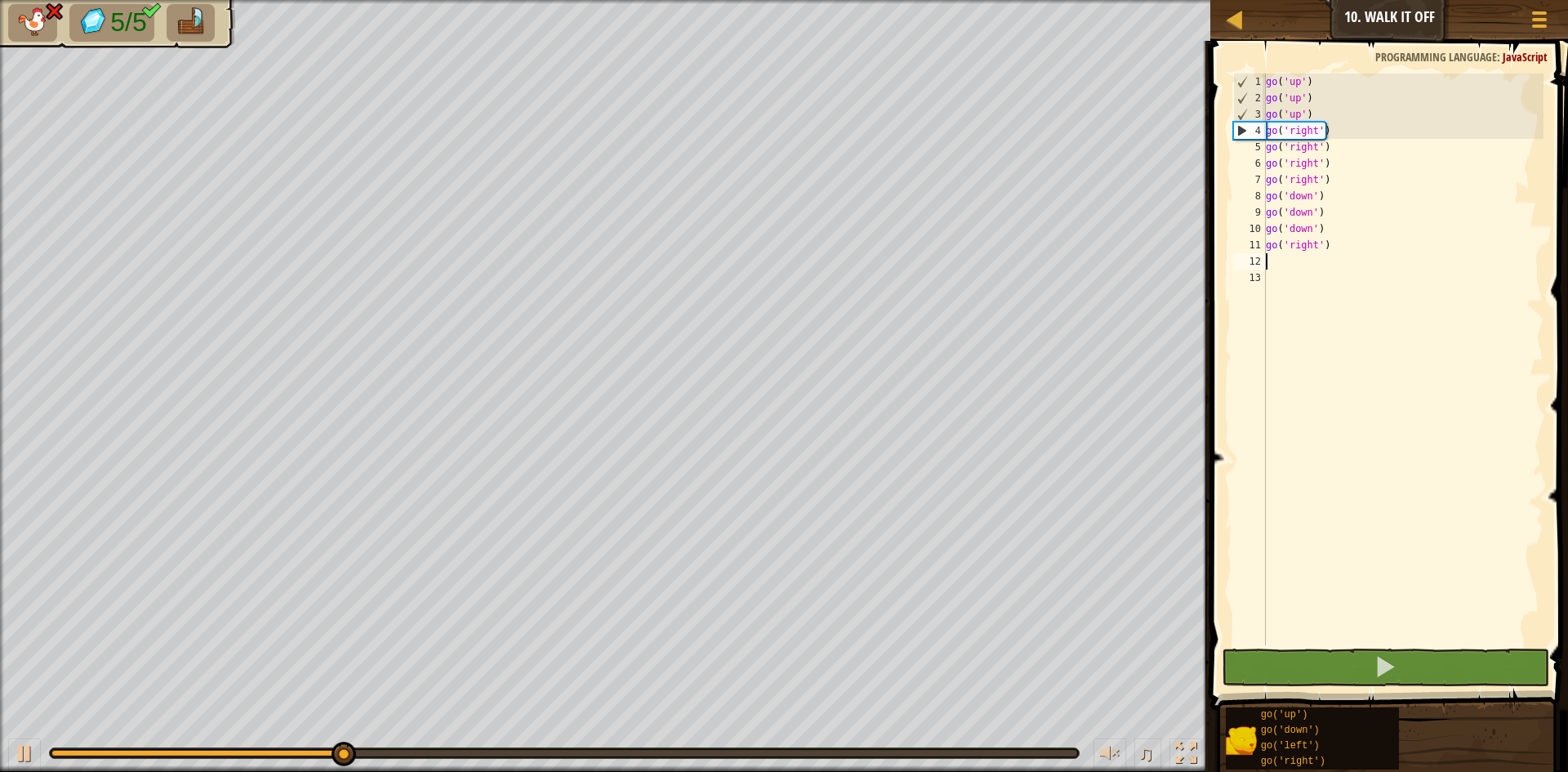
click at [1332, 251] on div "go ( 'up' ) go ( 'up' ) go ( 'up' ) go ( 'right' ) go ( 'right' ) go ( 'right' …" at bounding box center [1403, 375] width 282 height 604
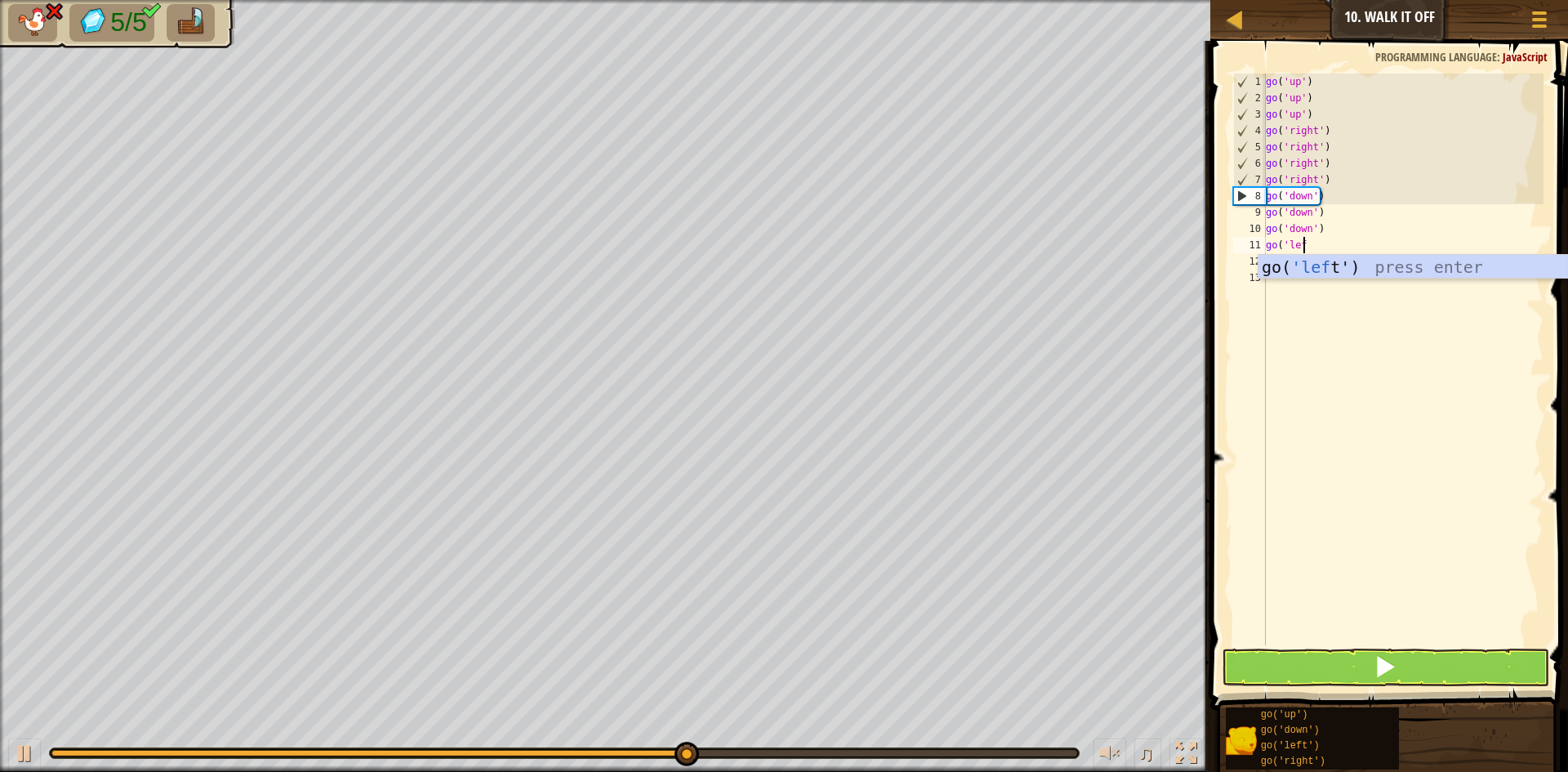
scroll to position [8, 3]
type textarea "go('left"
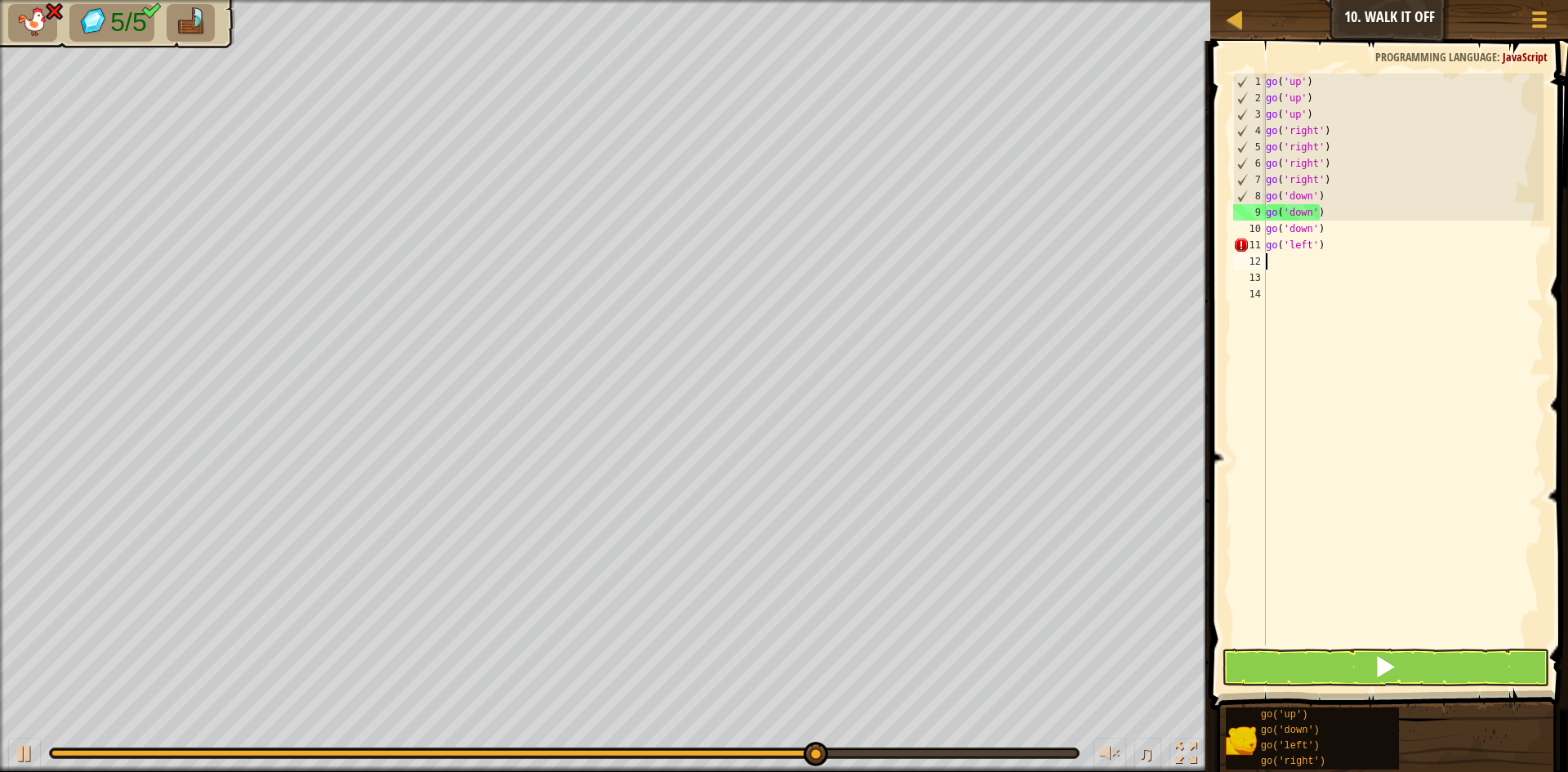
scroll to position [8, 0]
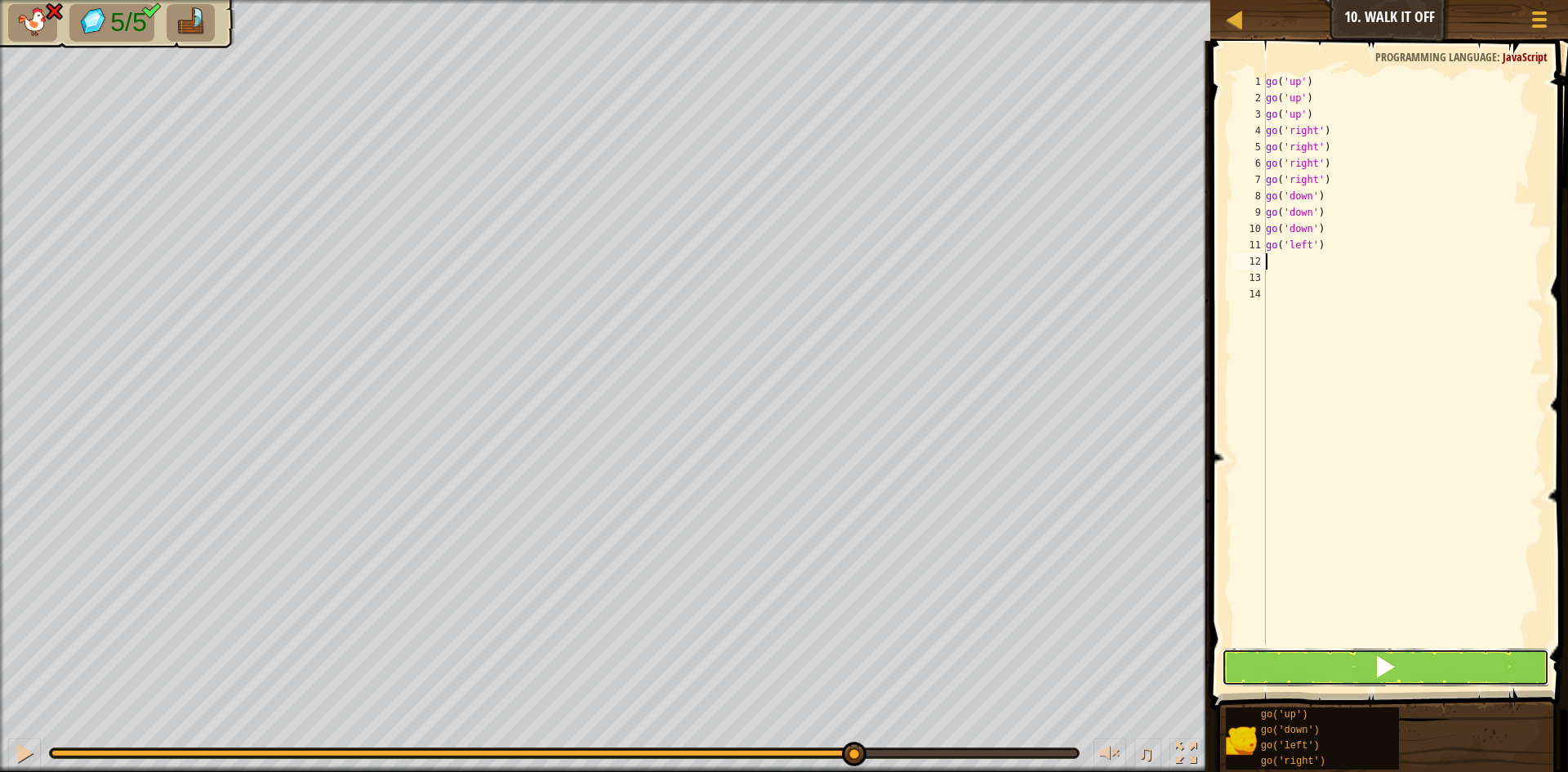
click at [1284, 655] on button at bounding box center [1385, 667] width 328 height 37
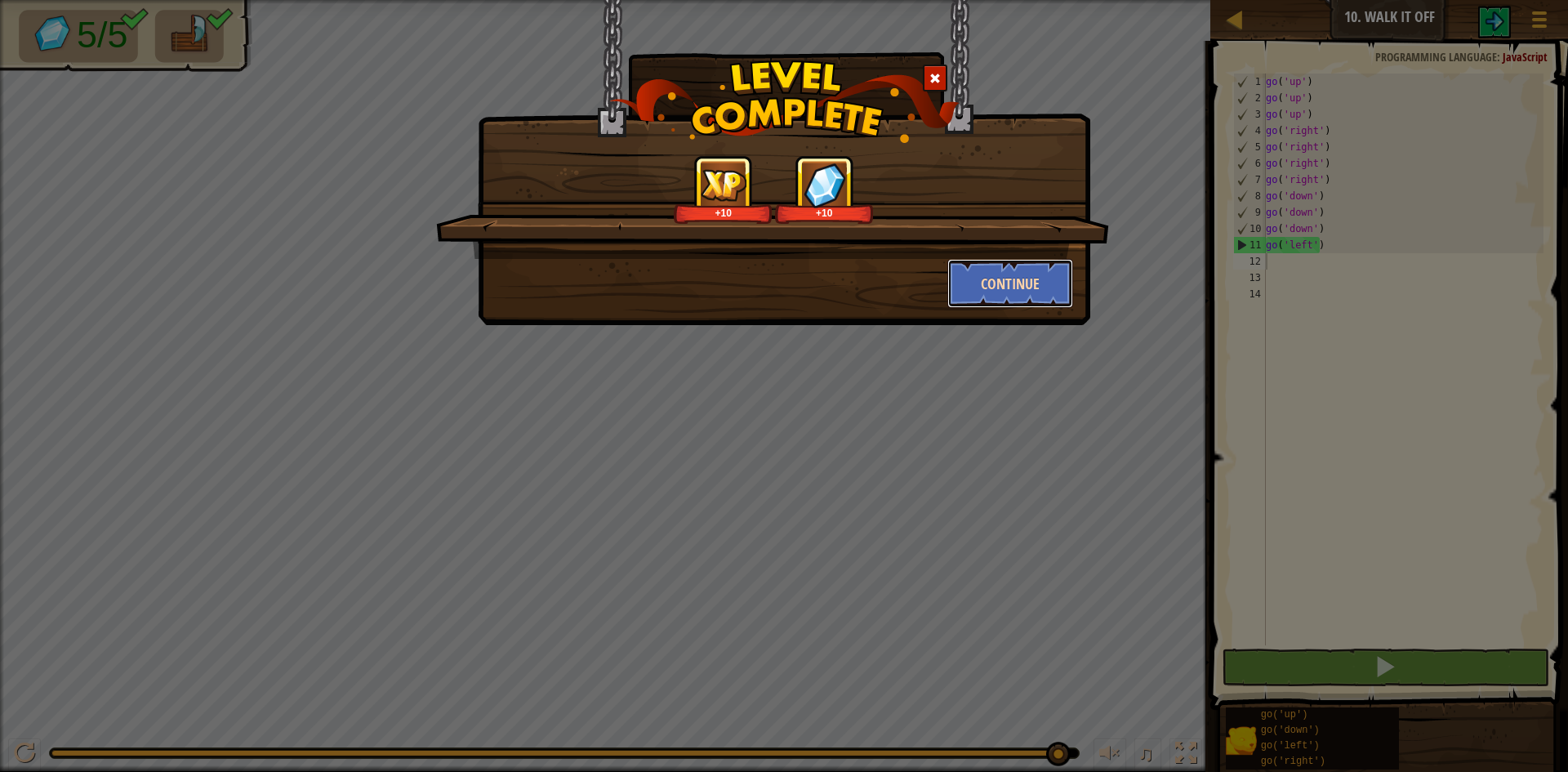
click at [1032, 292] on button "Continue" at bounding box center [1011, 283] width 126 height 49
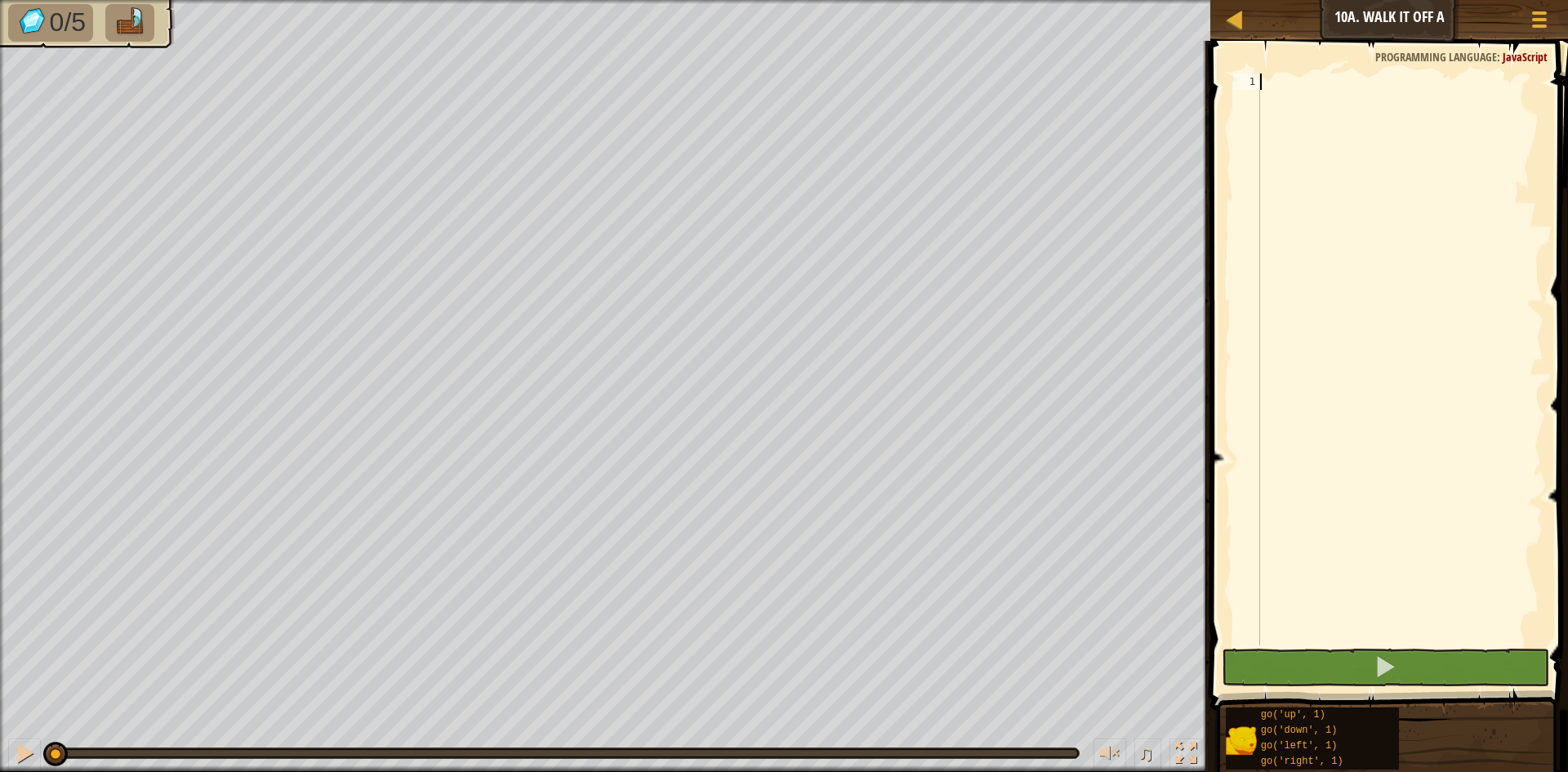
scroll to position [8, 0]
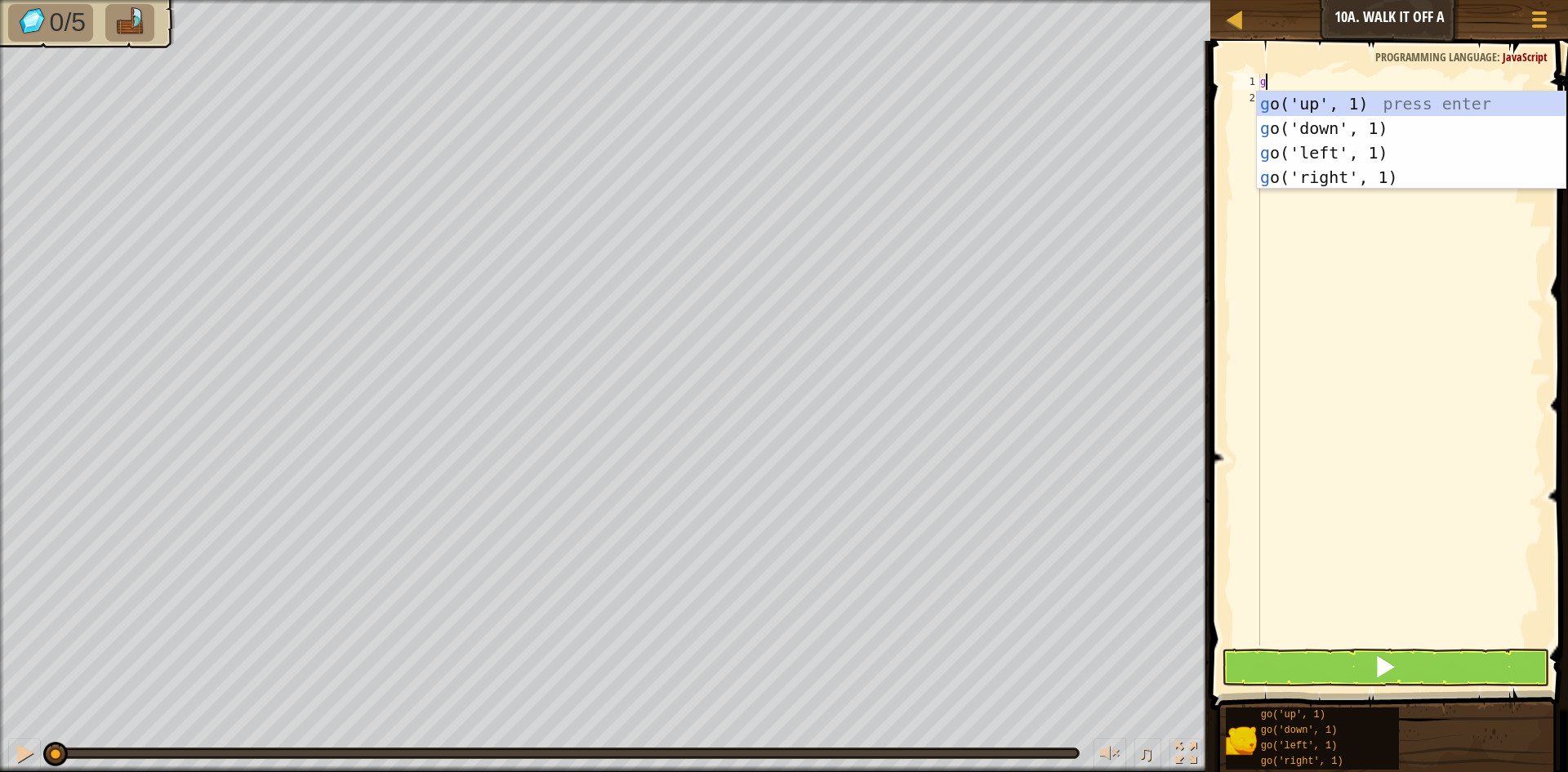
type textarea "go"
drag, startPoint x: 1413, startPoint y: 160, endPoint x: 1413, endPoint y: 385, distance: 225.0
click at [1414, 169] on div "go ('up', 1) press enter go ('down', 1) press enter go ('left', 1) press enter …" at bounding box center [1411, 164] width 308 height 147
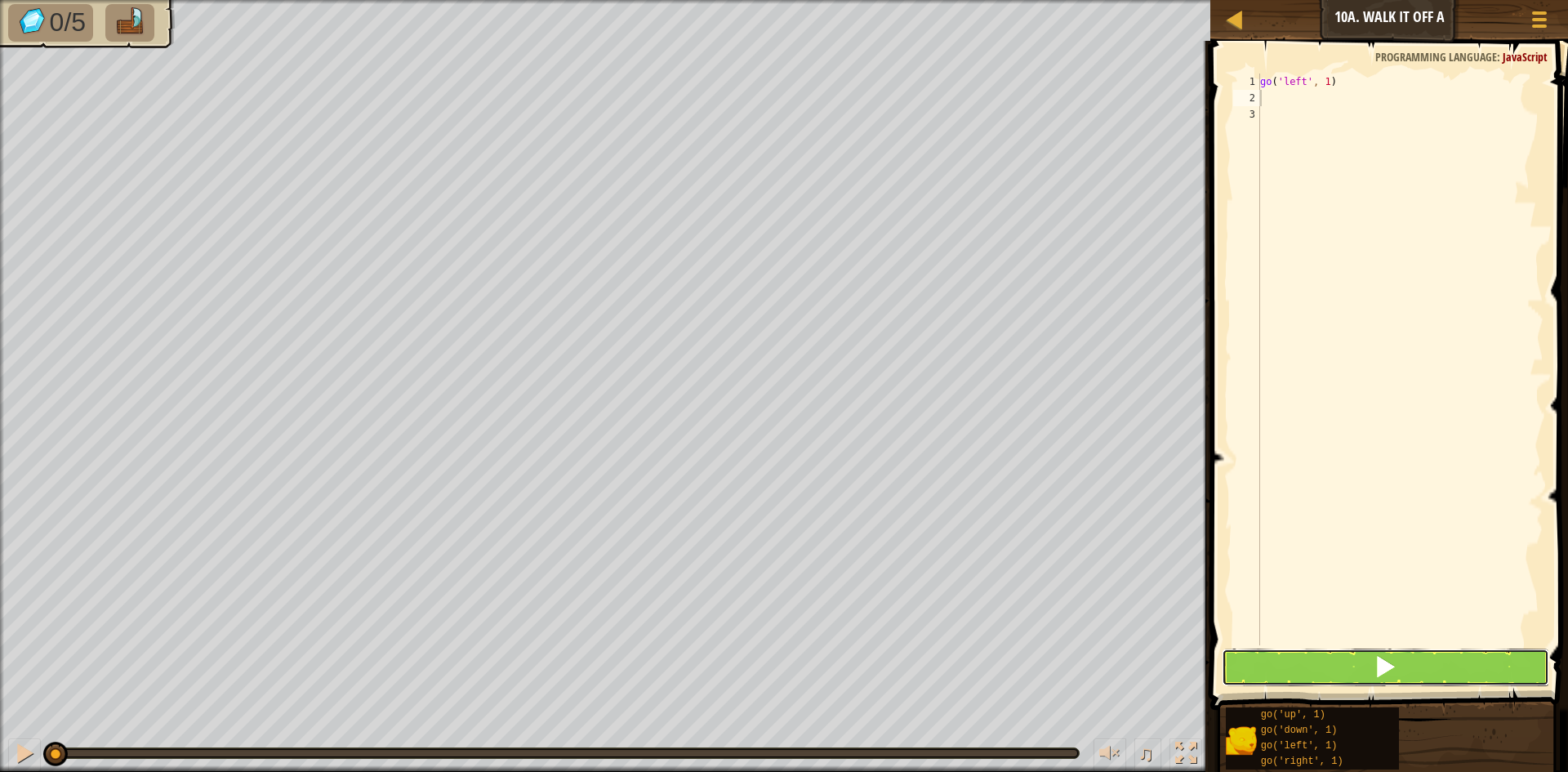
click at [1412, 668] on button at bounding box center [1385, 667] width 328 height 37
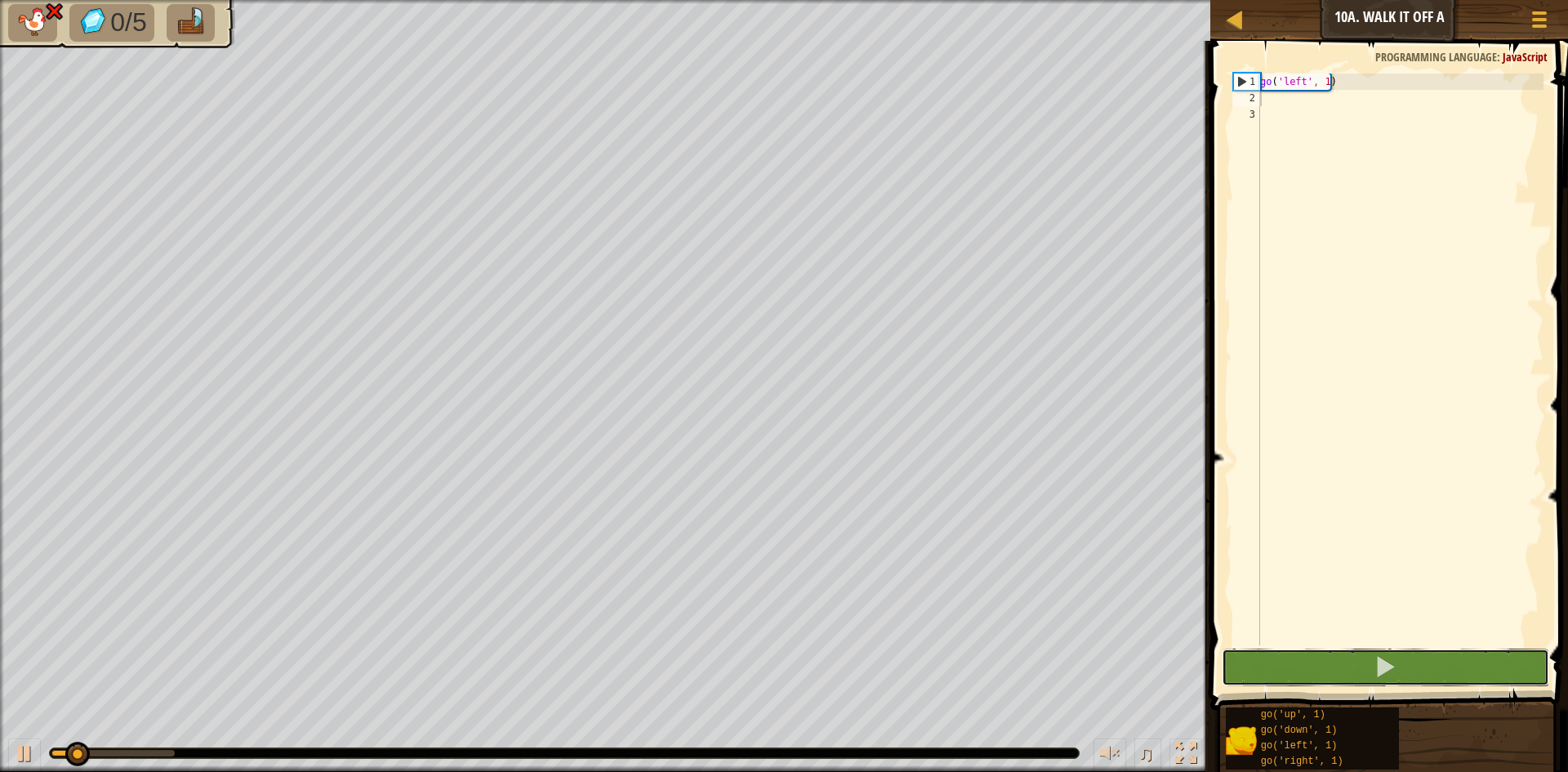
drag, startPoint x: 1412, startPoint y: 668, endPoint x: 1488, endPoint y: 36, distance: 636.6
click at [1412, 663] on button at bounding box center [1385, 667] width 328 height 37
click at [1349, 82] on div "go ( 'left' , 1 )" at bounding box center [1399, 375] width 286 height 604
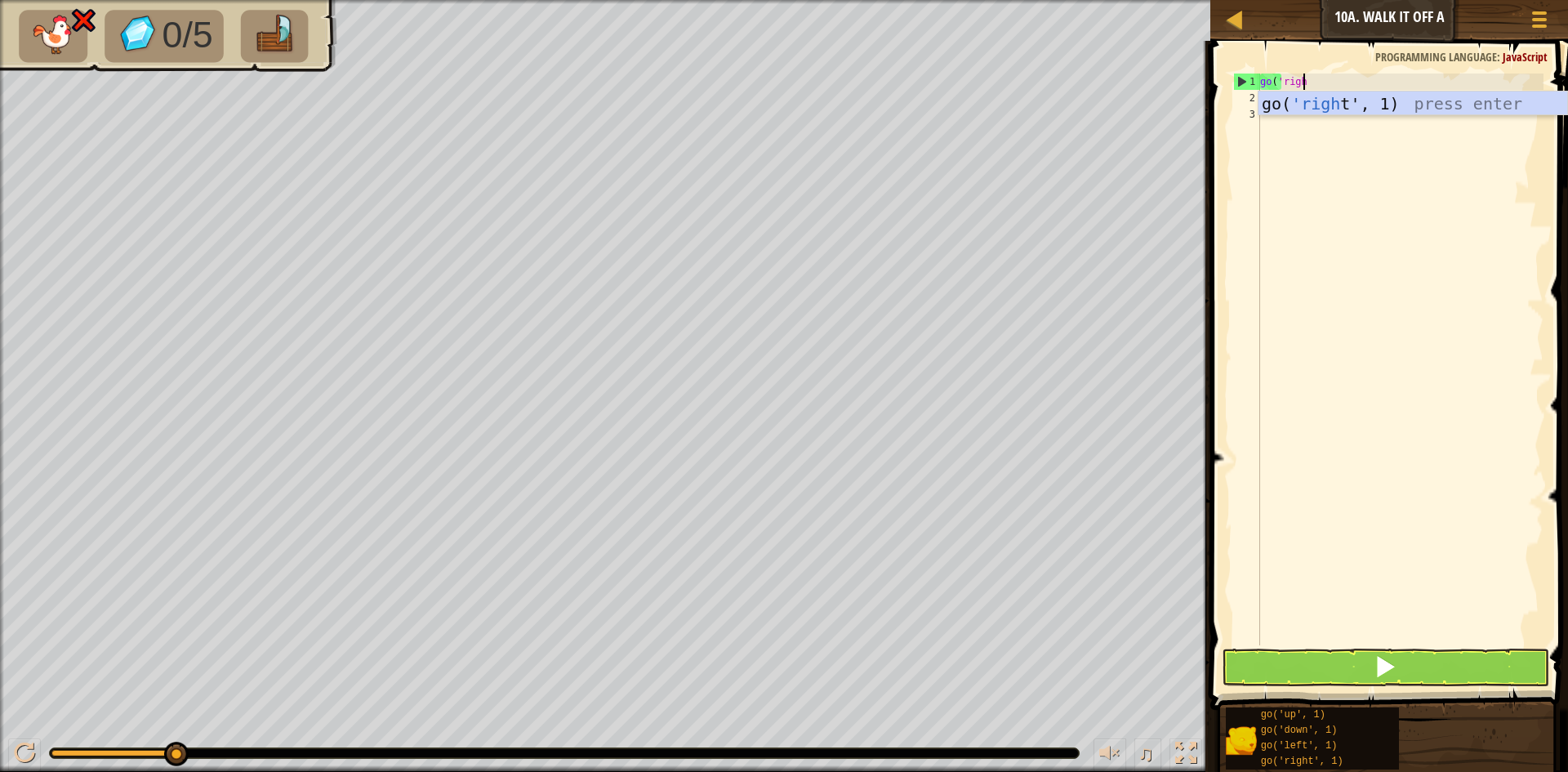
type textarea "go('right"
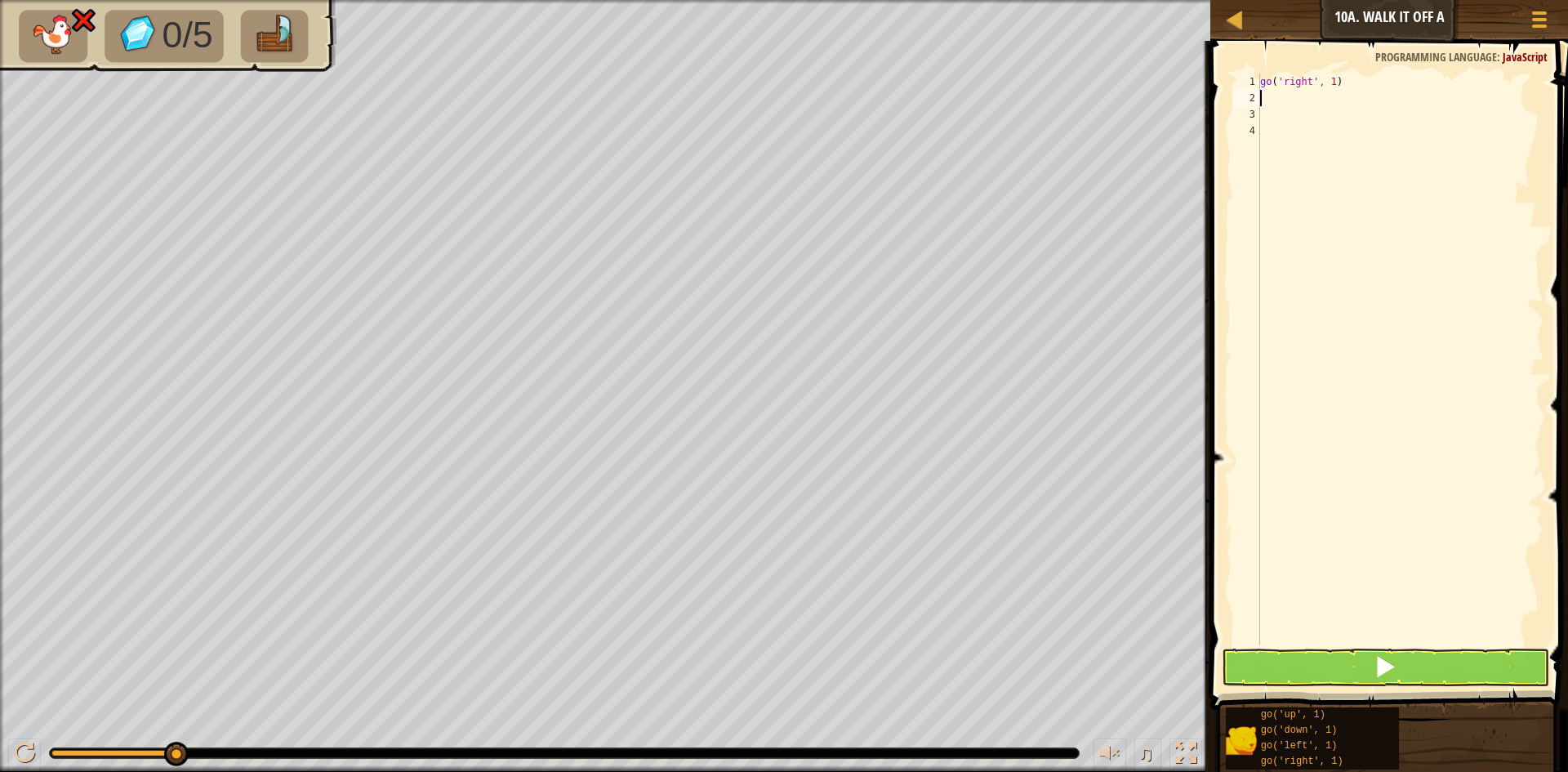
type textarea "g"
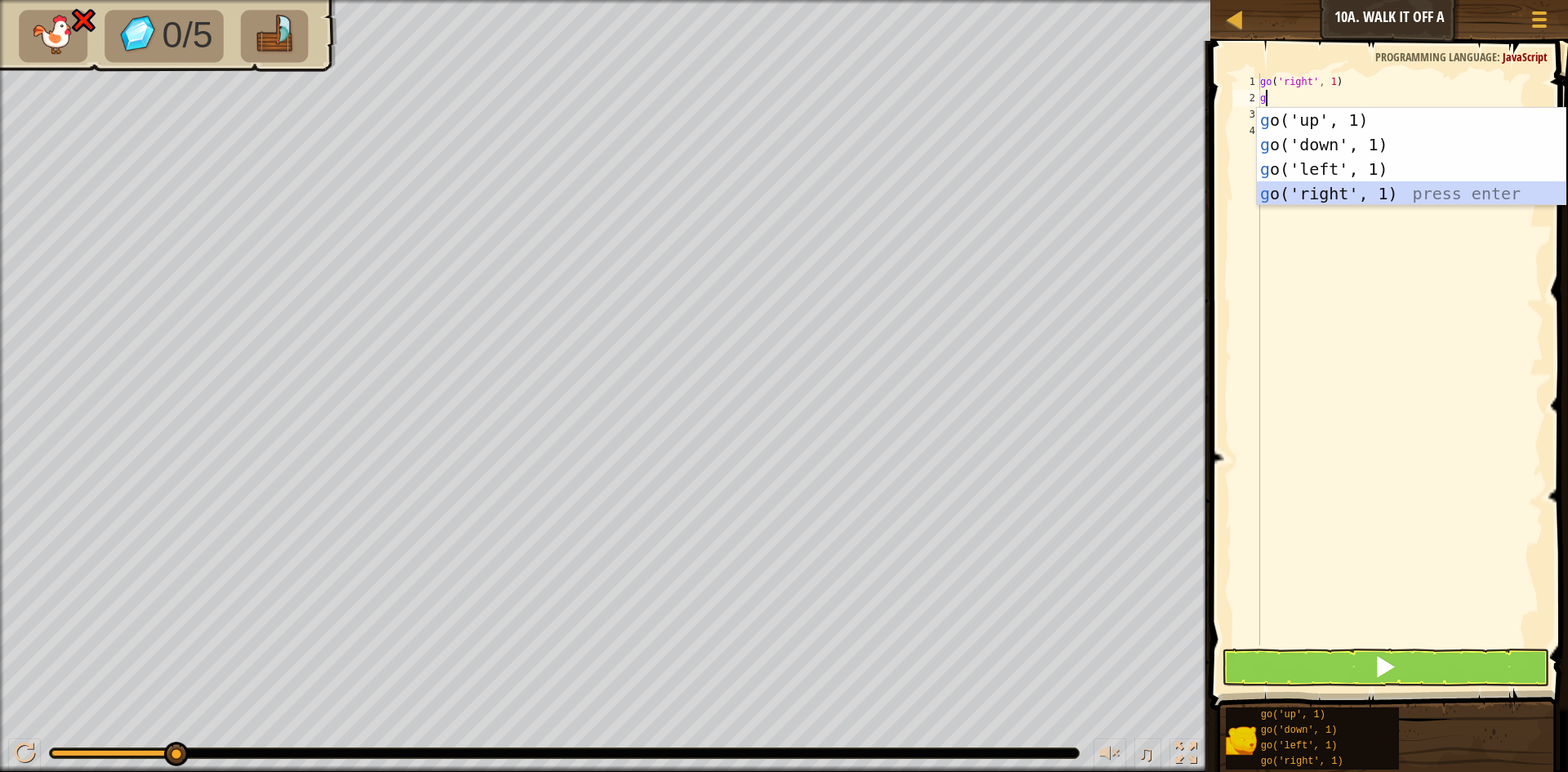
click at [1357, 192] on div "g o('up', 1) press enter g o('down', 1) press enter g o('left', 1) press enter …" at bounding box center [1411, 181] width 308 height 147
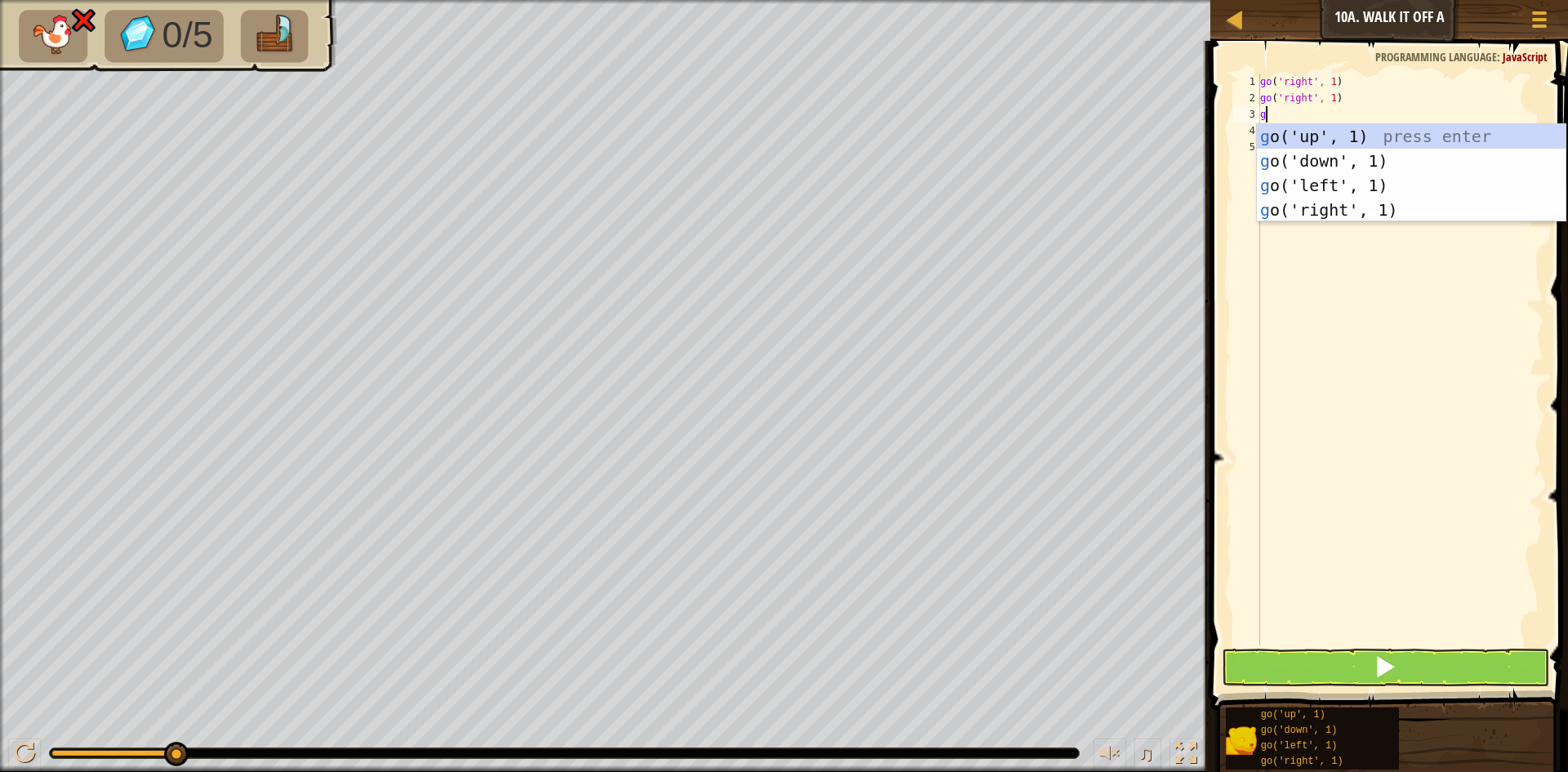
type textarea "go"
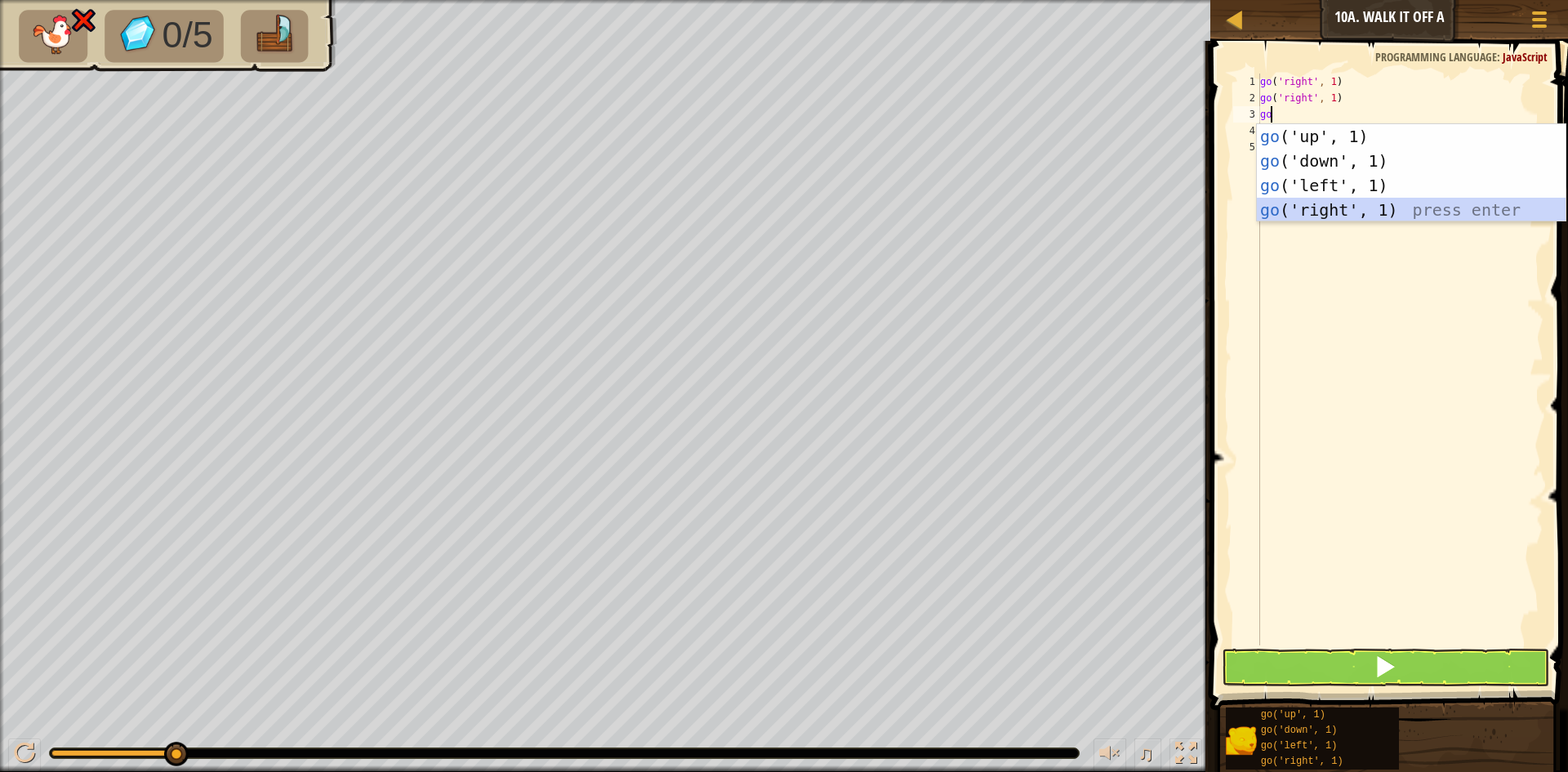
drag, startPoint x: 1371, startPoint y: 216, endPoint x: 1386, endPoint y: 187, distance: 32.6
click at [1371, 215] on div "go ('up', 1) press enter go ('down', 1) press enter go ('left', 1) press enter …" at bounding box center [1411, 197] width 308 height 147
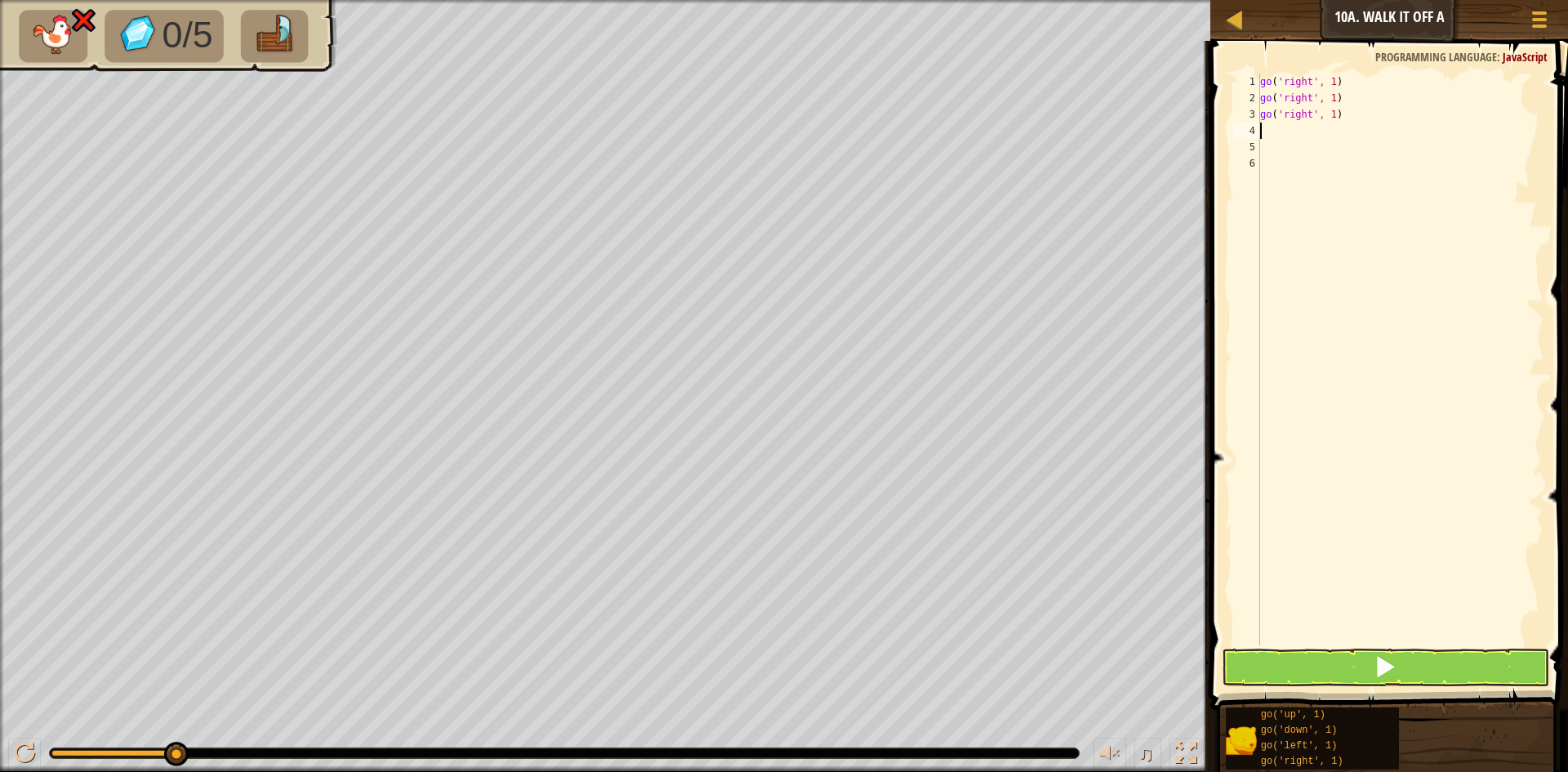
click at [1332, 107] on div "go ( 'right' , 1 ) go ( 'right' , 1 ) go ( 'right' , 1 )" at bounding box center [1399, 375] width 286 height 604
type textarea "go('right', 1) go('right', 1)"
click at [1349, 144] on div "go ( 'right' , 1 ) go ( 'right' , 1 ) go ( 'right' , 1 )" at bounding box center [1399, 375] width 286 height 604
click at [1332, 113] on div "go ( 'right' , 1 ) go ( 'right' , 1 ) go ( 'right' , 1 )" at bounding box center [1399, 375] width 286 height 604
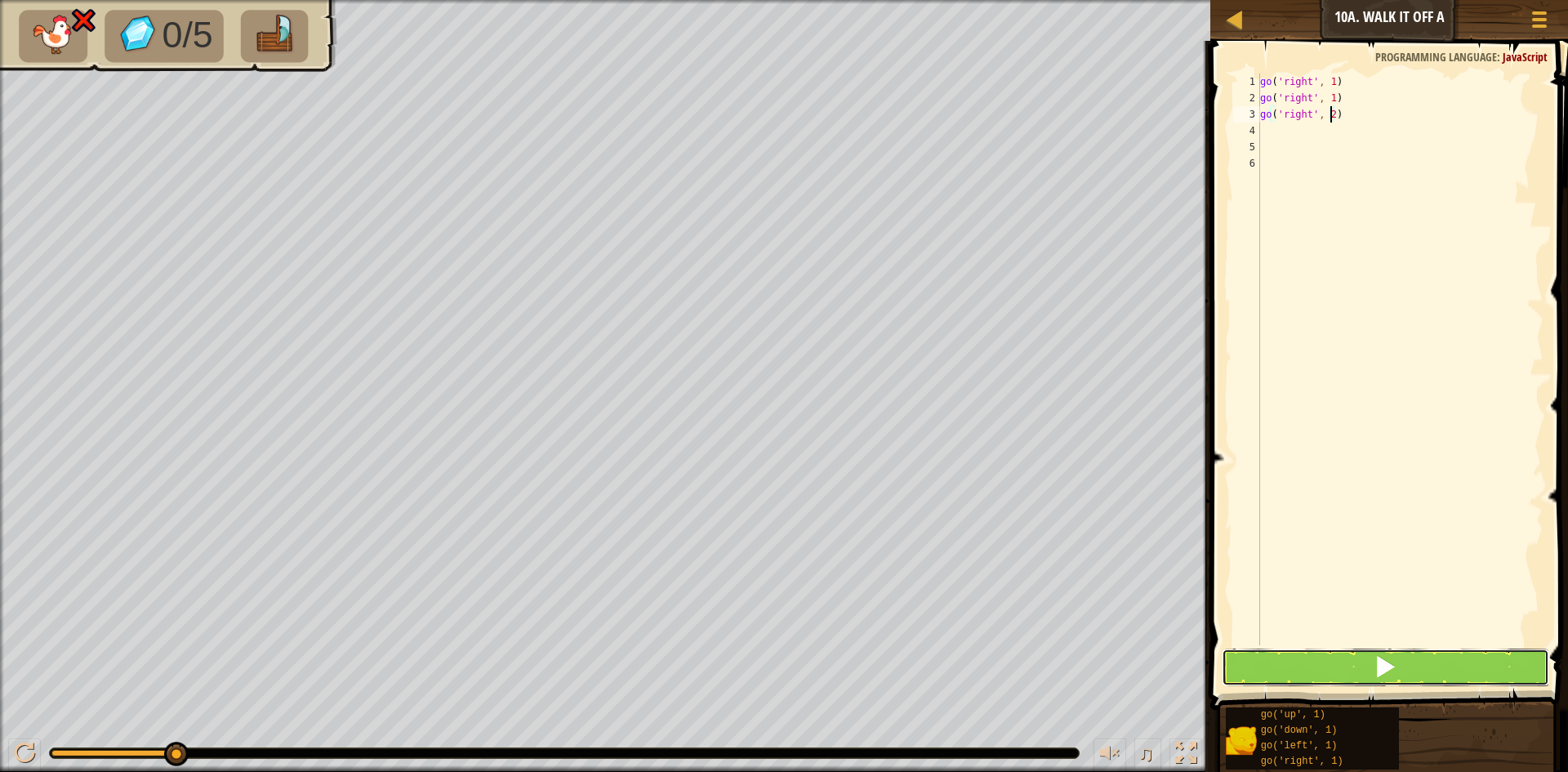
click at [1503, 661] on button at bounding box center [1385, 667] width 328 height 37
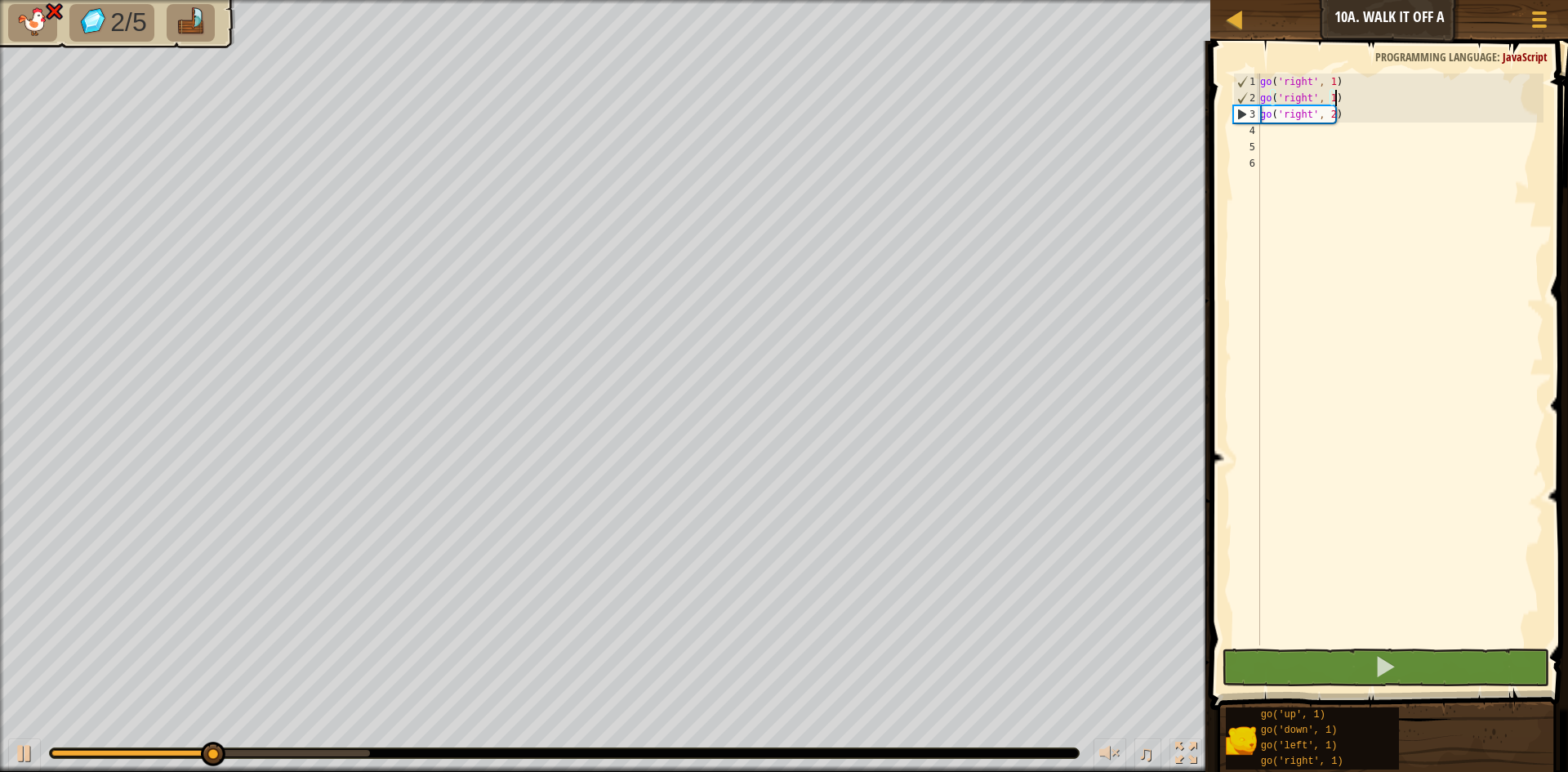
click at [1346, 102] on div "go ( 'right' , 1 ) go ( 'right' , 1 ) go ( 'right' , 2 )" at bounding box center [1399, 375] width 286 height 604
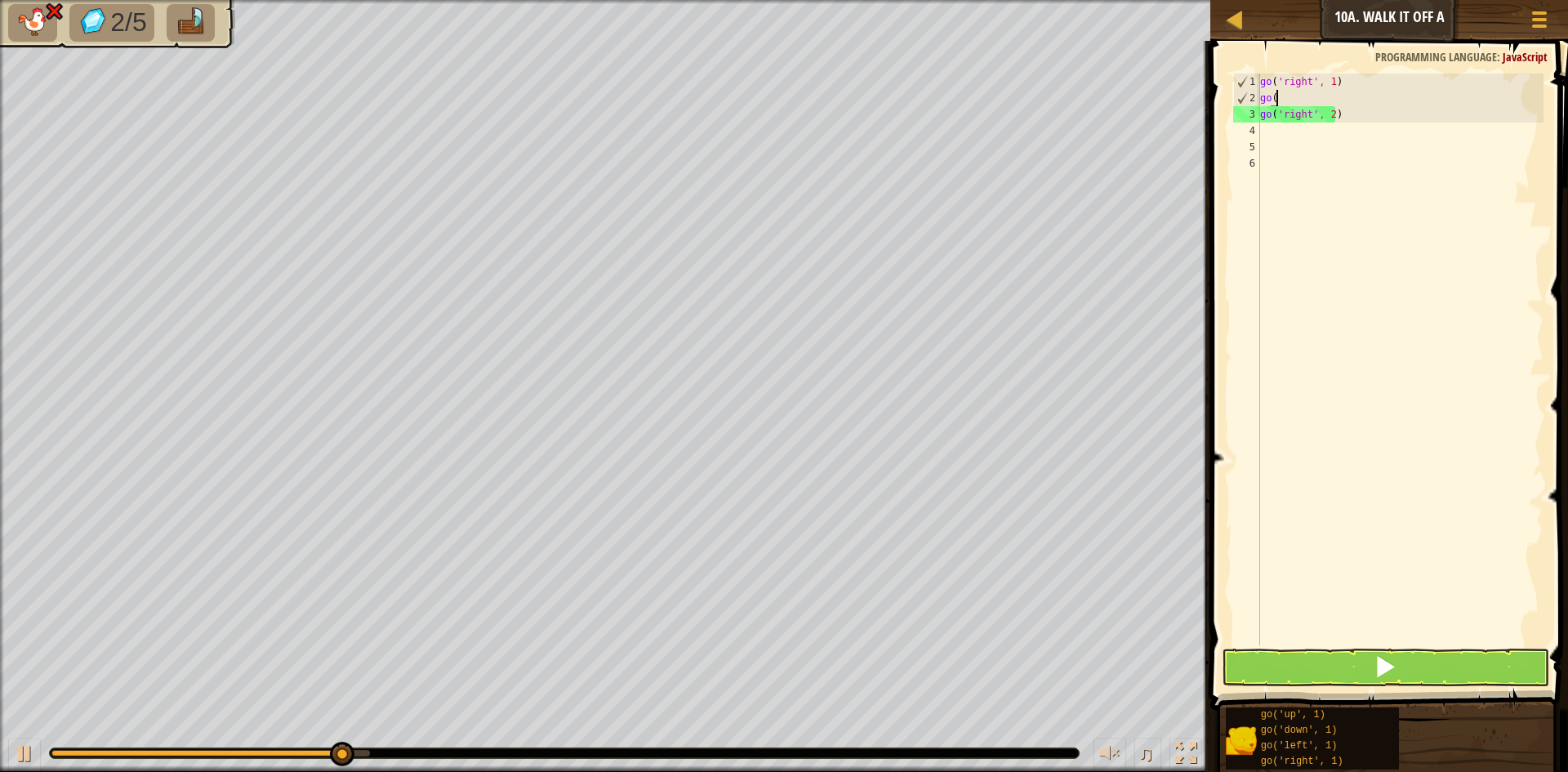
scroll to position [8, 0]
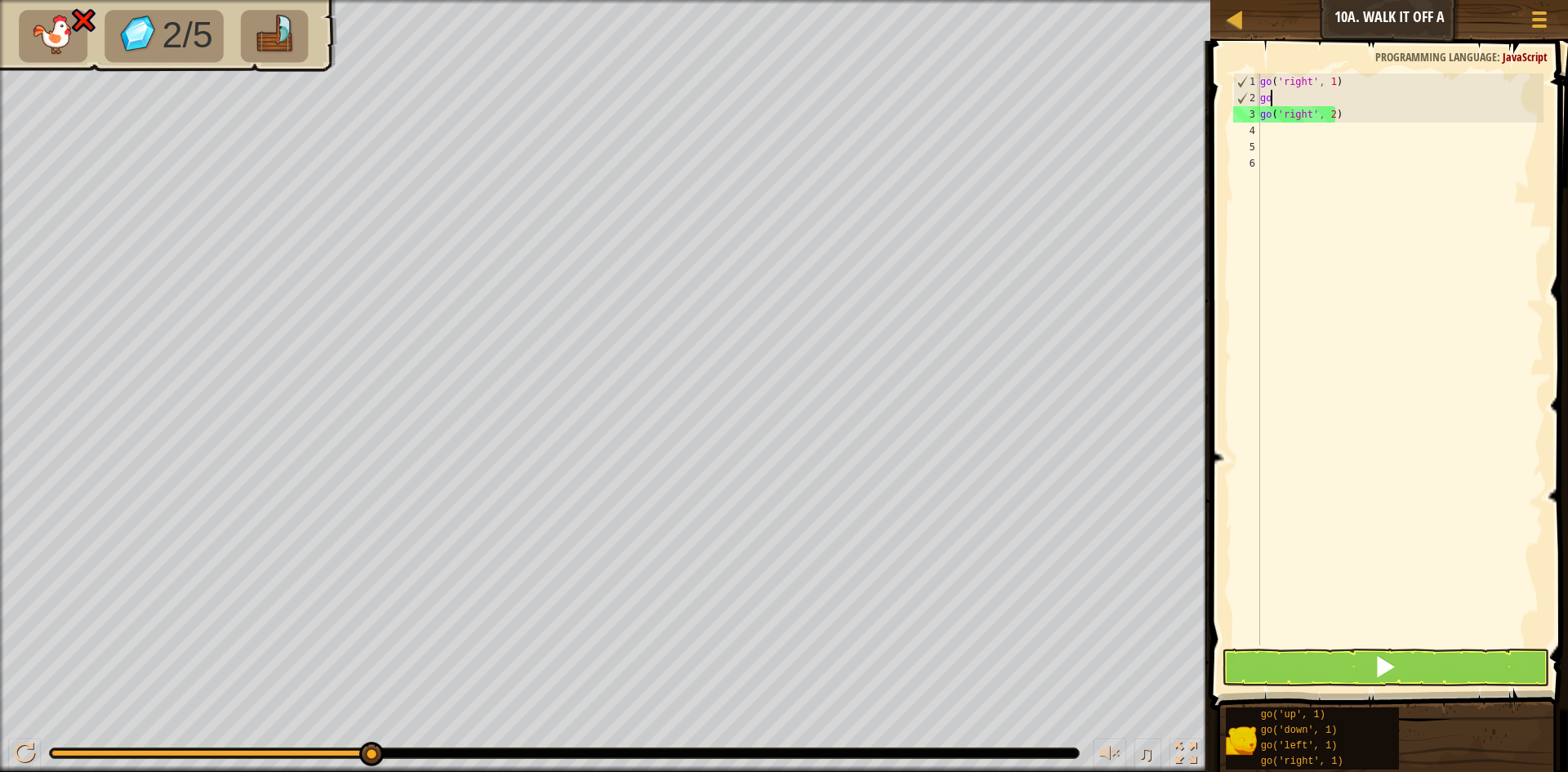
type textarea "g"
click at [1349, 131] on div "go ( 'right' , 1 ) g go ( 'right' , 2 )" at bounding box center [1399, 375] width 286 height 604
click at [1349, 97] on div "go ( 'right' , 1 ) g go ( 'right' , 2 )" at bounding box center [1399, 375] width 286 height 604
click at [1347, 109] on div "go ( 'right' , 1 ) g go ( 'right' , 2 )" at bounding box center [1399, 375] width 286 height 604
type textarea "g"
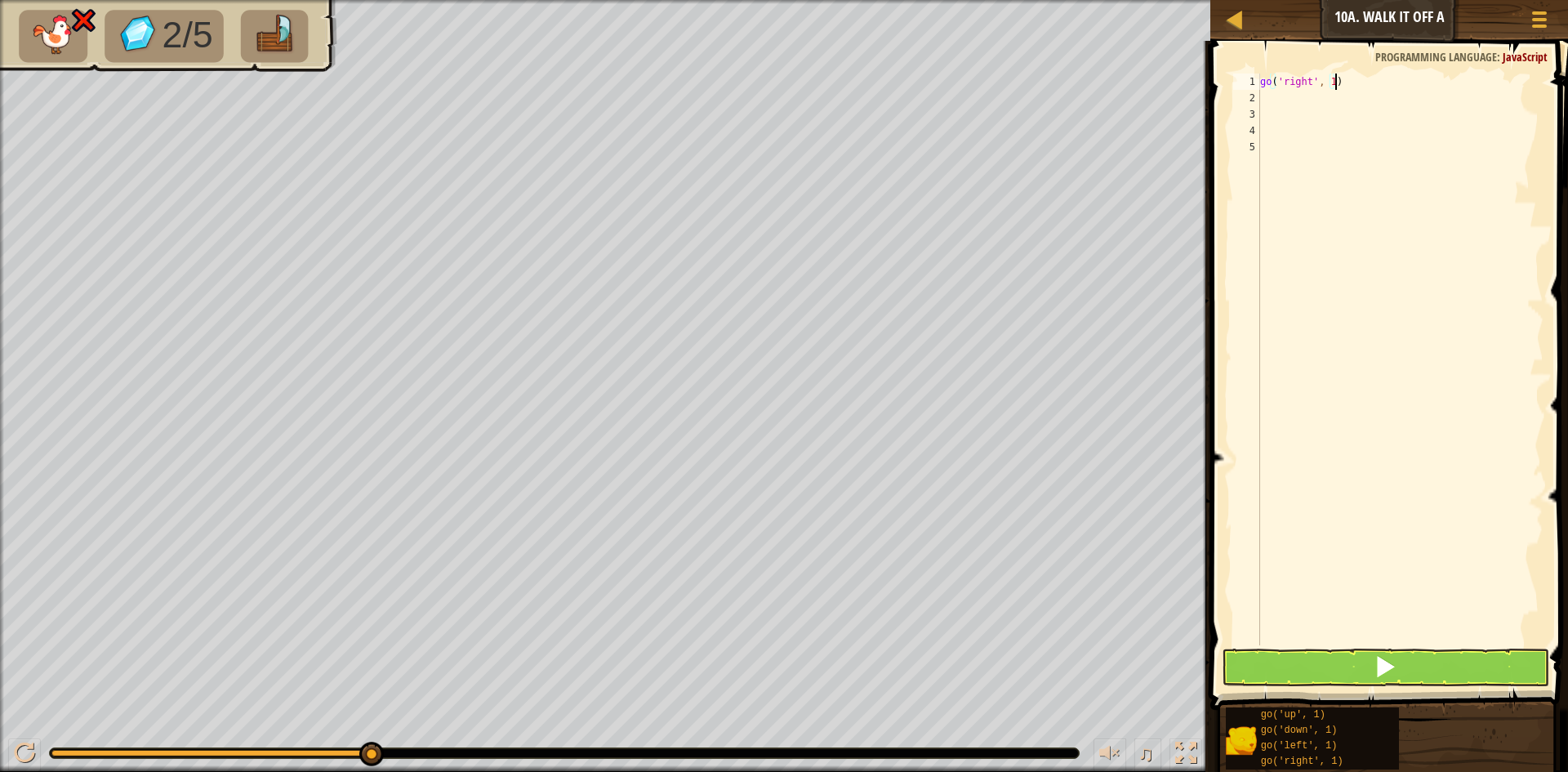
click at [1337, 79] on div "go ( 'right' , 1 )" at bounding box center [1399, 375] width 286 height 604
click at [1337, 83] on div "go ( 'right' , 1 )" at bounding box center [1399, 375] width 286 height 604
click at [1332, 86] on div "go ( 'right' , 1 )" at bounding box center [1399, 375] width 286 height 604
type textarea "go('right', 3)"
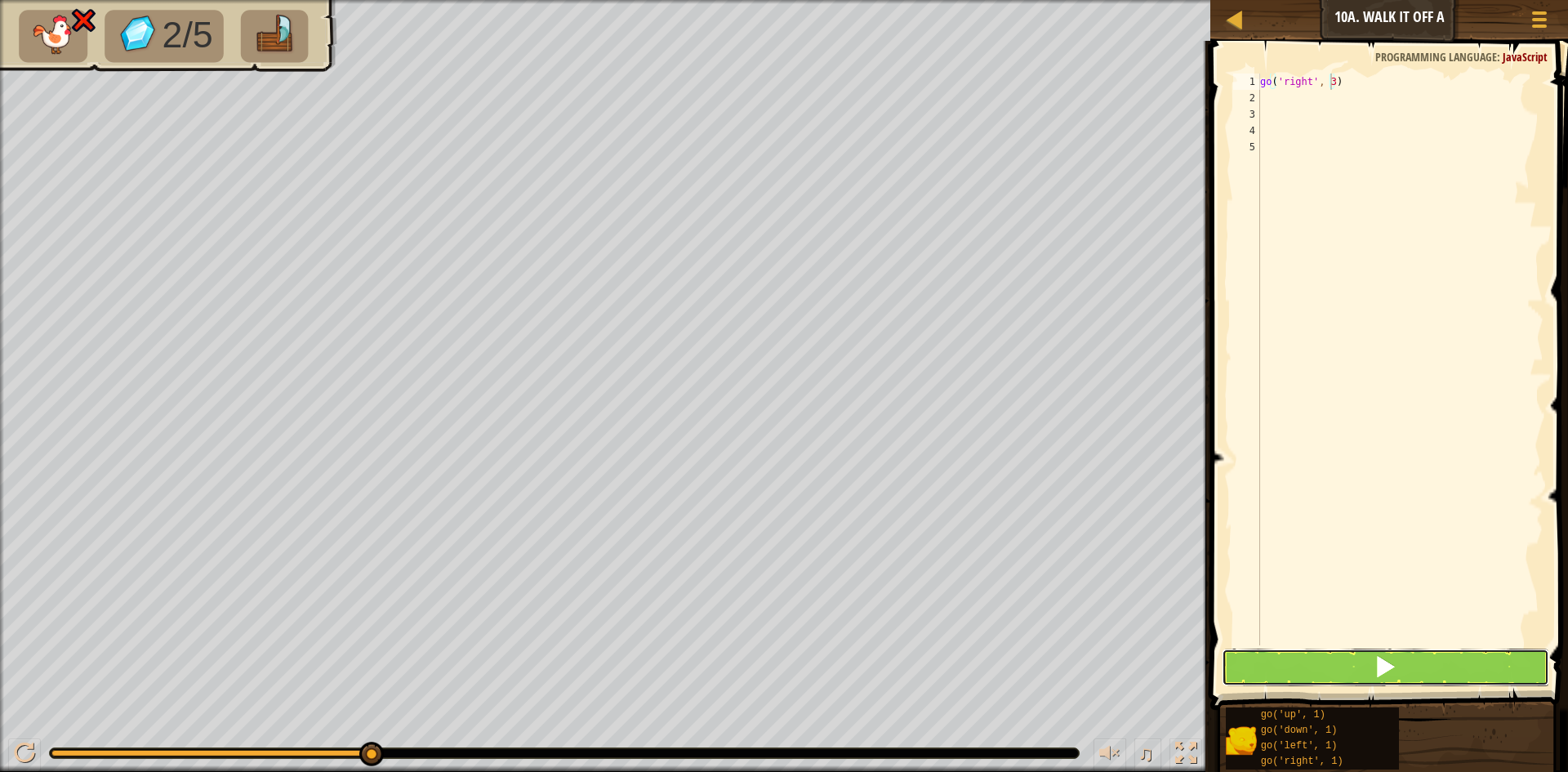
click at [1420, 674] on button at bounding box center [1385, 667] width 328 height 37
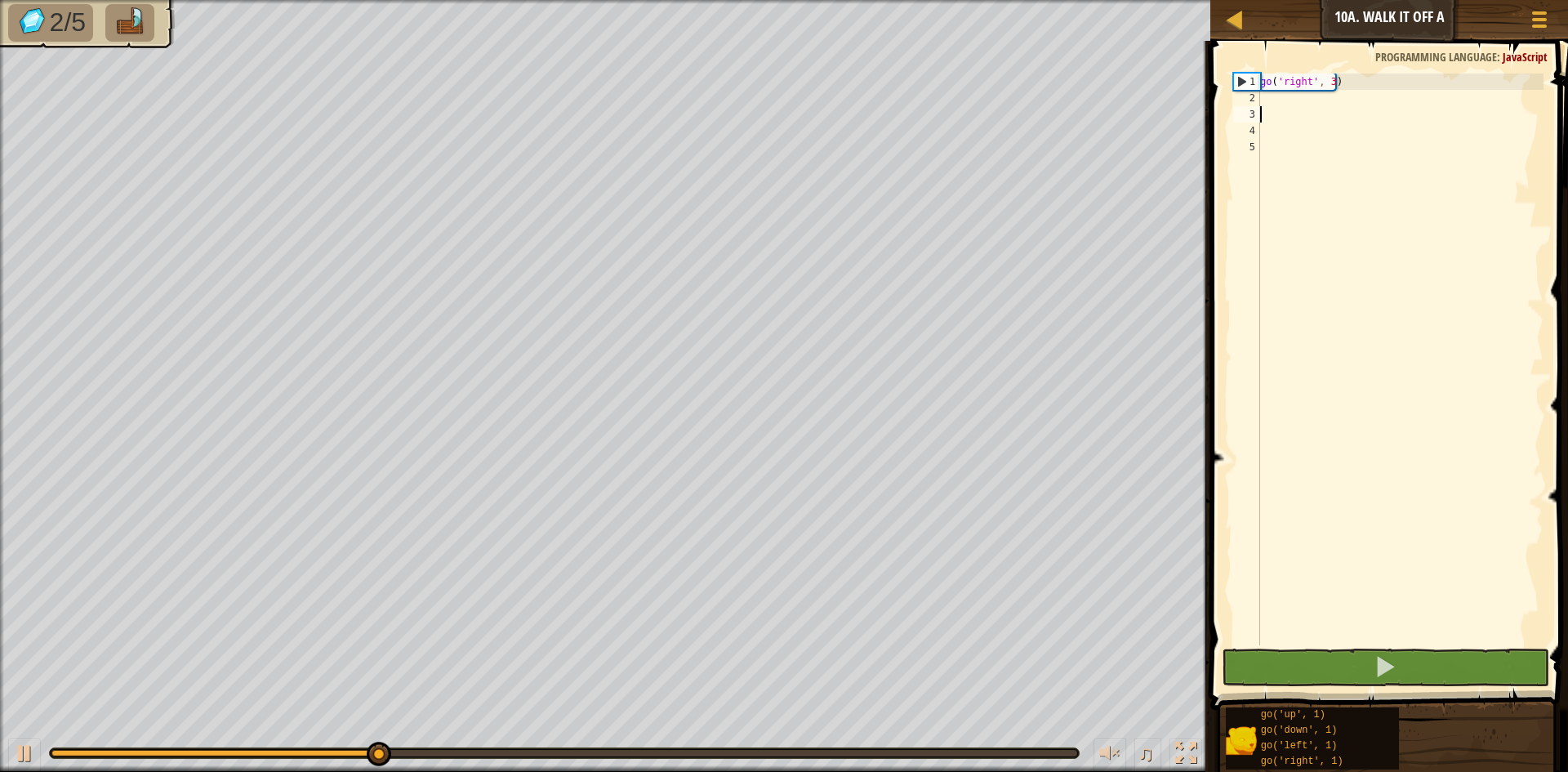
click at [1292, 109] on div "go ( 'right' , 3 )" at bounding box center [1399, 375] width 286 height 604
click at [1295, 92] on div "go ( 'right' , 3 )" at bounding box center [1399, 375] width 286 height 604
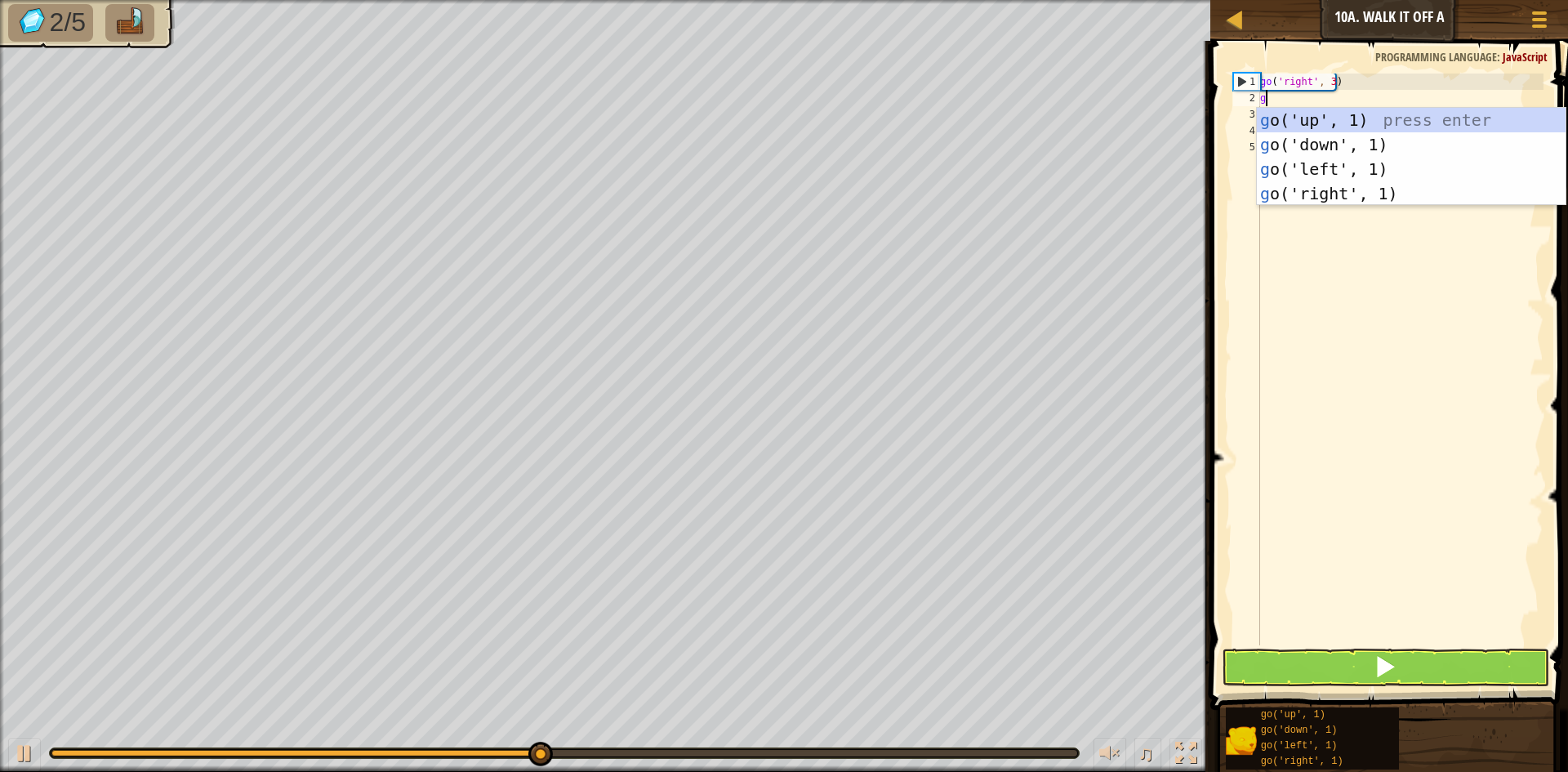
type textarea "go"
click at [1277, 148] on div "go ('up', 1) press enter go ('down', 1) press enter go ('left', 1) press enter …" at bounding box center [1411, 181] width 308 height 147
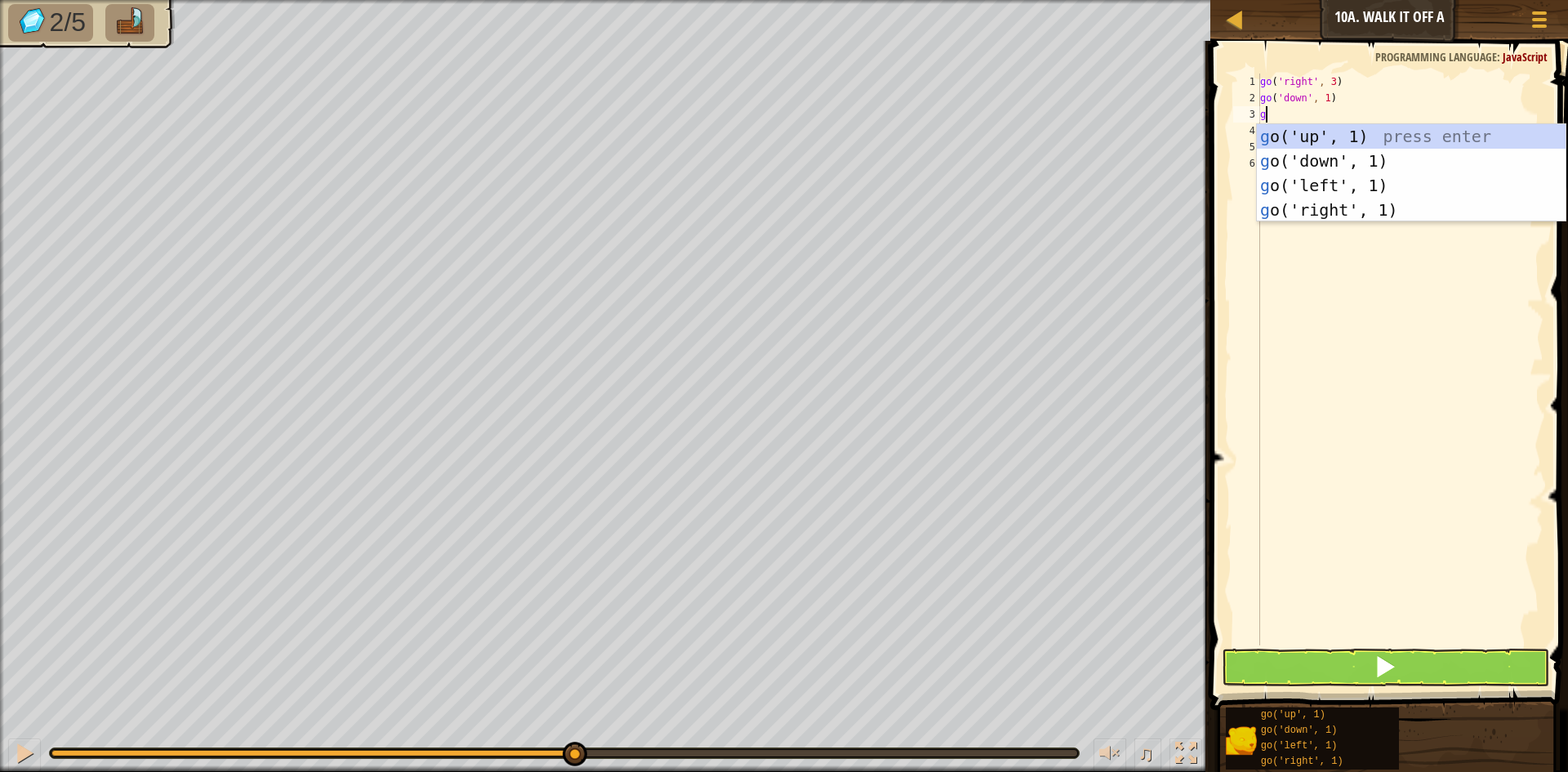
type textarea "go"
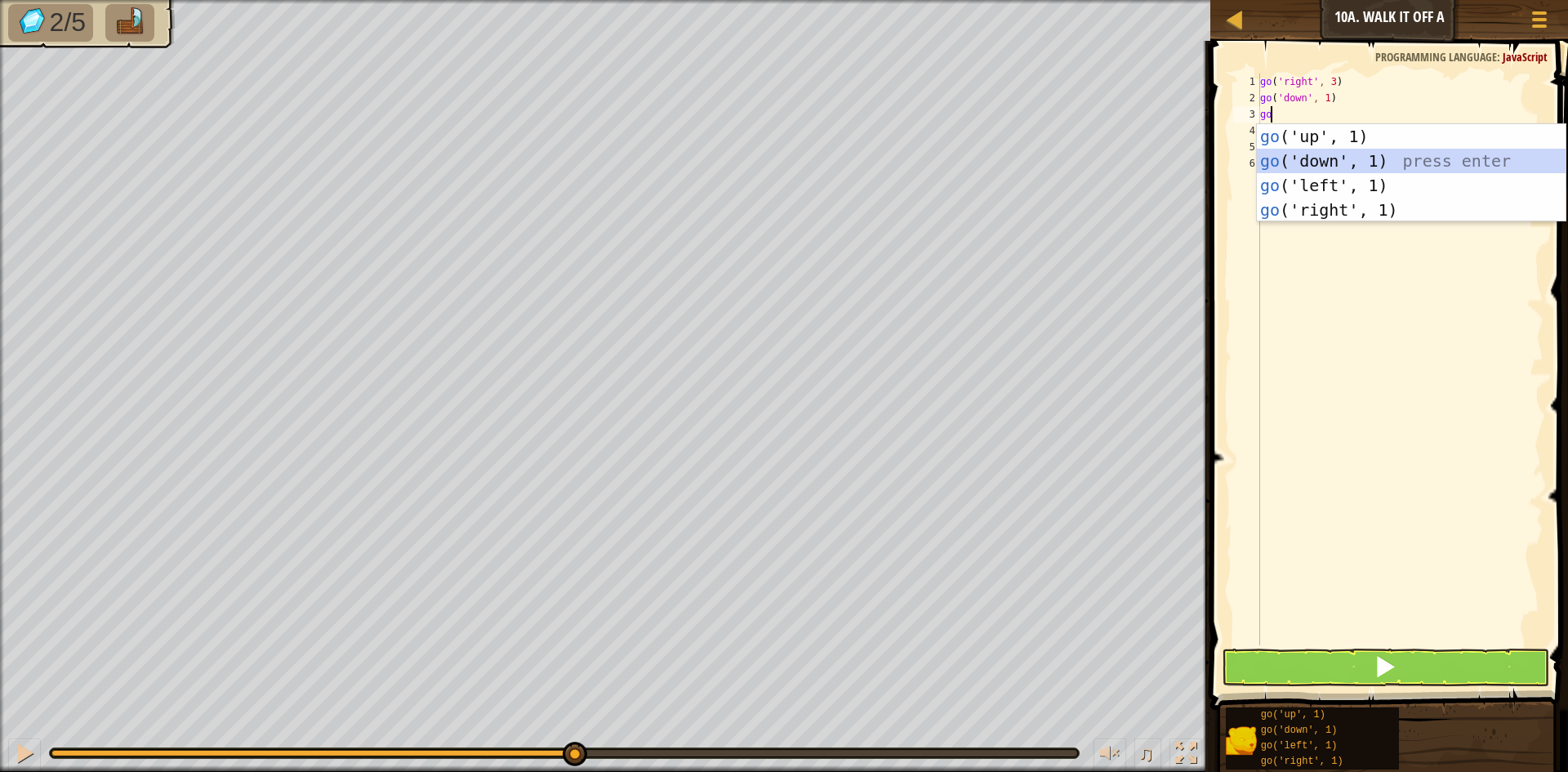
click at [1352, 156] on div "go ('up', 1) press enter go ('down', 1) press enter go ('left', 1) press enter …" at bounding box center [1411, 197] width 308 height 147
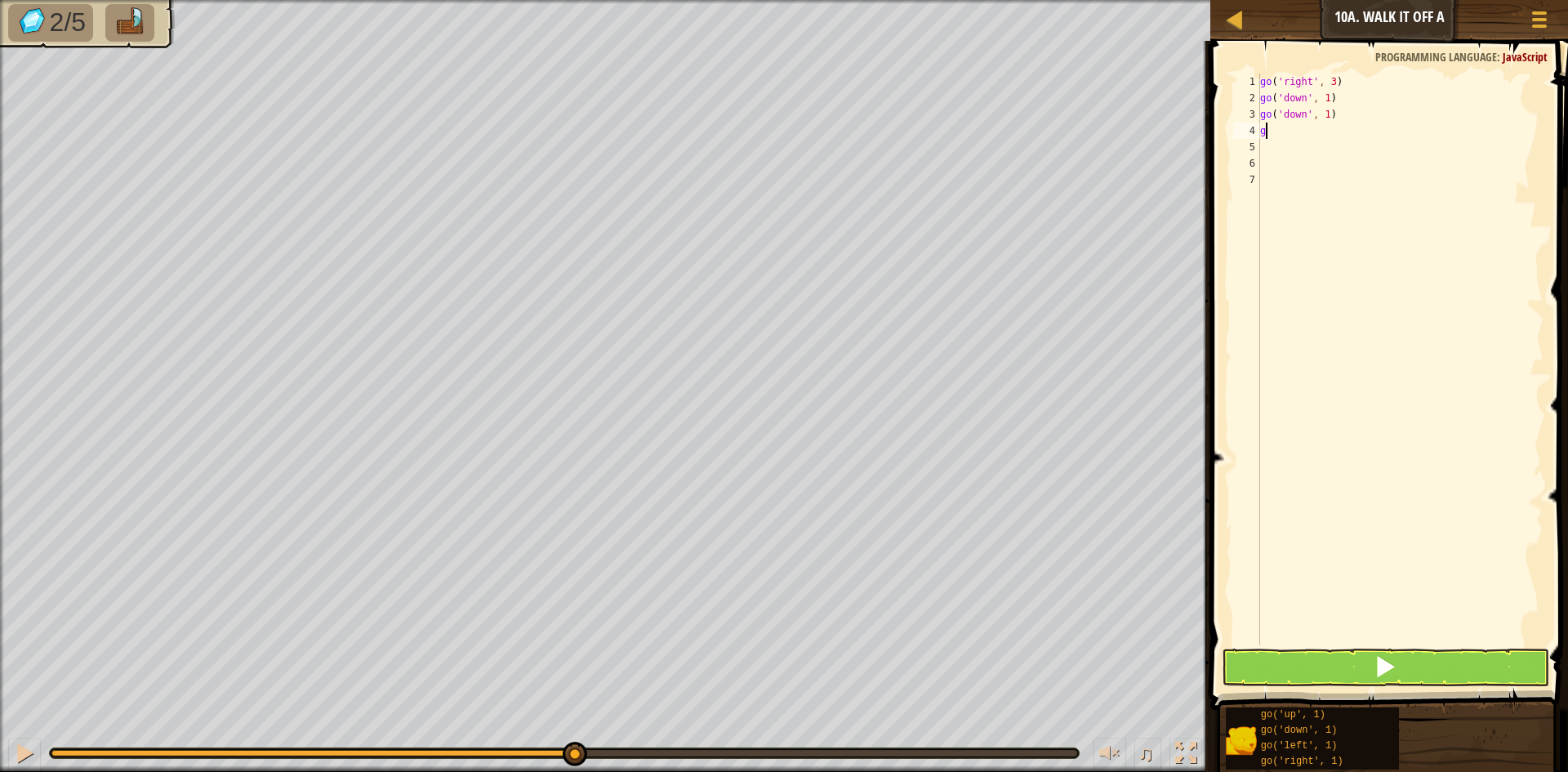
type textarea "go"
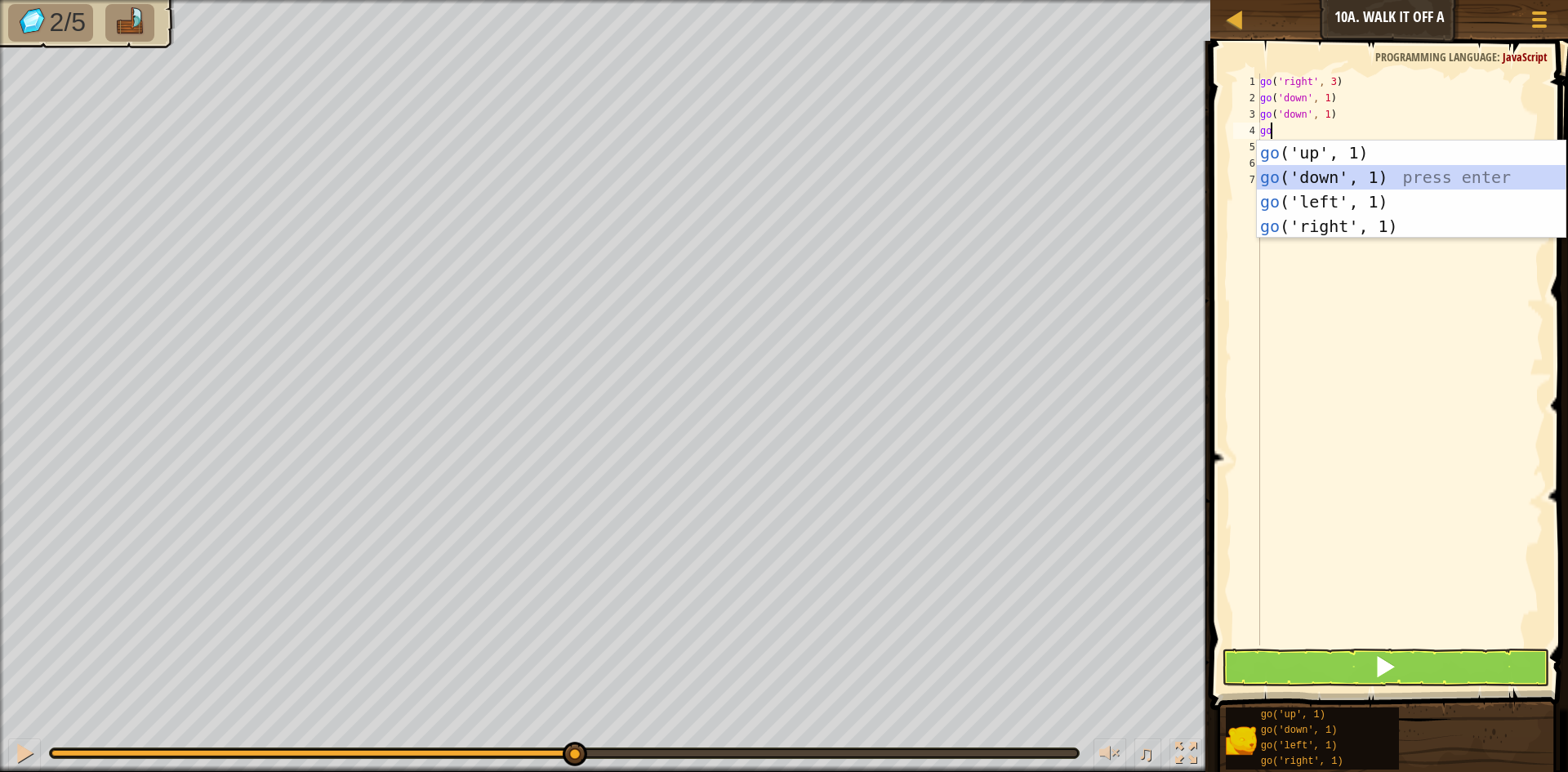
click at [1311, 178] on div "go ('up', 1) press enter go ('down', 1) press enter go ('left', 1) press enter …" at bounding box center [1411, 214] width 308 height 147
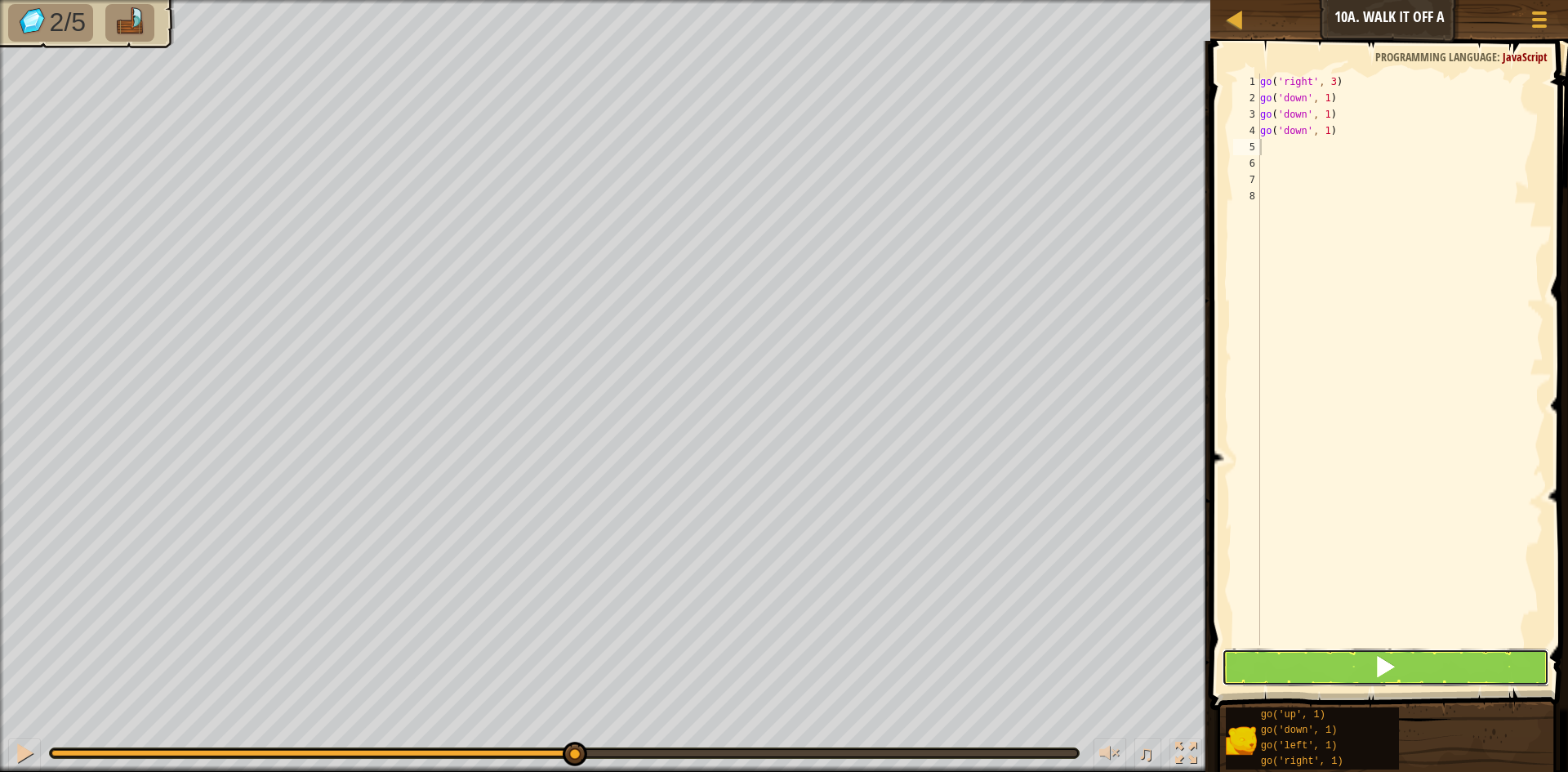
click at [1418, 649] on button at bounding box center [1385, 667] width 328 height 37
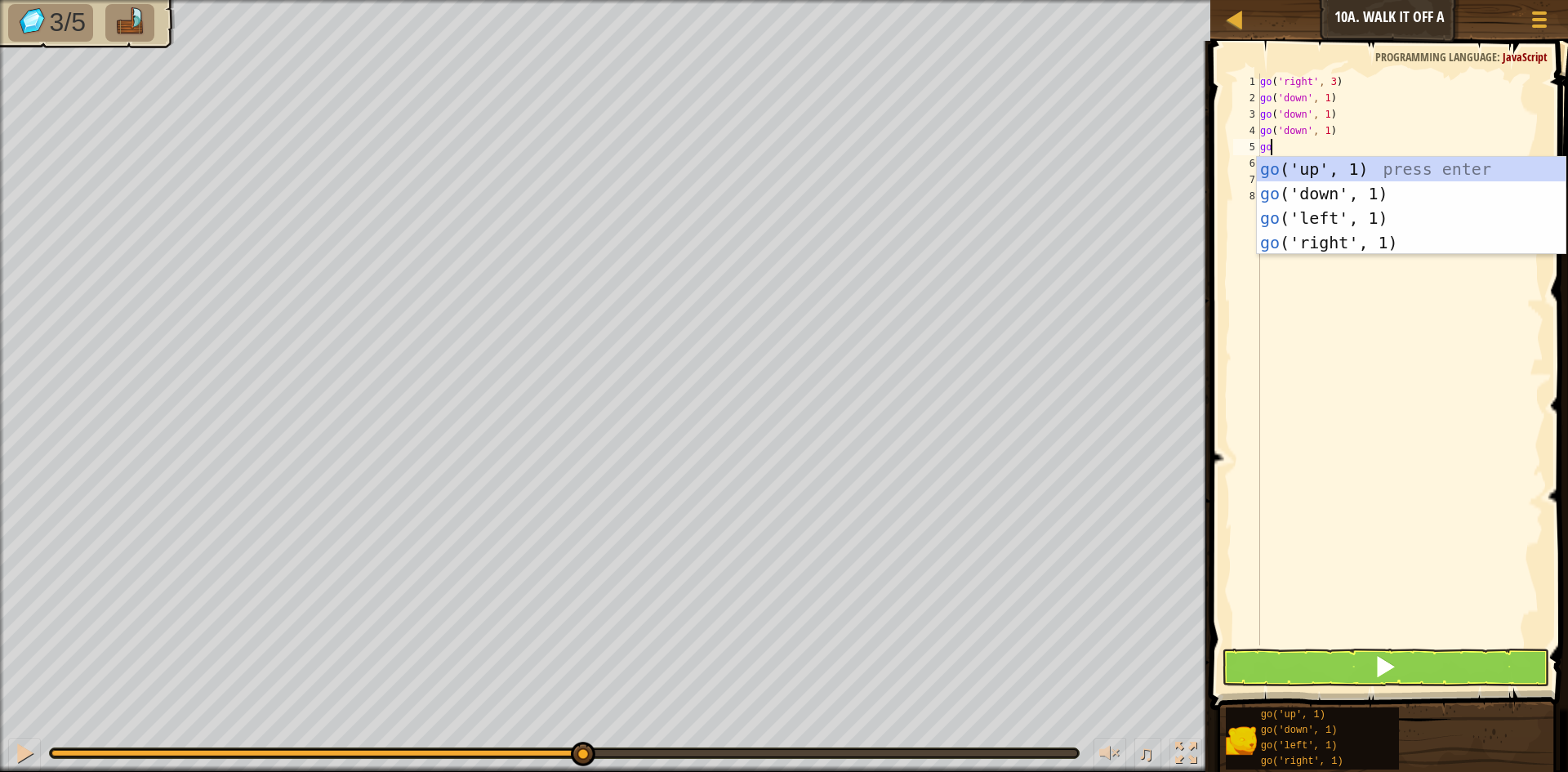
drag, startPoint x: 1567, startPoint y: 174, endPoint x: 1567, endPoint y: 130, distance: 44.0
click at [1555, 130] on div "go 1 2 3 4 5 6 7 8 go ( 'right' , 3 ) go ( 'down' , 1 ) go ( 'down' , 1 ) go ( …" at bounding box center [1386, 407] width 363 height 717
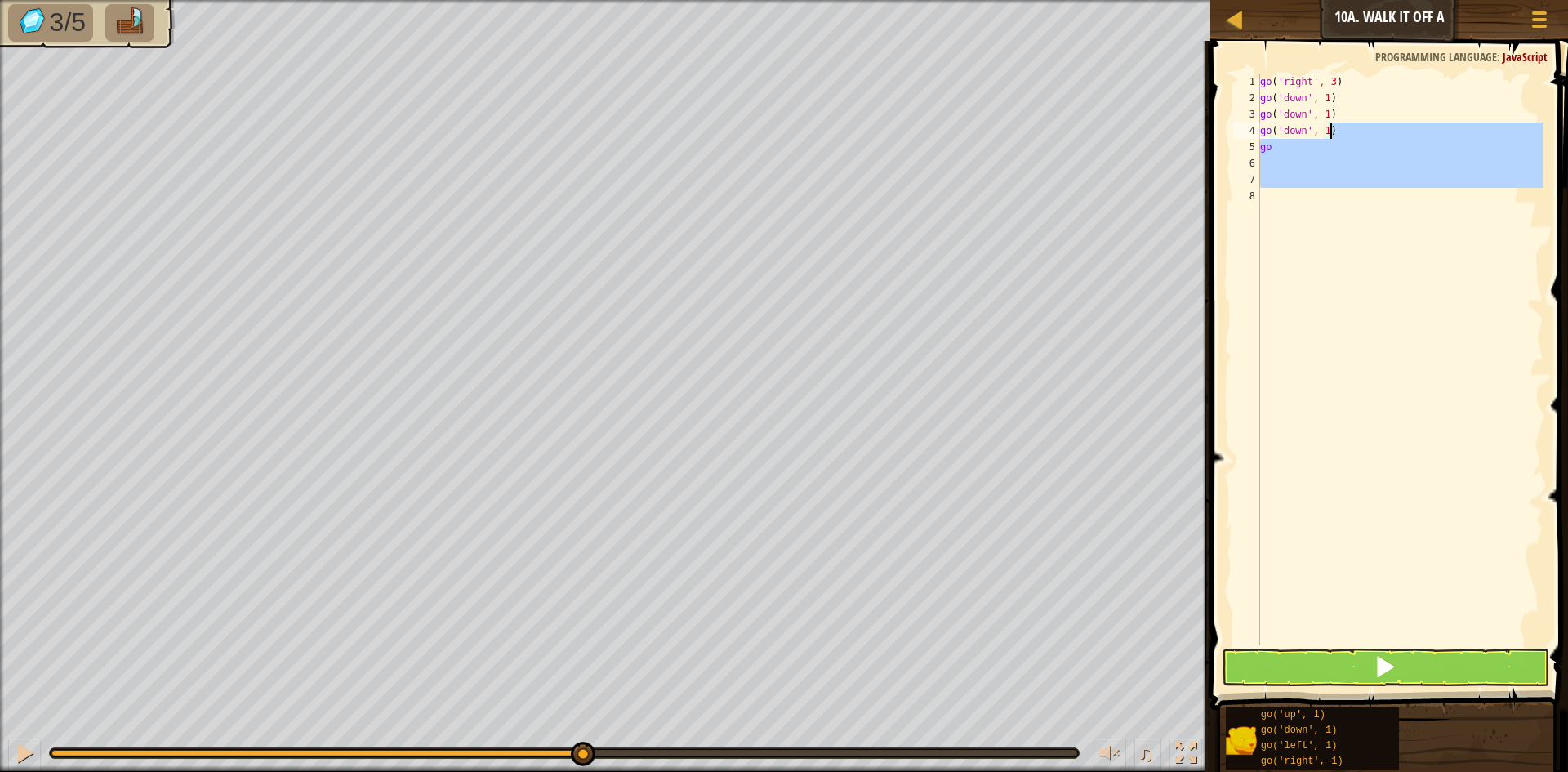
type textarea "go('down', 1) go"
click at [1334, 180] on div "go ( 'right' , 3 ) go ( 'down' , 1 ) go ( 'down' , 1 ) go ( 'down' , 1 ) go" at bounding box center [1399, 359] width 286 height 572
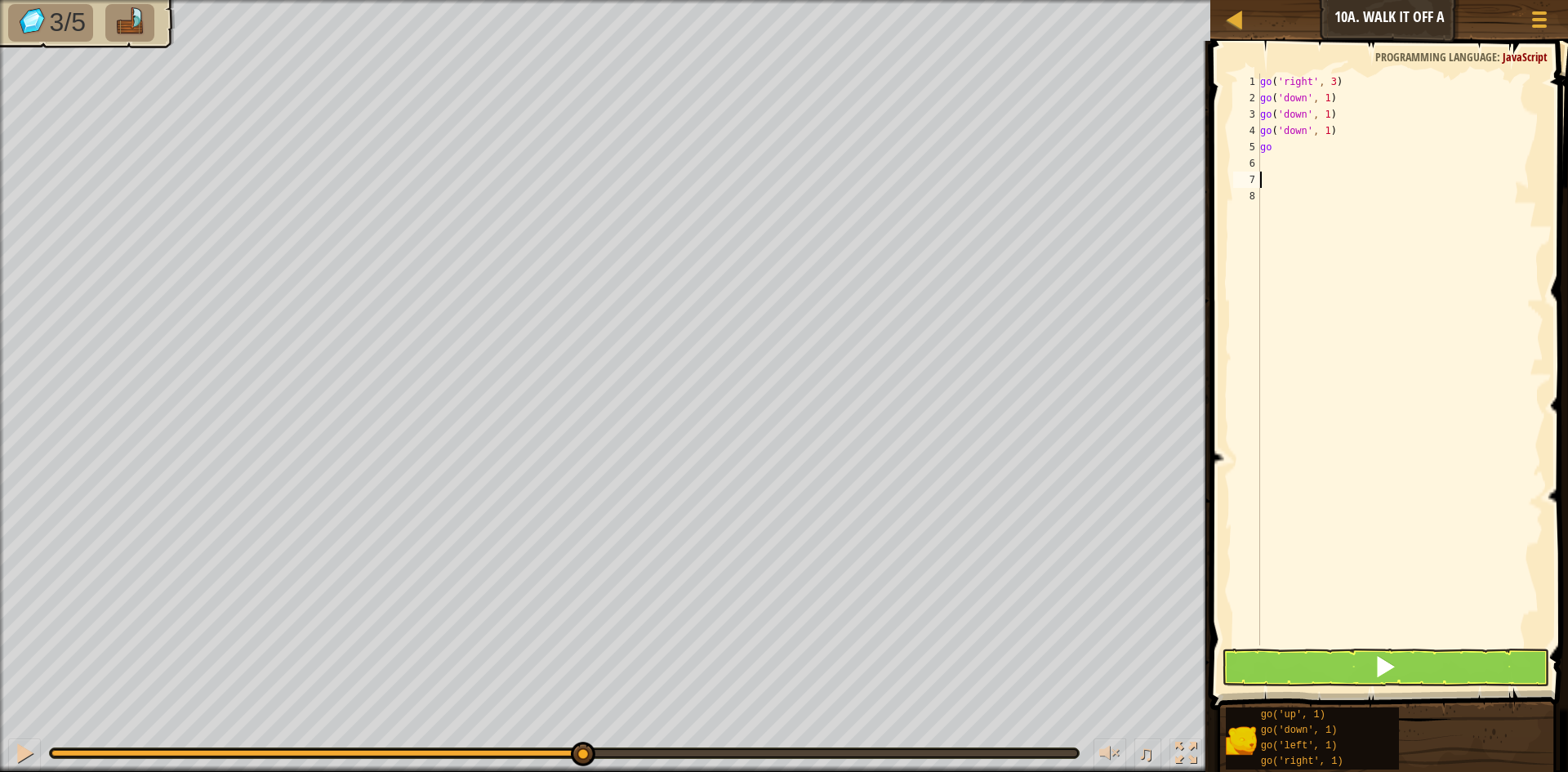
click at [1286, 148] on div "go ( 'right' , 3 ) go ( 'down' , 1 ) go ( 'down' , 1 ) go ( 'down' , 1 ) go" at bounding box center [1399, 375] width 286 height 604
type textarea "go"
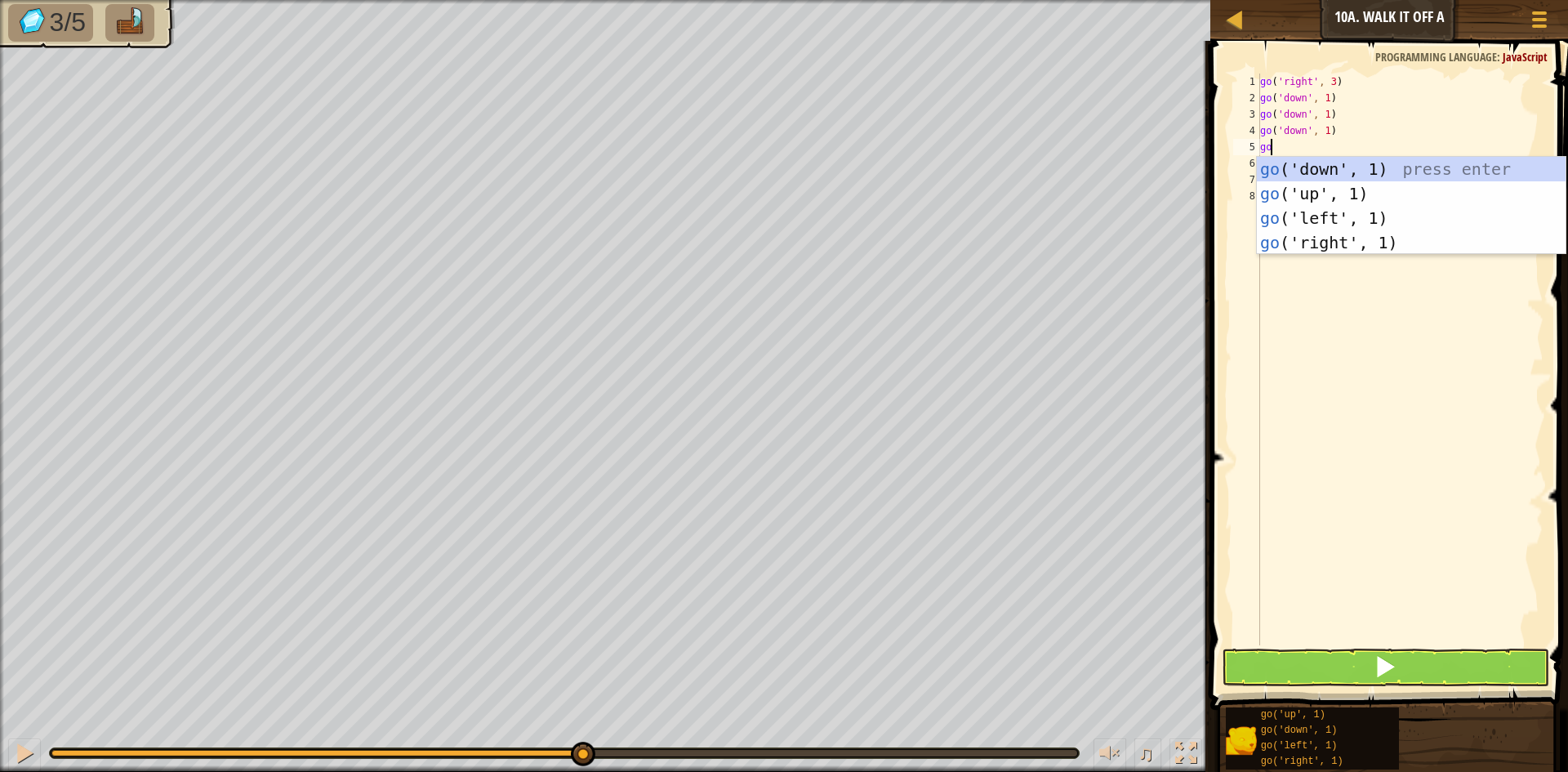
scroll to position [8, 0]
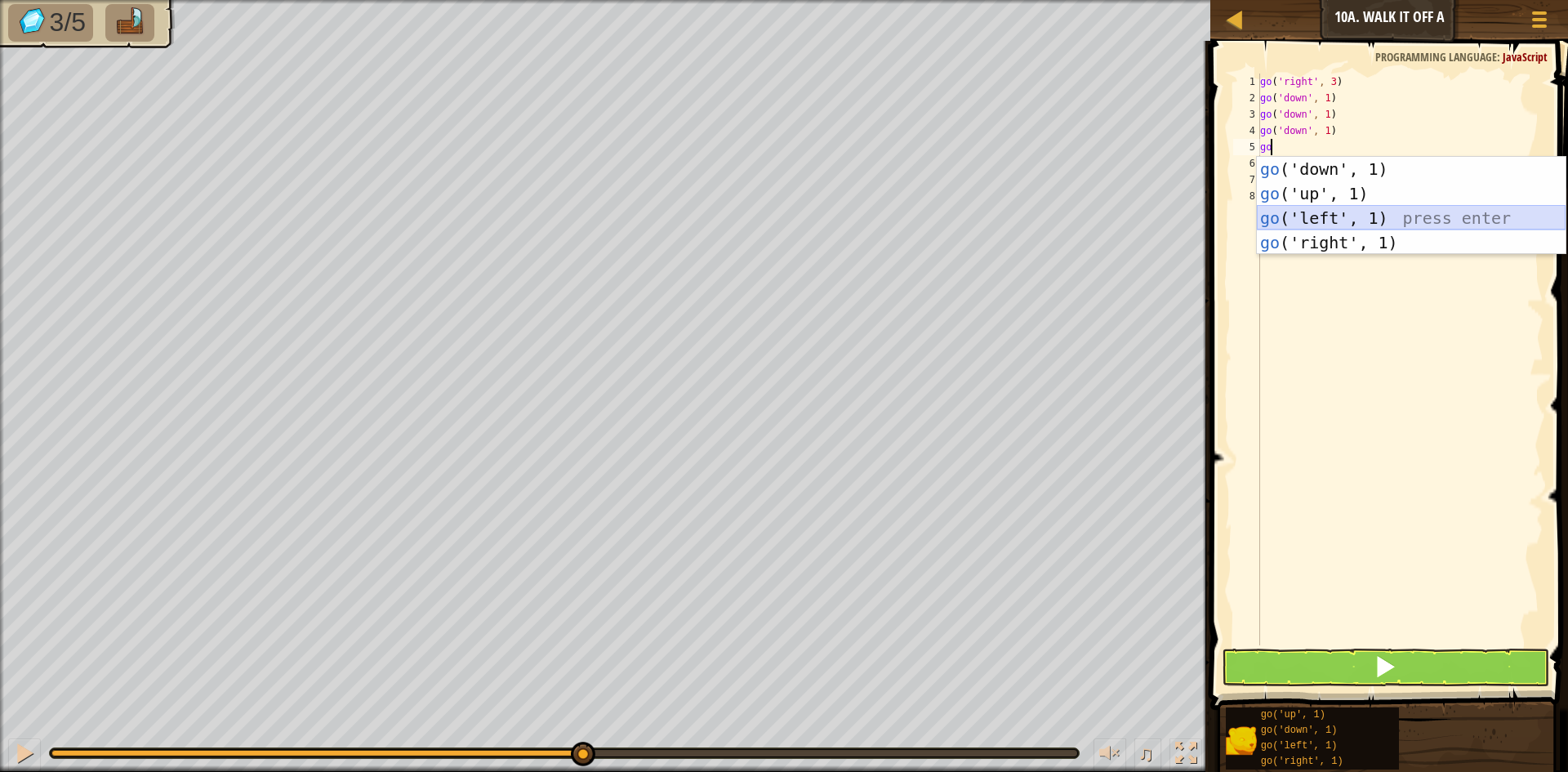
click at [1416, 223] on div "go ('down', 1) press enter go ('up', 1) press enter go ('left', 1) press enter …" at bounding box center [1411, 230] width 308 height 147
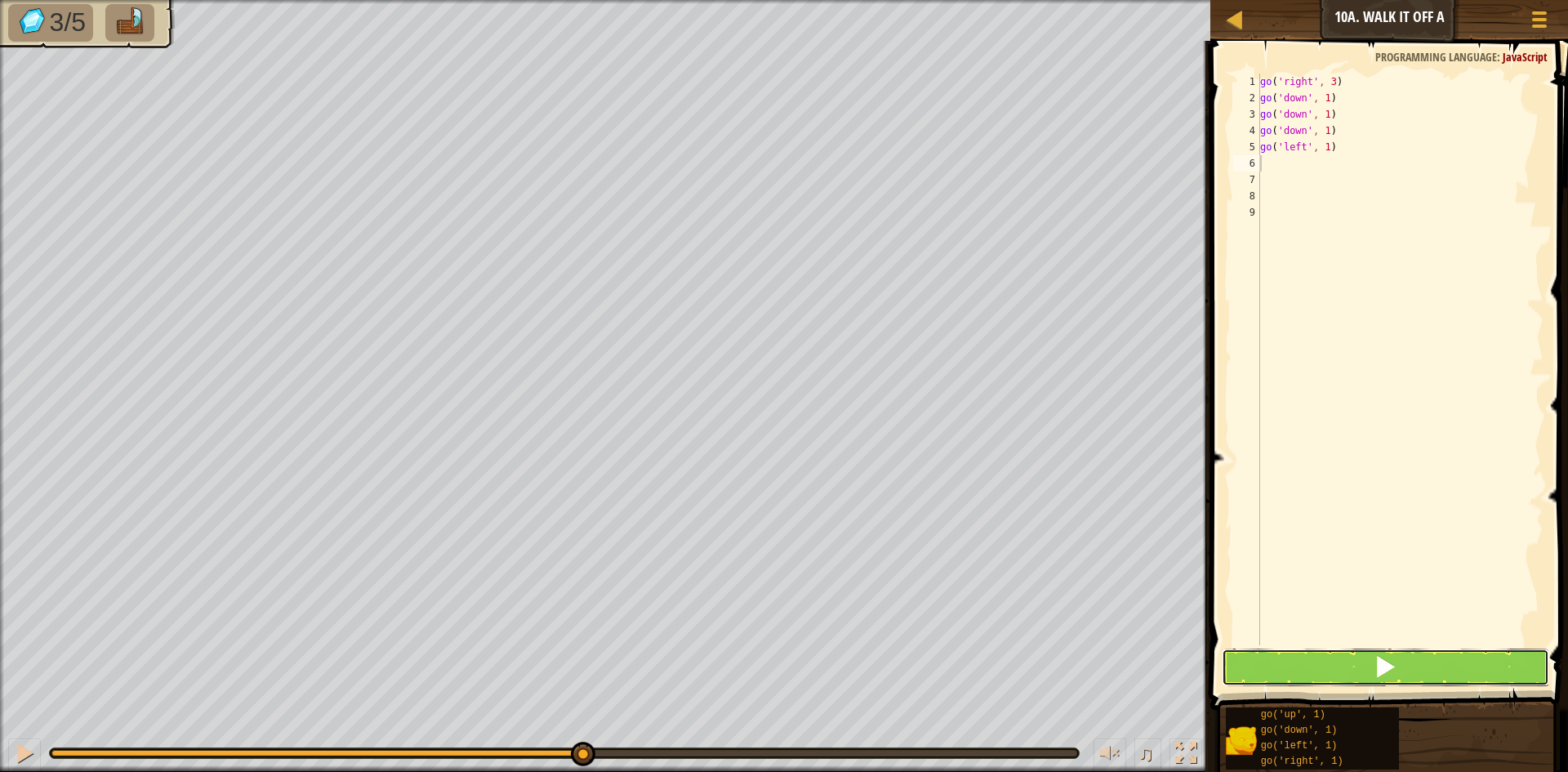
click at [1420, 670] on button at bounding box center [1385, 667] width 328 height 37
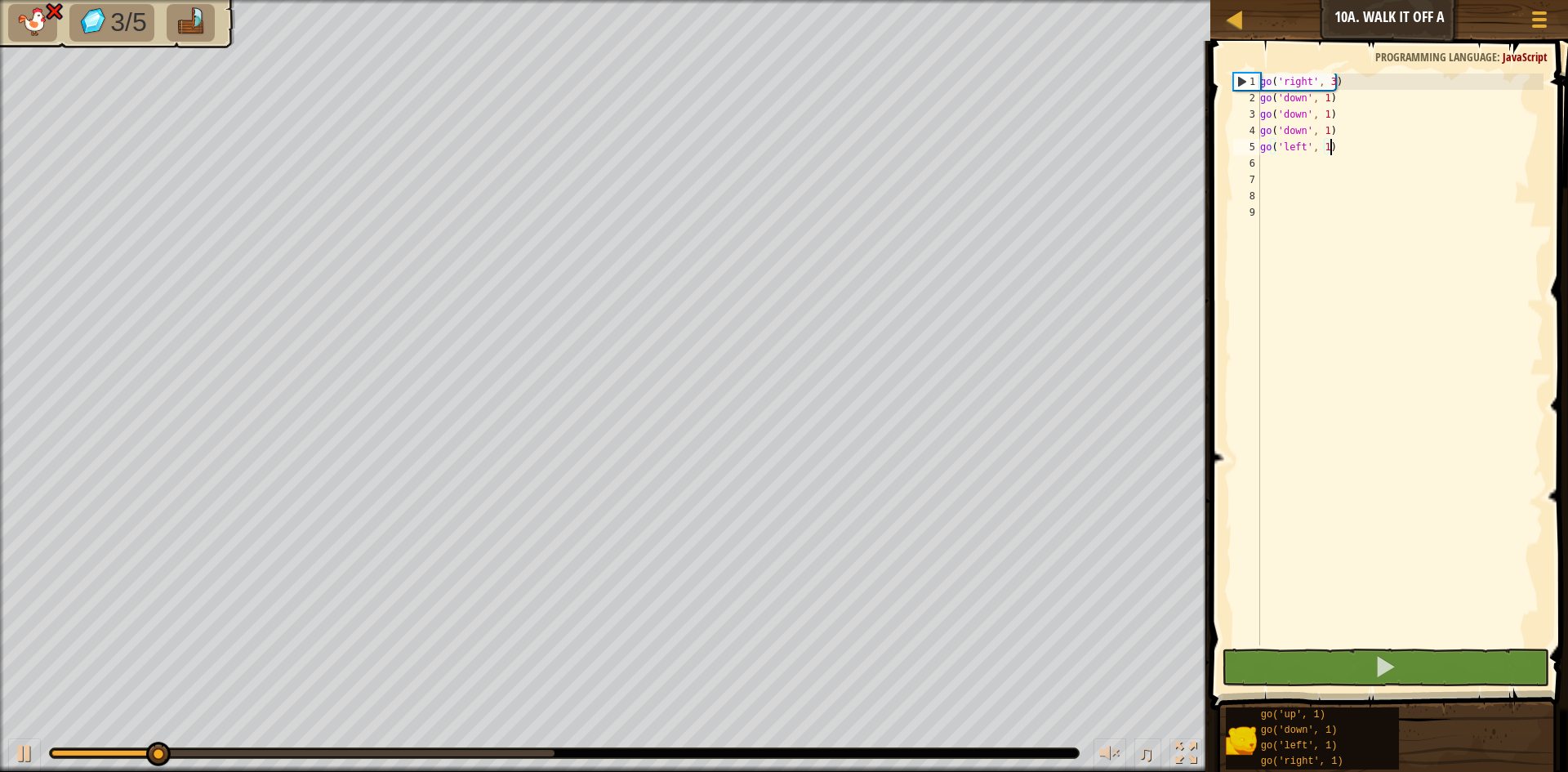
click at [1328, 152] on div "go ( 'right' , 3 ) go ( 'down' , 1 ) go ( 'down' , 1 ) go ( 'down' , 1 ) go ( '…" at bounding box center [1399, 375] width 286 height 604
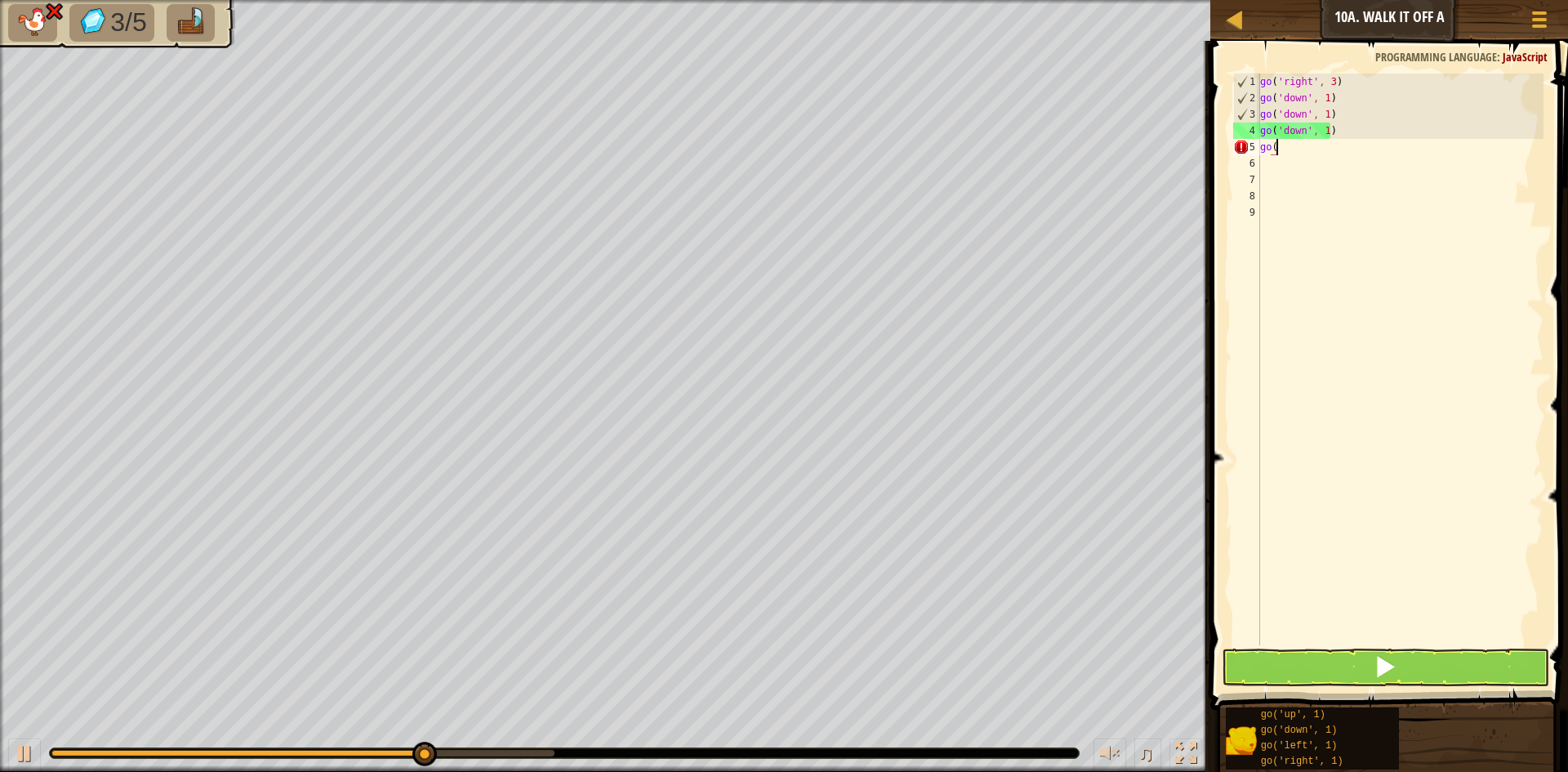
type textarea "go(d"
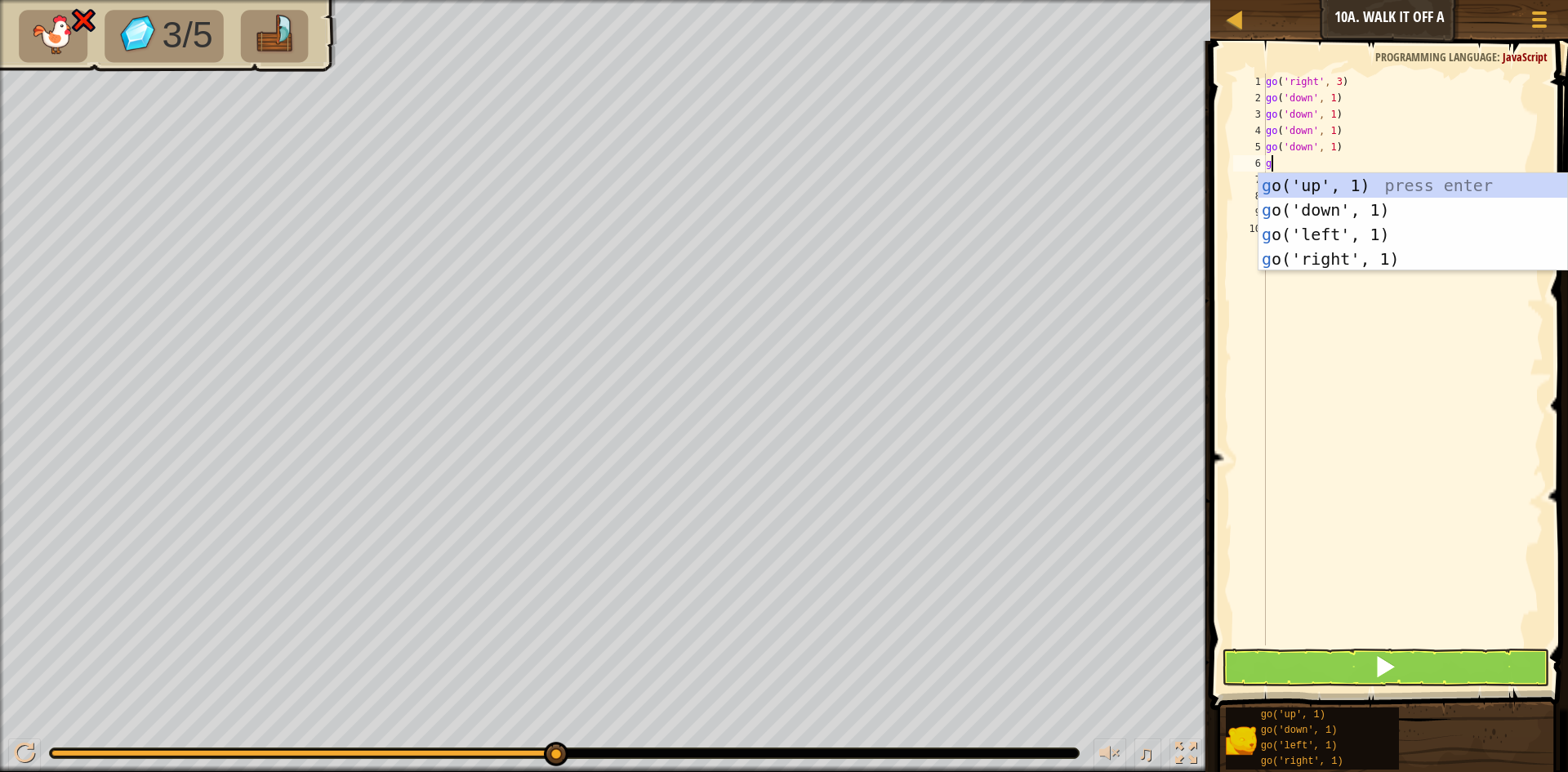
type textarea "go"
click at [1382, 222] on div "go ('up', 1) press enter go ('down', 1) press enter go ('left', 1) press enter …" at bounding box center [1413, 246] width 308 height 147
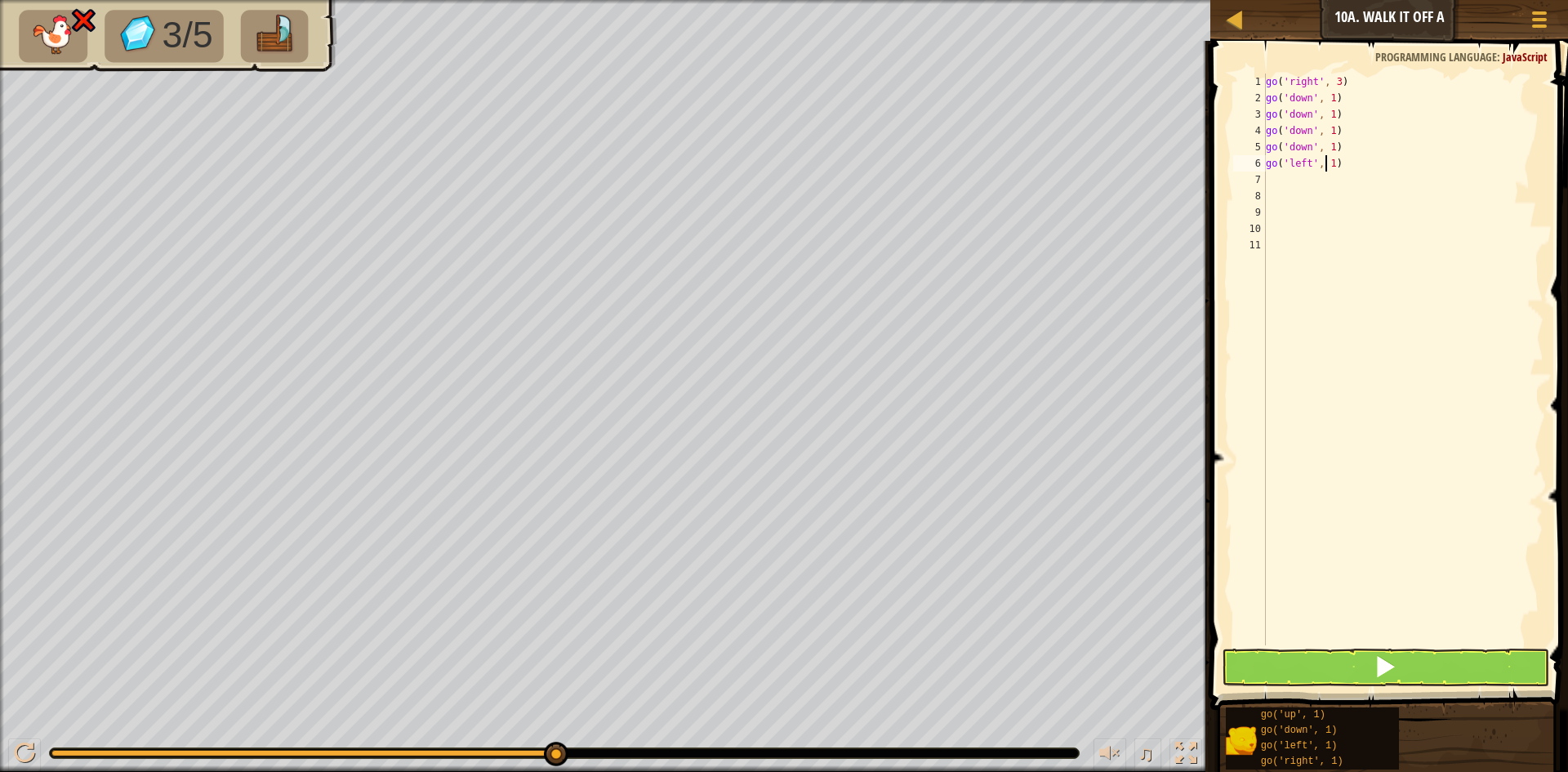
click at [1327, 162] on div "go ( 'right' , 3 ) go ( 'down' , 1 ) go ( 'down' , 1 ) go ( 'down' , 1 ) go ( '…" at bounding box center [1403, 375] width 282 height 604
type textarea "go('left', 1)"
click at [1327, 162] on div "go ( 'right' , 3 ) go ( 'down' , 1 ) go ( 'down' , 1 ) go ( 'down' , 1 ) go ( '…" at bounding box center [1403, 375] width 282 height 604
click at [1323, 183] on div "go ( 'right' , 3 ) go ( 'down' , 1 ) go ( 'down' , 1 ) go ( 'down' , 1 ) go ( '…" at bounding box center [1403, 375] width 282 height 604
click at [1332, 164] on div "go ( 'right' , 3 ) go ( 'down' , 1 ) go ( 'down' , 1 ) go ( 'down' , 1 ) go ( '…" at bounding box center [1403, 375] width 282 height 604
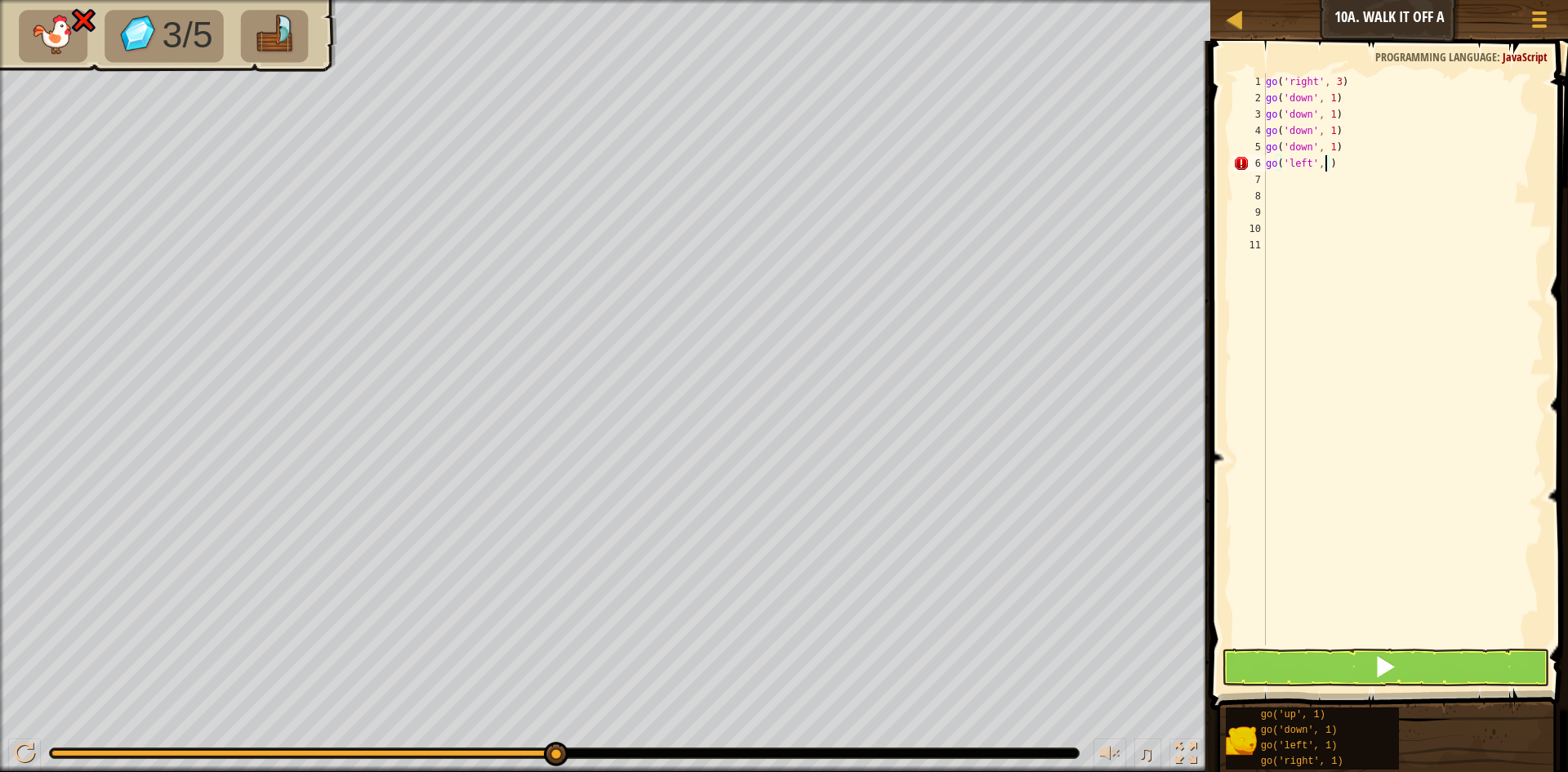
scroll to position [8, 5]
type textarea "go('left', 3)"
click at [1432, 683] on button at bounding box center [1385, 667] width 328 height 37
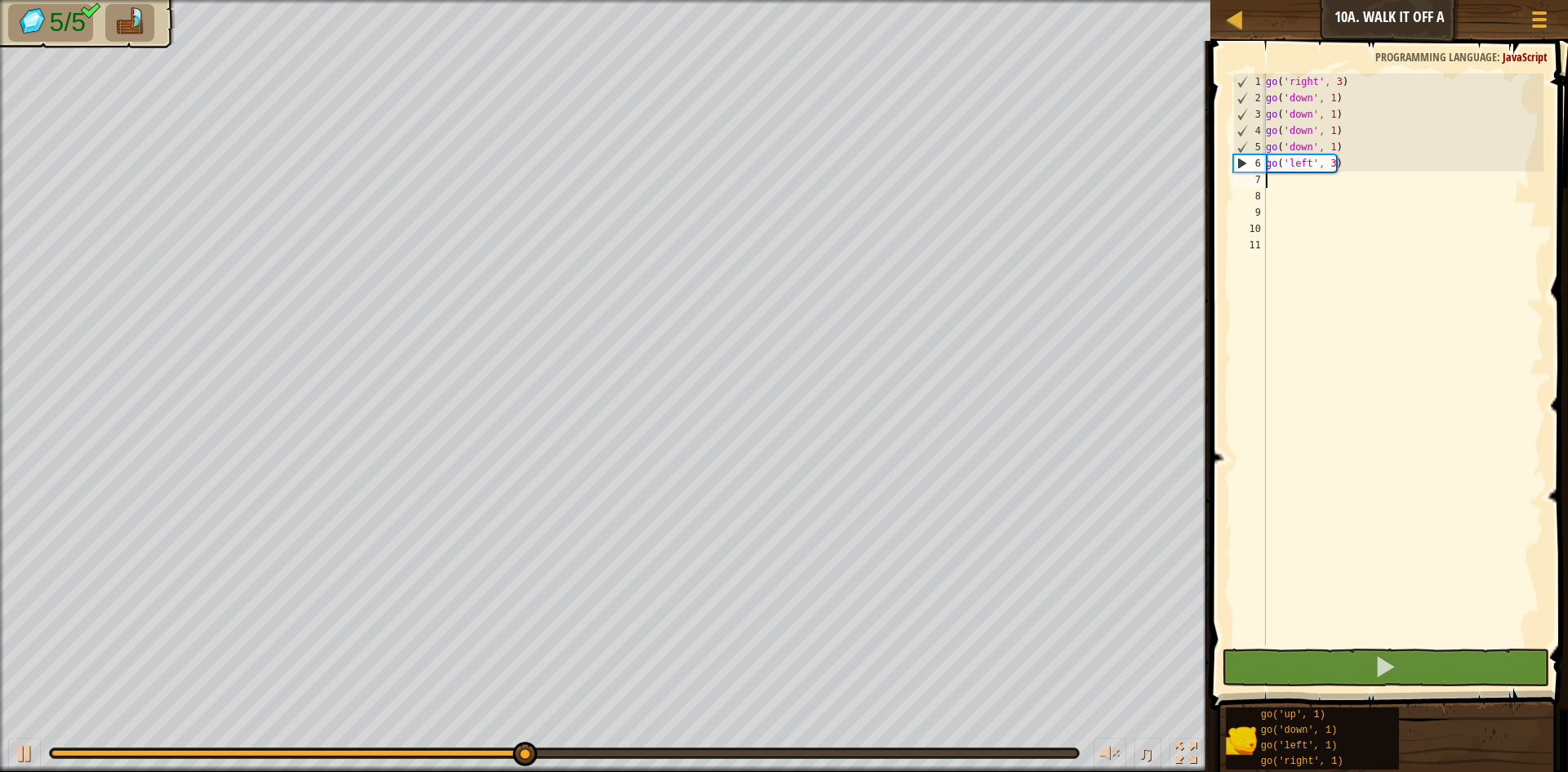
click at [1271, 179] on div "go ( 'right' , 3 ) go ( 'down' , 1 ) go ( 'down' , 1 ) go ( 'down' , 1 ) go ( '…" at bounding box center [1403, 375] width 282 height 604
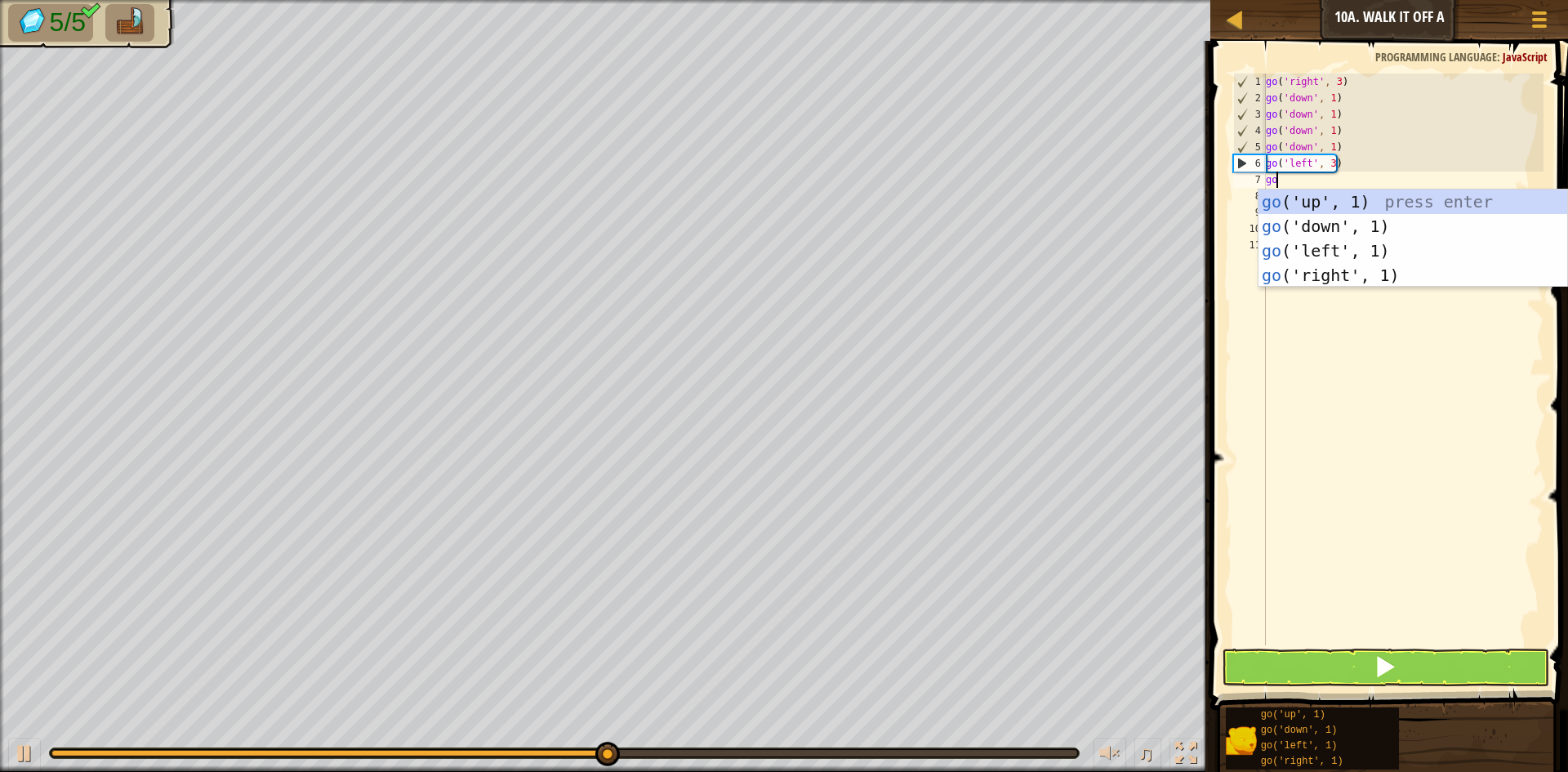
type textarea "go"
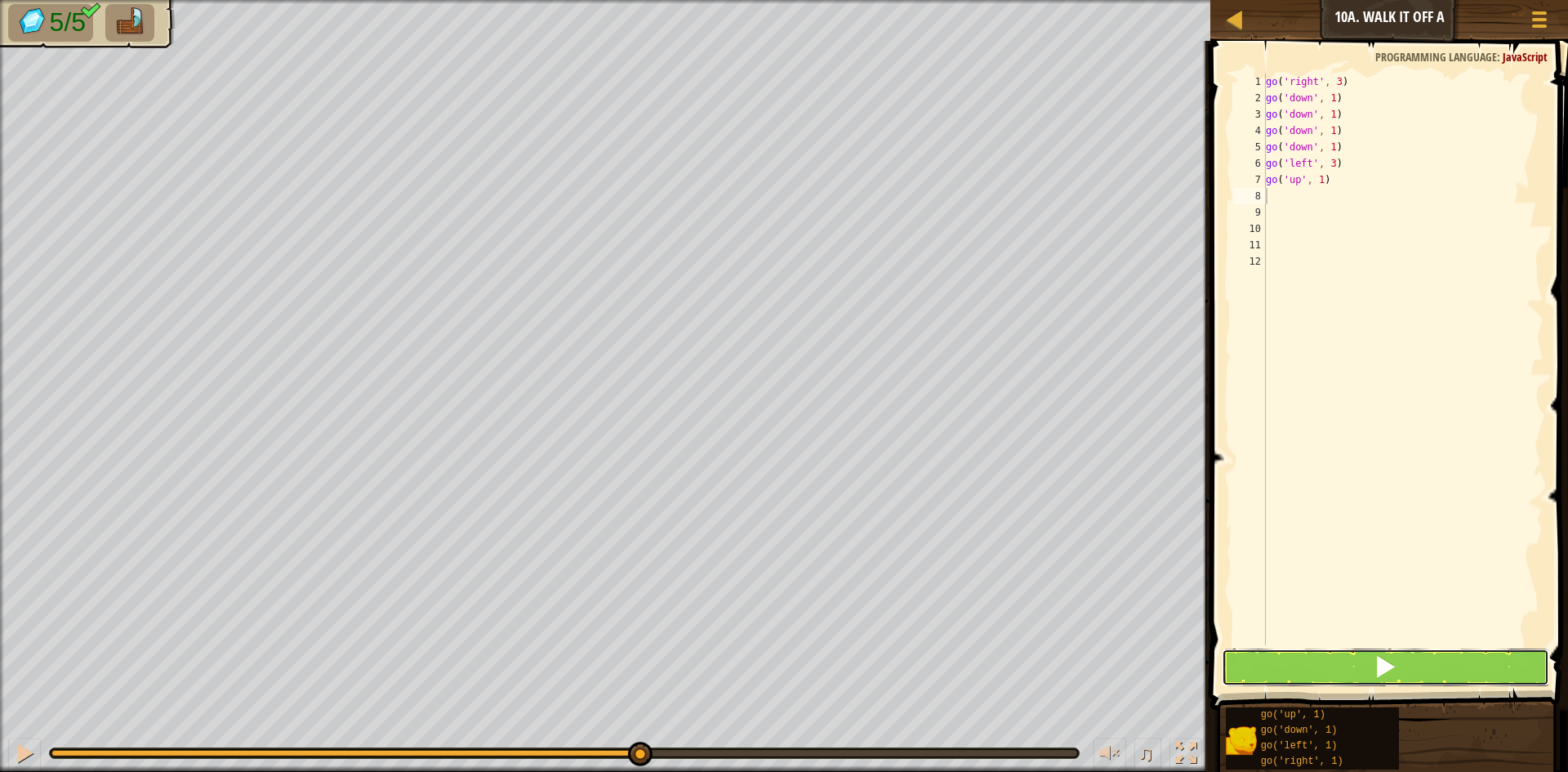
click at [1296, 666] on button at bounding box center [1385, 667] width 328 height 37
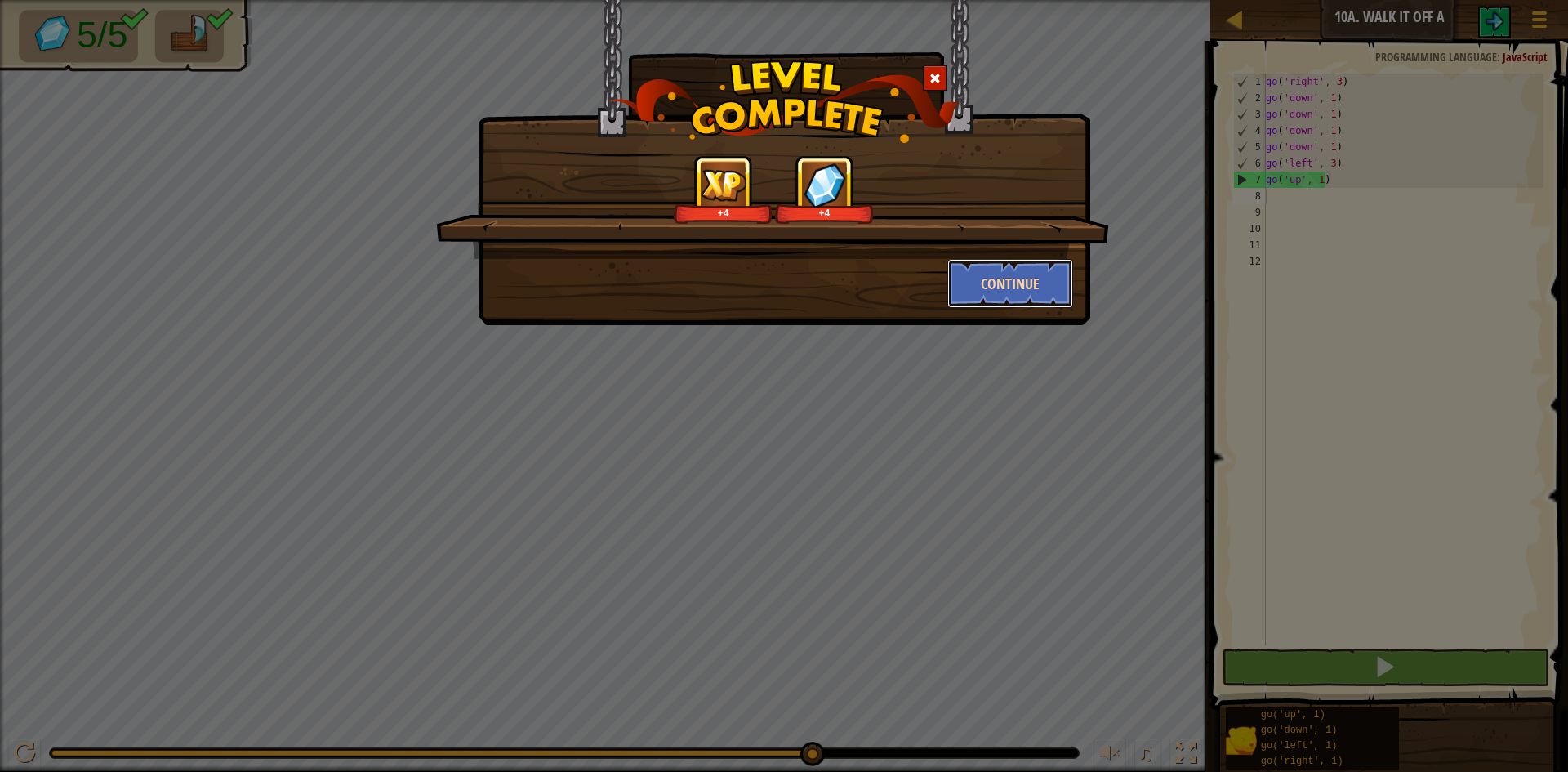
click at [1038, 284] on button "Continue" at bounding box center [1011, 283] width 126 height 49
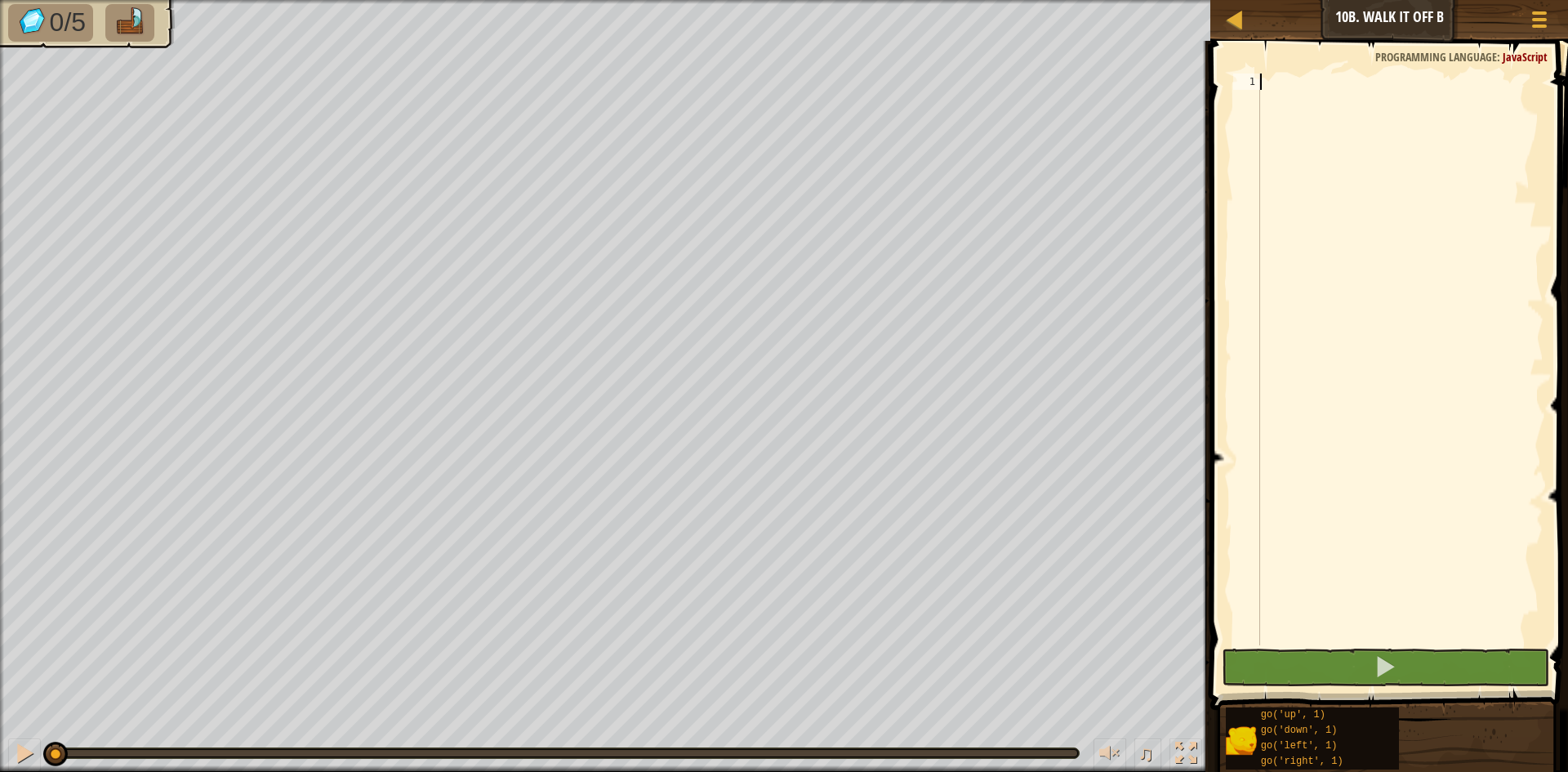
scroll to position [8, 0]
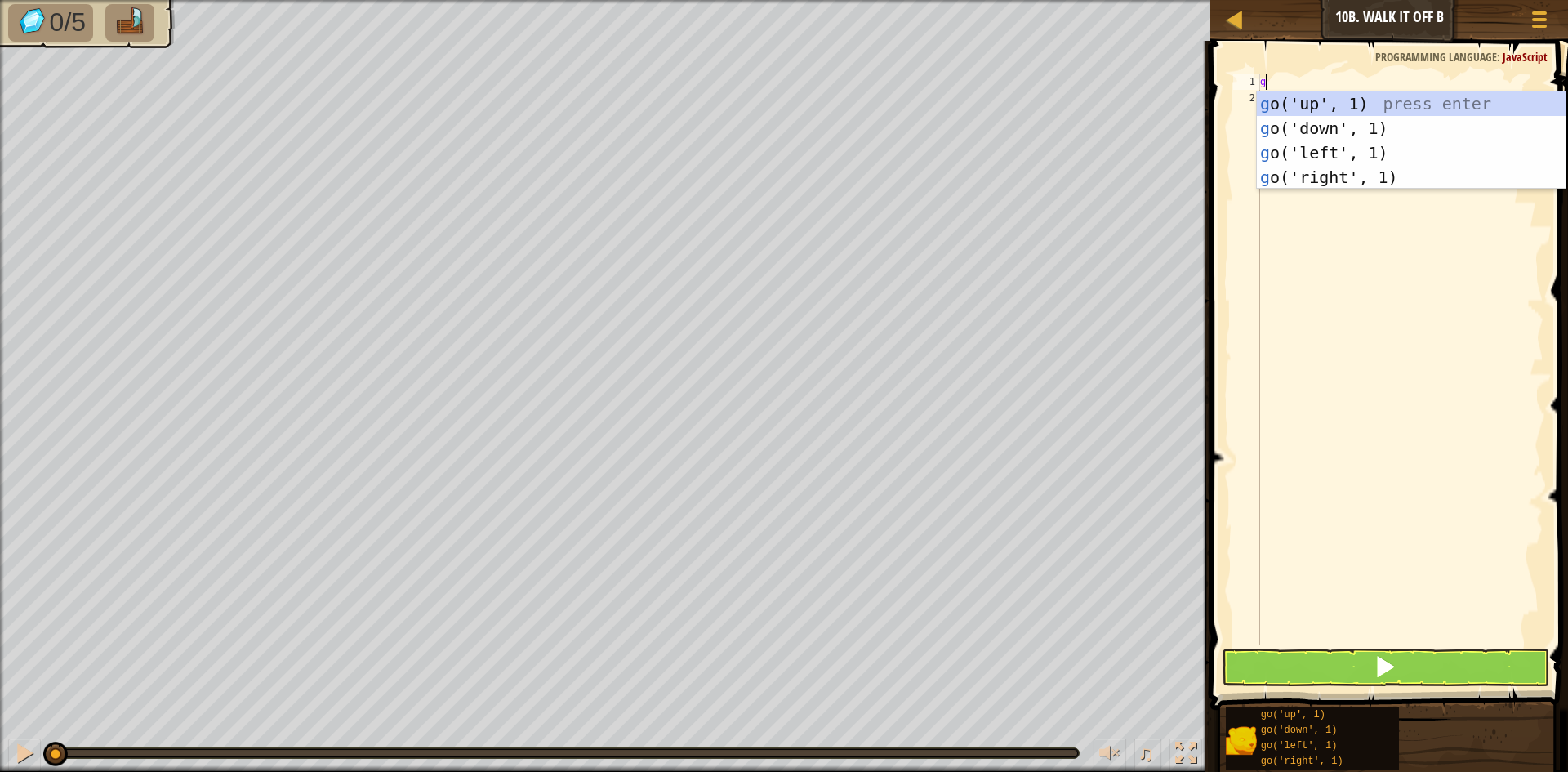
type textarea "go"
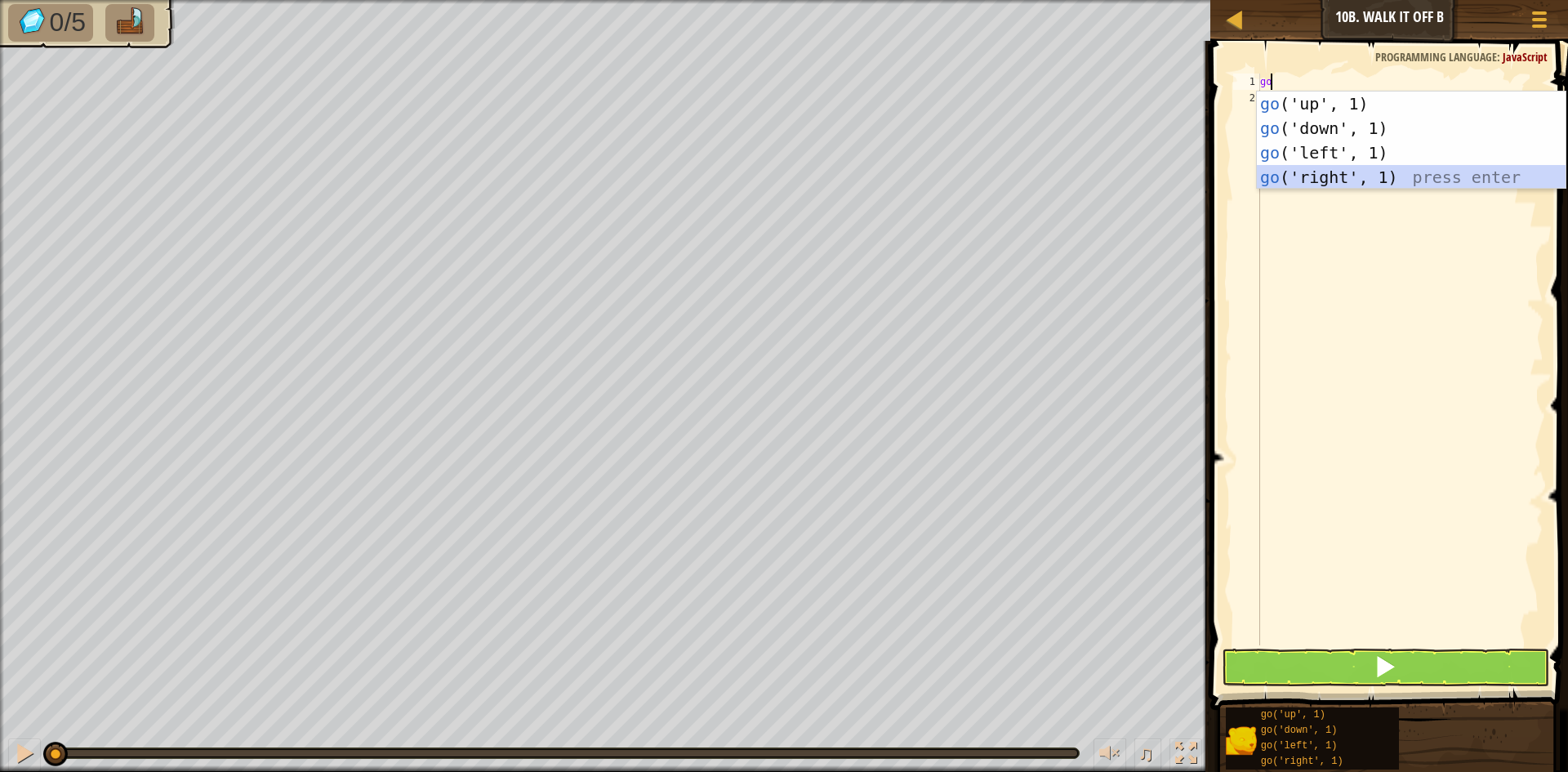
click at [1367, 176] on div "go ('up', 1) press enter go ('down', 1) press enter go ('left', 1) press enter …" at bounding box center [1411, 164] width 308 height 147
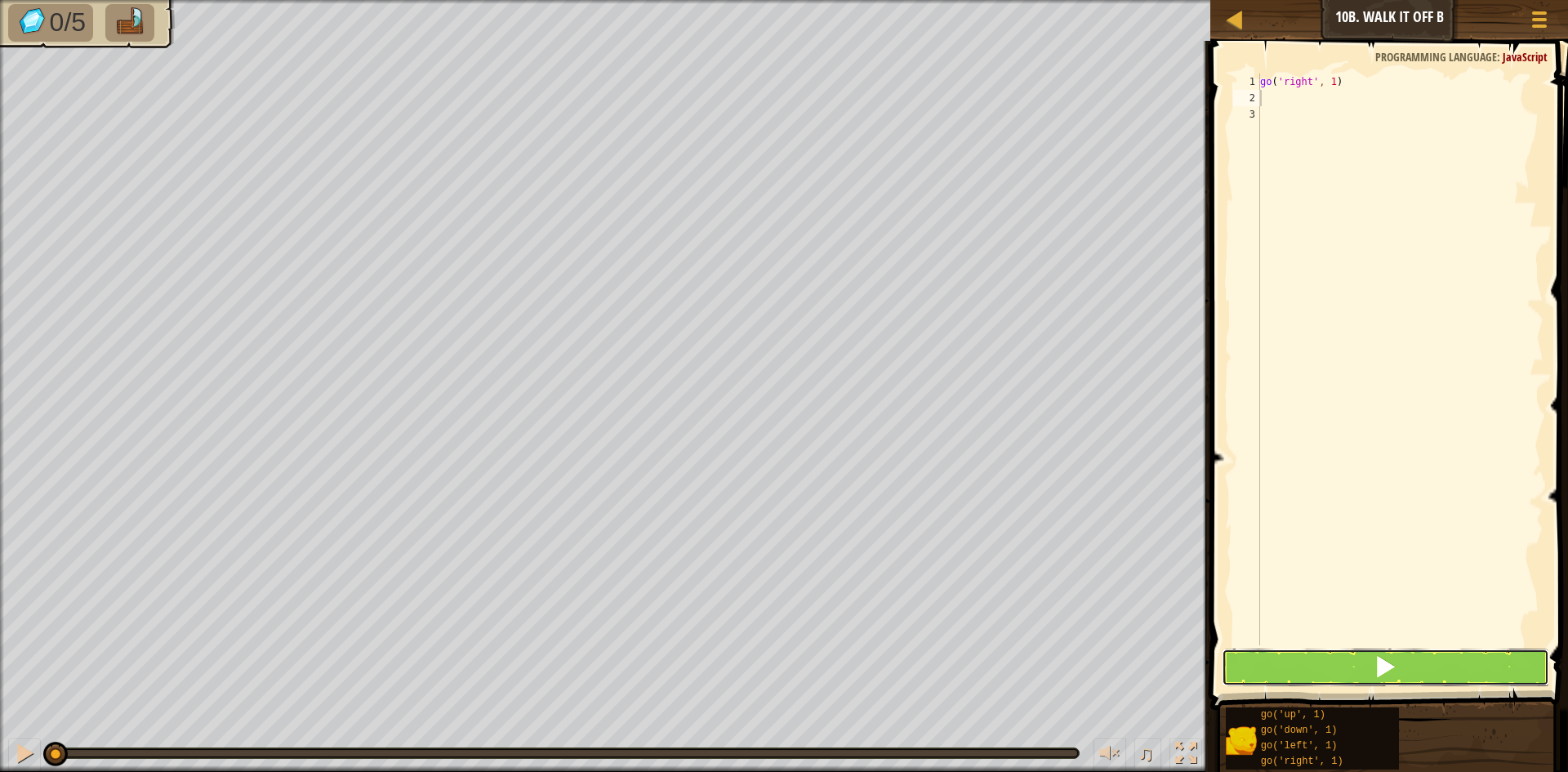
click at [1342, 672] on button at bounding box center [1385, 667] width 328 height 37
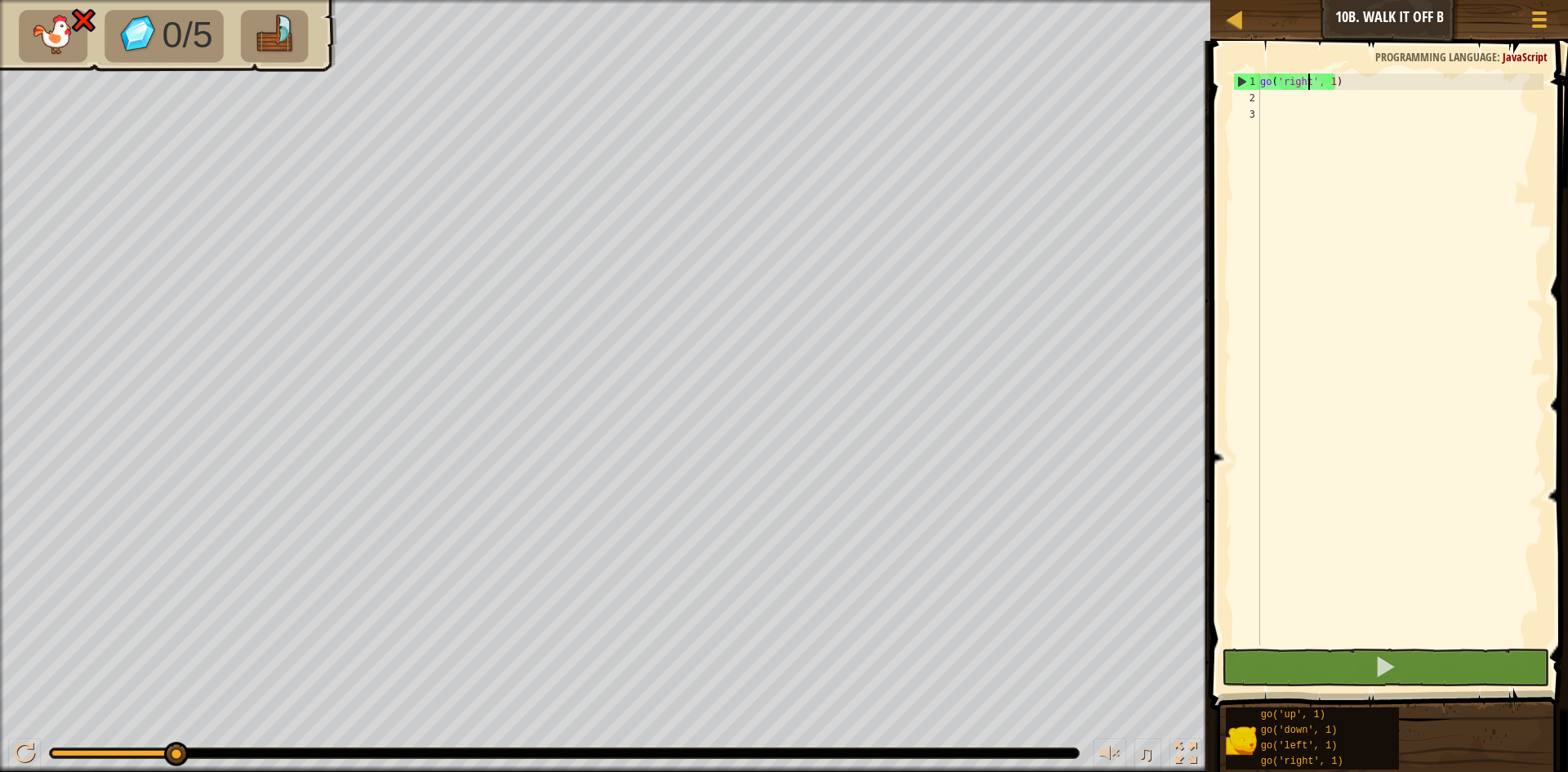
click at [1307, 79] on div "go ( 'right' , 1 )" at bounding box center [1399, 375] width 286 height 604
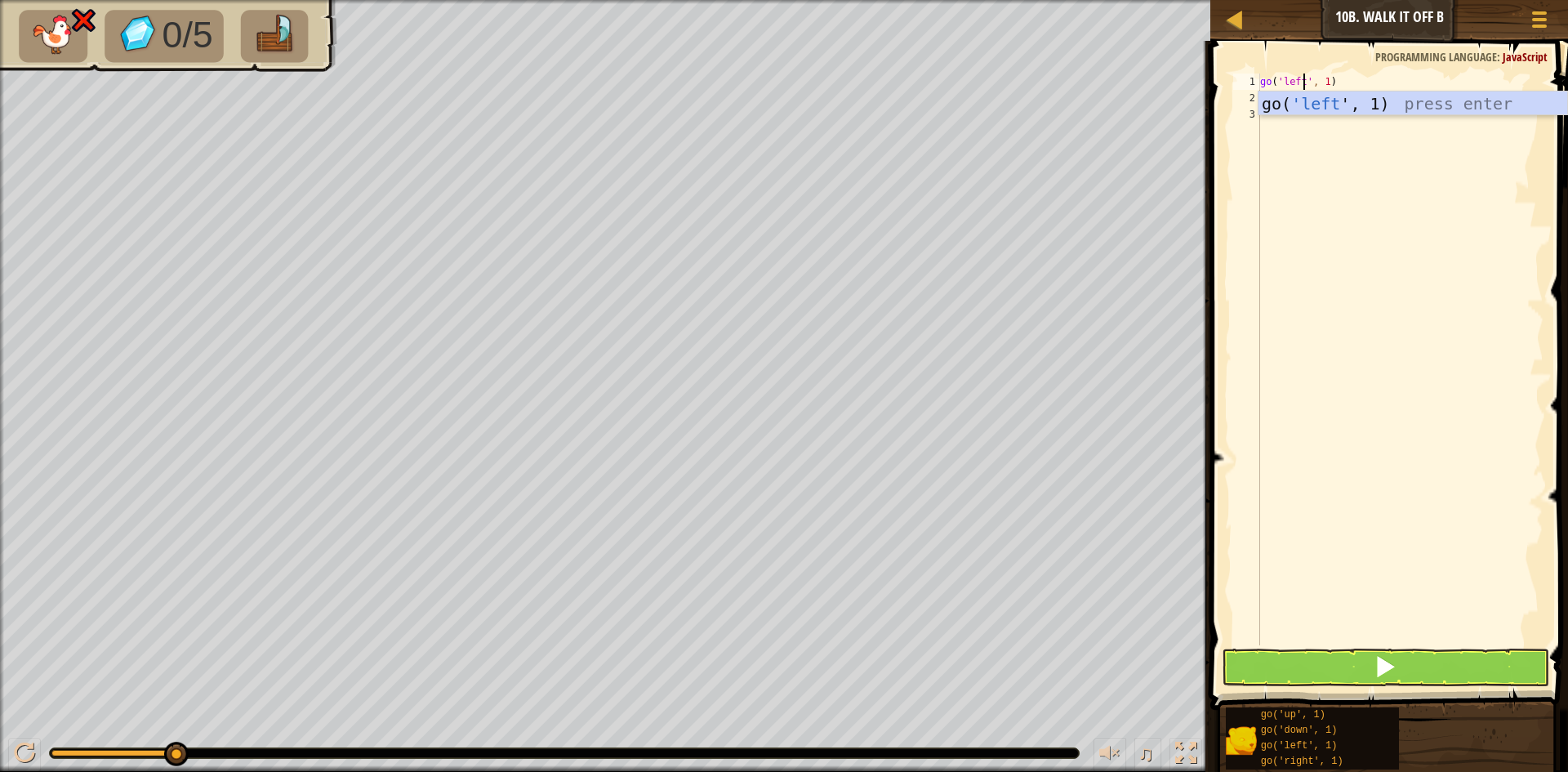
scroll to position [8, 4]
click at [1359, 110] on div "go( 'left ', 1) press enter" at bounding box center [1413, 127] width 308 height 74
click at [1301, 84] on div "go ( 'left" at bounding box center [1399, 375] width 286 height 604
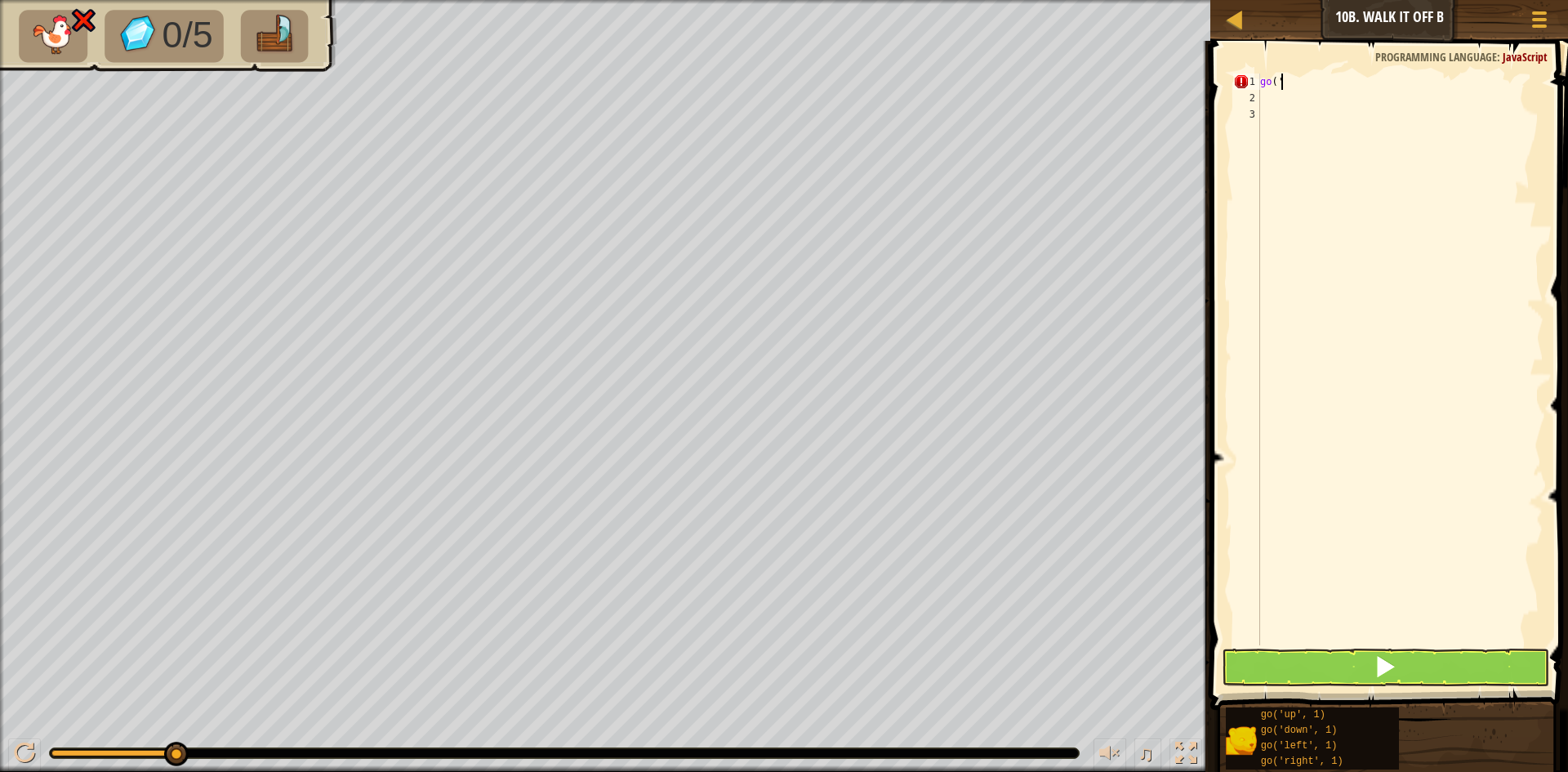
type textarea "go('l"
click at [1343, 109] on div "go( 'l eft', 1) press enter" at bounding box center [1413, 127] width 308 height 74
click at [1323, 78] on div "go ( 'left' , 1 )" at bounding box center [1399, 375] width 286 height 604
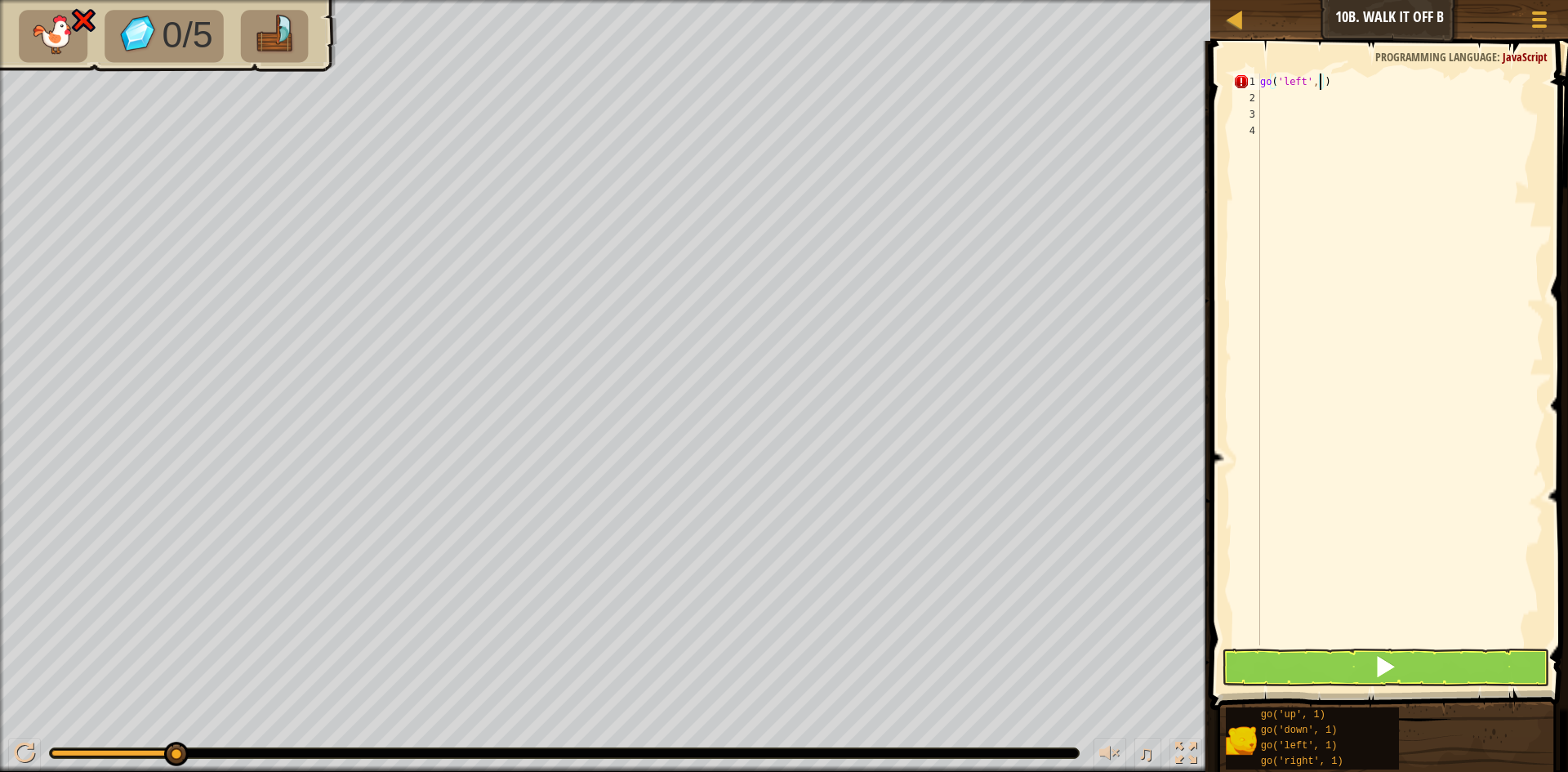
scroll to position [8, 5]
type textarea "go('left', 3)"
click at [1398, 667] on button at bounding box center [1385, 667] width 328 height 37
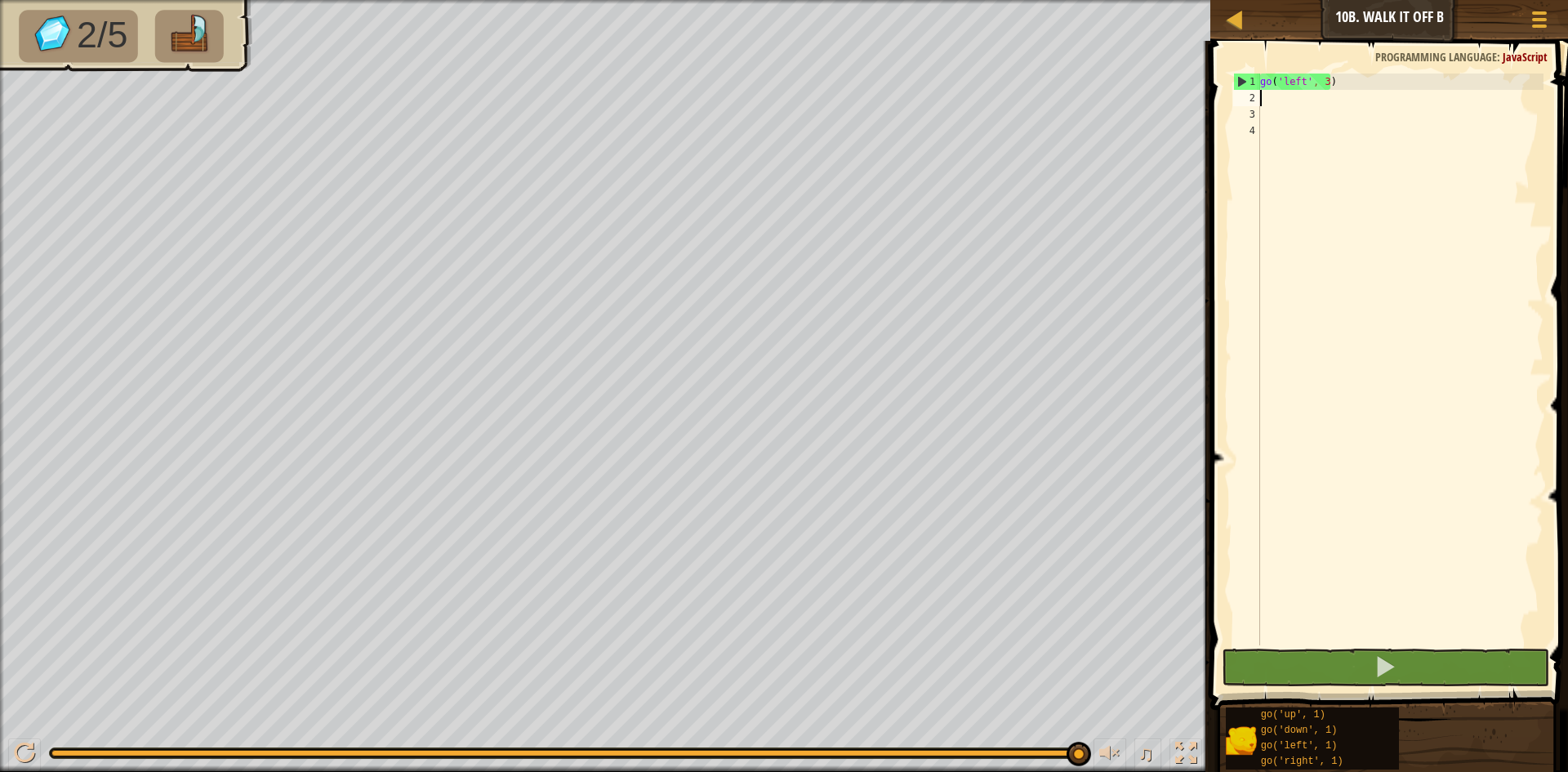
click at [1296, 100] on div "go ( 'left' , 3 )" at bounding box center [1399, 375] width 286 height 604
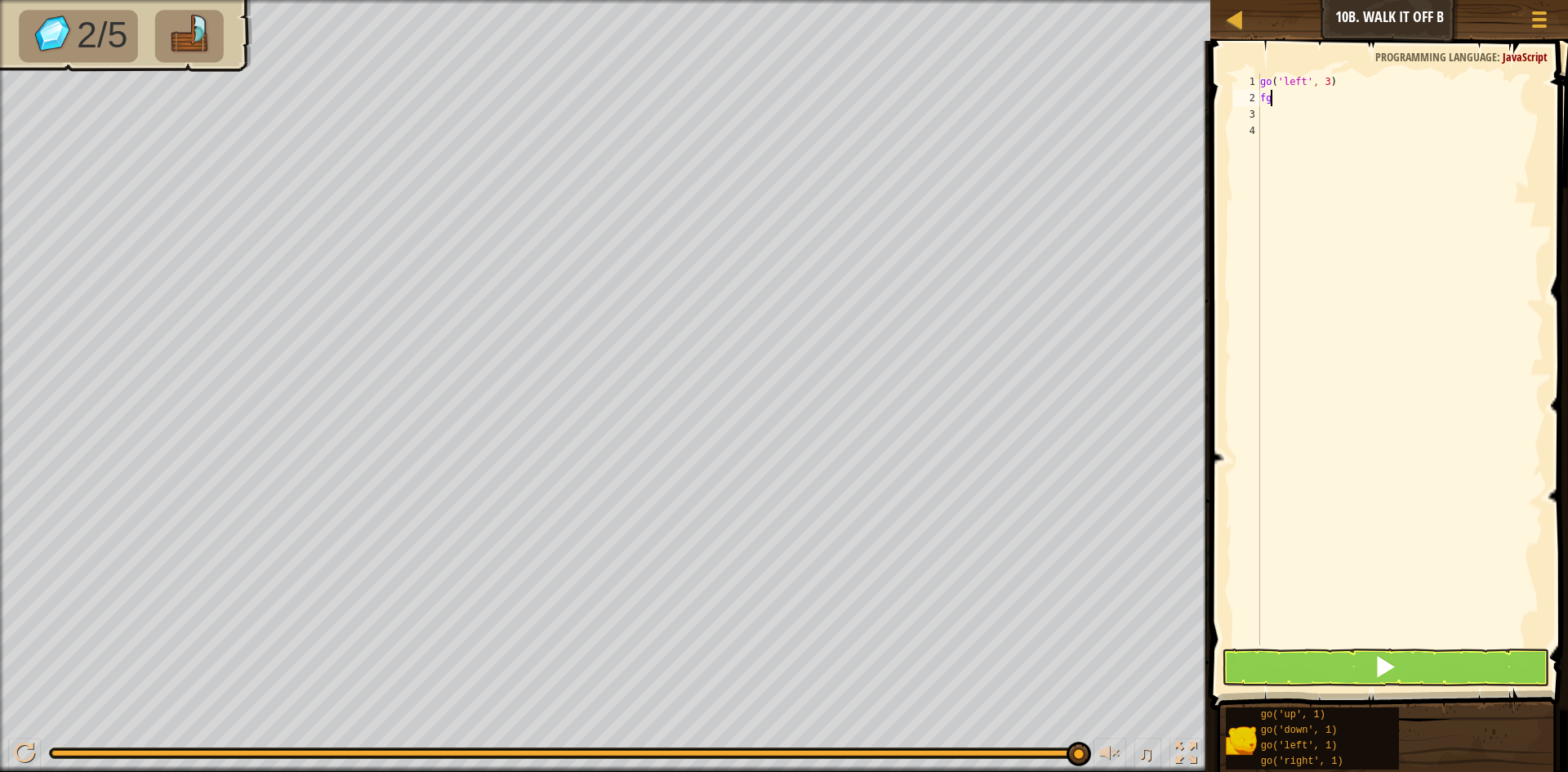
type textarea "f"
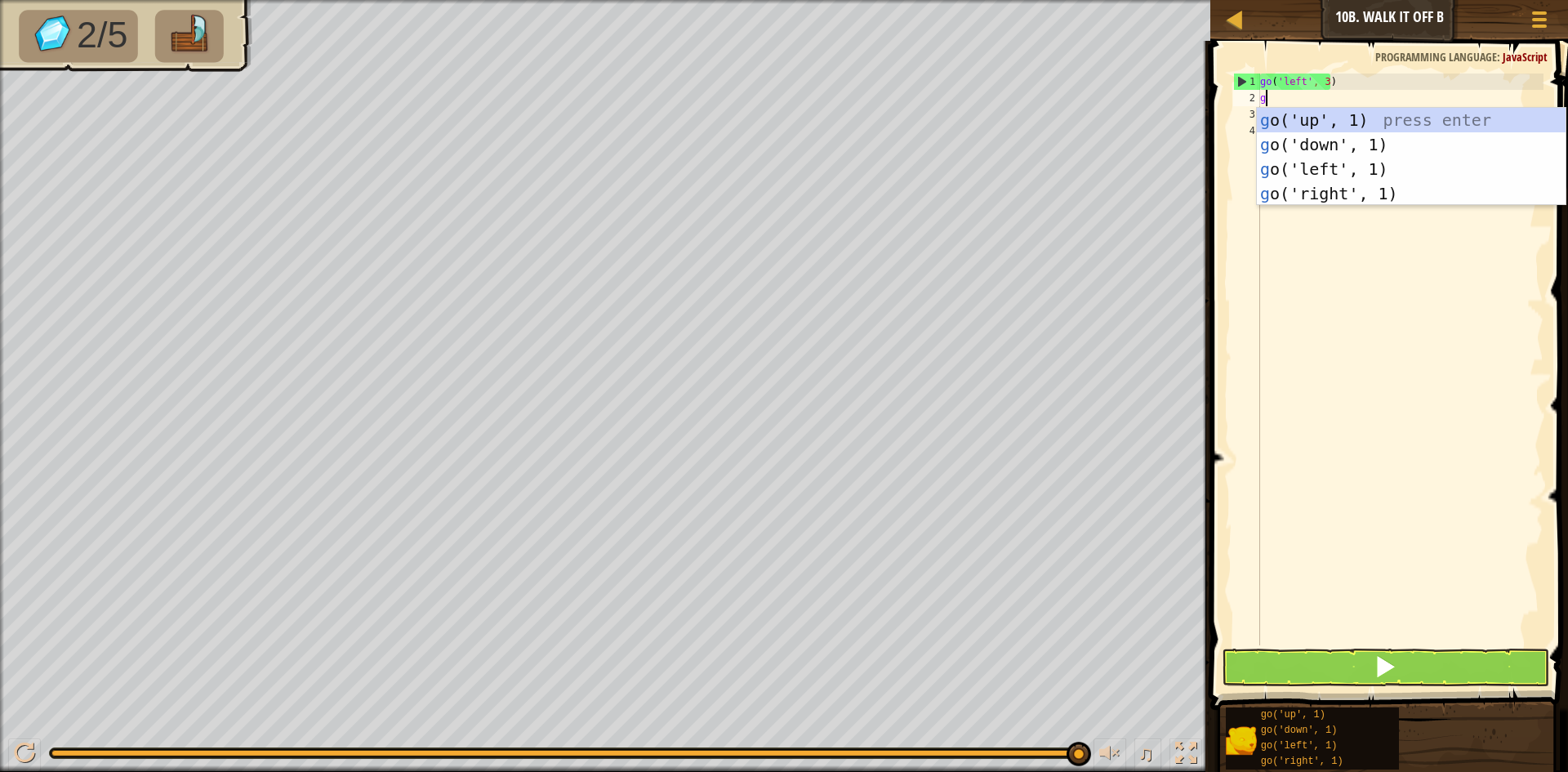
type textarea "go"
click at [1364, 119] on div "go ('up', 1) press enter go ('down', 1) press enter go ('left', 1) press enter …" at bounding box center [1411, 181] width 308 height 147
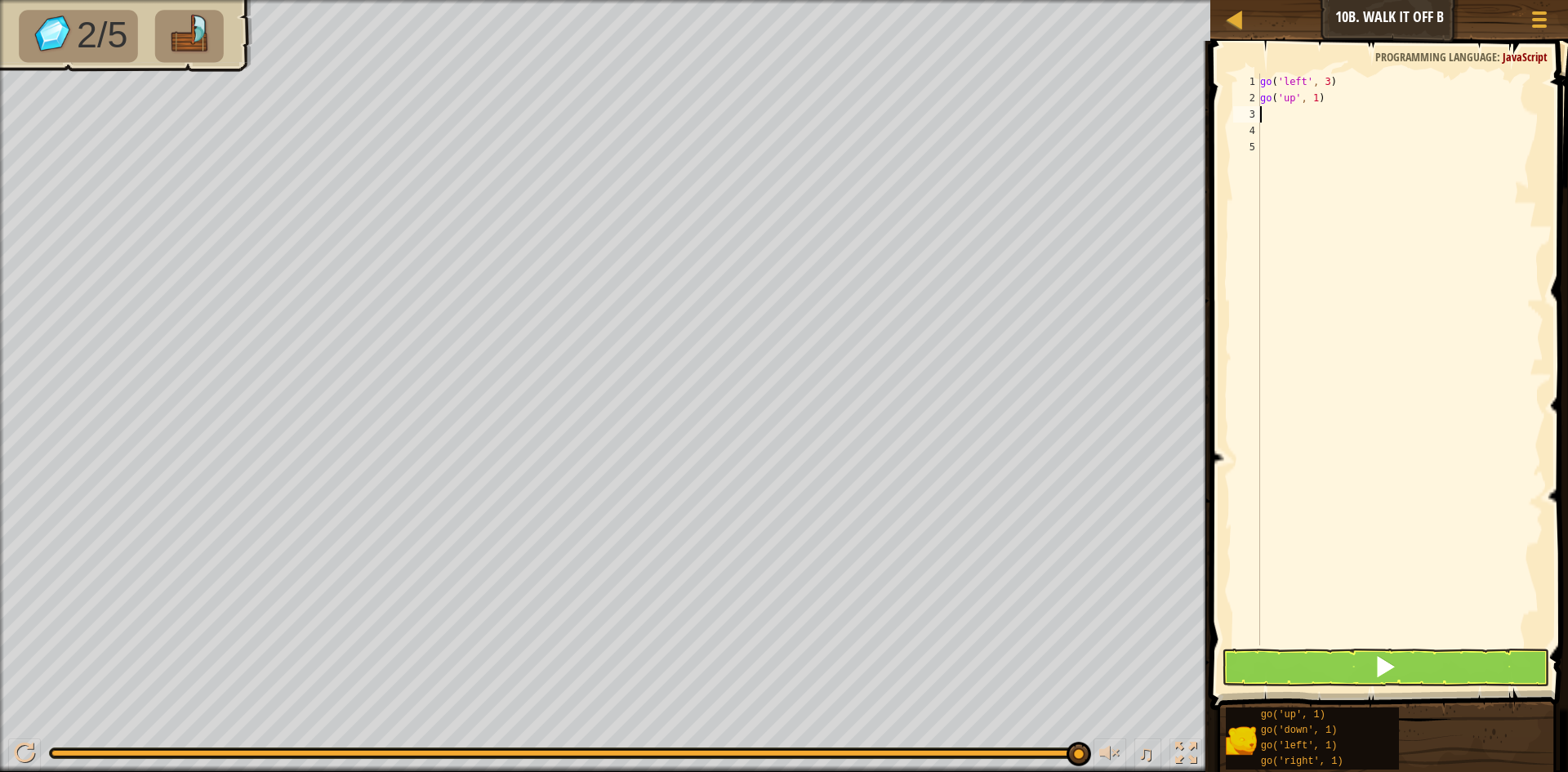
click at [1313, 97] on div "go ( 'left' , 3 ) go ( 'up' , 1 )" at bounding box center [1399, 375] width 286 height 604
click at [1301, 668] on button at bounding box center [1385, 667] width 328 height 37
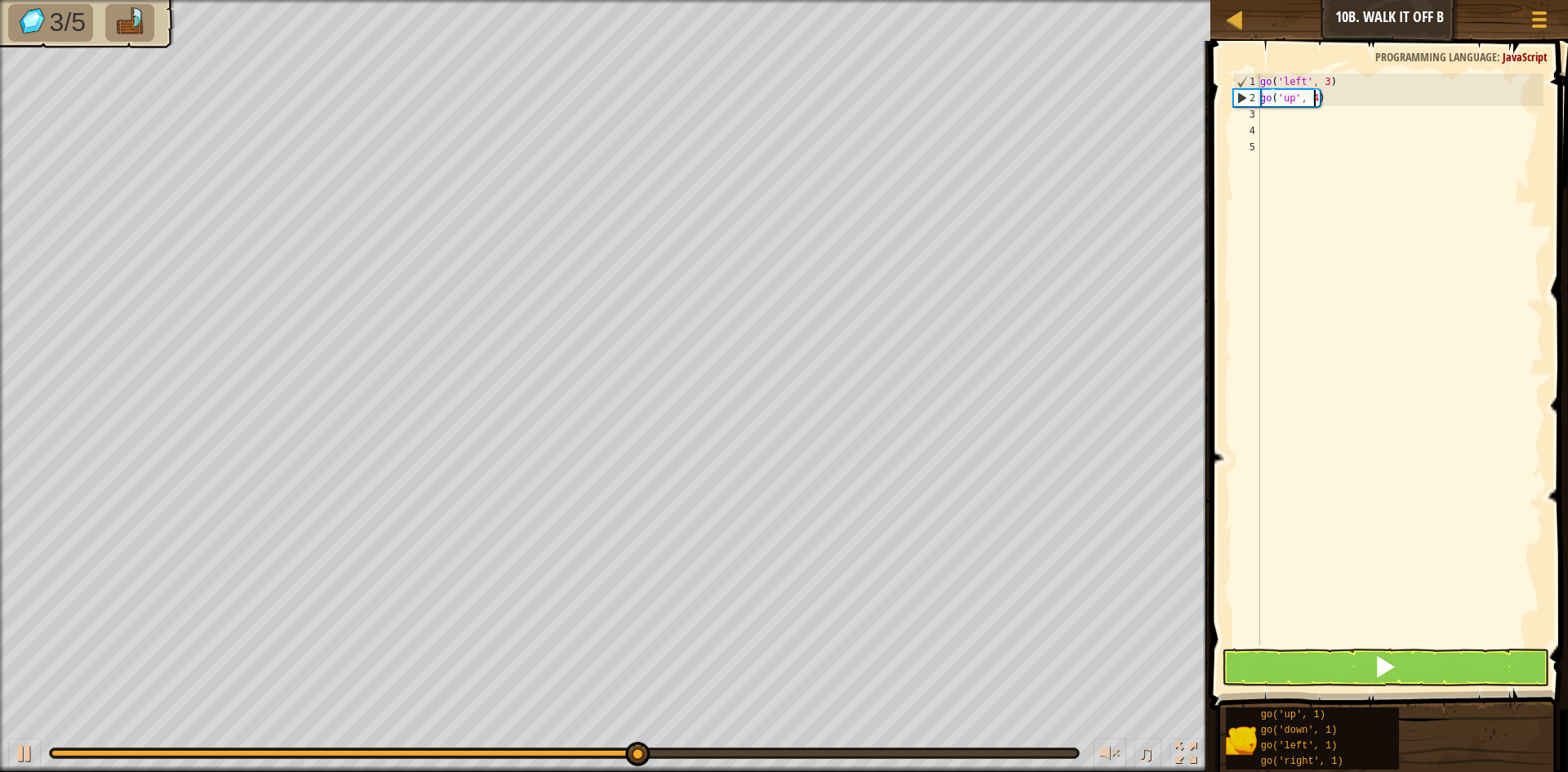
type textarea "go('up', 4)"
drag, startPoint x: 1410, startPoint y: 678, endPoint x: 1417, endPoint y: 634, distance: 44.6
click at [1417, 635] on div "go('up', 4) 1 2 3 4 5 go ( 'left' , 3 ) go ( 'up' , 4 ) ההההההההההההההההההההההה…" at bounding box center [1386, 407] width 363 height 717
click at [1416, 660] on button at bounding box center [1385, 667] width 328 height 37
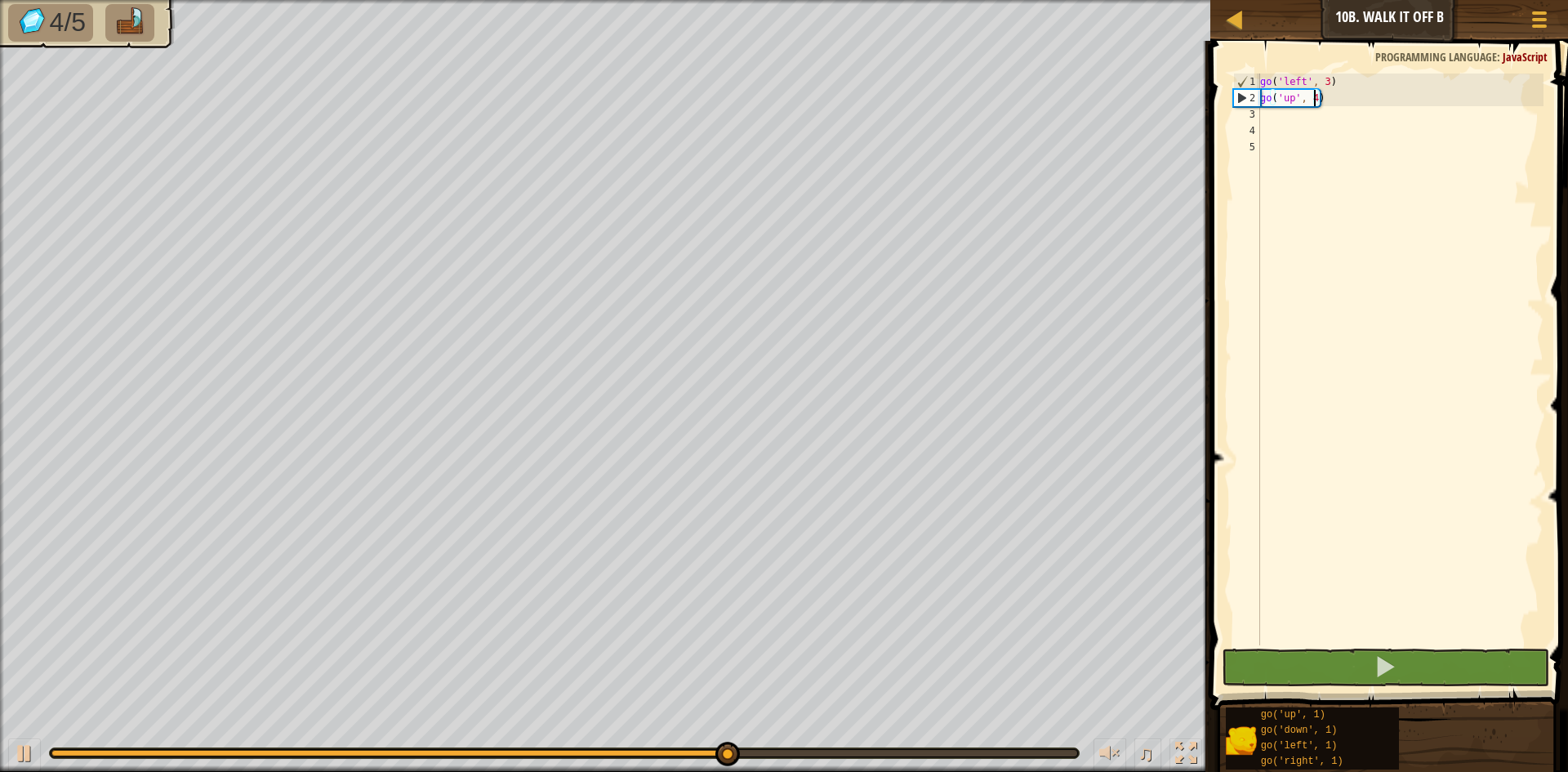
click at [1272, 104] on div "go ( 'left' , 3 ) go ( 'up' , 4 )" at bounding box center [1399, 375] width 286 height 604
click at [1271, 121] on div "go ( 'left' , 3 ) go ( 'up' , 4 )" at bounding box center [1399, 375] width 286 height 604
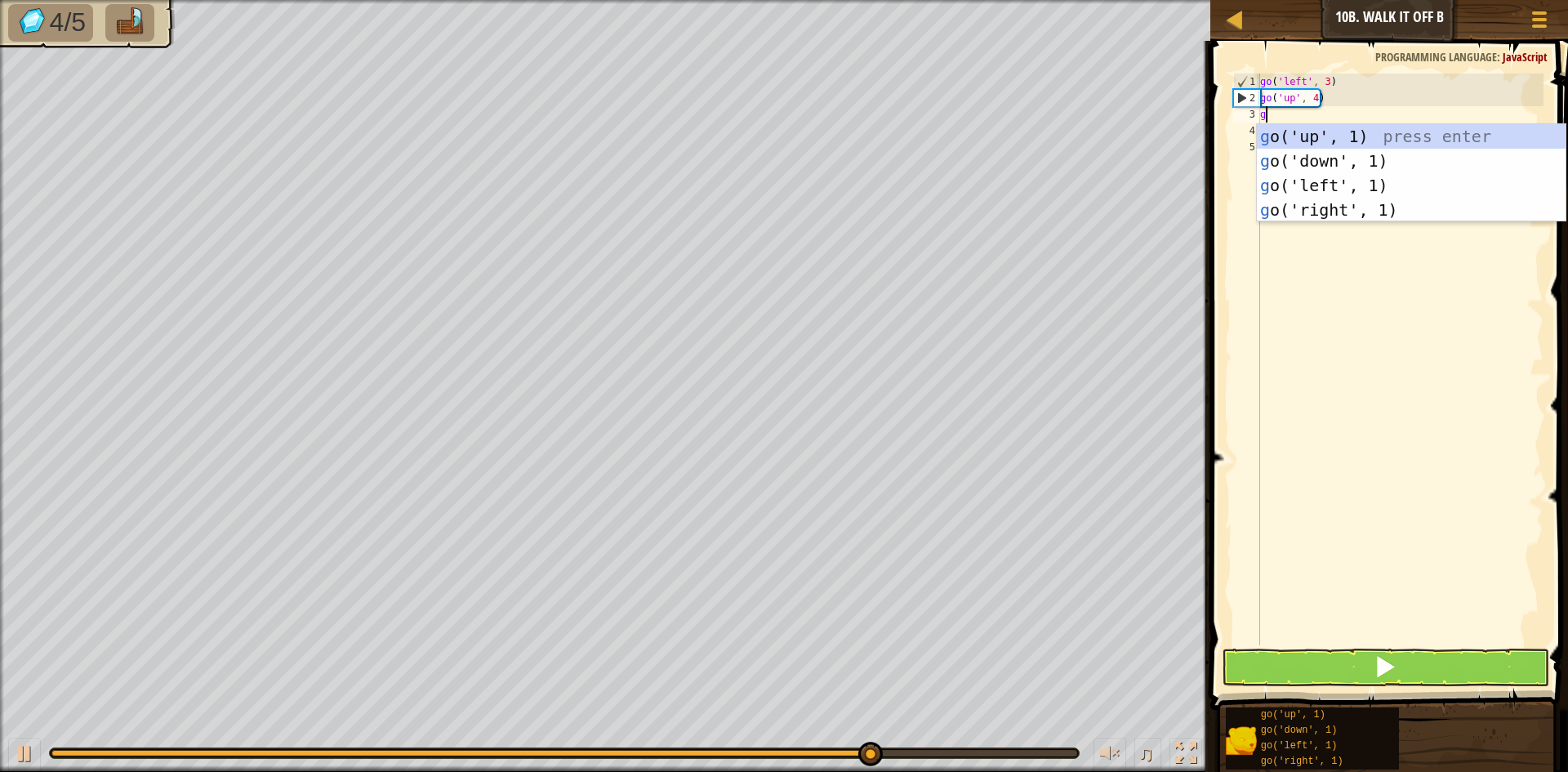
type textarea "go"
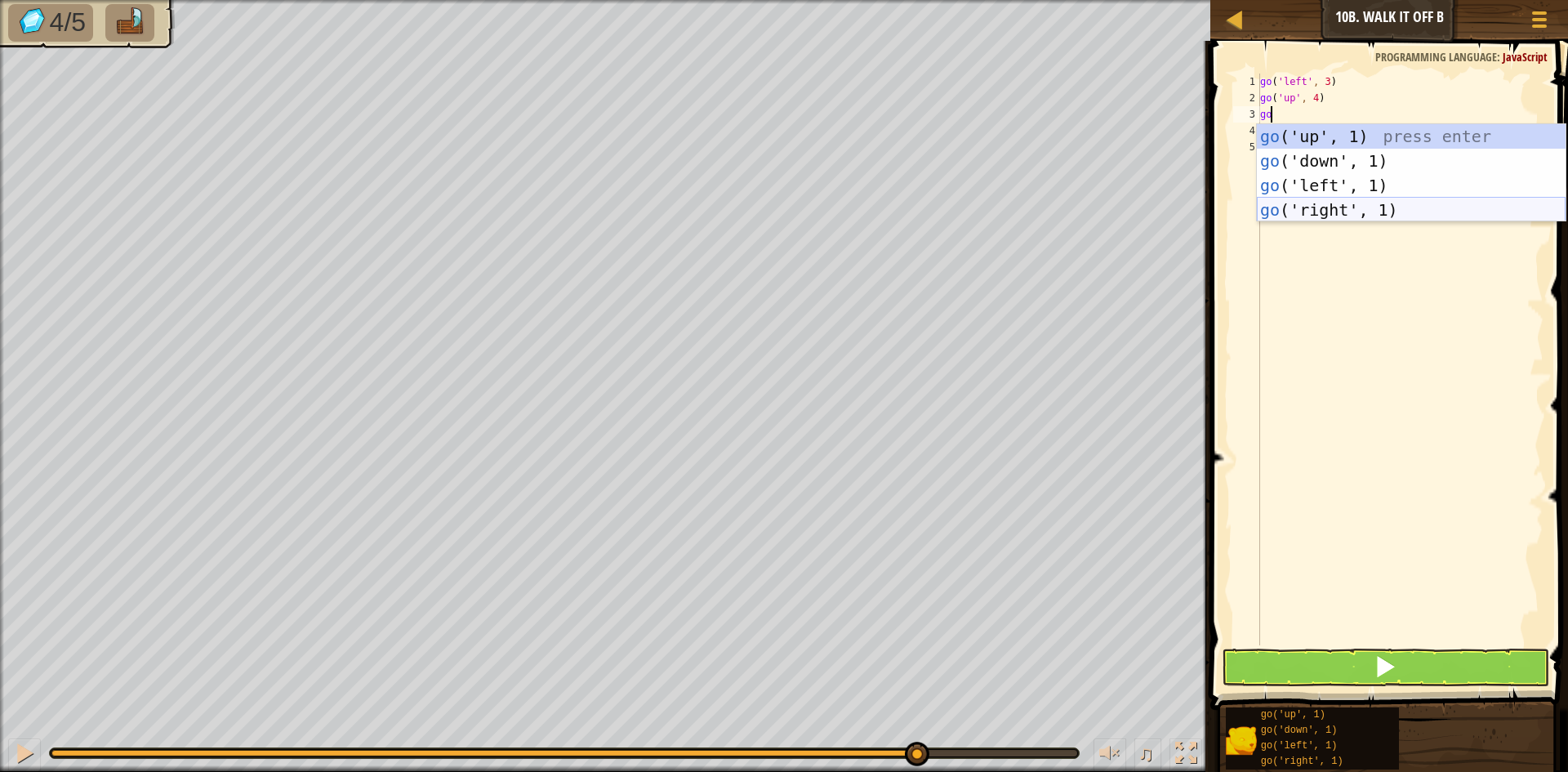
click at [1283, 213] on div "go ('up', 1) press enter go ('down', 1) press enter go ('left', 1) press enter …" at bounding box center [1411, 197] width 308 height 147
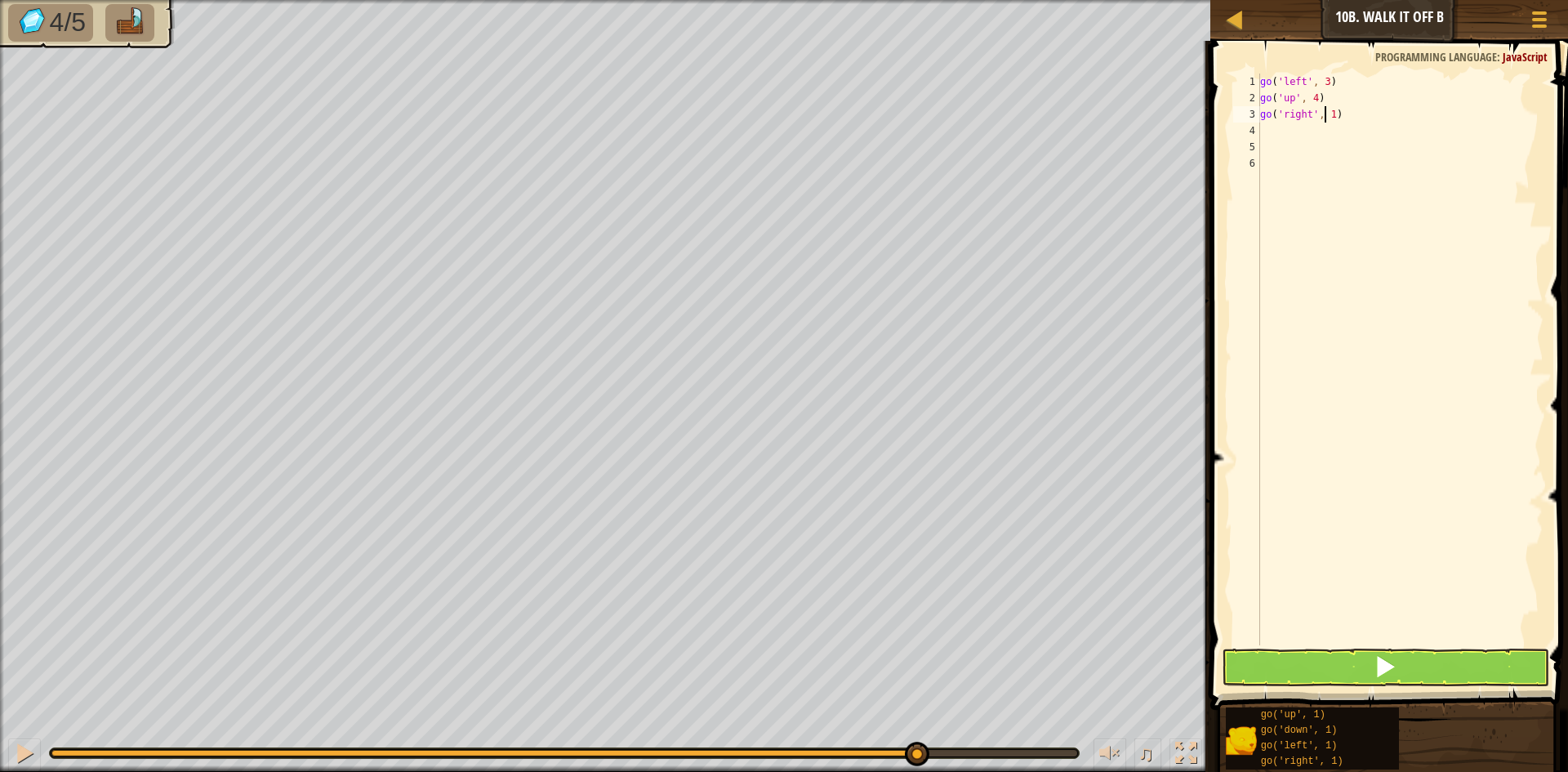
click at [1327, 119] on div "go ( 'left' , 3 ) go ( 'up' , 4 ) go ( 'right' , 1 )" at bounding box center [1399, 375] width 286 height 604
click at [1332, 114] on div "go ( 'left' , 3 ) go ( 'up' , 4 ) go ( 'right' , 1 )" at bounding box center [1399, 375] width 286 height 604
type textarea "go('right', 3)"
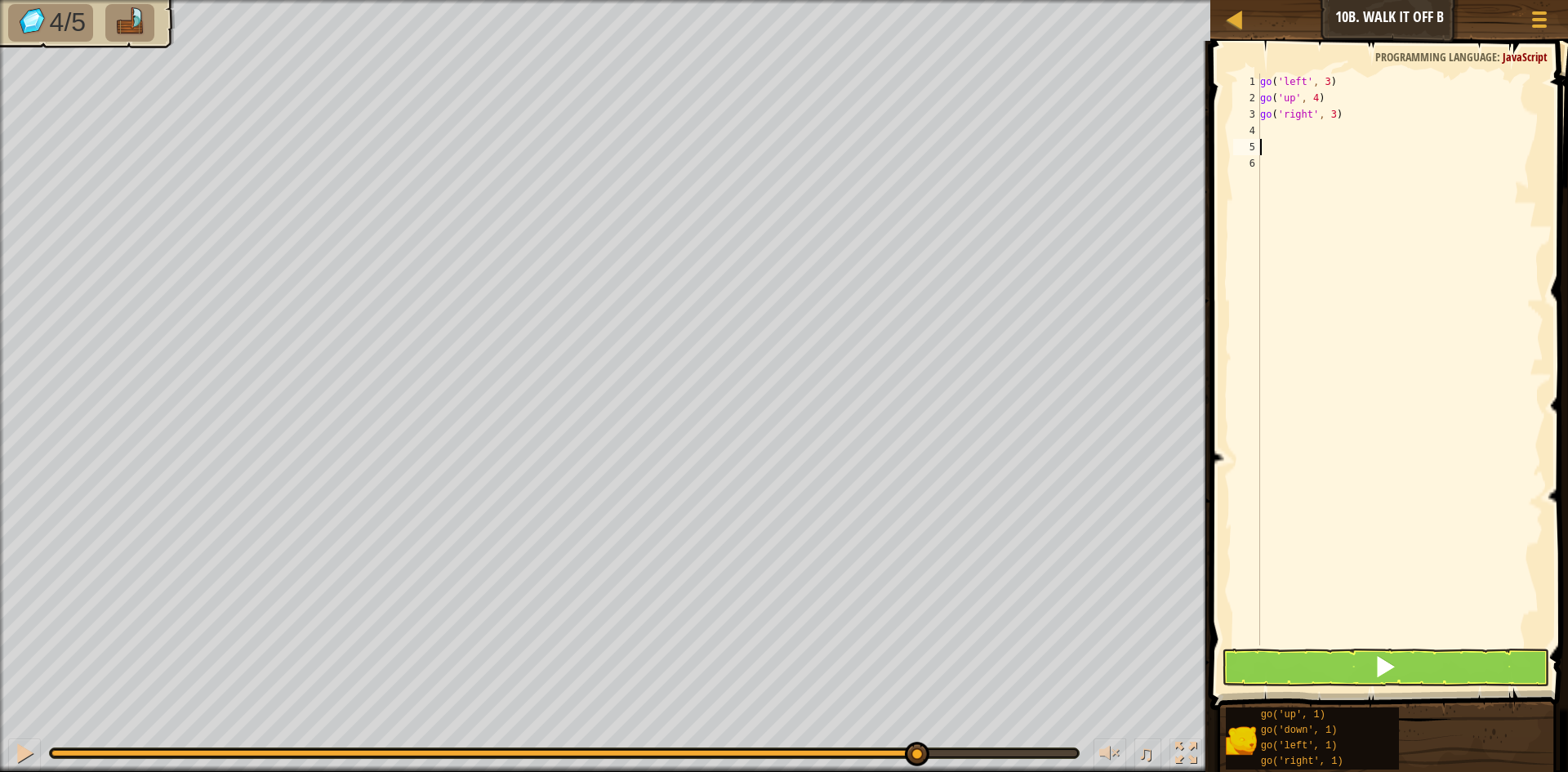
click at [1298, 150] on div "go ( 'left' , 3 ) go ( 'up' , 4 ) go ( 'right' , 3 )" at bounding box center [1399, 375] width 286 height 604
click at [1288, 133] on div "go ( 'left' , 3 ) go ( 'up' , 4 ) go ( 'right' , 3 )" at bounding box center [1399, 375] width 286 height 604
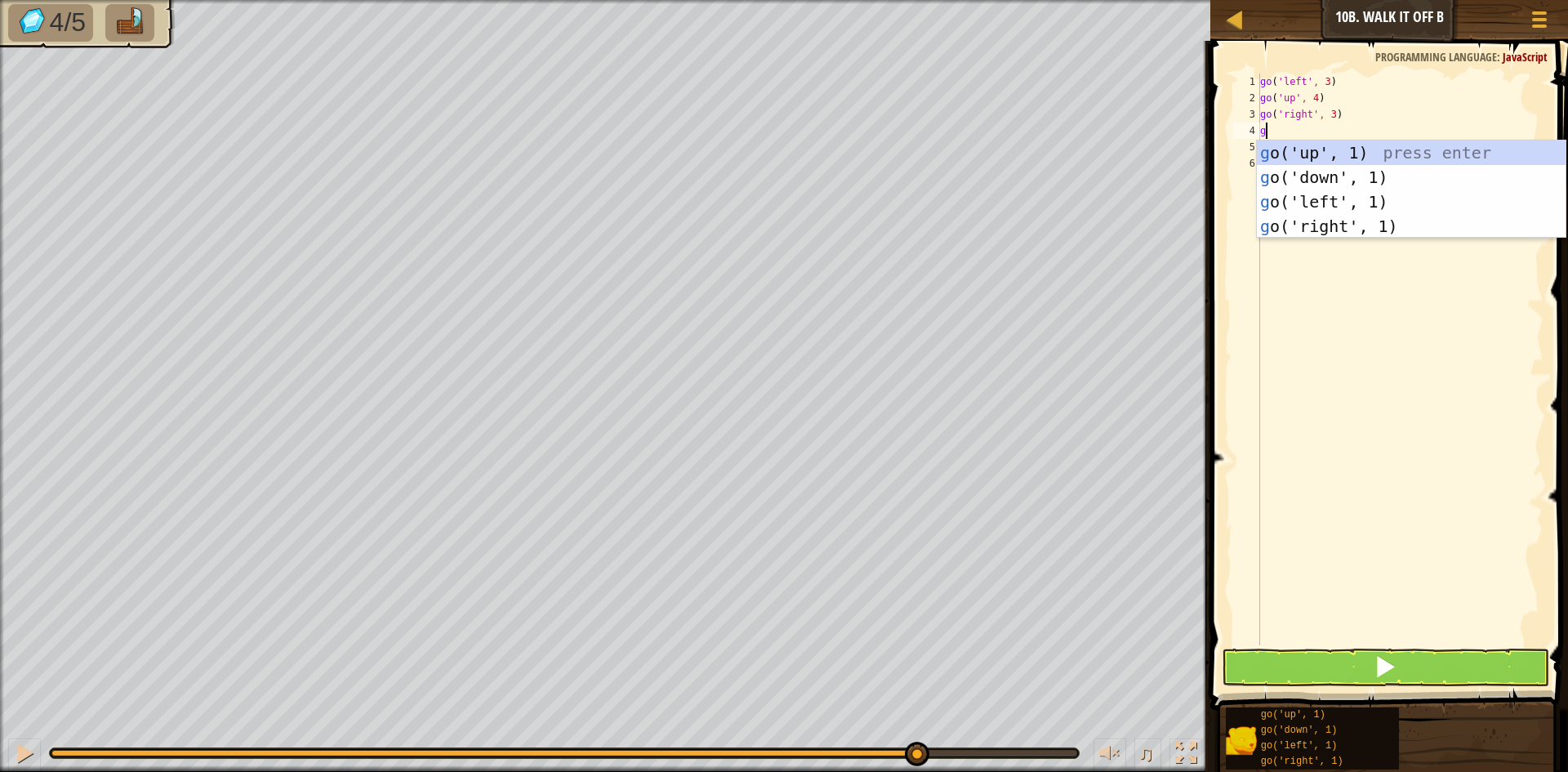
type textarea "go"
drag, startPoint x: 1341, startPoint y: 175, endPoint x: 1391, endPoint y: 496, distance: 324.9
click at [1341, 193] on div "go ('up', 1) press enter go ('down', 1) press enter go ('left', 1) press enter …" at bounding box center [1411, 214] width 308 height 147
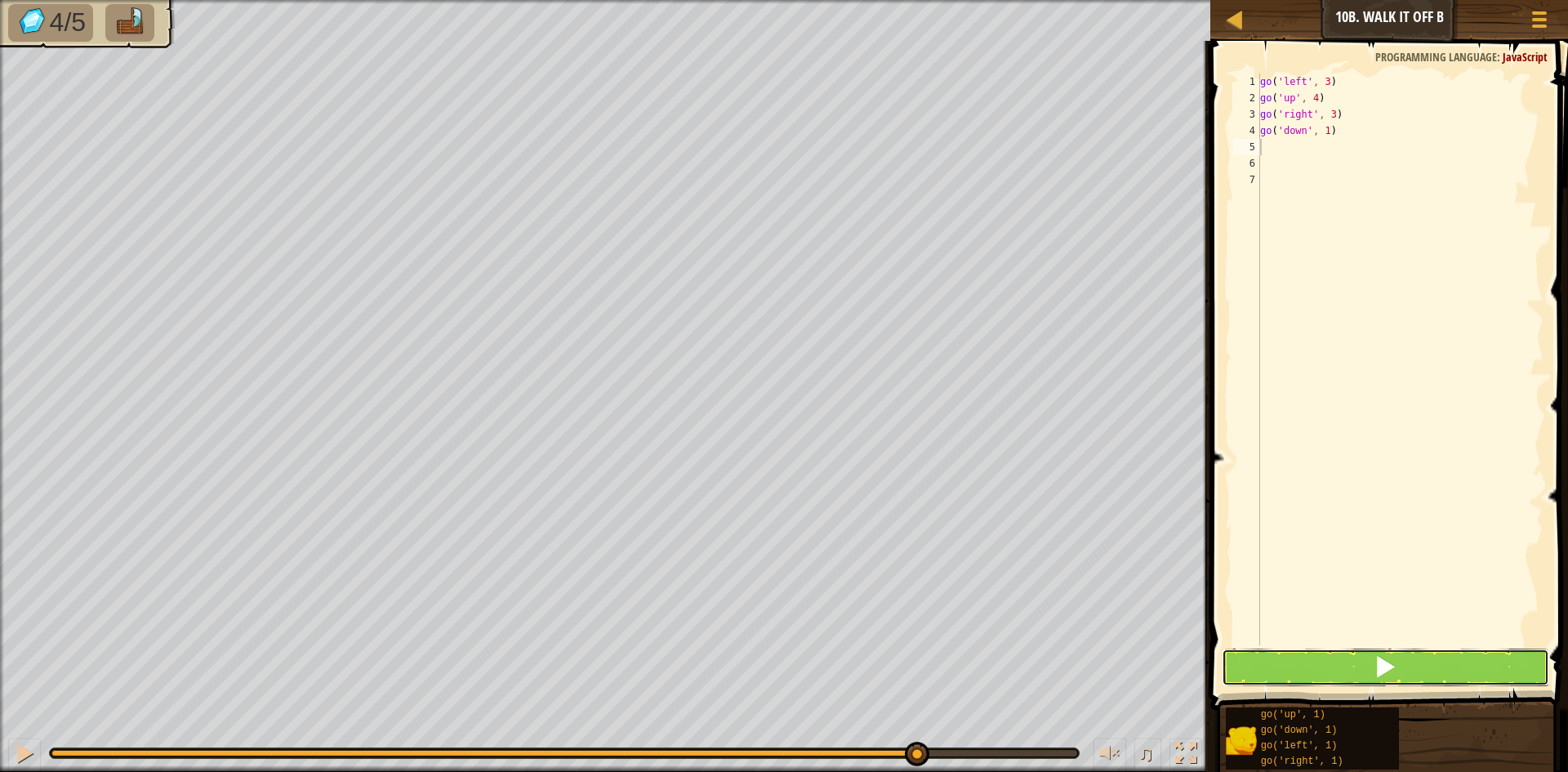
click at [1340, 667] on button at bounding box center [1385, 667] width 328 height 37
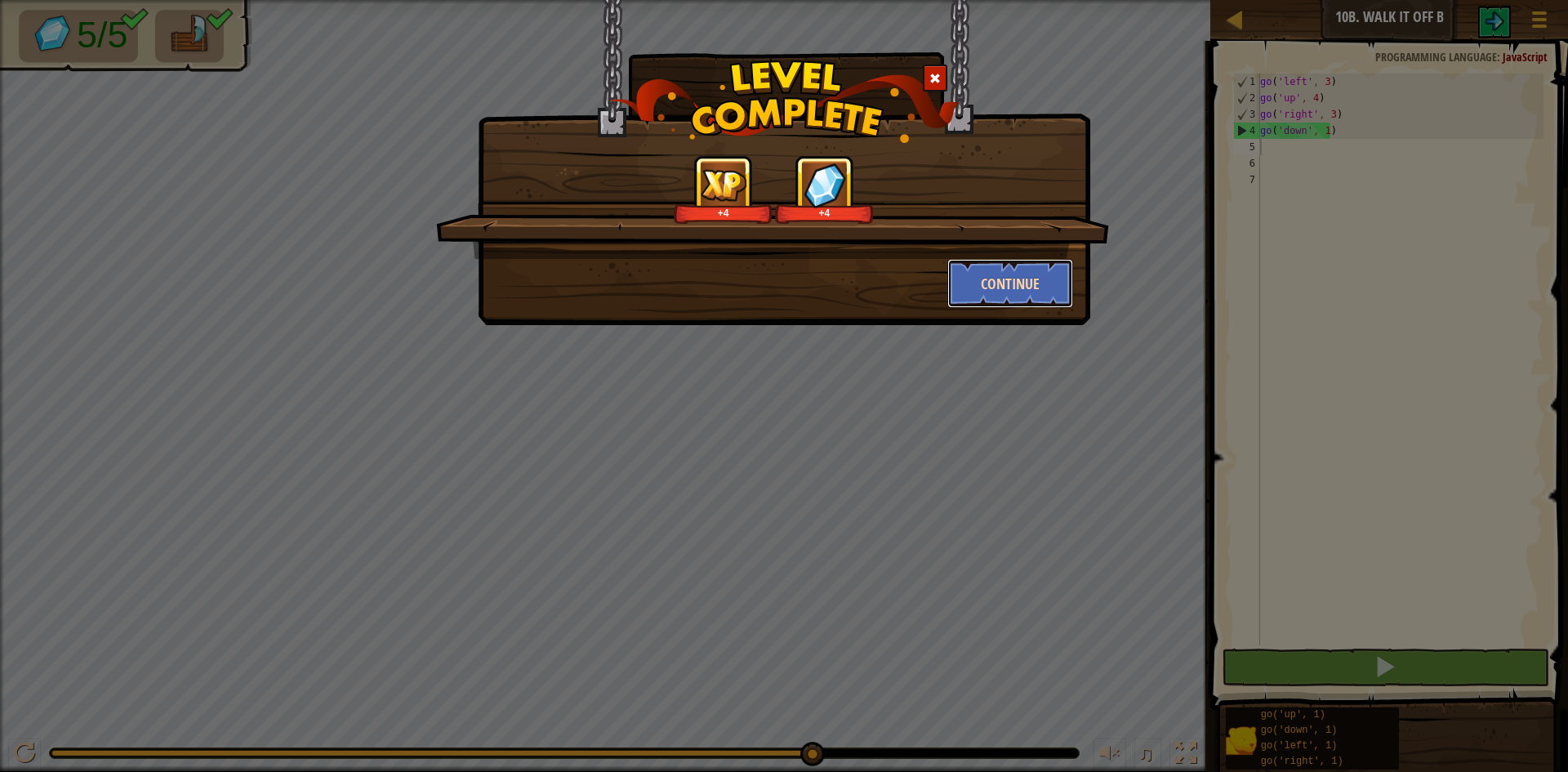
click at [1014, 265] on button "Continue" at bounding box center [1011, 283] width 126 height 49
